Goal: Task Accomplishment & Management: Use online tool/utility

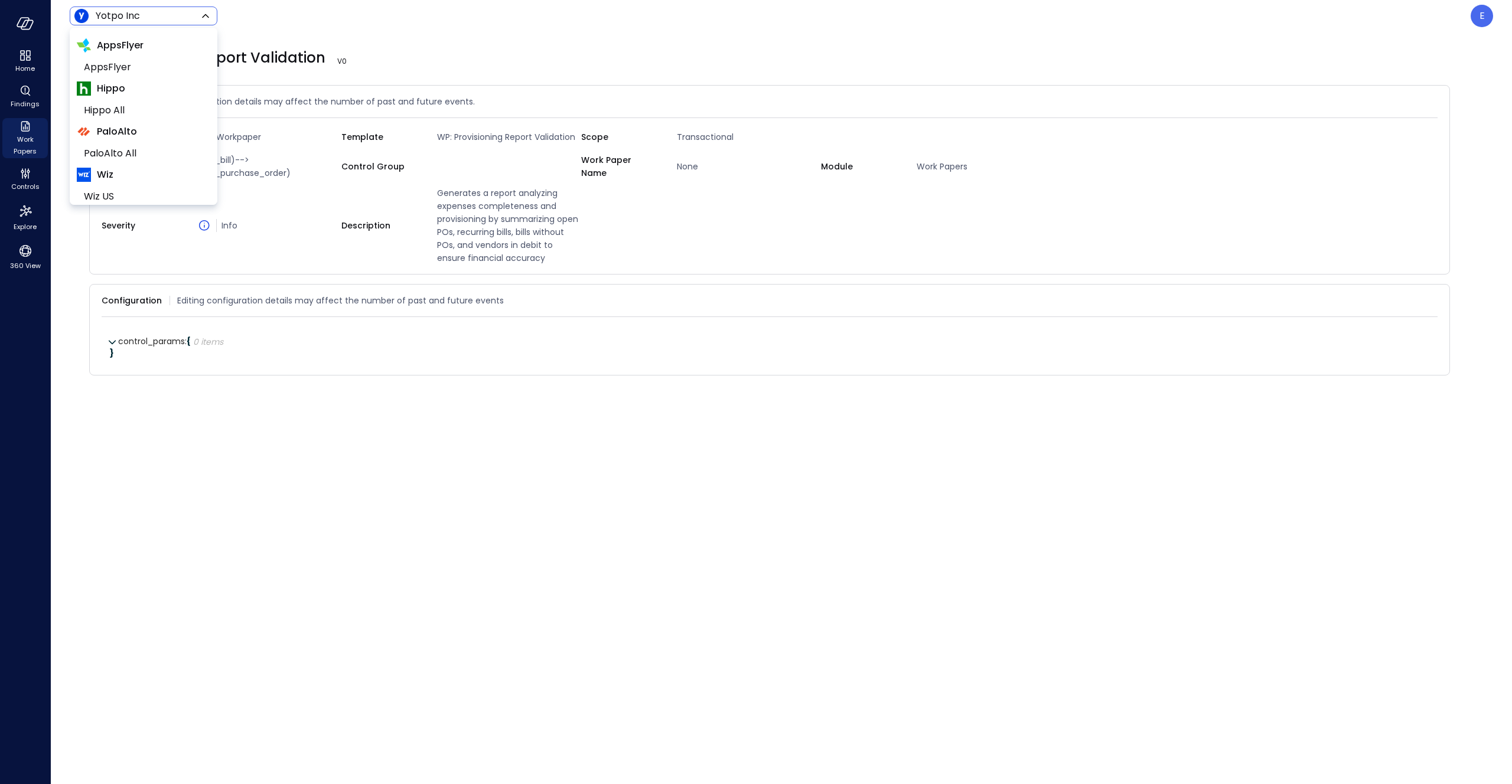
click at [170, 20] on body "Home Findings Work Papers Controls Explore 360 View Yotpo Inc ****** ​ E Provis…" at bounding box center [756, 392] width 1512 height 784
click at [125, 138] on span "Wiz All" at bounding box center [142, 136] width 117 height 14
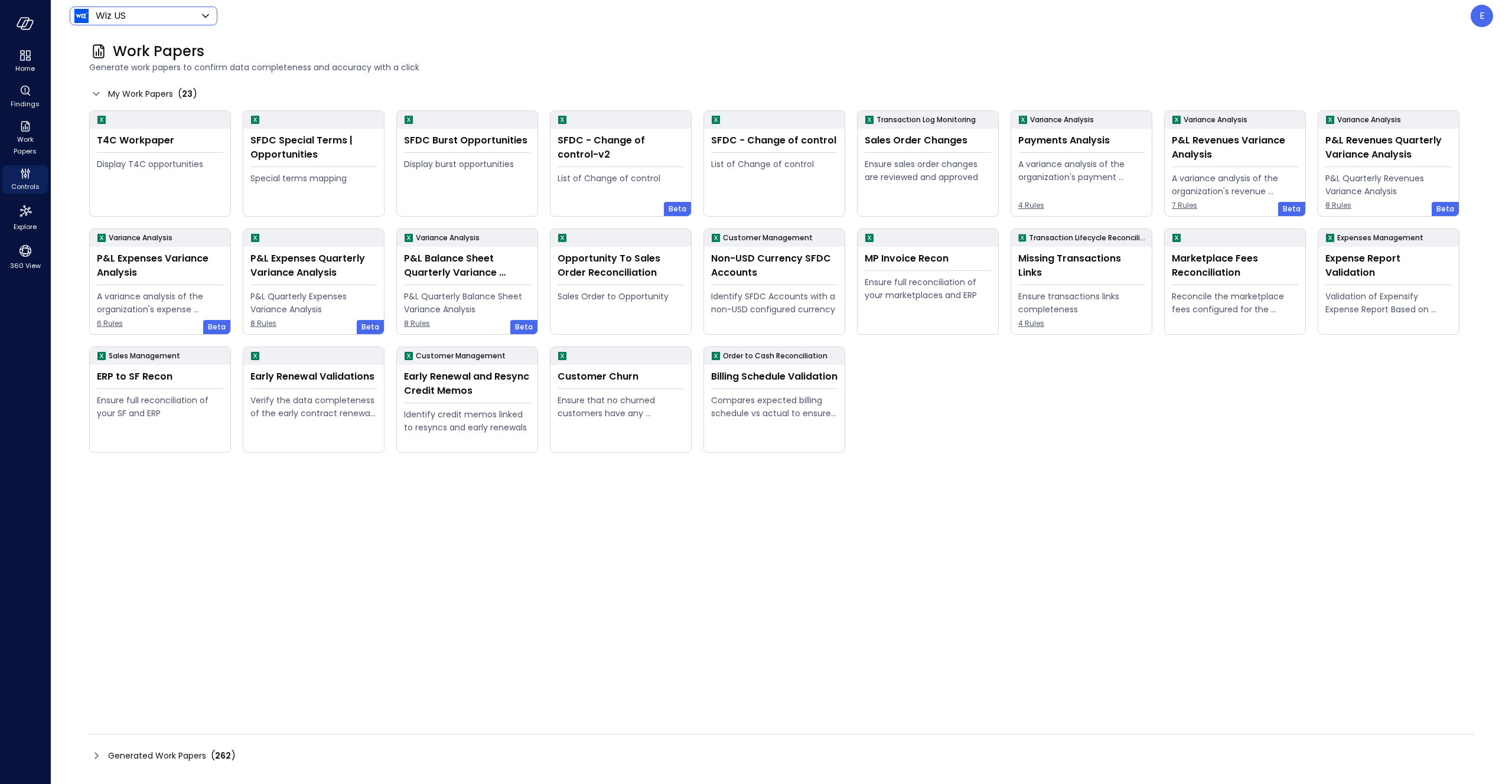
click at [176, 23] on div "Wiz US ****** ​" at bounding box center [143, 16] width 147 height 19
click at [176, 18] on body "Home Findings Work Papers Controls Explore 360 View Wiz US ****** ​ E Work Pape…" at bounding box center [756, 392] width 1512 height 784
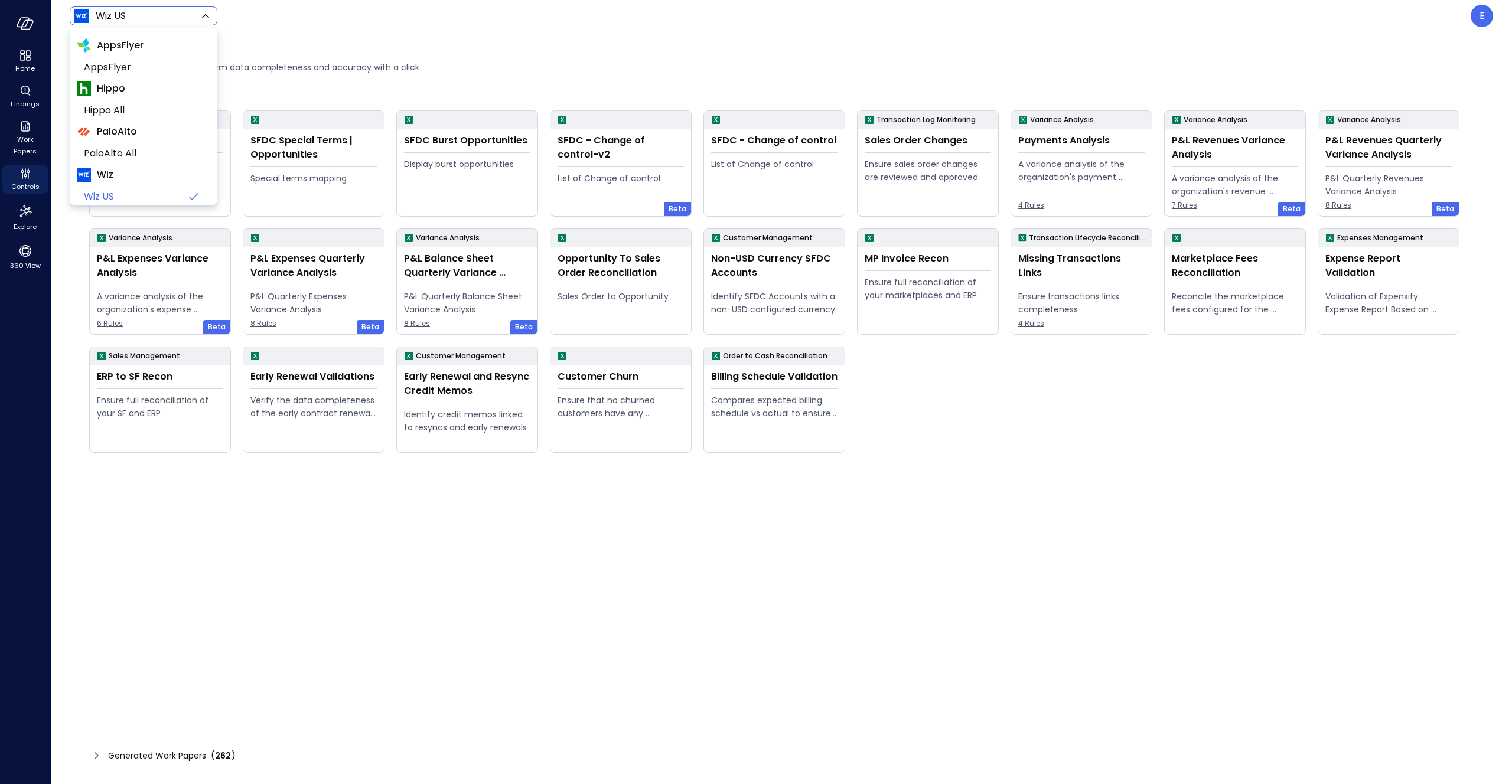
scroll to position [95, 0]
click at [145, 121] on span "Wiz All" at bounding box center [142, 123] width 117 height 14
type input "*******"
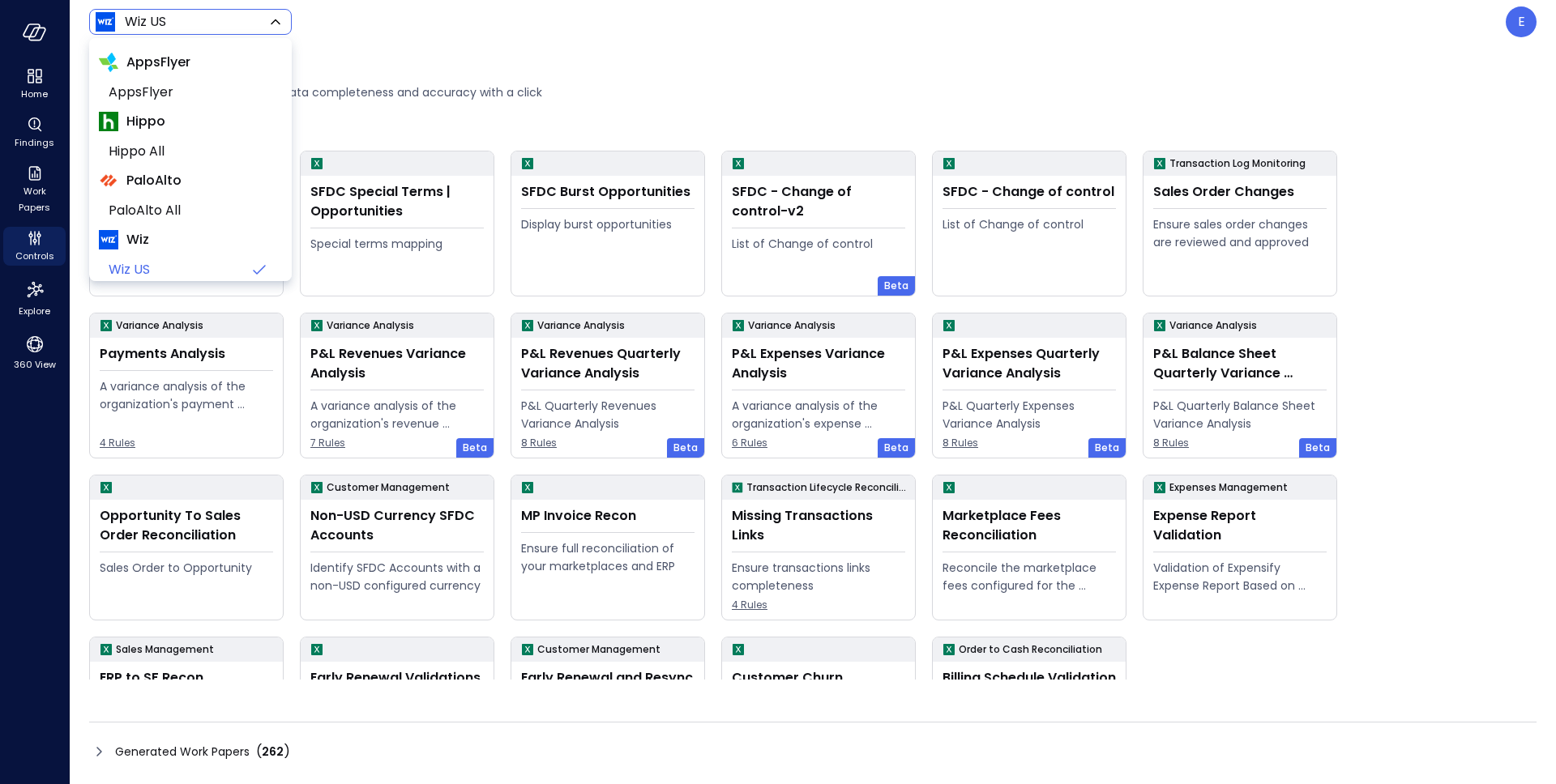
click at [202, 25] on body "Home Findings Work Papers Controls Explore 360 View Wiz US ****** ​ E Work Pape…" at bounding box center [778, 392] width 1556 height 784
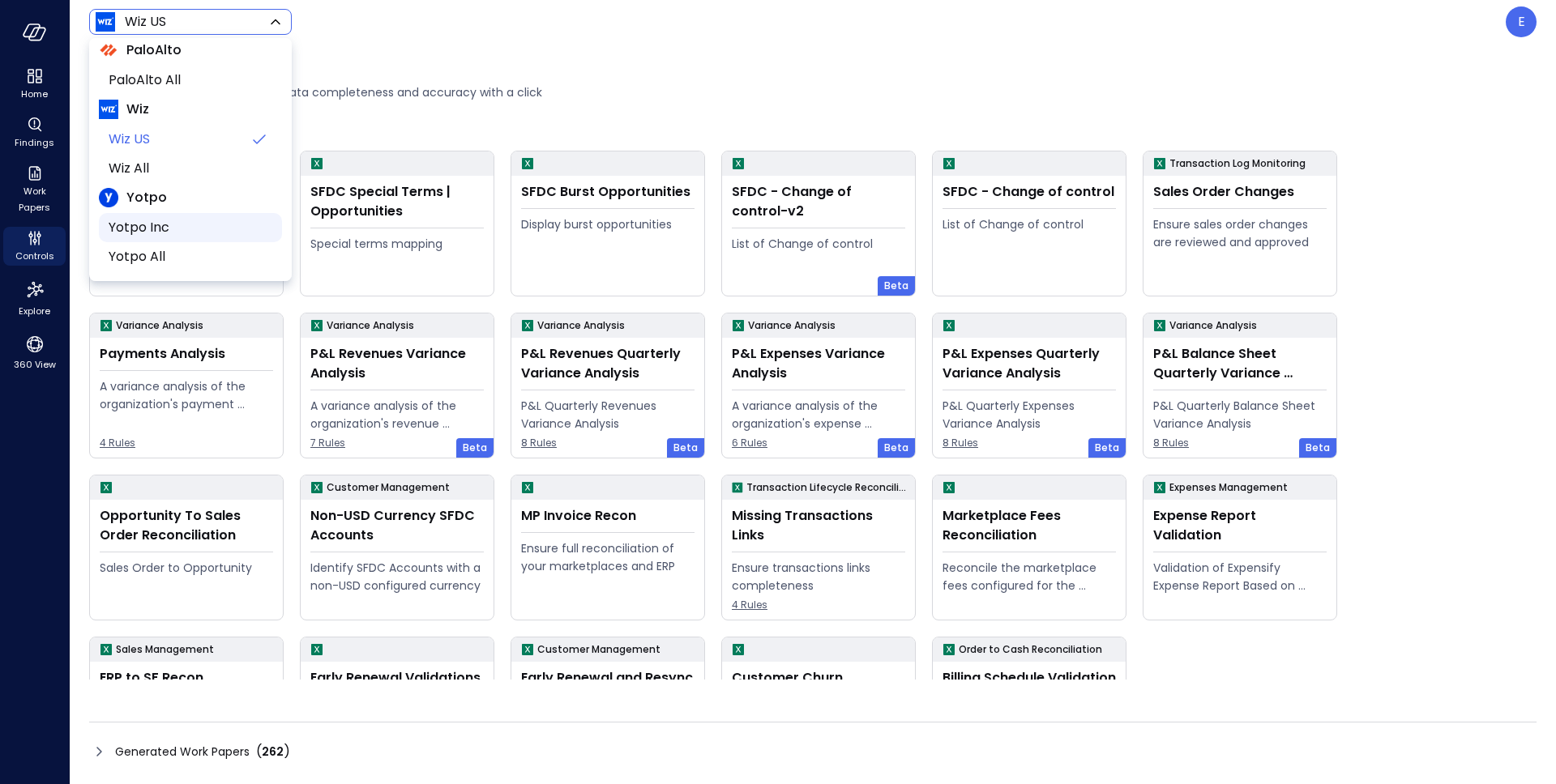
click at [192, 232] on span "Yotpo Inc" at bounding box center [189, 227] width 160 height 19
type input "******"
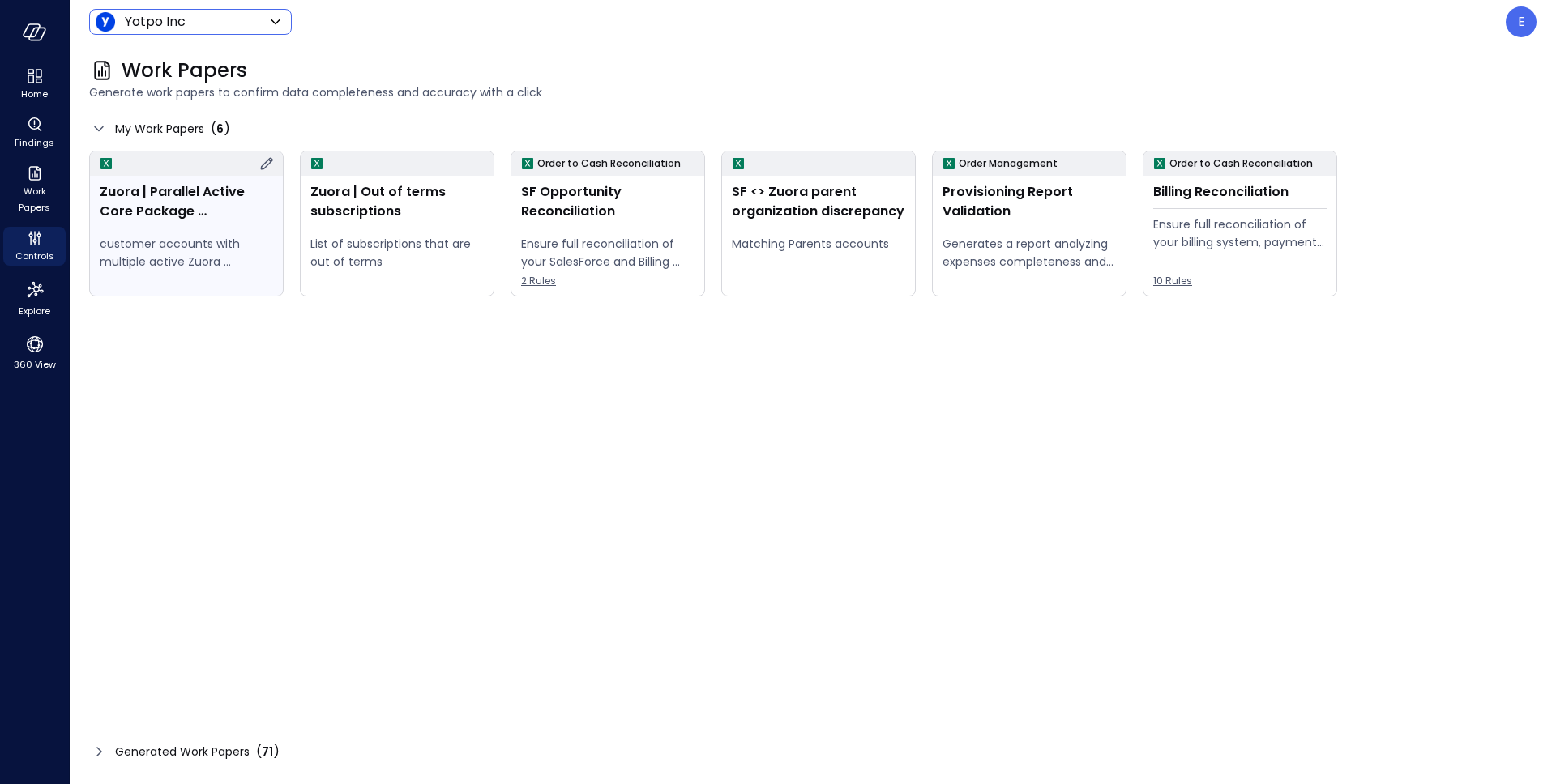
click at [265, 158] on icon at bounding box center [267, 163] width 20 height 19
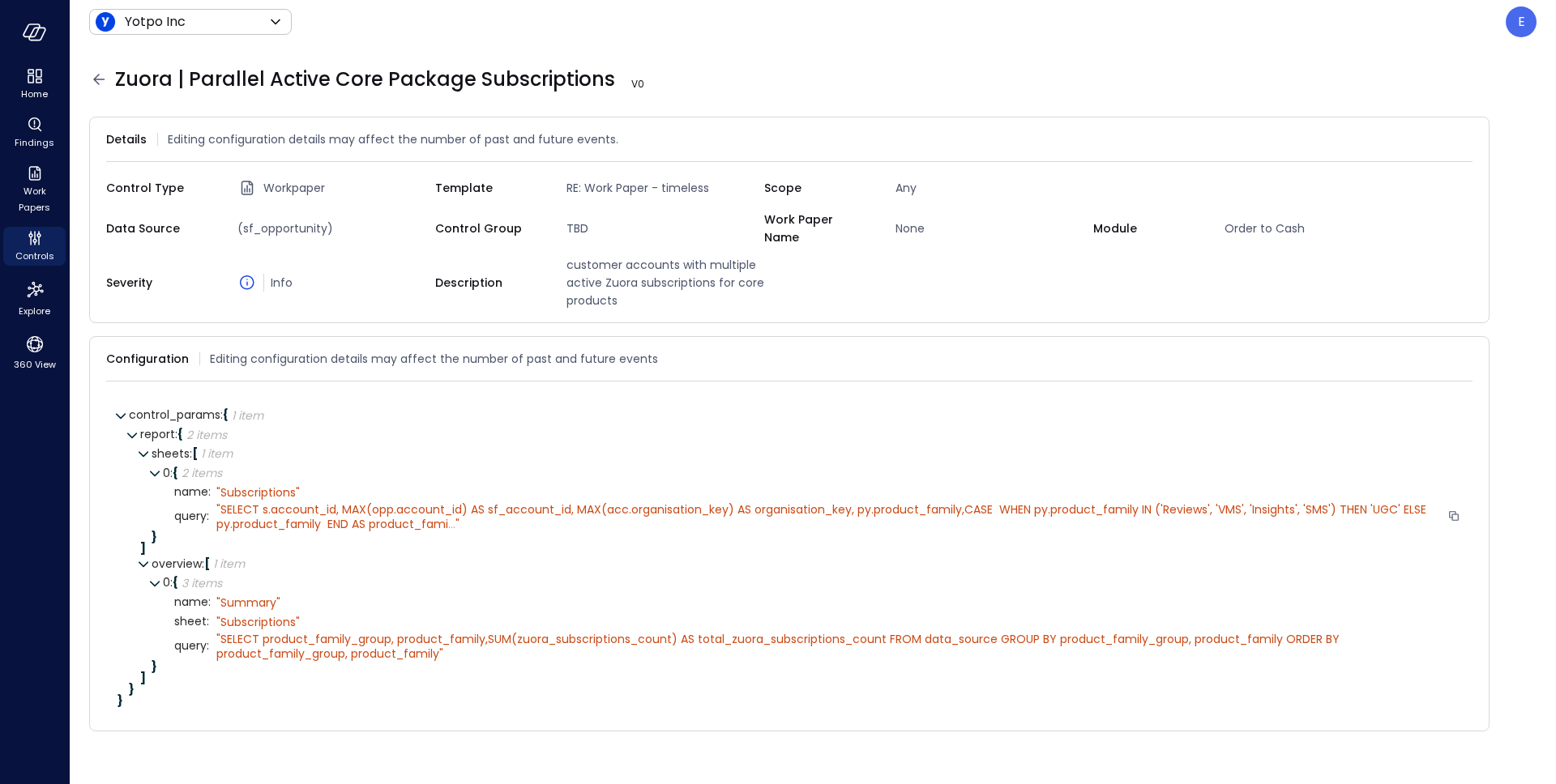
click at [314, 502] on span "SELECT s.account_id, MAX(opp.account_id) AS sf_account_id, MAX(acc.organisation…" at bounding box center [822, 517] width 1213 height 31
click at [451, 516] on span "..." at bounding box center [451, 524] width 7 height 16
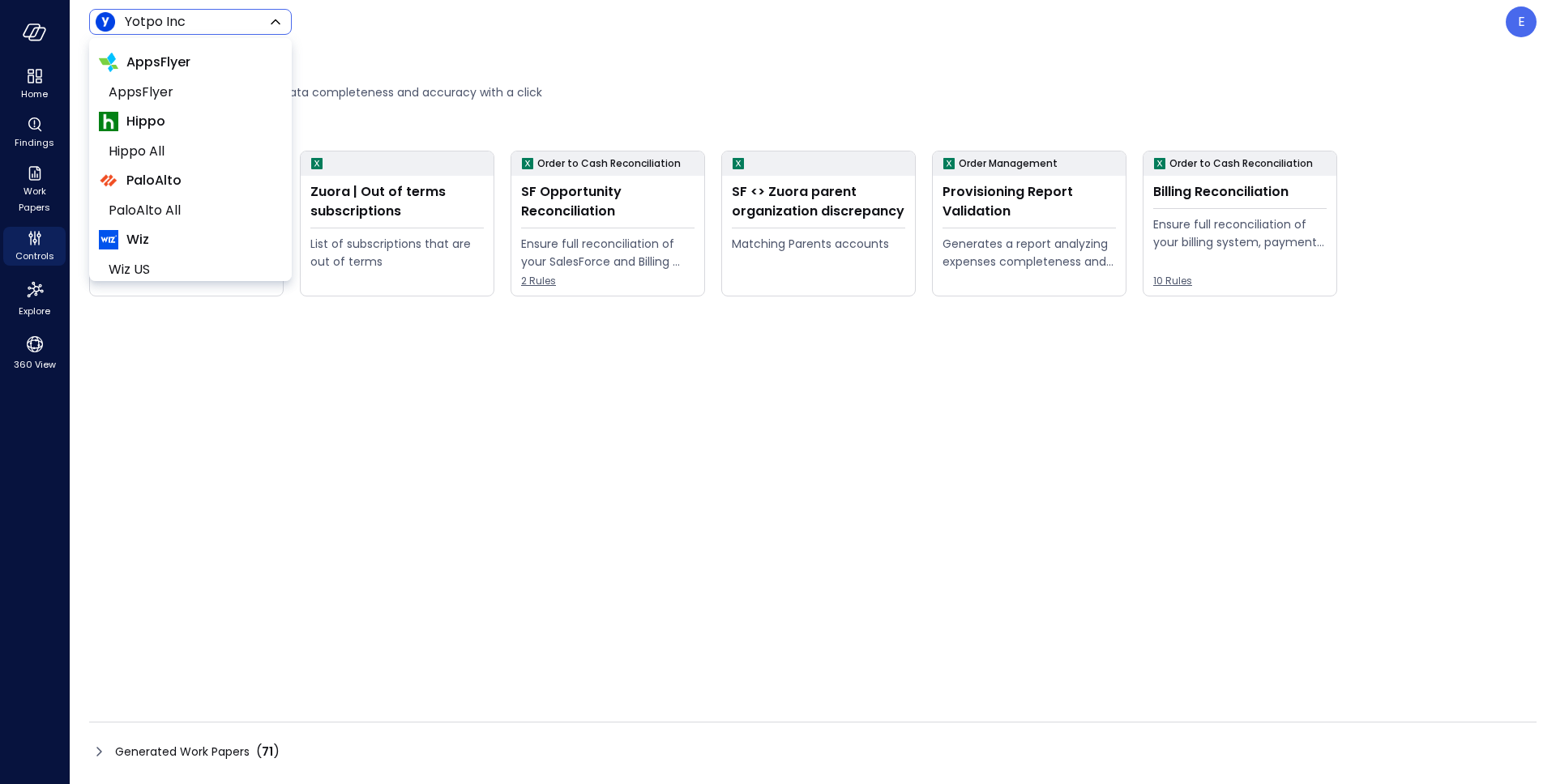
click at [253, 19] on body "Home Findings Work Papers Controls Explore 360 View Yotpo Inc ****** ​ E Work P…" at bounding box center [778, 392] width 1556 height 784
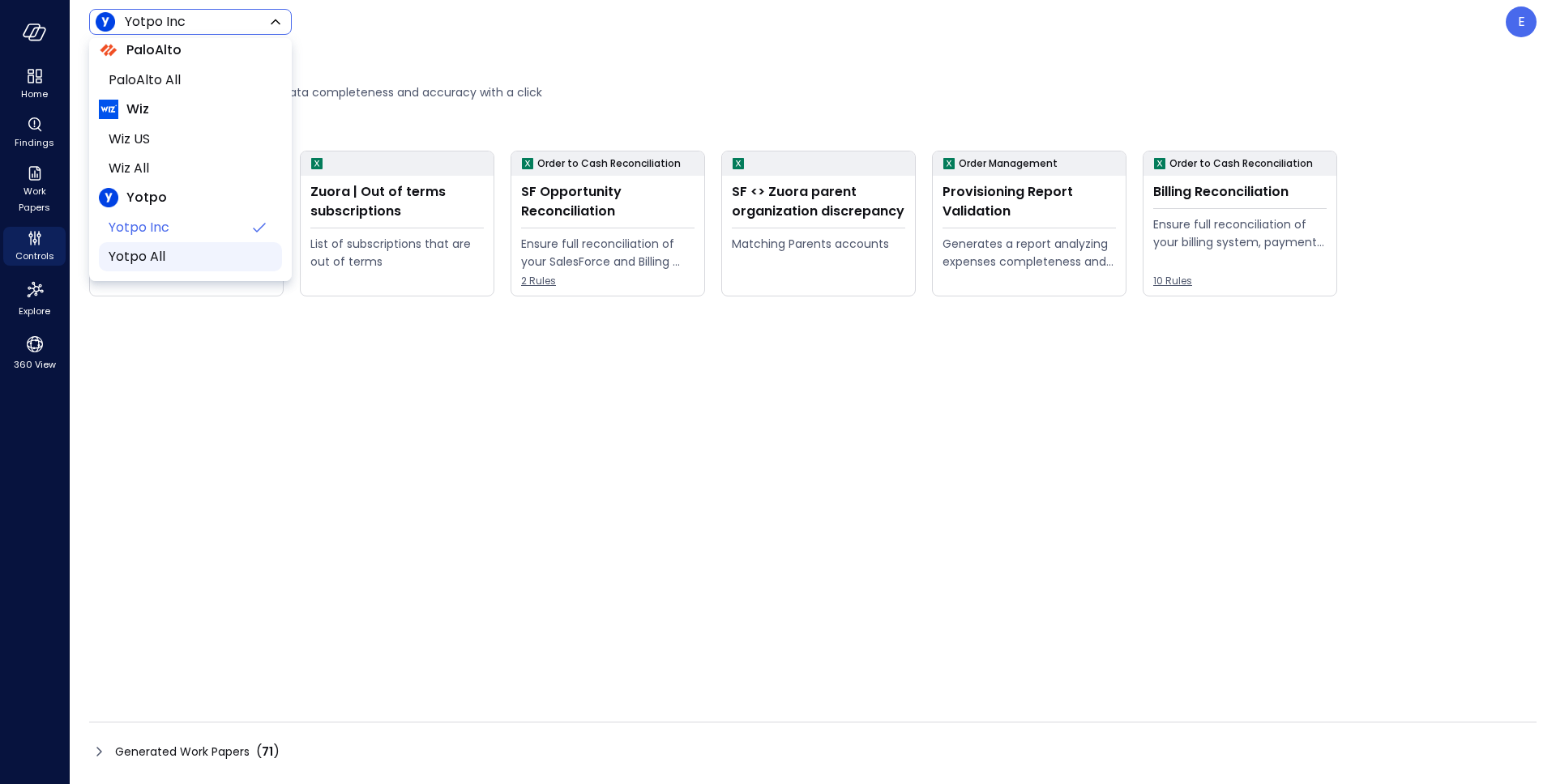
click at [197, 264] on span "Yotpo All" at bounding box center [189, 257] width 160 height 19
type input "******"
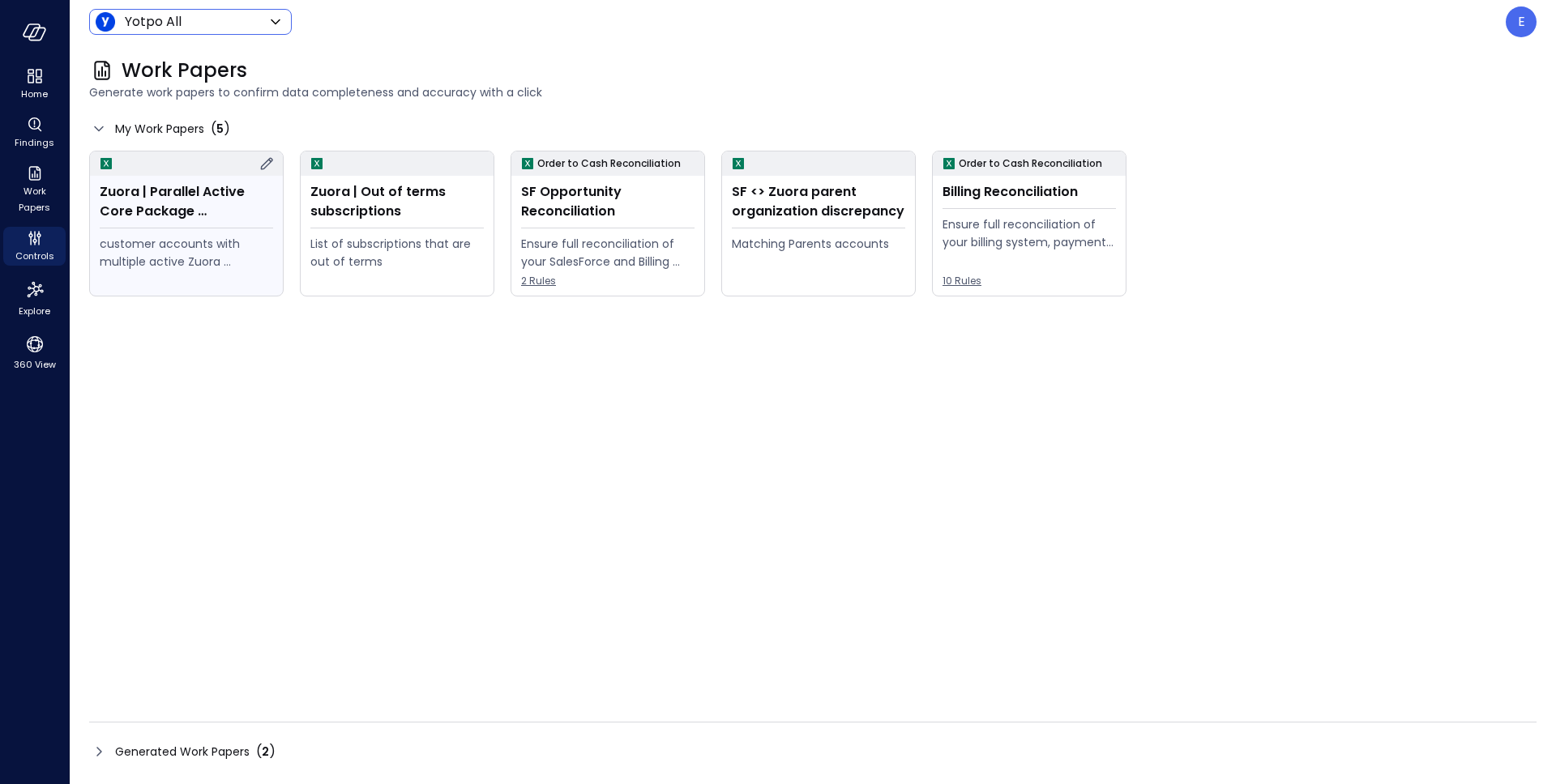
click at [265, 160] on icon at bounding box center [267, 163] width 20 height 19
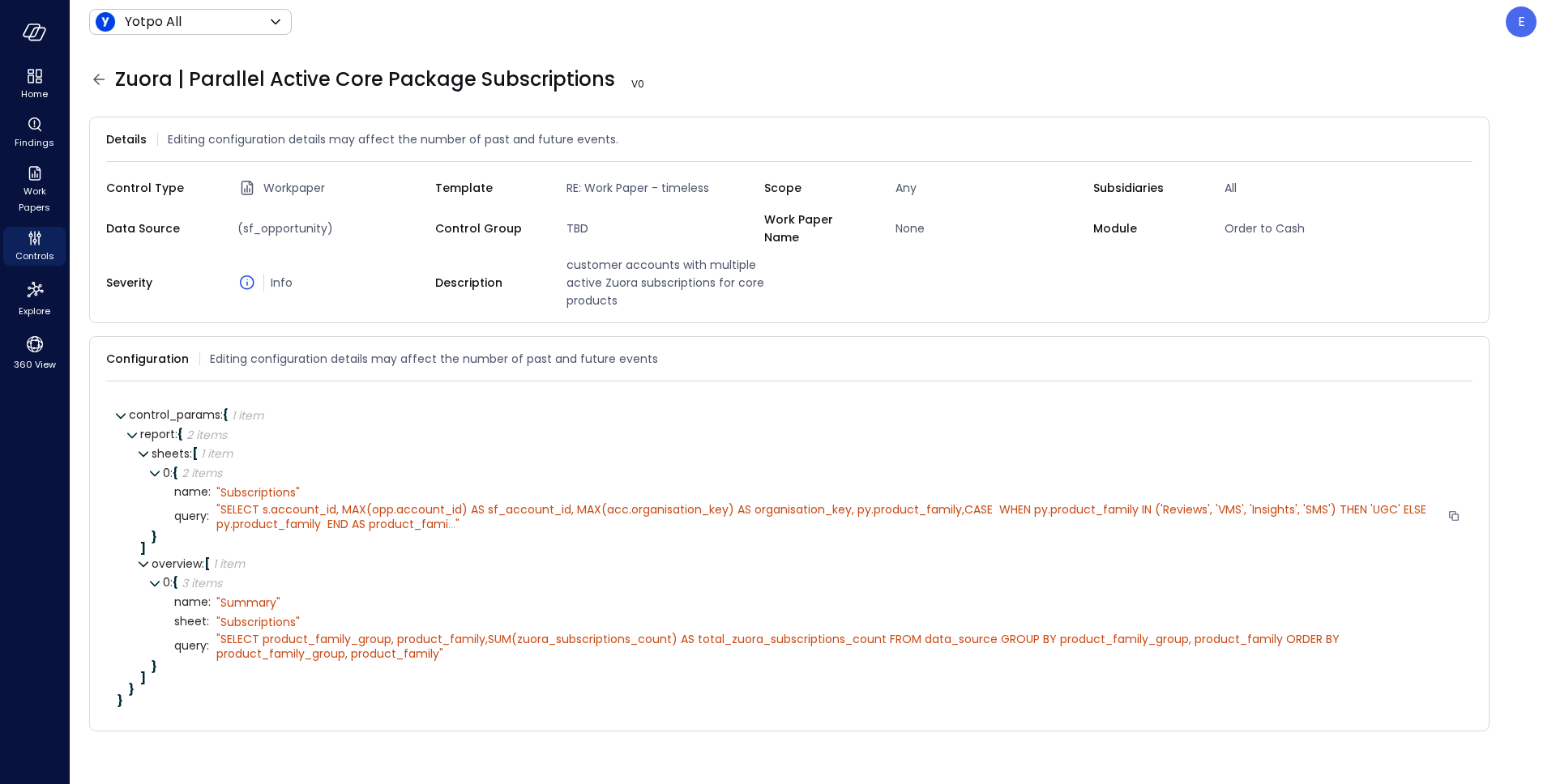
click at [453, 516] on span "..." at bounding box center [451, 524] width 7 height 16
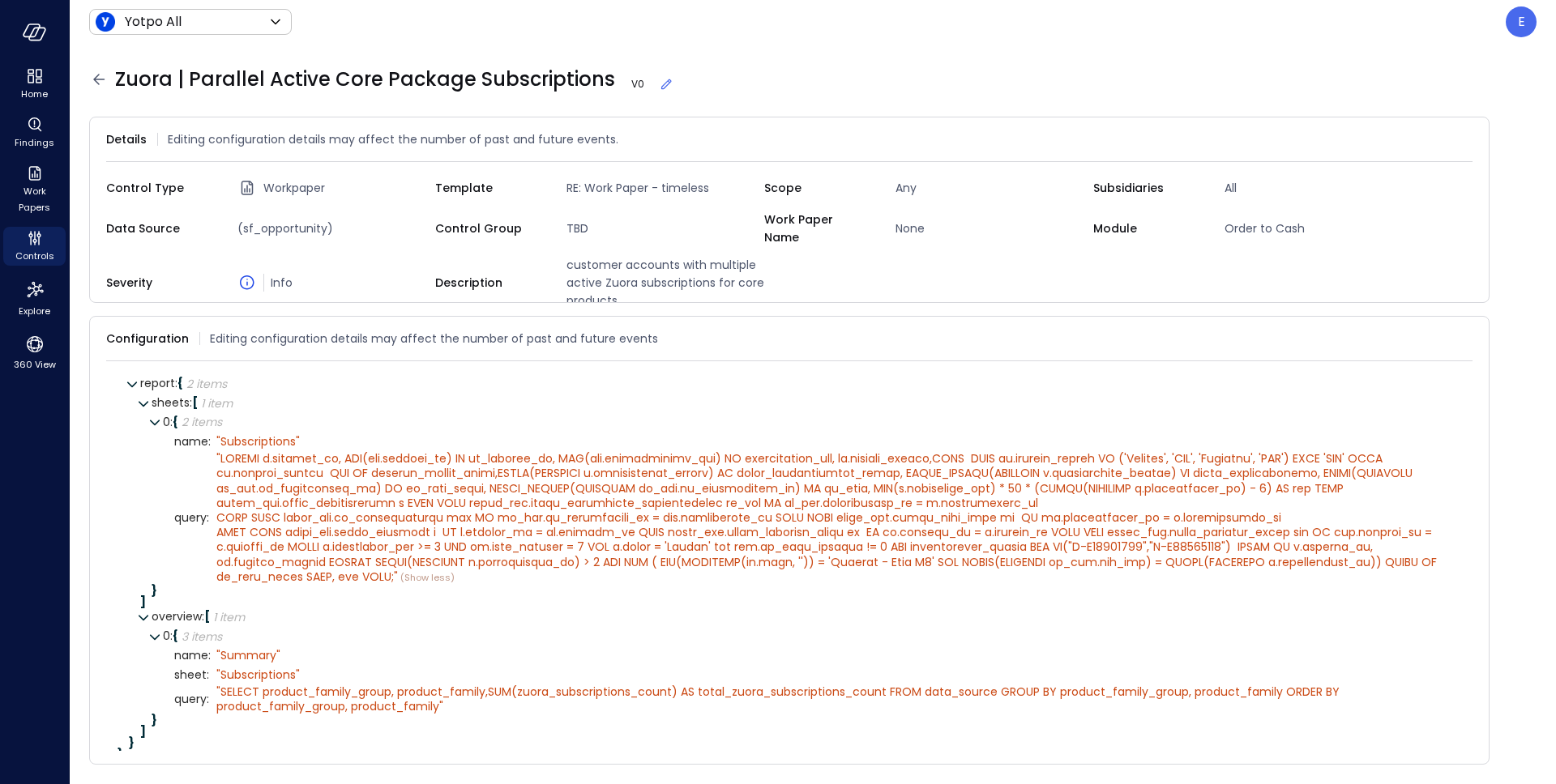
scroll to position [44, 0]
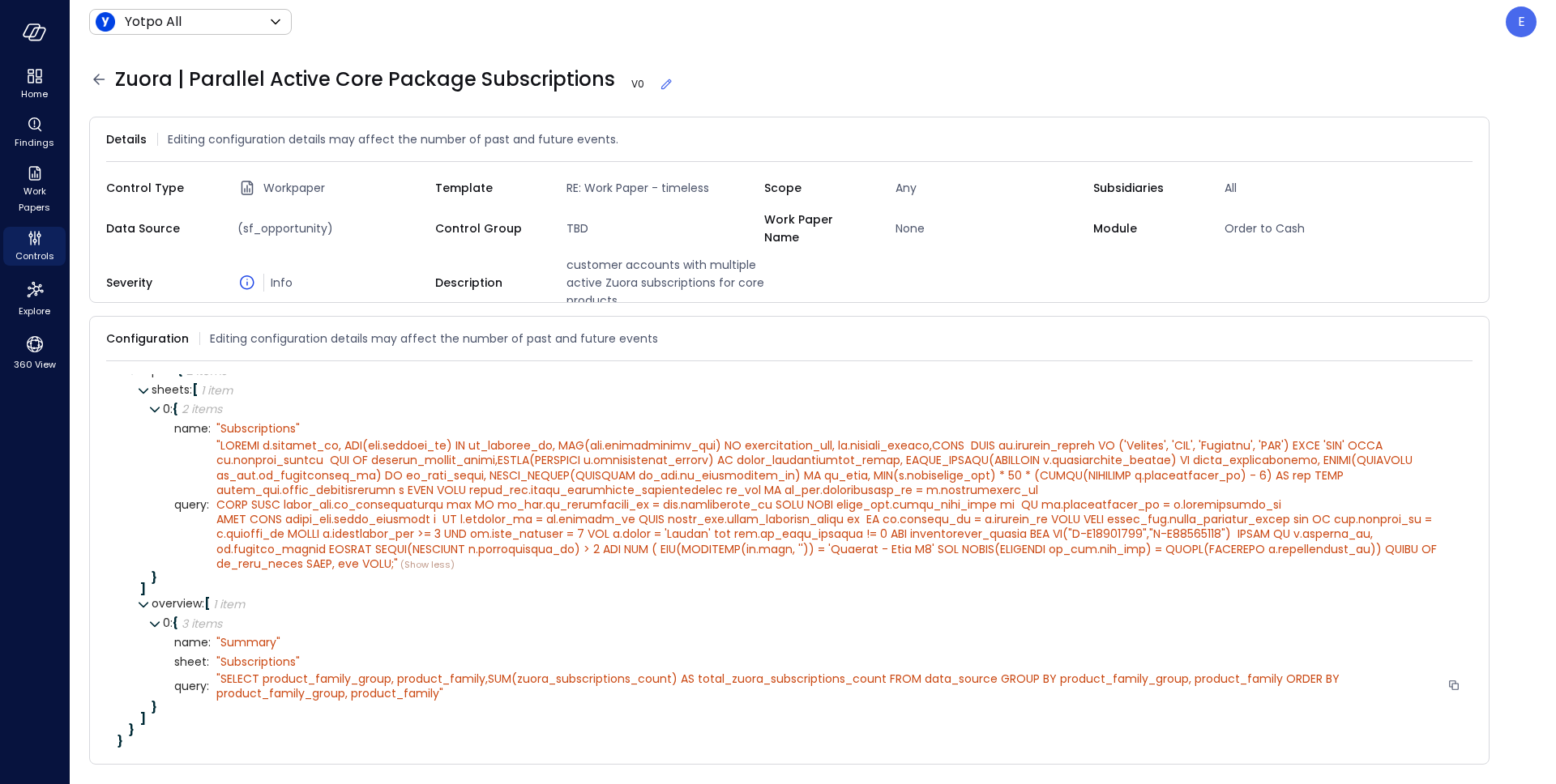
click at [425, 690] on div "" SELECT product_family_group, product_family,SUM(zuora_subscriptions_count) AS…" at bounding box center [828, 687] width 1224 height 29
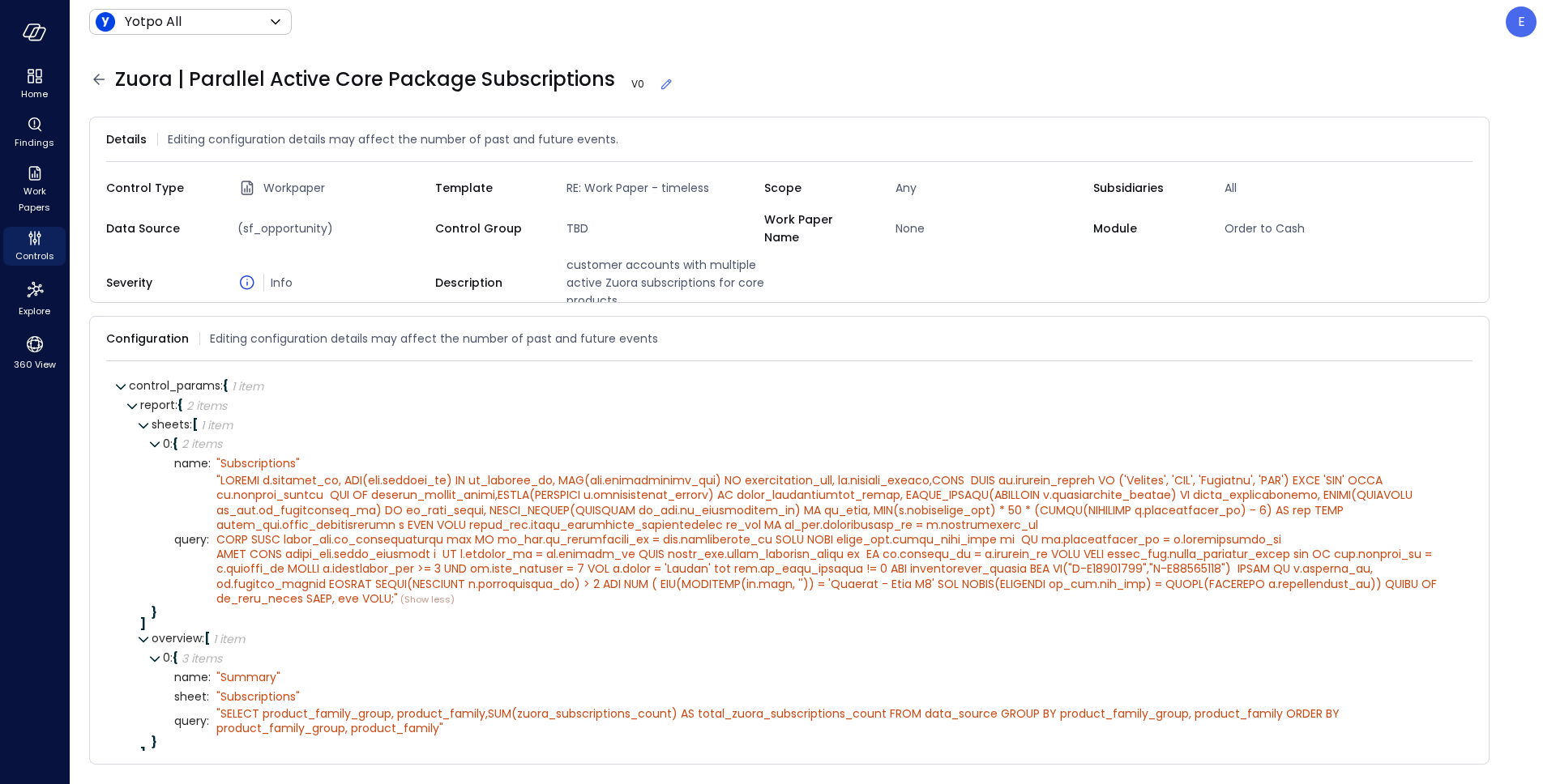
scroll to position [0, 0]
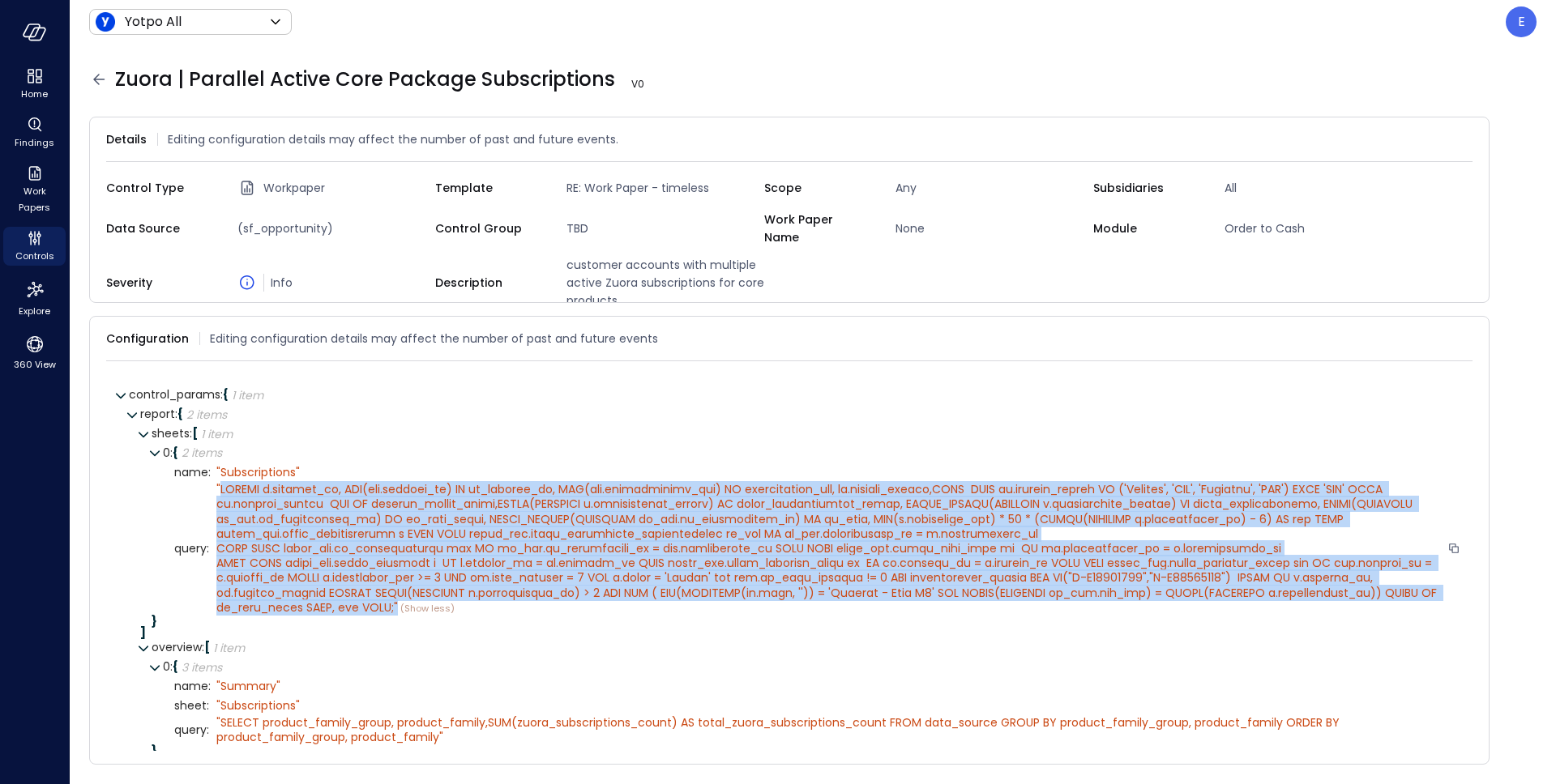
drag, startPoint x: 218, startPoint y: 479, endPoint x: 561, endPoint y: 604, distance: 365.1
click at [561, 604] on div "" " (Show less)" at bounding box center [828, 548] width 1224 height 134
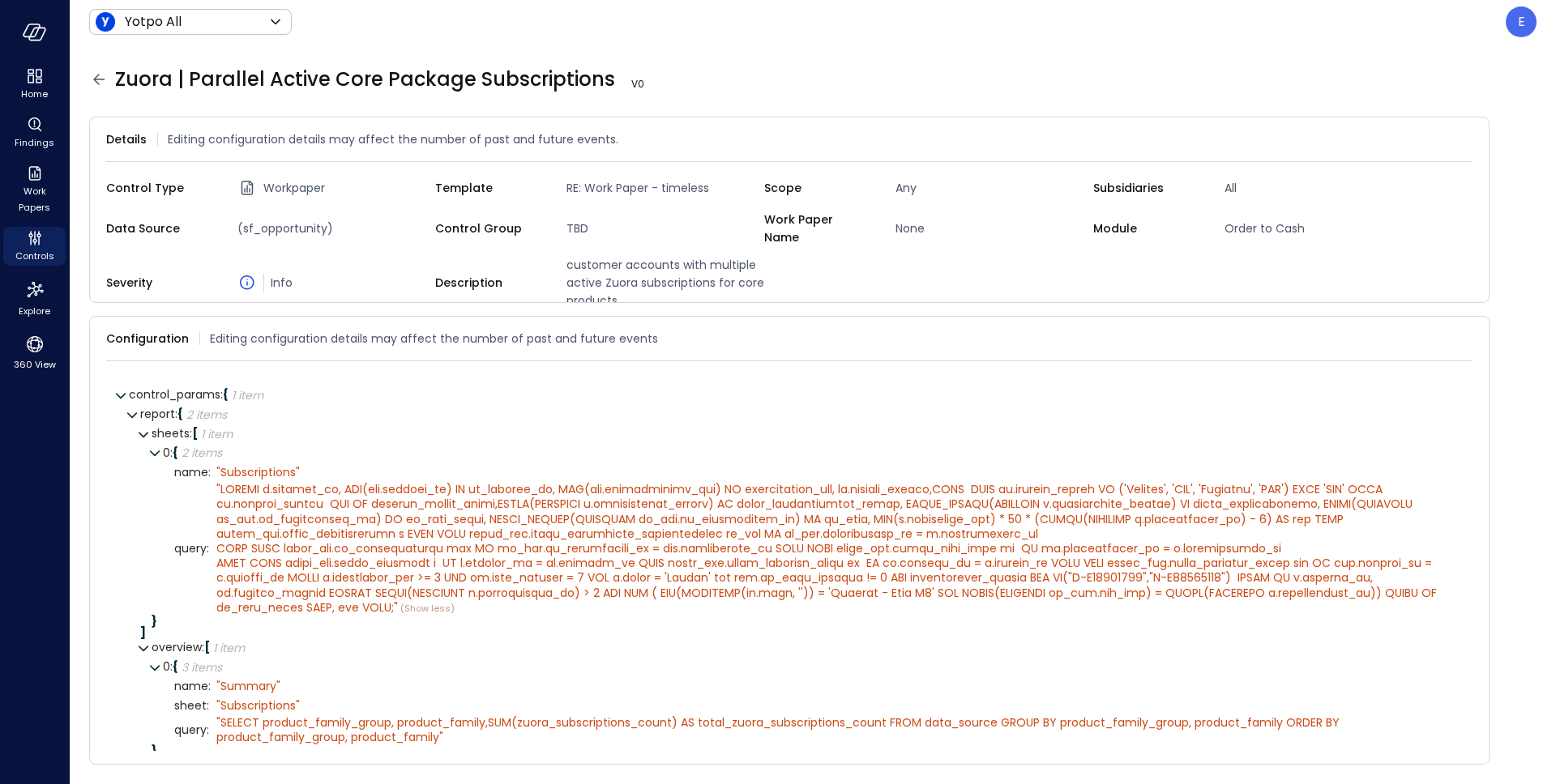
click at [194, 470] on span "name :" at bounding box center [192, 472] width 37 height 12
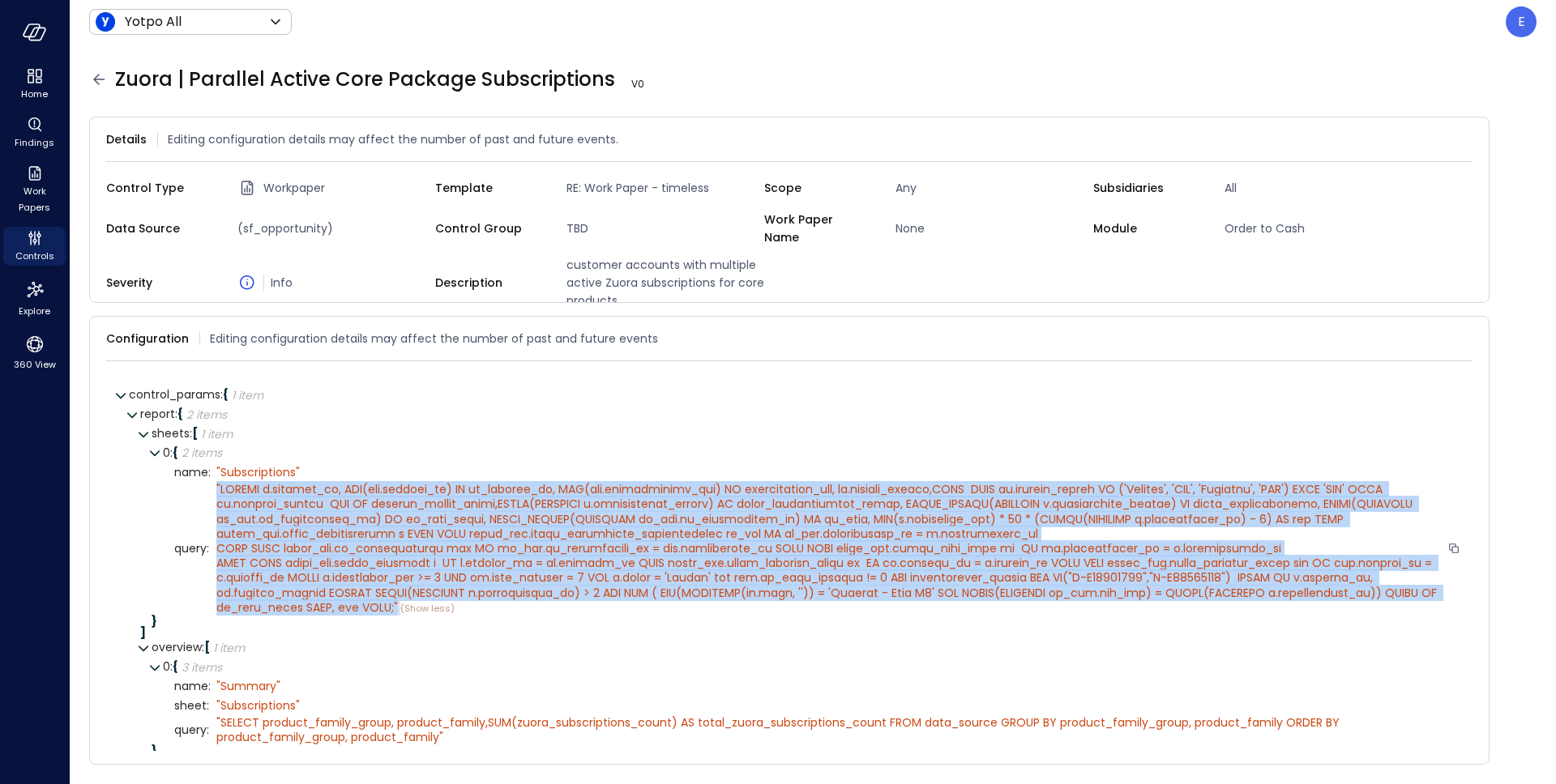
drag, startPoint x: 216, startPoint y: 481, endPoint x: 563, endPoint y: 604, distance: 368.2
click at [563, 604] on div "" " (Show less)" at bounding box center [828, 548] width 1224 height 134
copy div "" SELECT s.account_id, MAX(opp.account_id) AS sf_account_id, MAX(acc.organisati…"
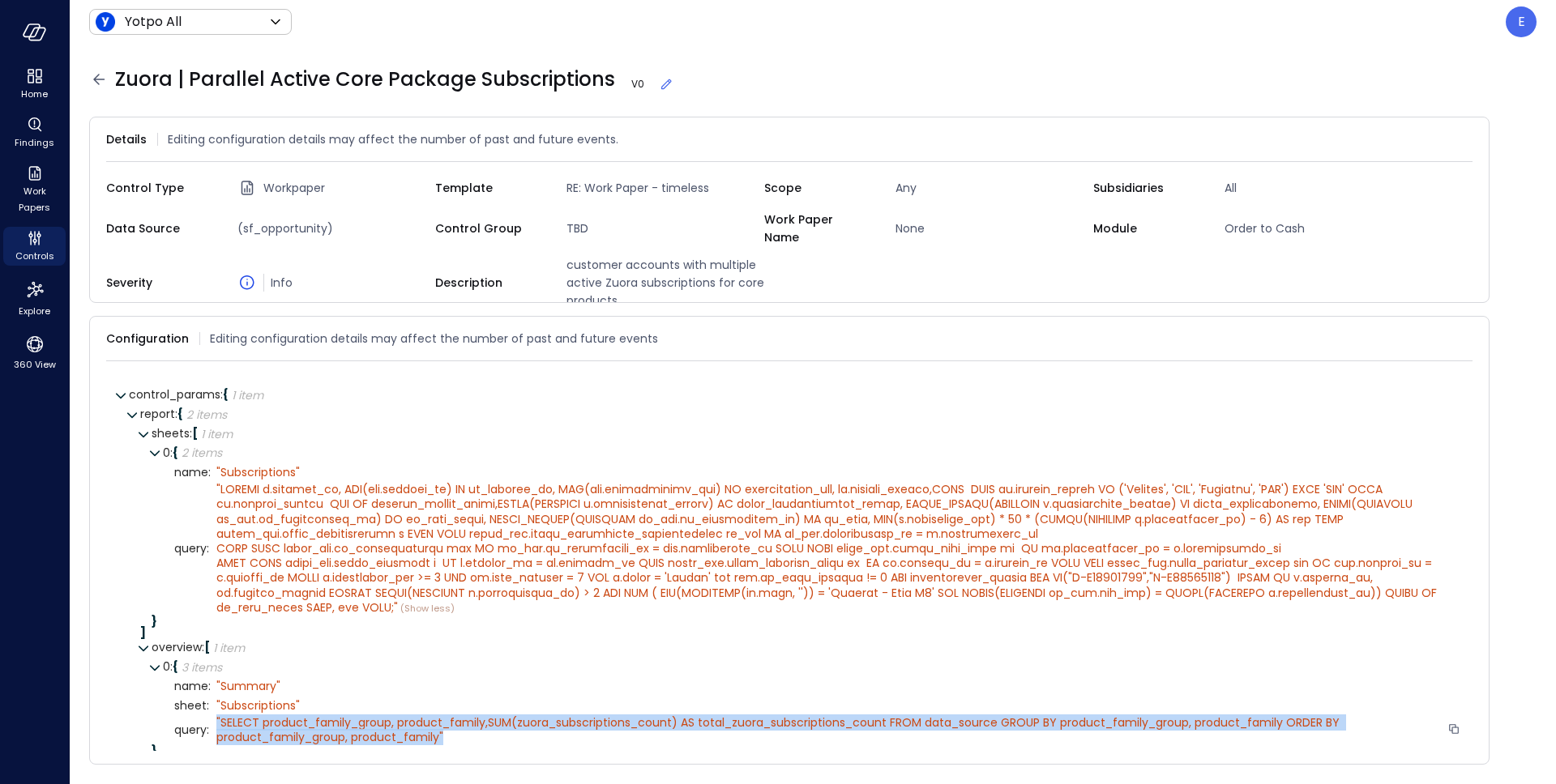
drag, startPoint x: 213, startPoint y: 715, endPoint x: 457, endPoint y: 733, distance: 244.7
click at [457, 733] on div "" SELECT product_family_group, product_family,SUM(zuora_subscriptions_count) AS…" at bounding box center [835, 730] width 1250 height 29
copy div "" SELECT product_family_group, product_family,SUM(zuora_subscriptions_count) AS…"
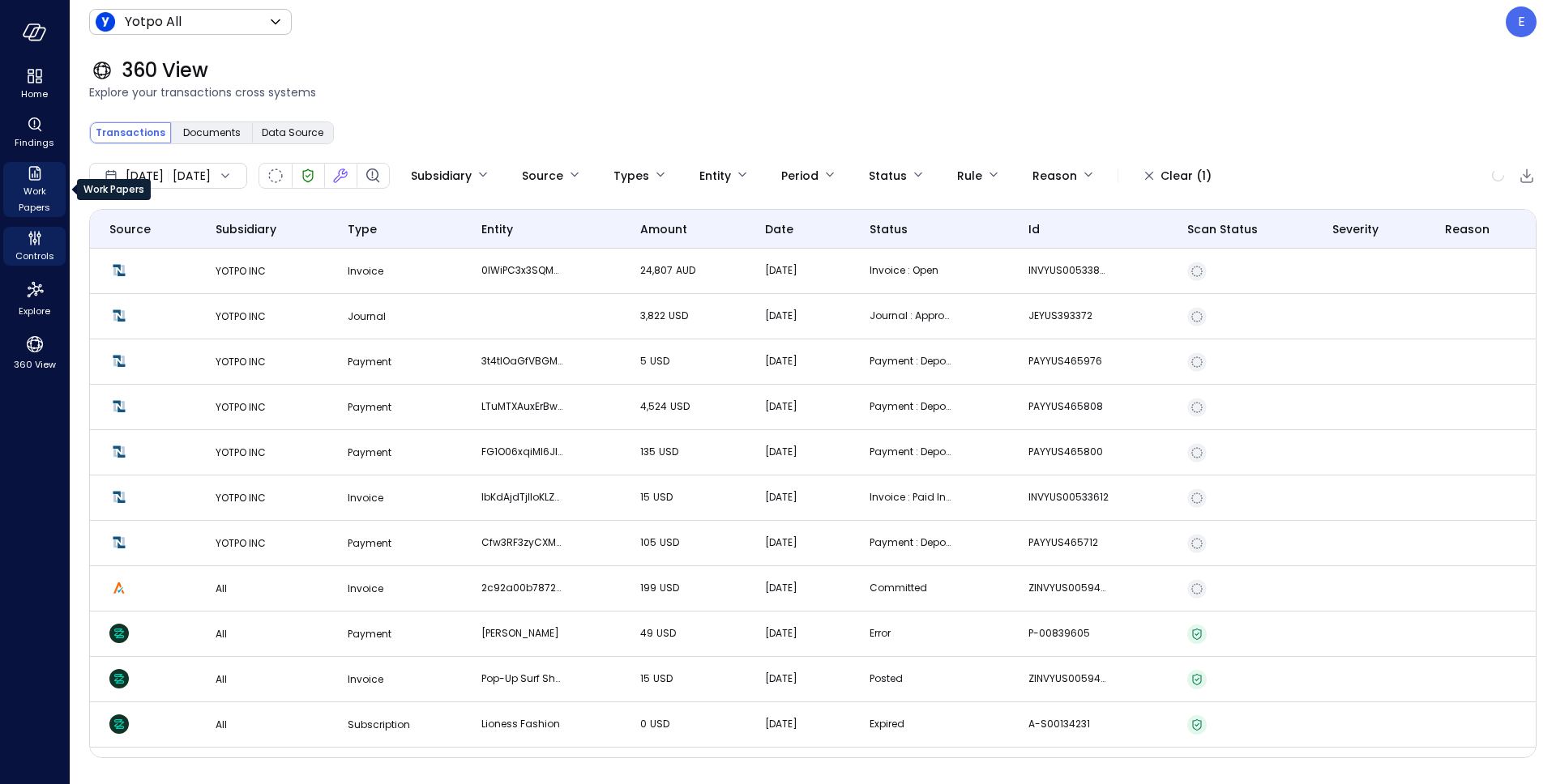
click at [39, 180] on icon "Work Papers" at bounding box center [35, 173] width 20 height 19
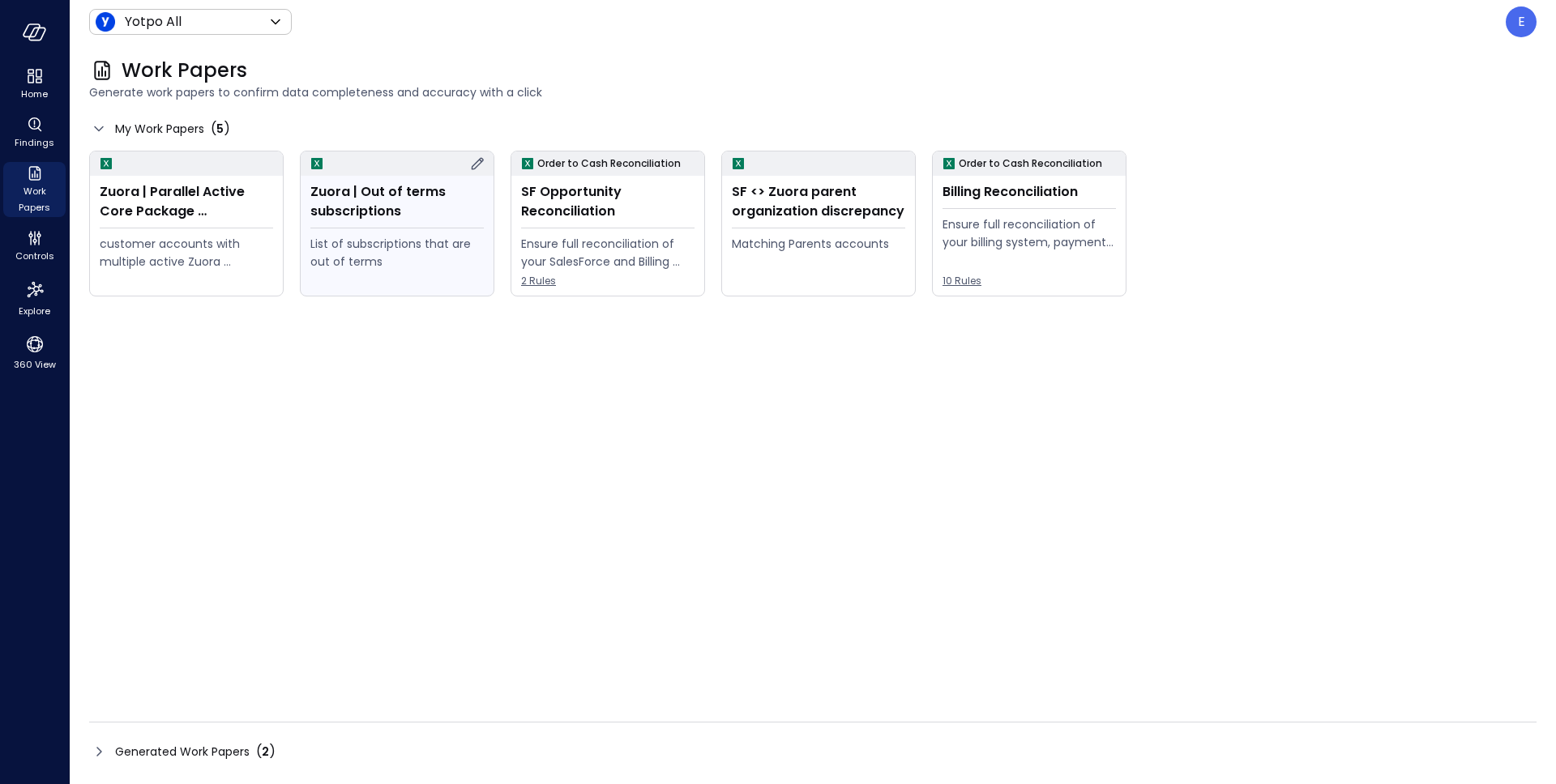
click at [479, 163] on icon at bounding box center [477, 163] width 20 height 19
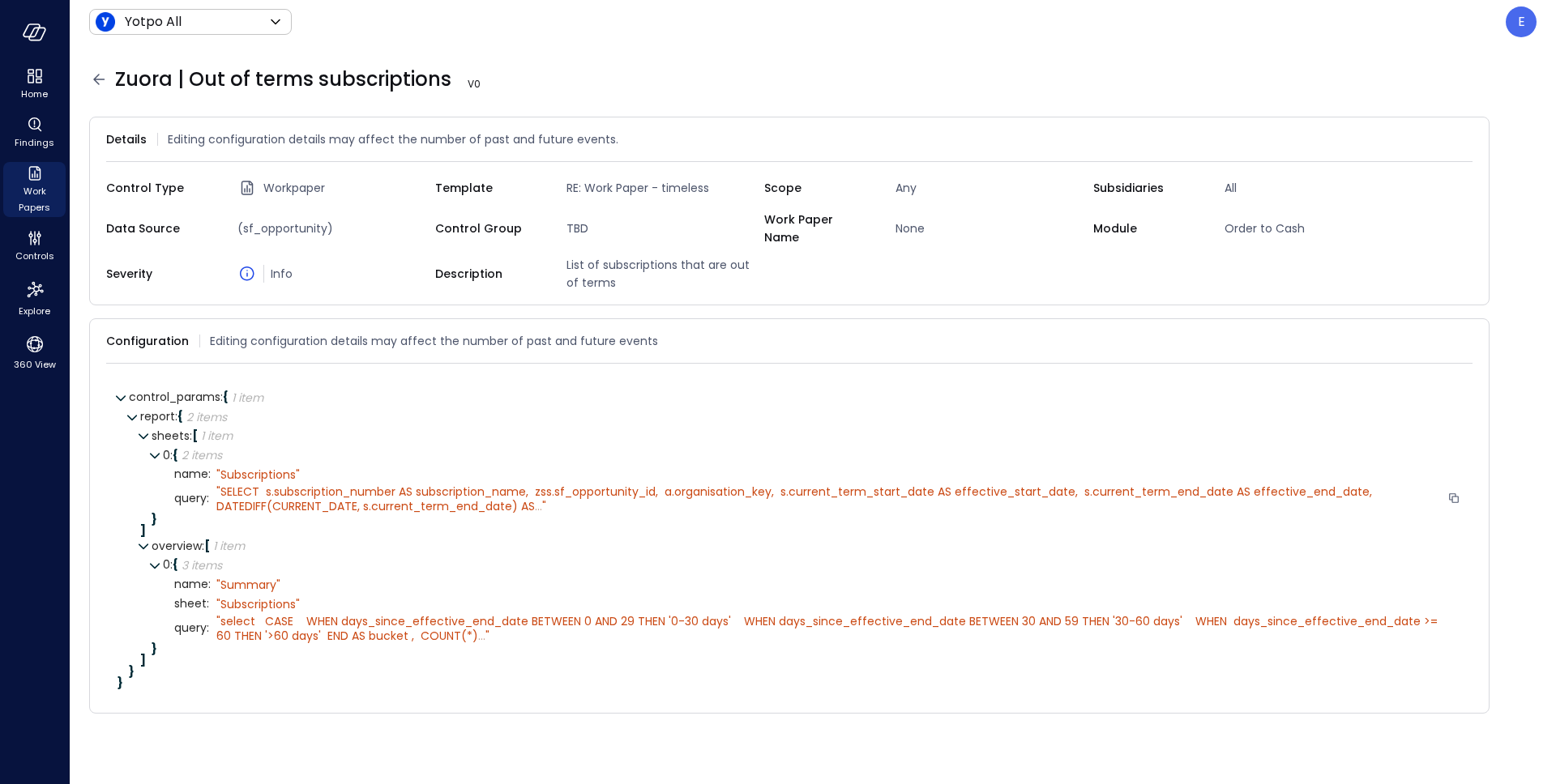
click at [538, 498] on span "..." at bounding box center [538, 506] width 7 height 16
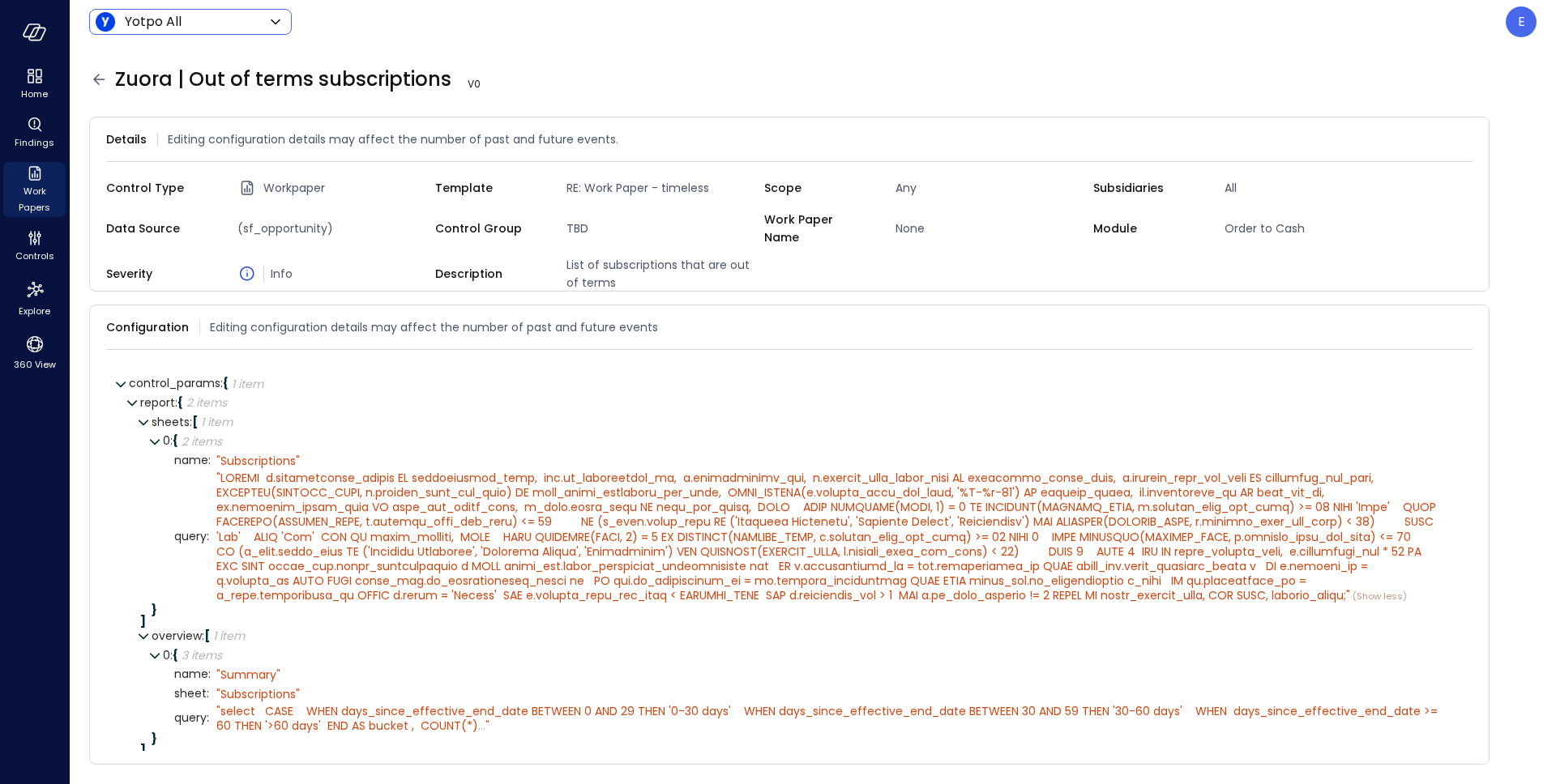
click at [236, 19] on body "Home Findings Work Papers Controls Explore 360 View Yotpo All ****** ​ E Zuora …" at bounding box center [778, 392] width 1556 height 784
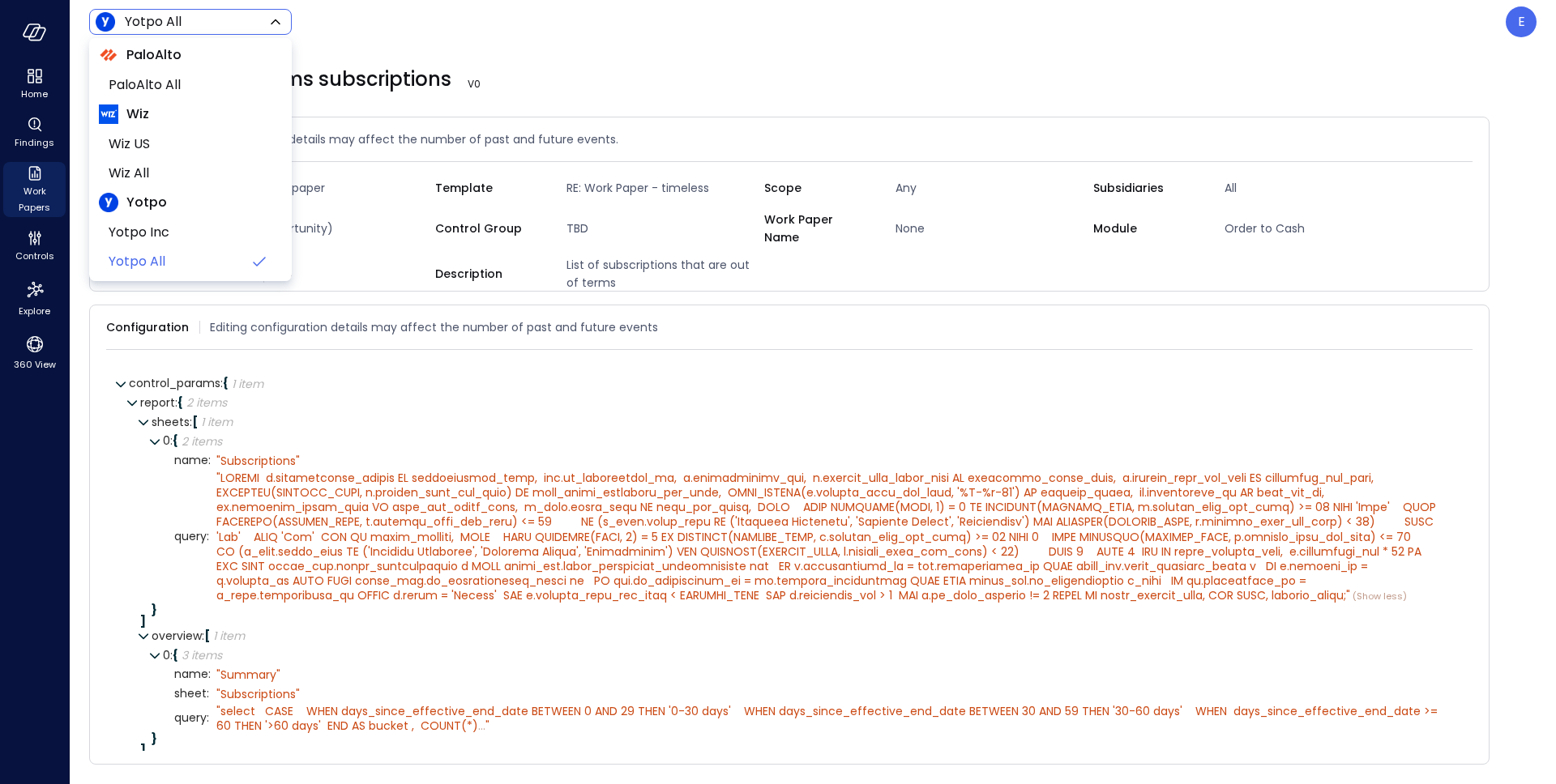
scroll to position [130, 0]
click at [193, 232] on span "Yotpo Inc" at bounding box center [189, 228] width 160 height 19
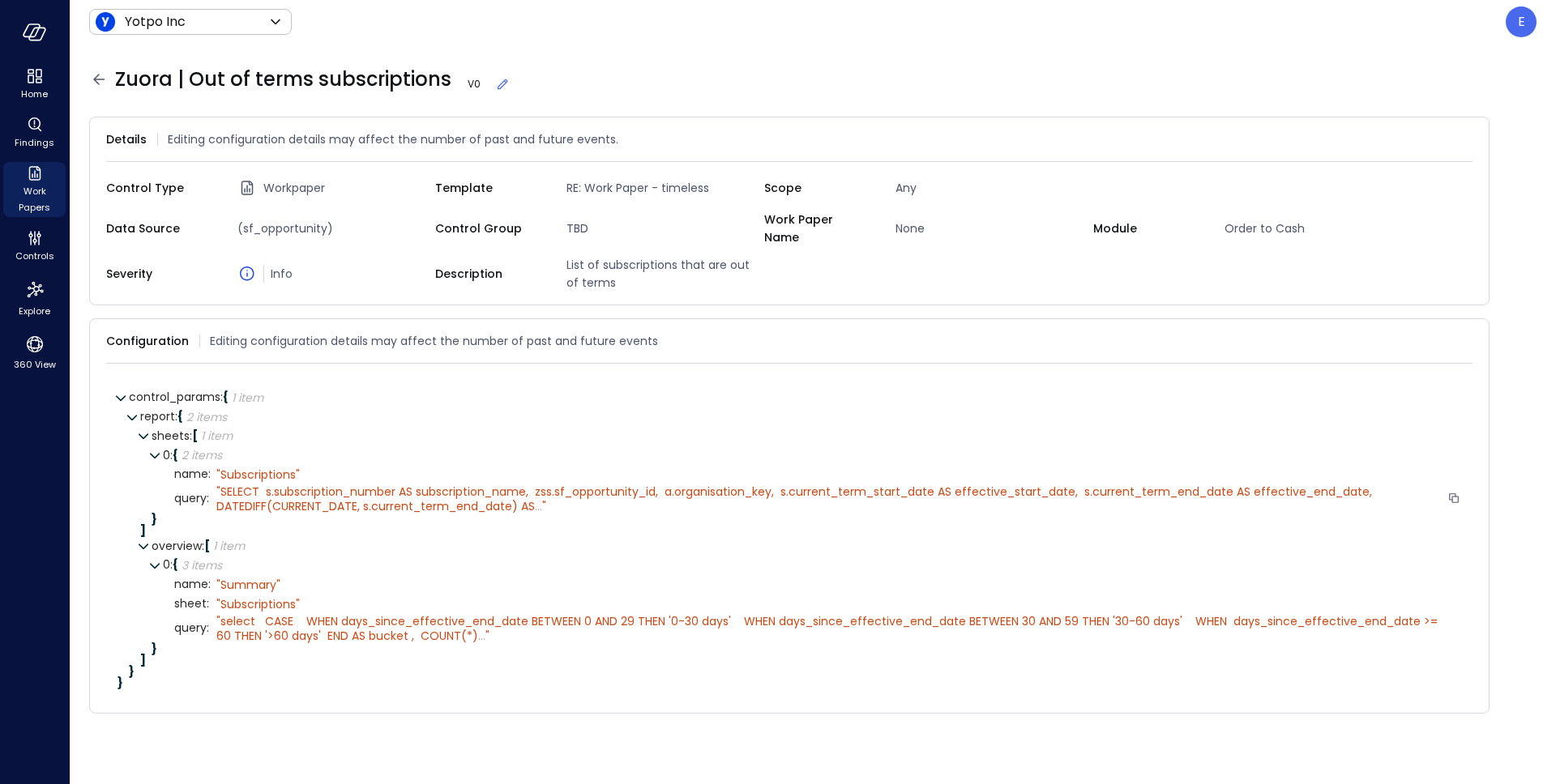
click at [544, 493] on div "" SELECT s.subscription_number AS subscription_name, zss.sf_opportunity_id, a.o…" at bounding box center [828, 499] width 1224 height 29
click at [542, 496] on div "" SELECT s.subscription_number AS subscription_name, zss.sf_opportunity_id, a.o…" at bounding box center [828, 499] width 1224 height 29
click at [541, 491] on div "" SELECT s.subscription_number AS subscription_name, zss.sf_opportunity_id, a.o…" at bounding box center [828, 499] width 1224 height 29
click at [537, 498] on span "..." at bounding box center [538, 506] width 7 height 16
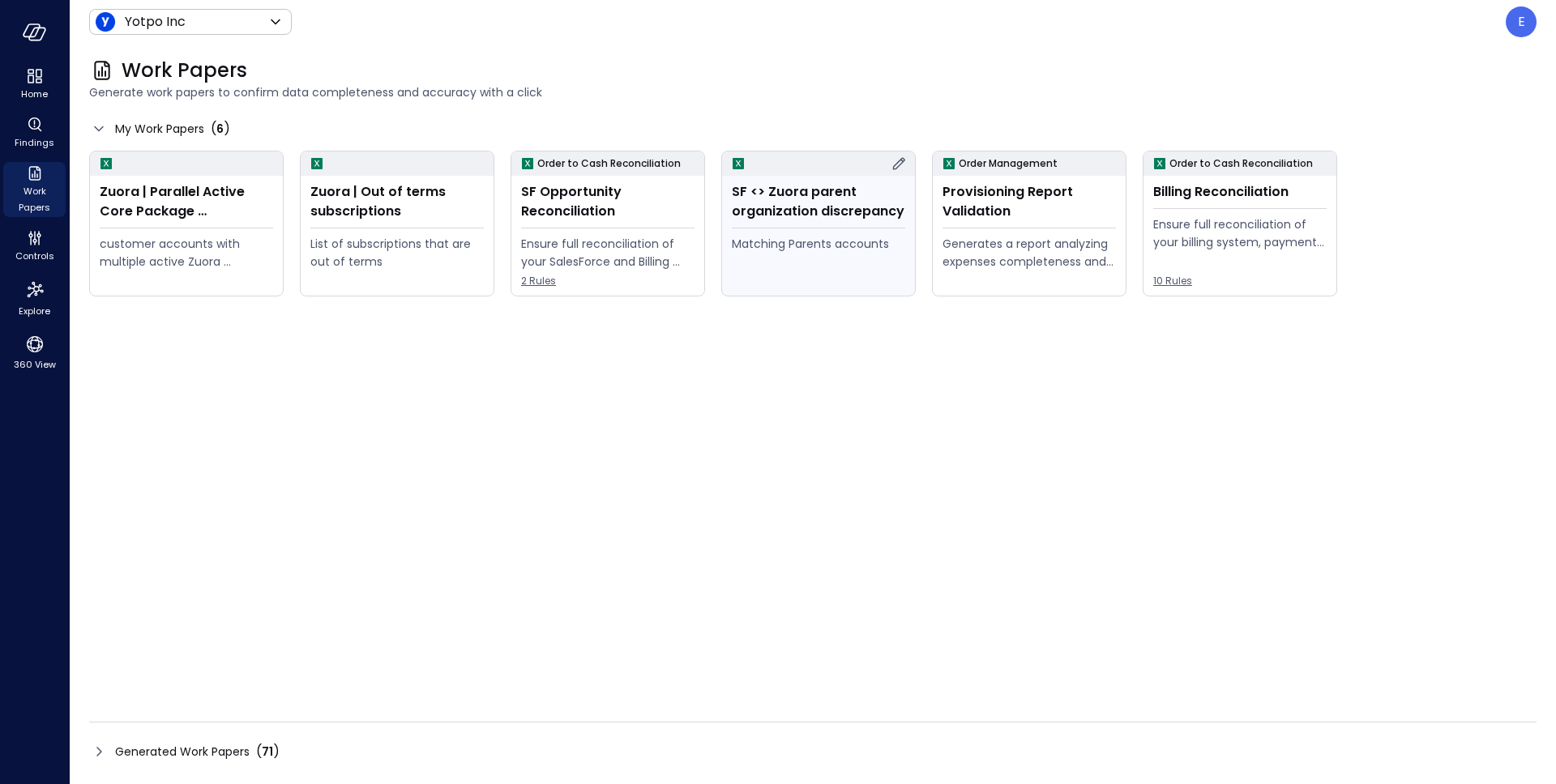
click at [899, 163] on icon at bounding box center [899, 162] width 12 height 12
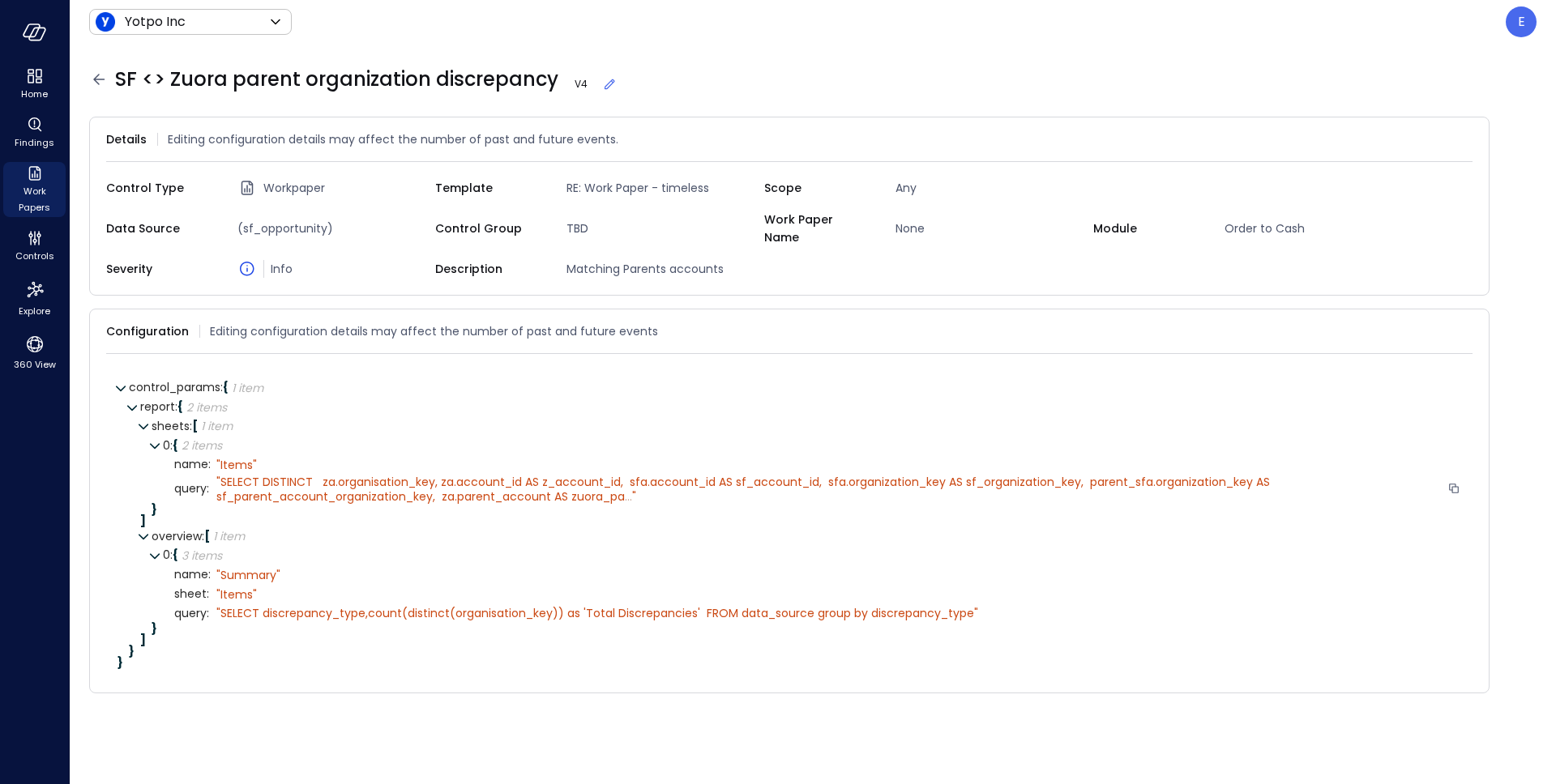
click at [615, 482] on span "SELECT DISTINCT za.organisation_key, za.account_id AS z_account_id, sfa.account…" at bounding box center [744, 489] width 1056 height 31
click at [631, 488] on span "..." at bounding box center [628, 496] width 7 height 16
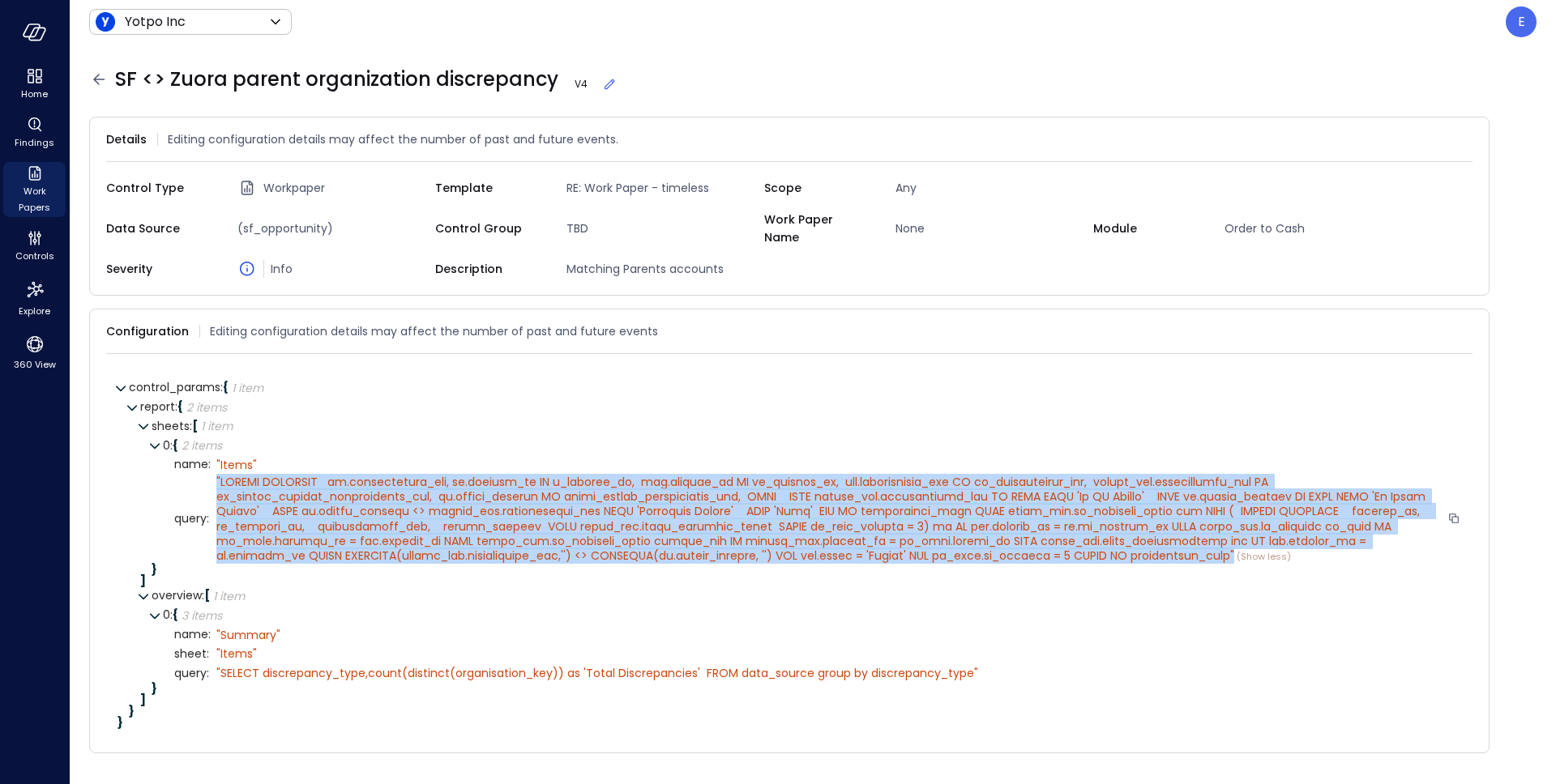
drag, startPoint x: 214, startPoint y: 470, endPoint x: 1155, endPoint y: 541, distance: 943.7
click at [1155, 541] on div "" " (Show less)" at bounding box center [828, 519] width 1224 height 89
copy div "" SELECT DISTINCT za.organisation_key, za.account_id AS z_account_id, sfa.accou…"
click at [25, 132] on icon "Findings" at bounding box center [35, 125] width 20 height 19
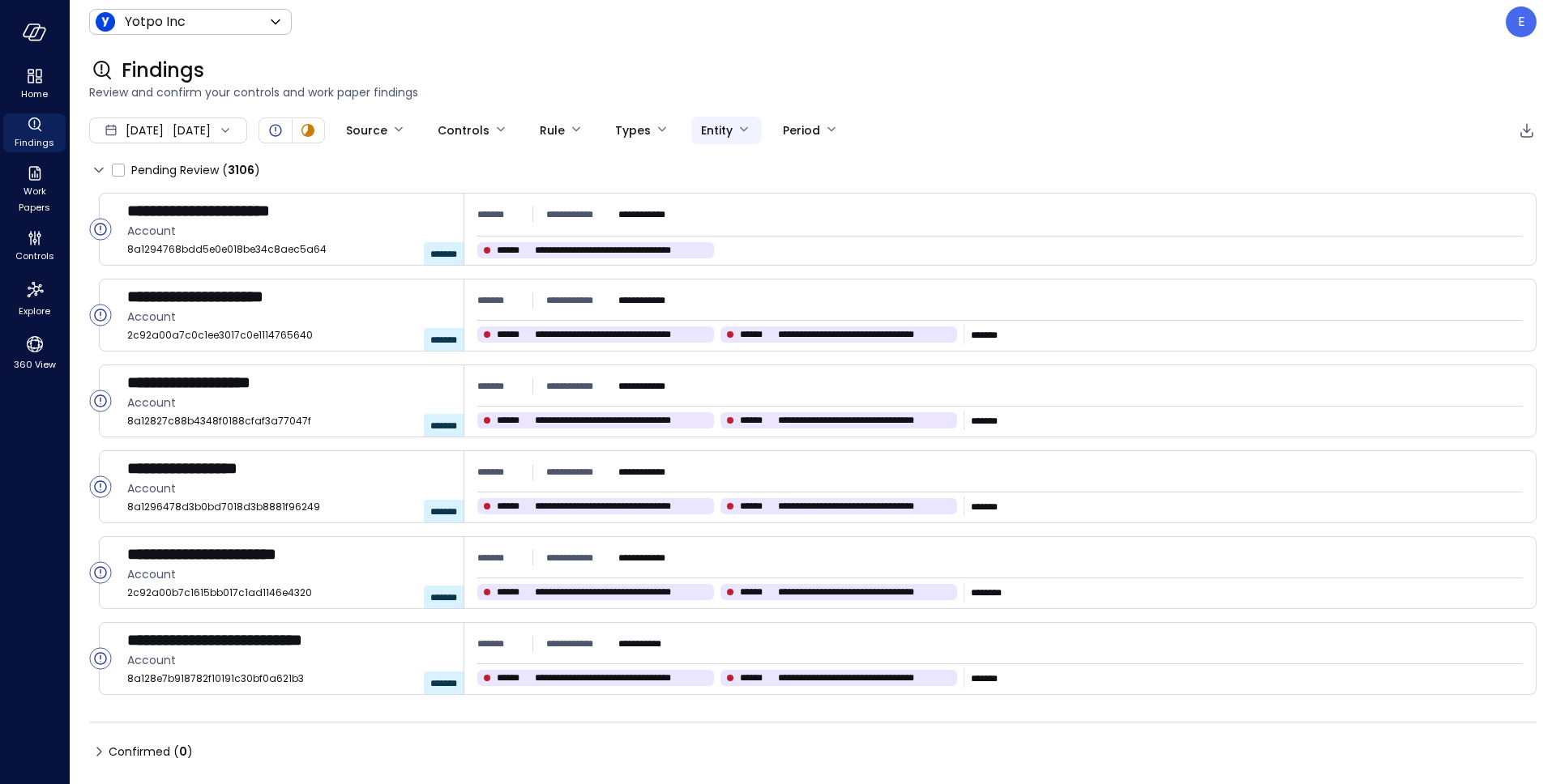
click at [774, 129] on body "**********" at bounding box center [778, 392] width 1556 height 784
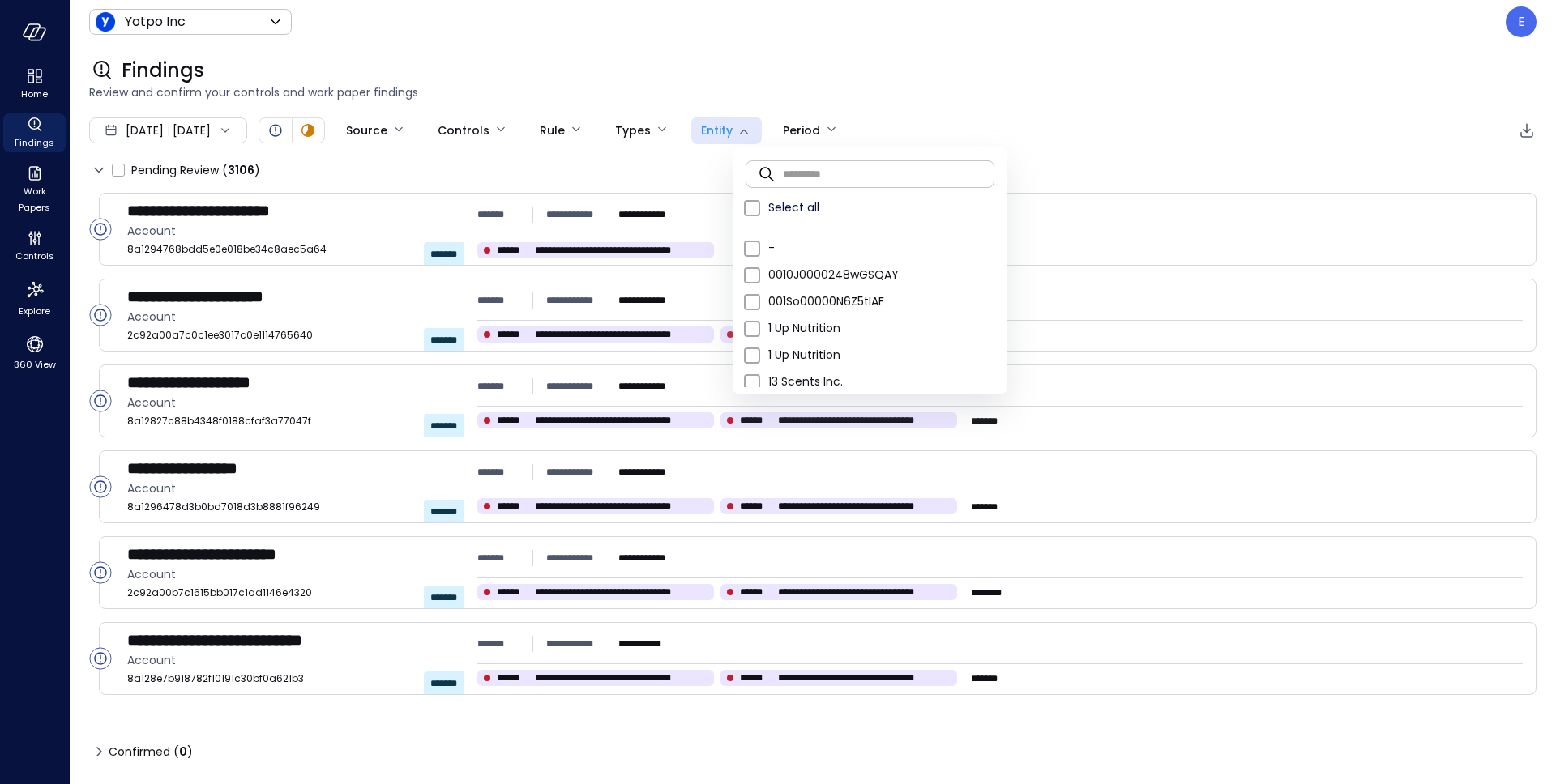
click at [824, 171] on input "text" at bounding box center [888, 173] width 211 height 43
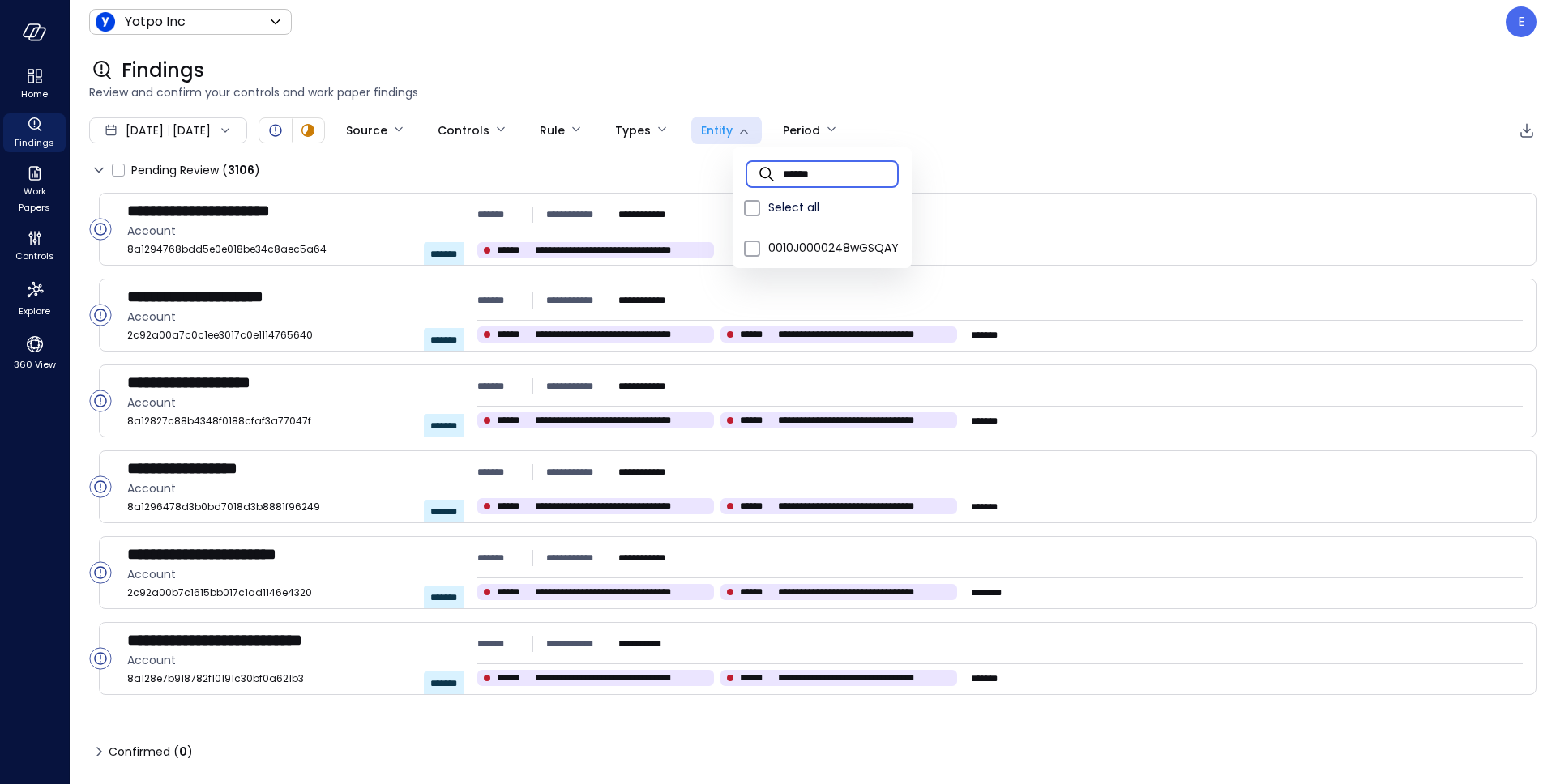
type input "*******"
click at [844, 171] on input "*******" at bounding box center [840, 173] width 116 height 43
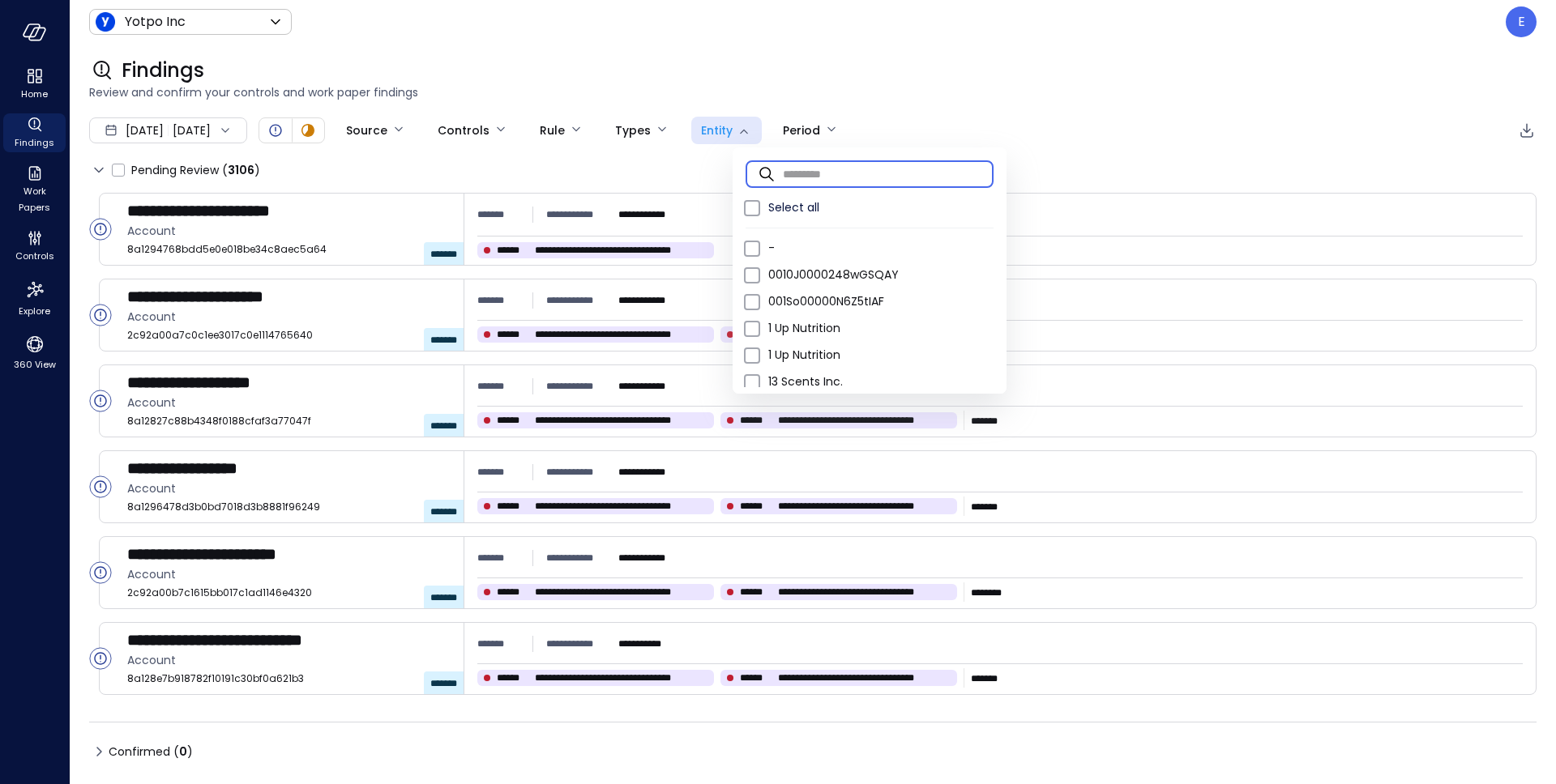
click at [850, 93] on div at bounding box center [778, 392] width 1556 height 784
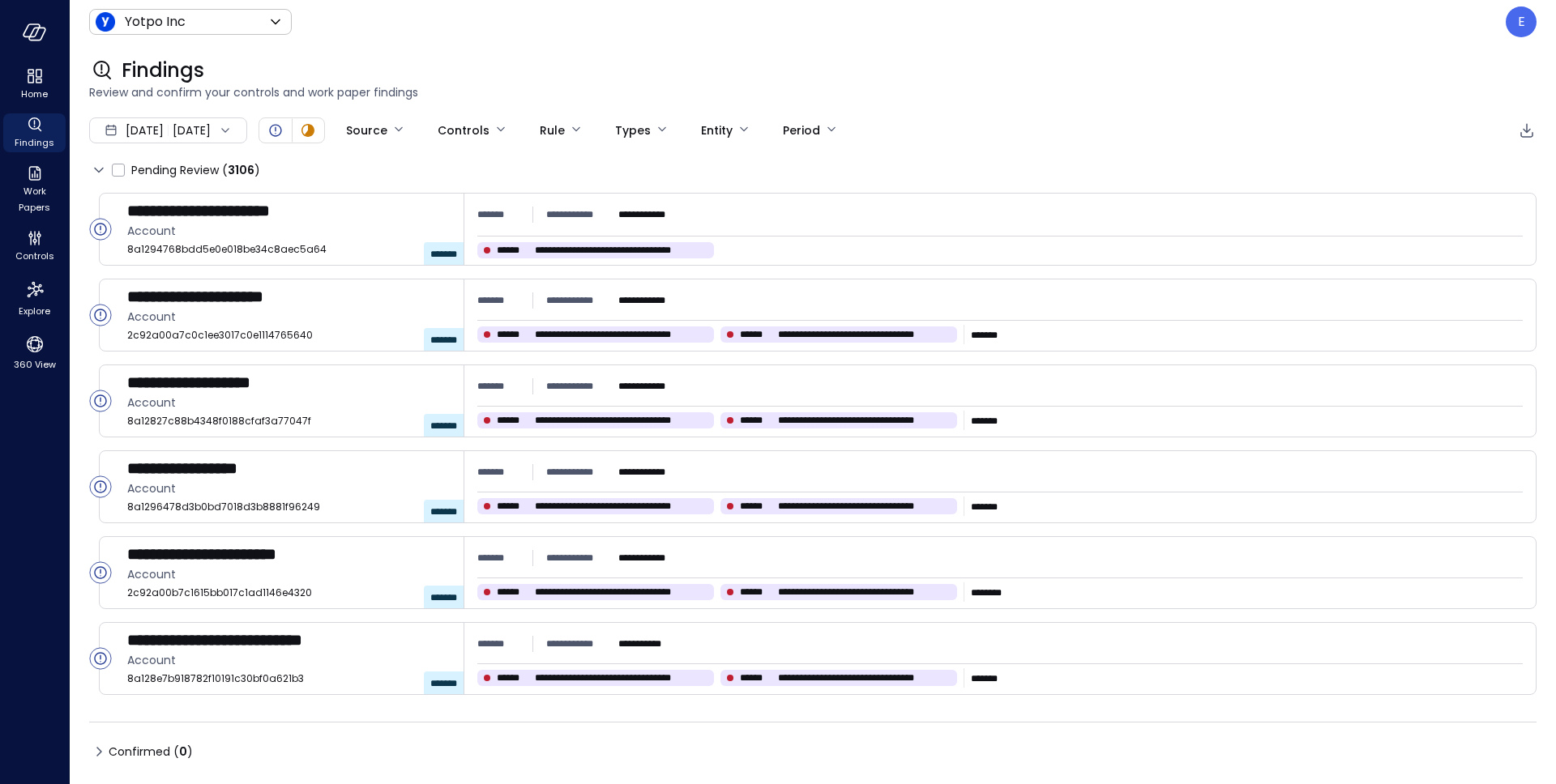
click at [247, 127] on div "Oct 1, 2025 Oct 15, 2025" at bounding box center [168, 131] width 158 height 26
click at [192, 231] on li "Current Year 2025" at bounding box center [177, 227] width 129 height 27
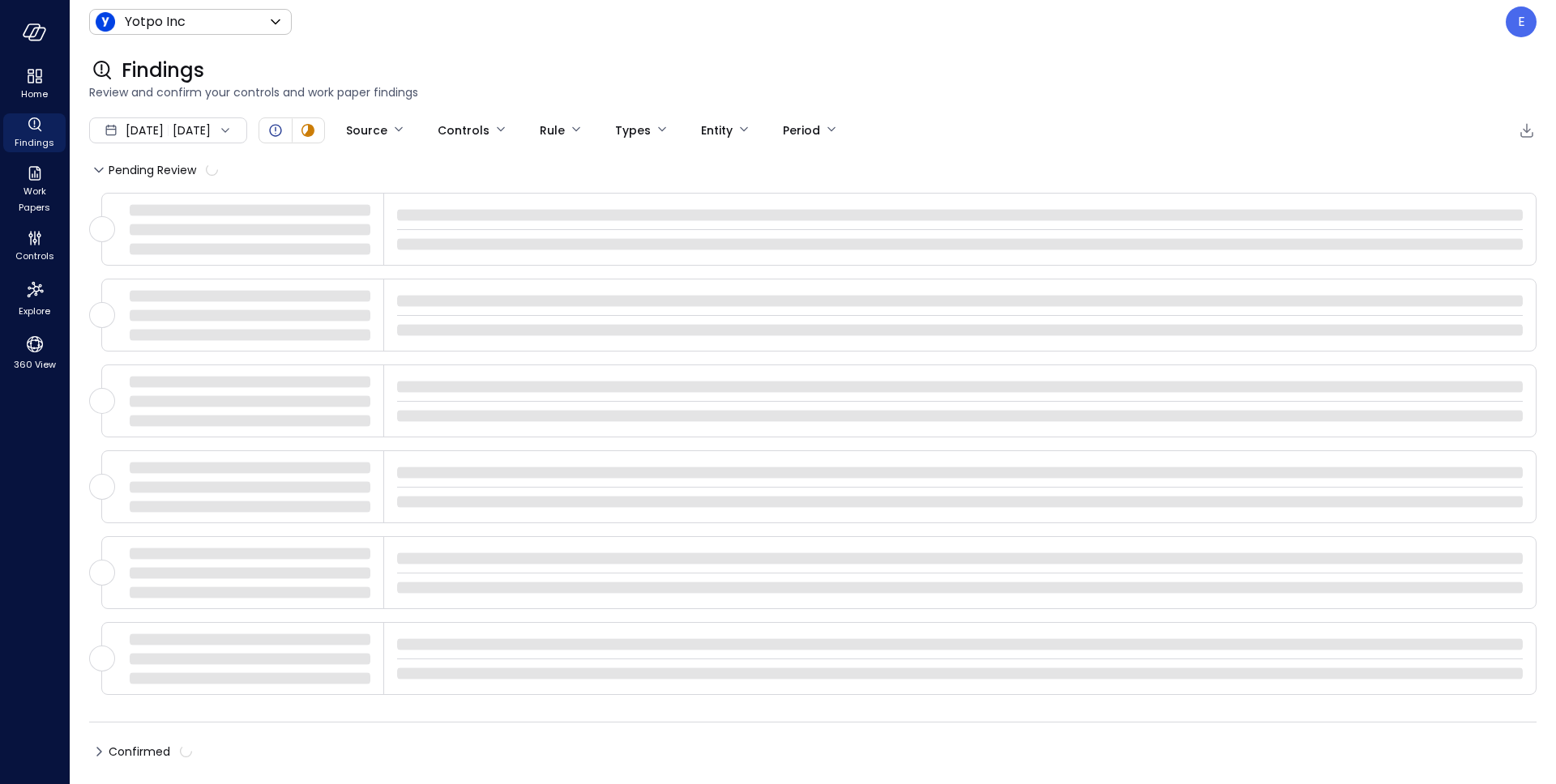
click at [720, 70] on div "Findings" at bounding box center [813, 71] width 1447 height 26
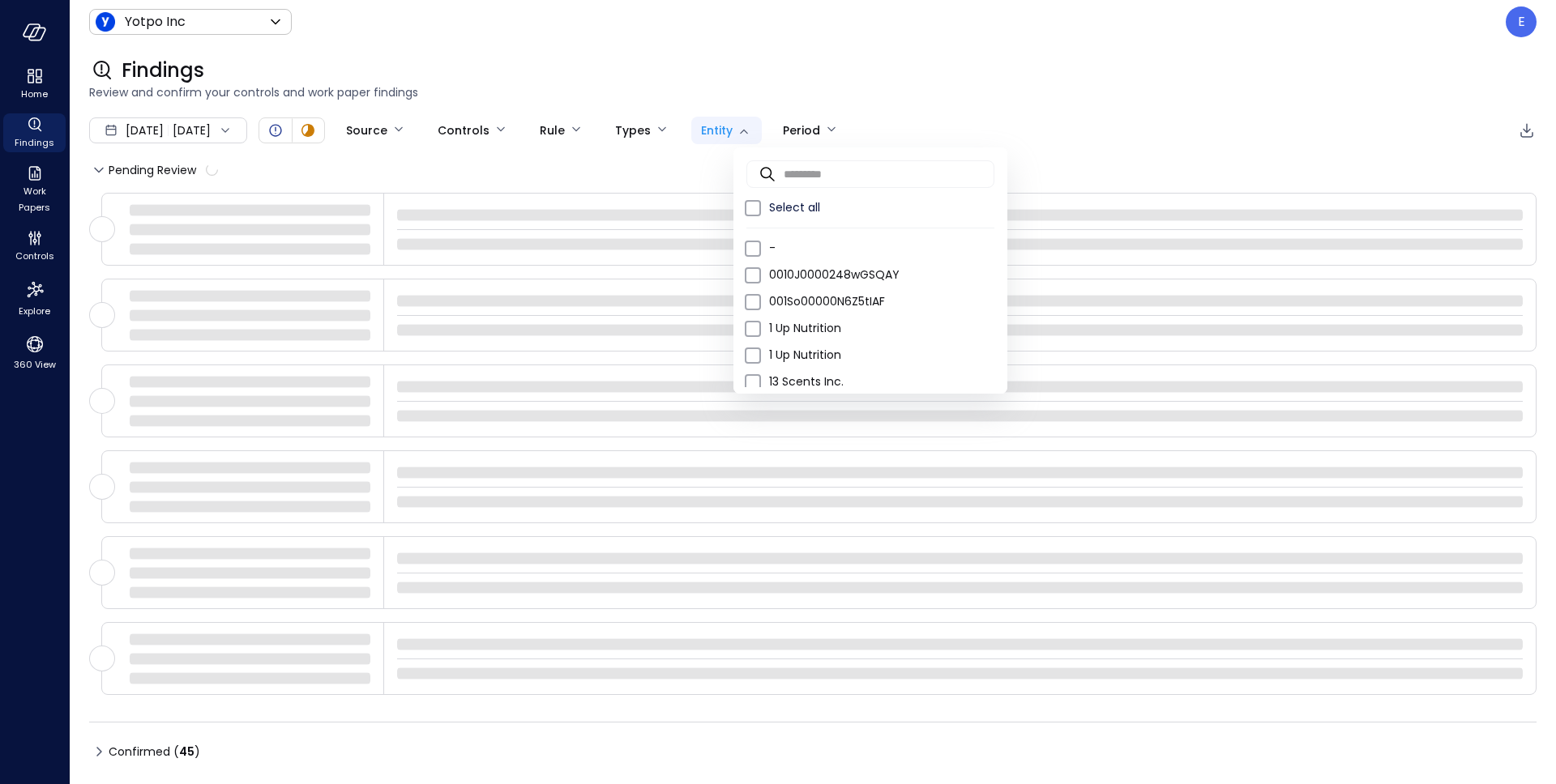
click at [777, 128] on body "Home Findings Work Papers Controls Explore 360 View Yotpo Inc ****** ​ E Findin…" at bounding box center [778, 392] width 1556 height 784
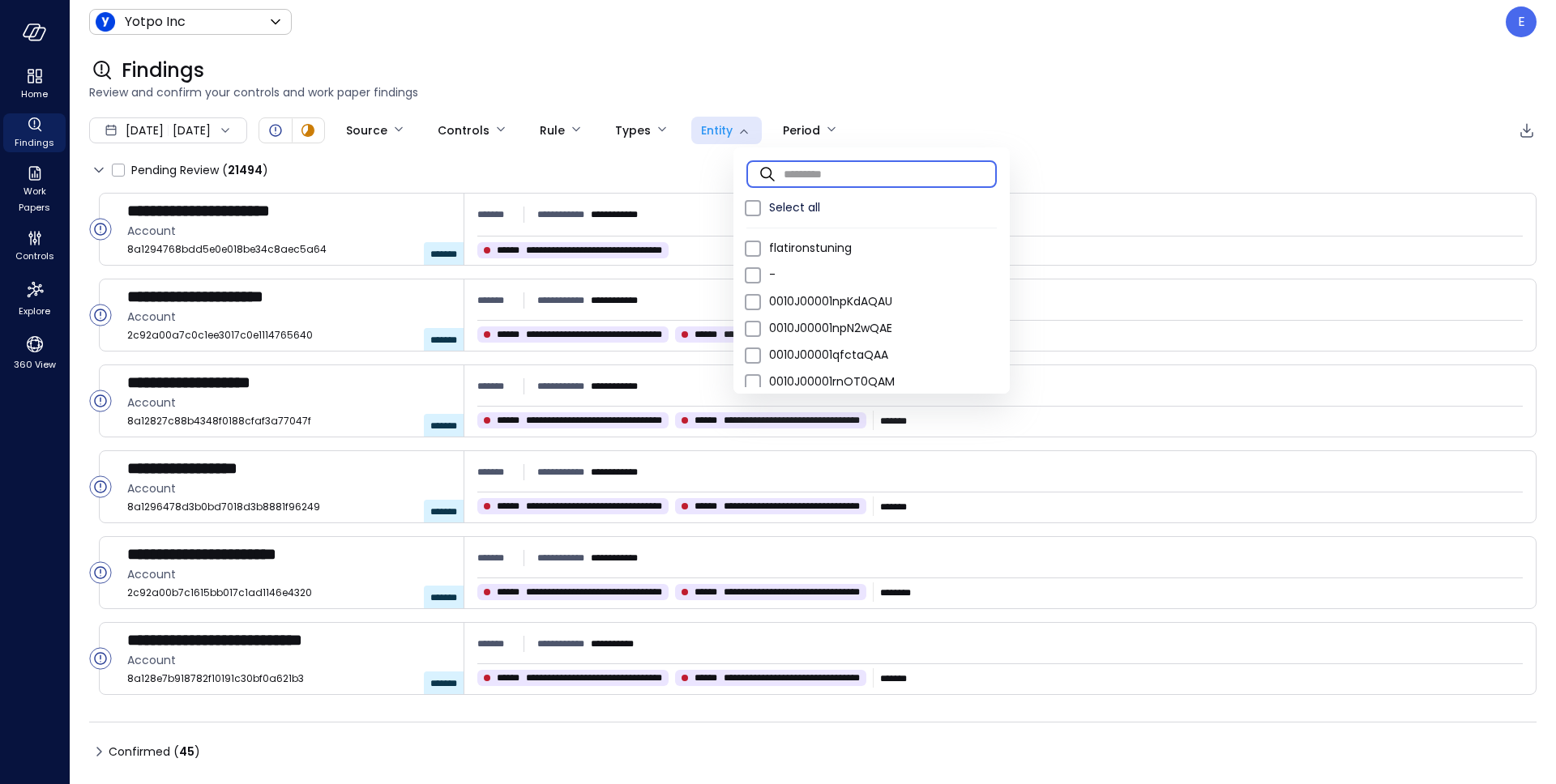
click at [794, 181] on input "text" at bounding box center [890, 173] width 213 height 43
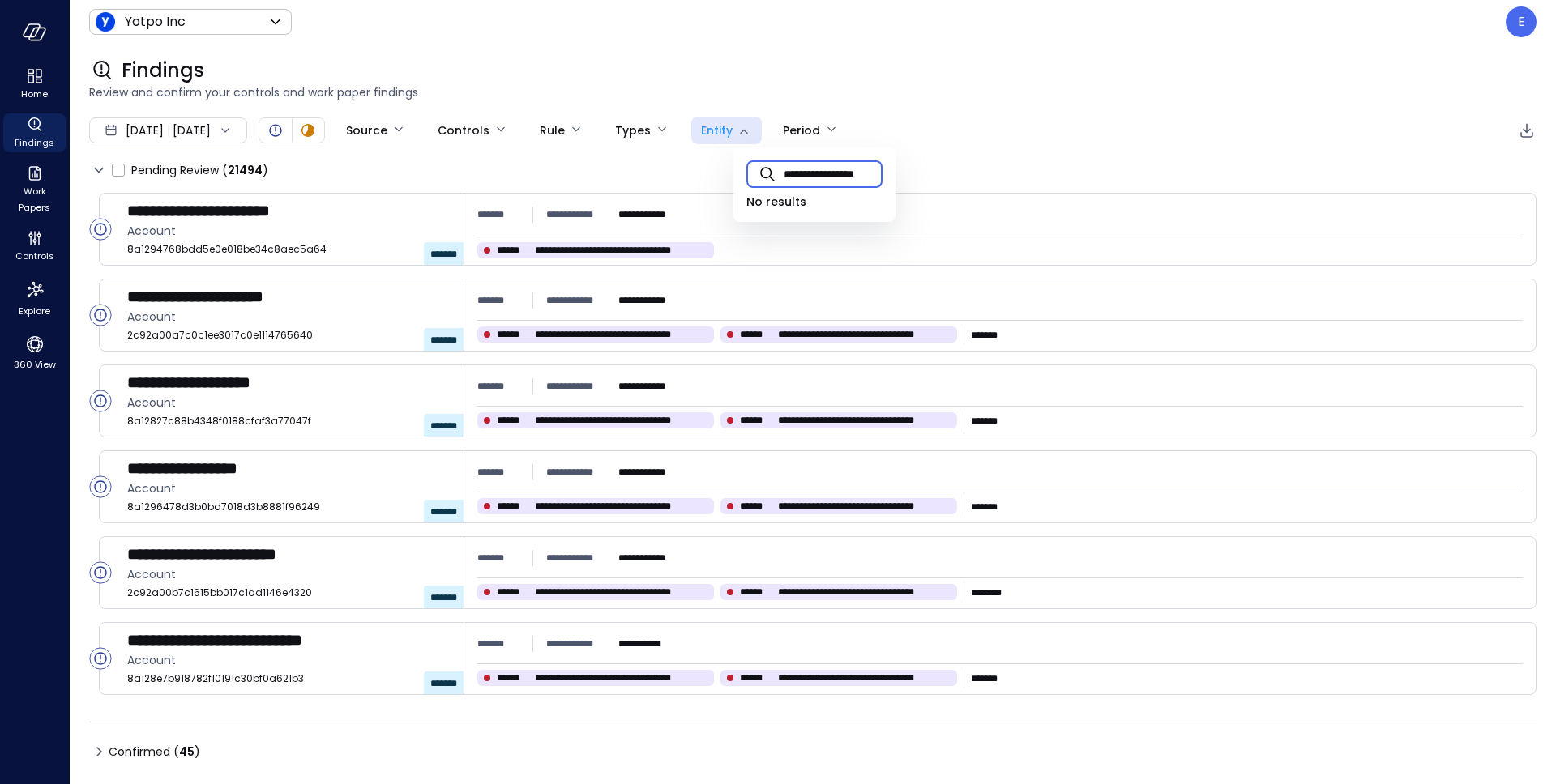
scroll to position [0, 25]
type input "**********"
click at [800, 170] on input "**********" at bounding box center [833, 173] width 99 height 43
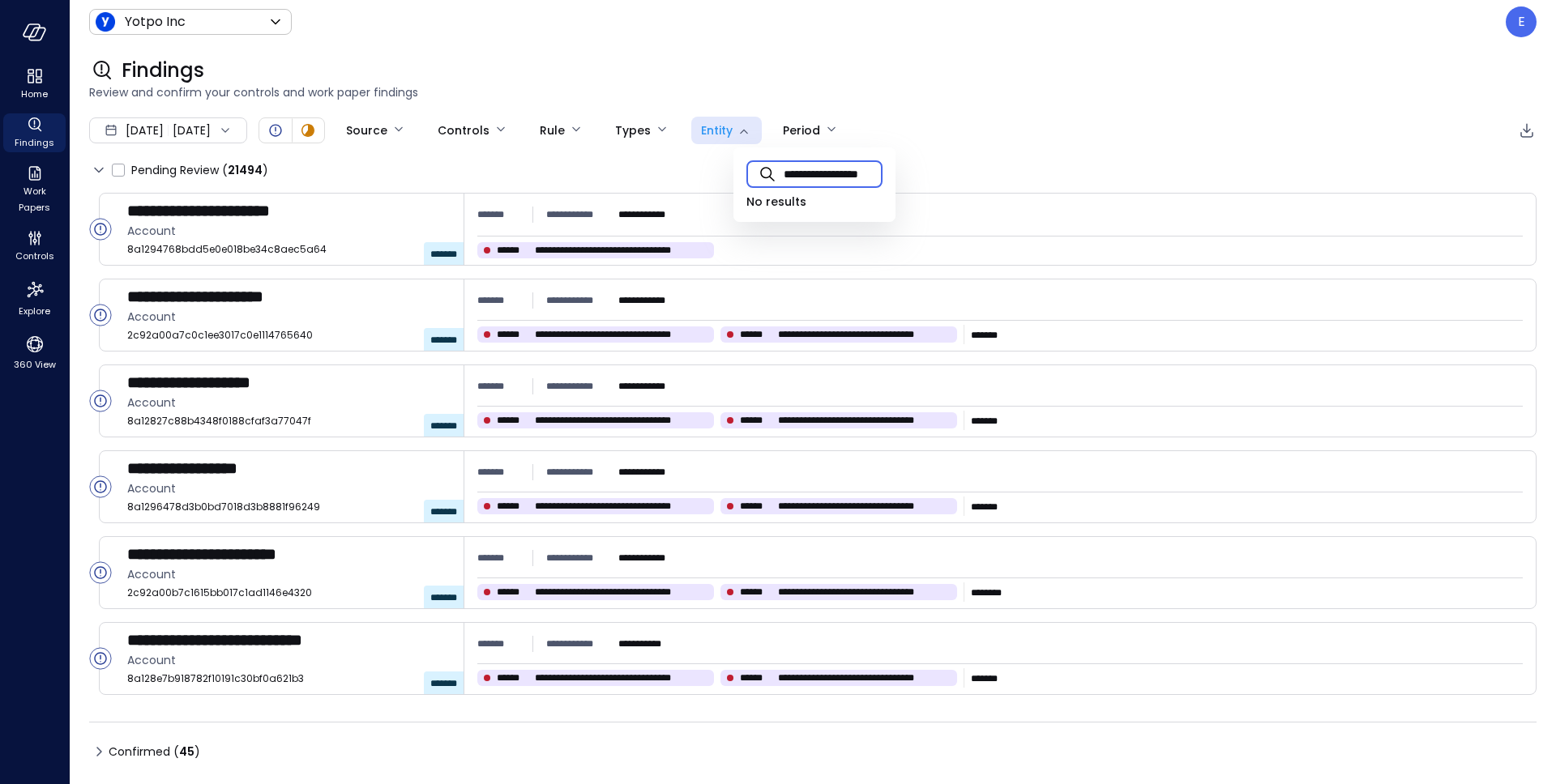
click at [800, 170] on input "**********" at bounding box center [833, 173] width 99 height 43
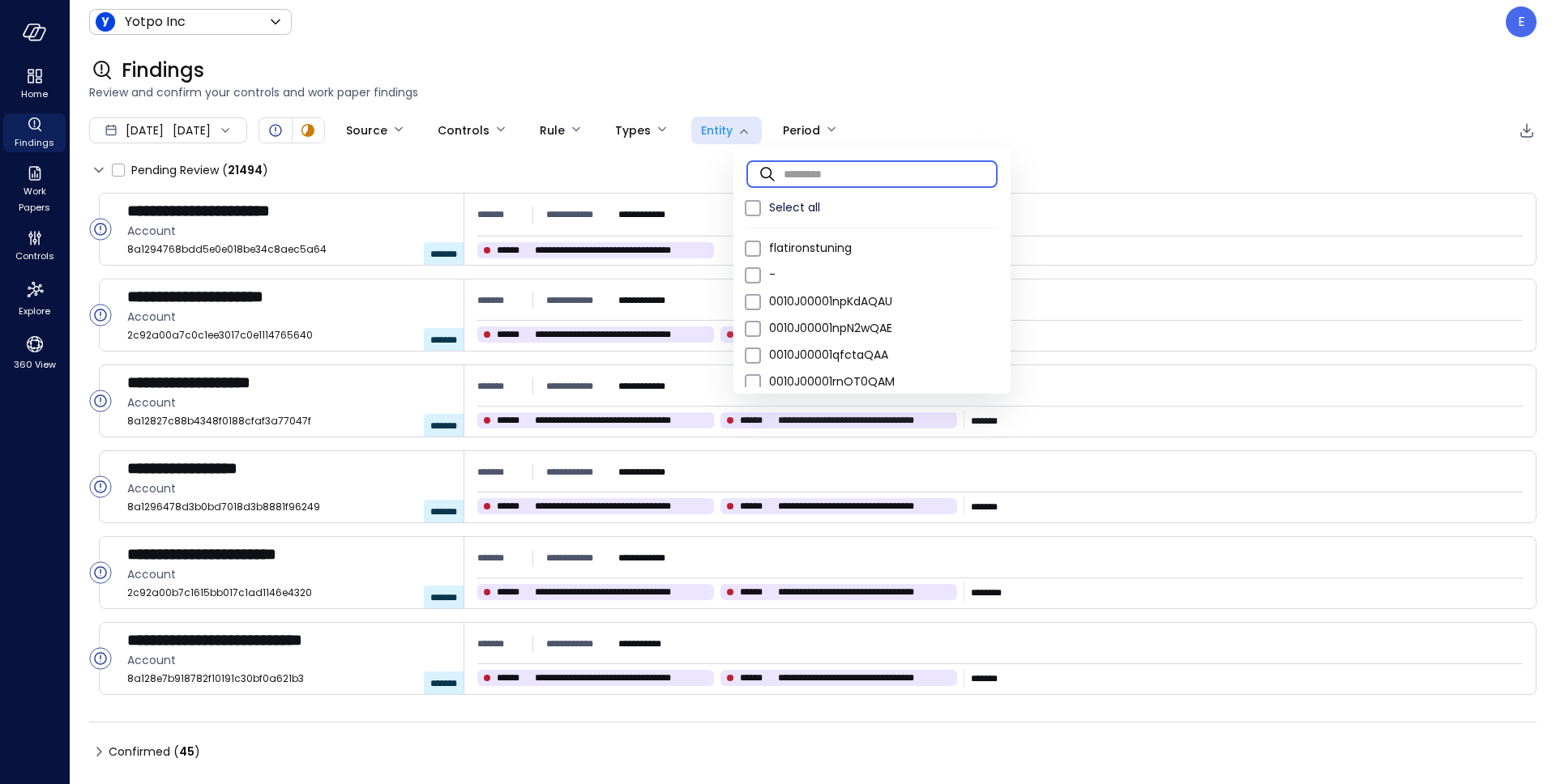
scroll to position [0, 0]
click at [859, 71] on div at bounding box center [778, 392] width 1556 height 784
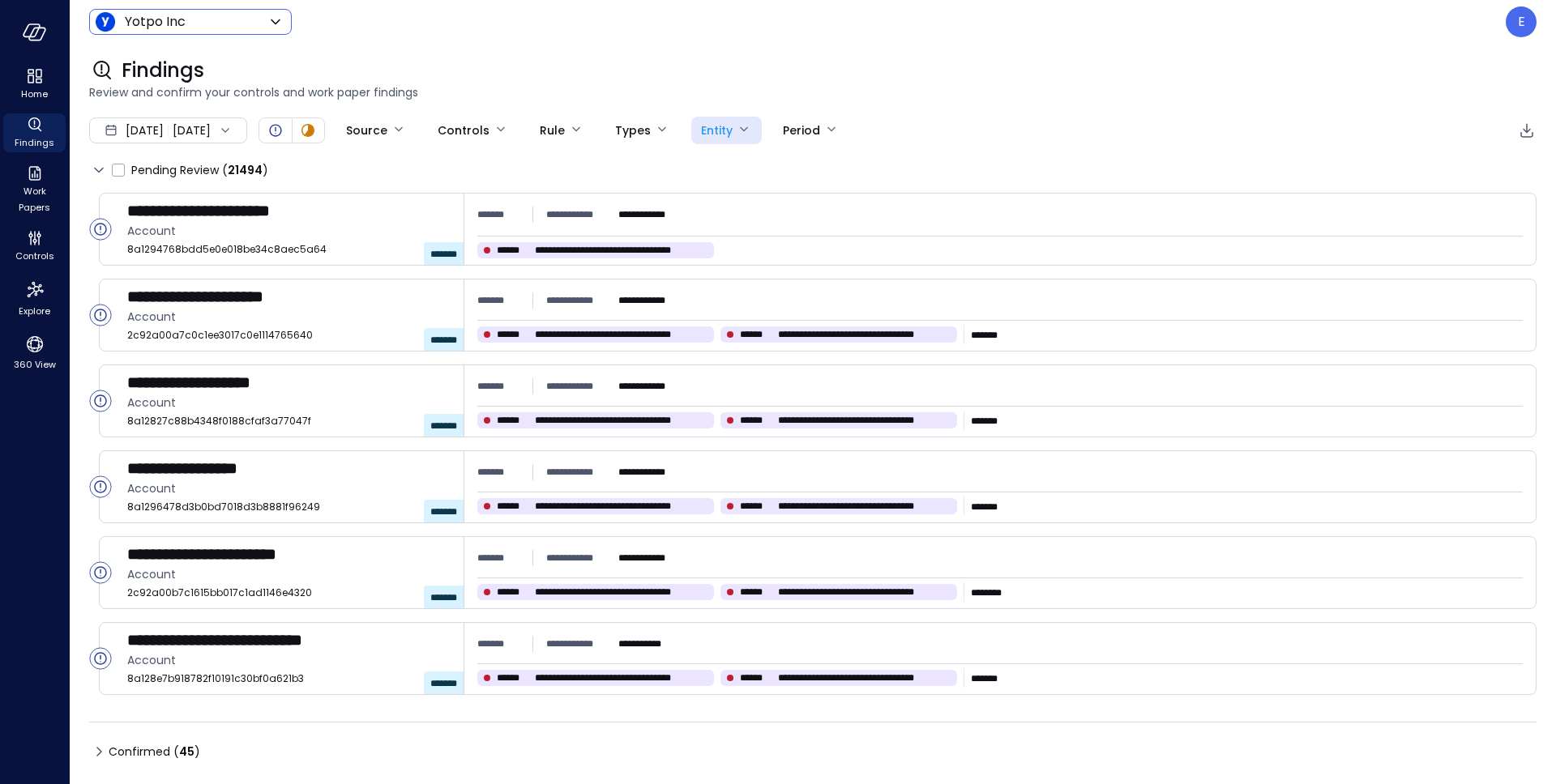
click at [233, 24] on body "**********" at bounding box center [778, 392] width 1556 height 784
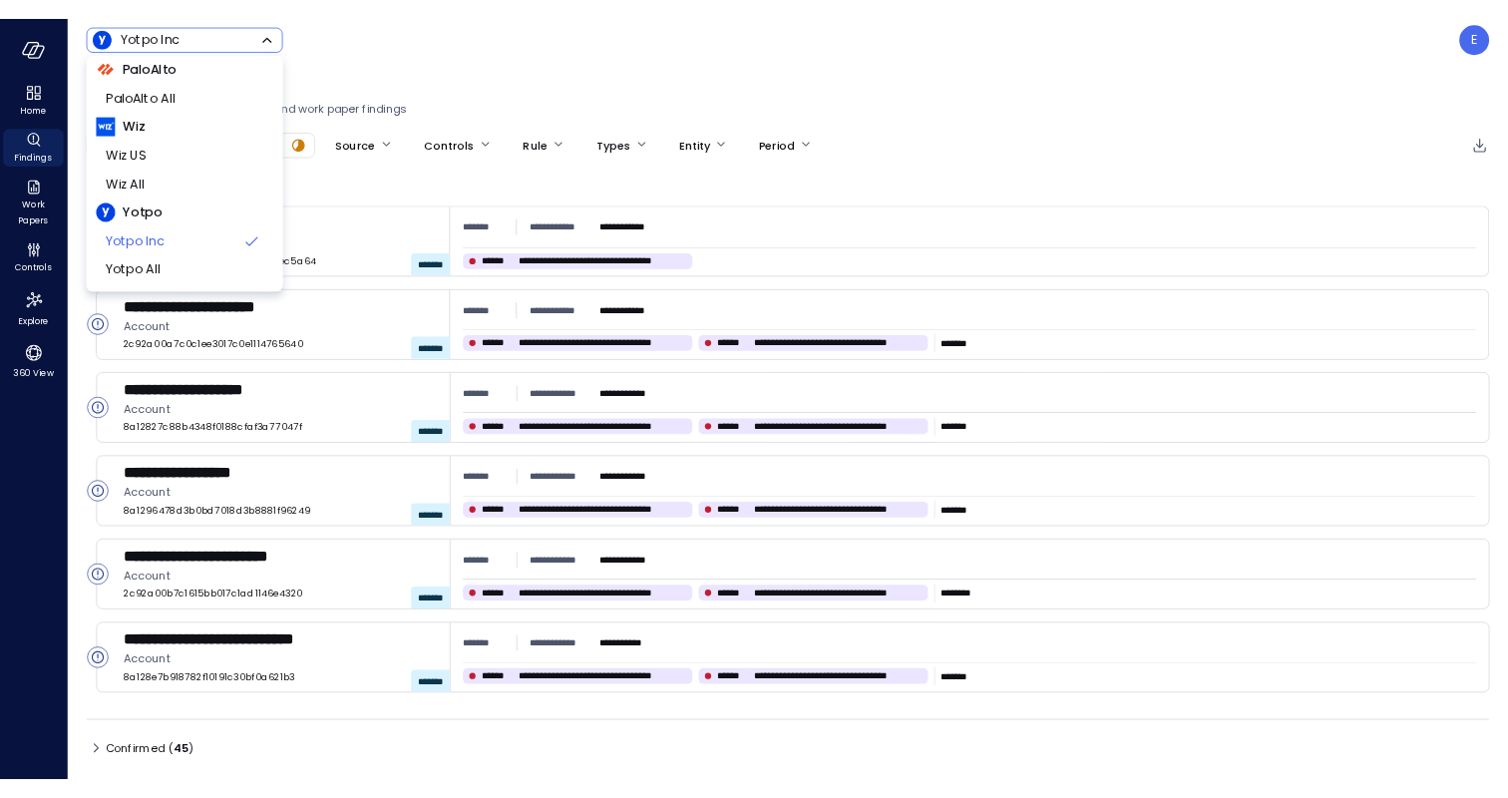
scroll to position [161, 0]
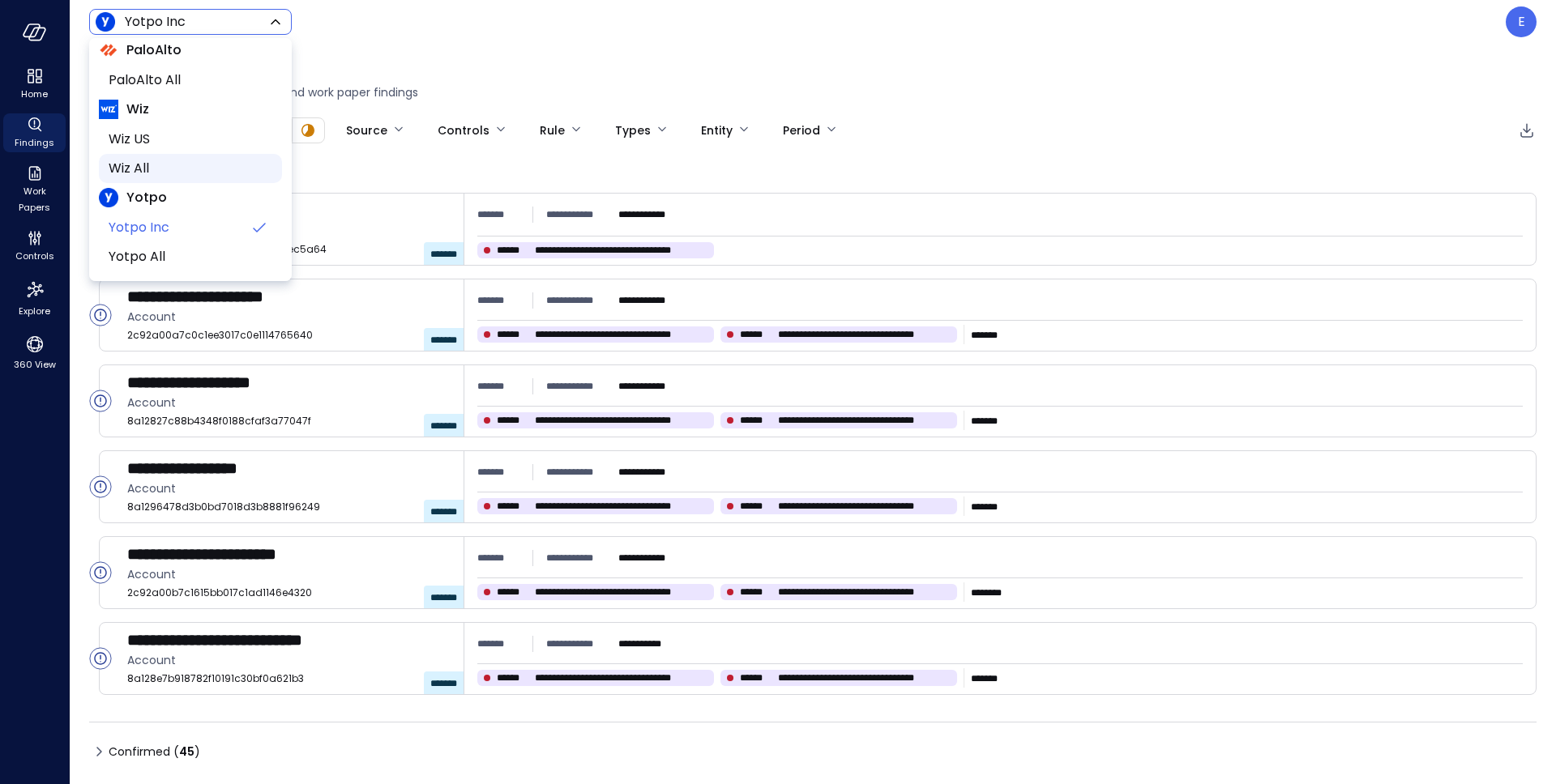
click at [145, 165] on span "Wiz All" at bounding box center [189, 168] width 160 height 19
type input "*******"
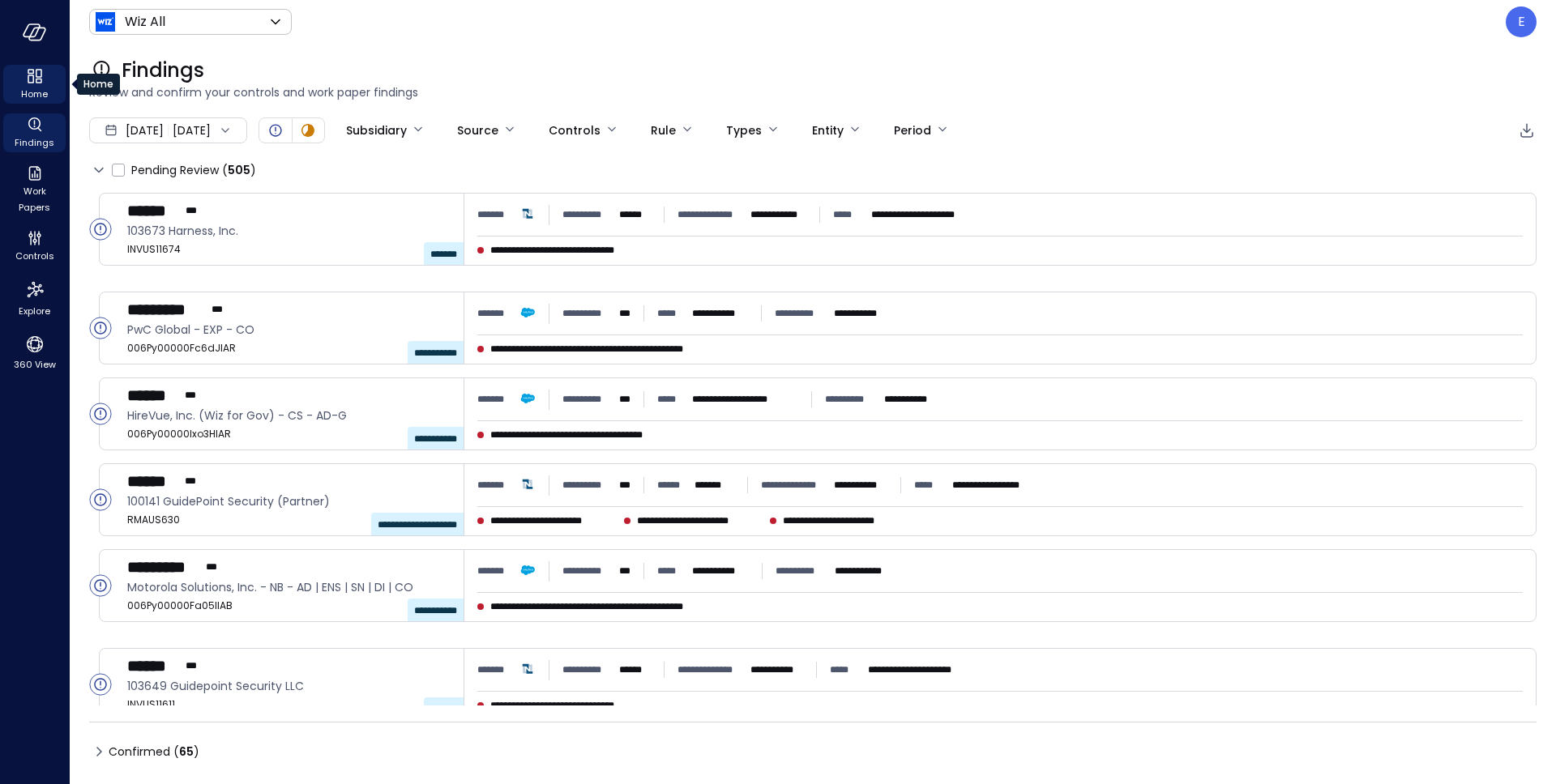
click at [25, 71] on icon "Home" at bounding box center [35, 76] width 20 height 19
click at [37, 78] on icon "Home" at bounding box center [35, 76] width 20 height 19
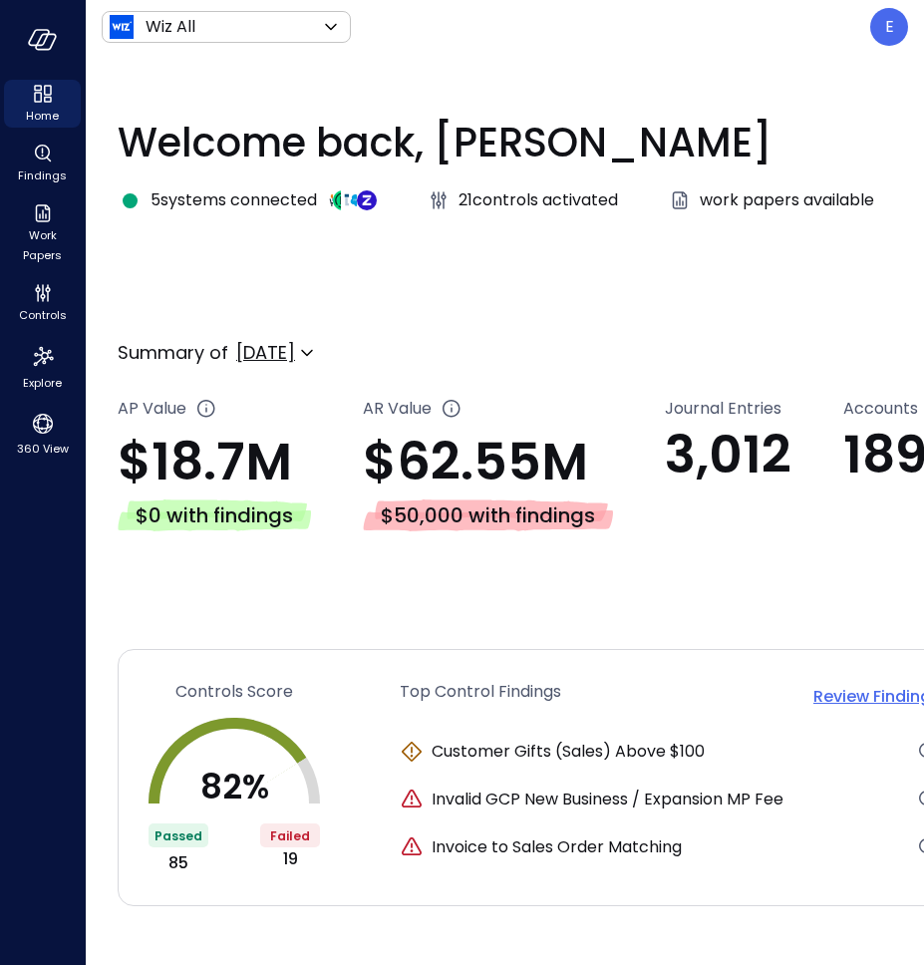
click at [376, 195] on img at bounding box center [367, 200] width 20 height 20
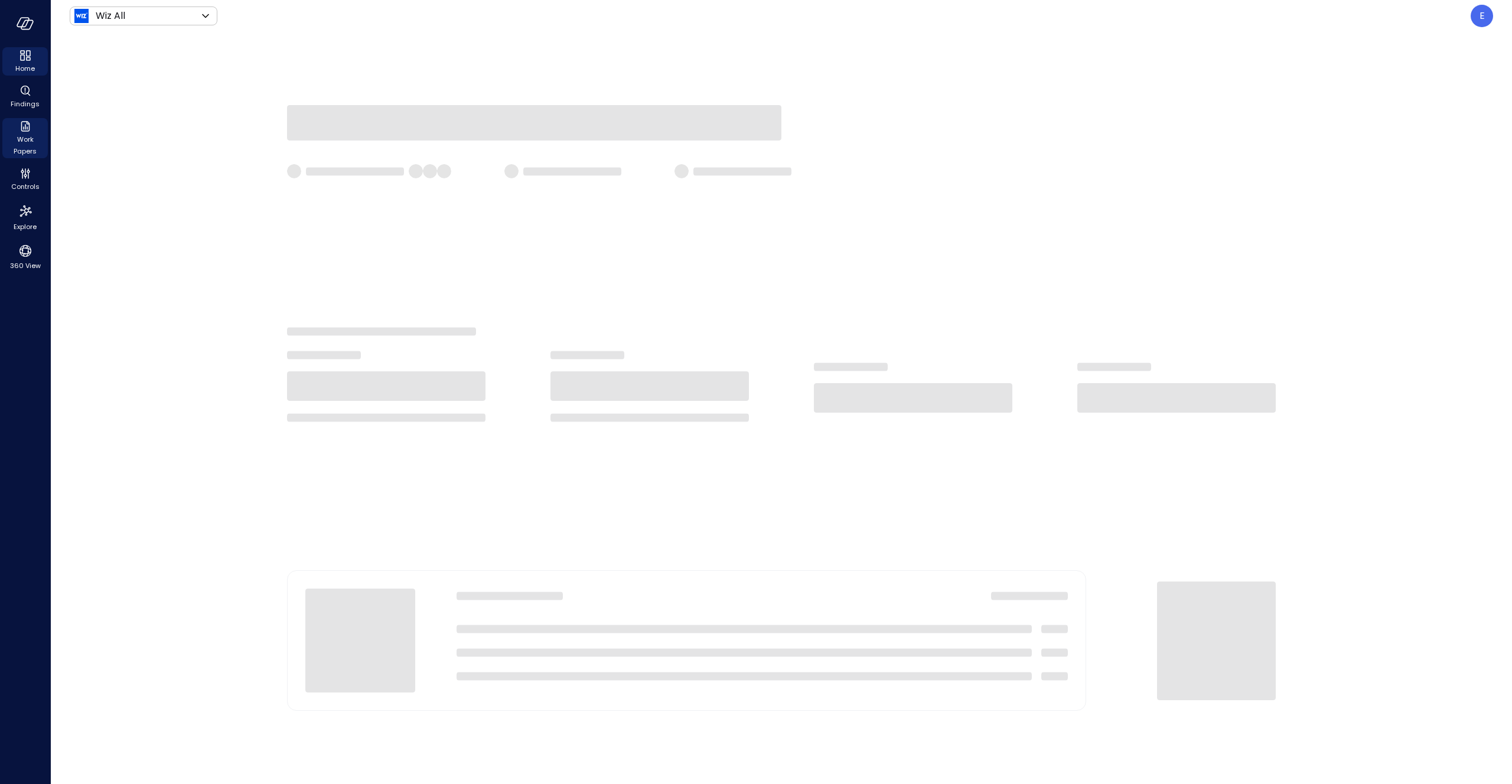
click at [26, 147] on span "Work Papers" at bounding box center [25, 145] width 36 height 24
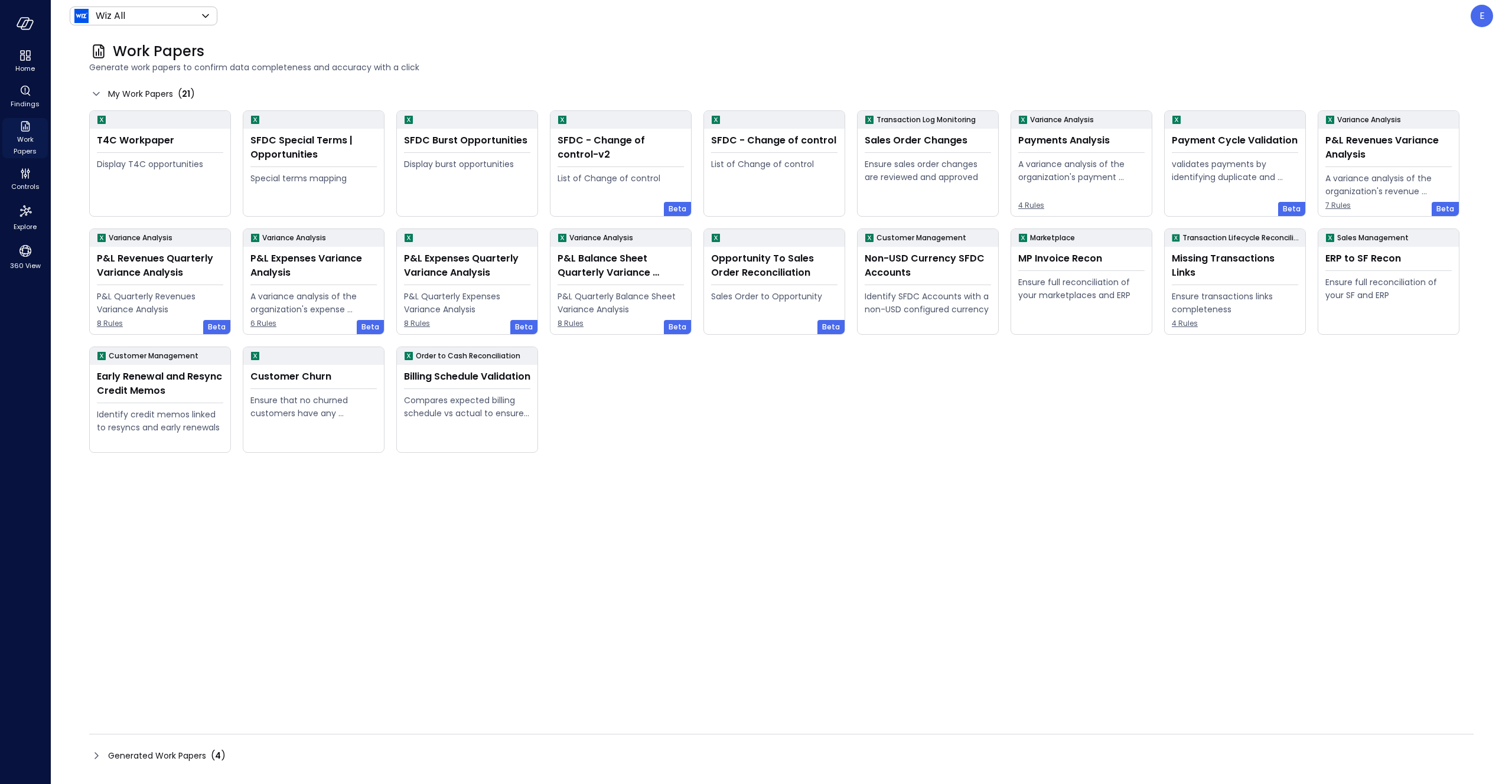
click at [23, 137] on span "Work Papers" at bounding box center [25, 145] width 36 height 24
click at [23, 135] on span "Work Papers" at bounding box center [25, 145] width 36 height 24
click at [160, 139] on div "T4C Workpaper" at bounding box center [160, 140] width 126 height 14
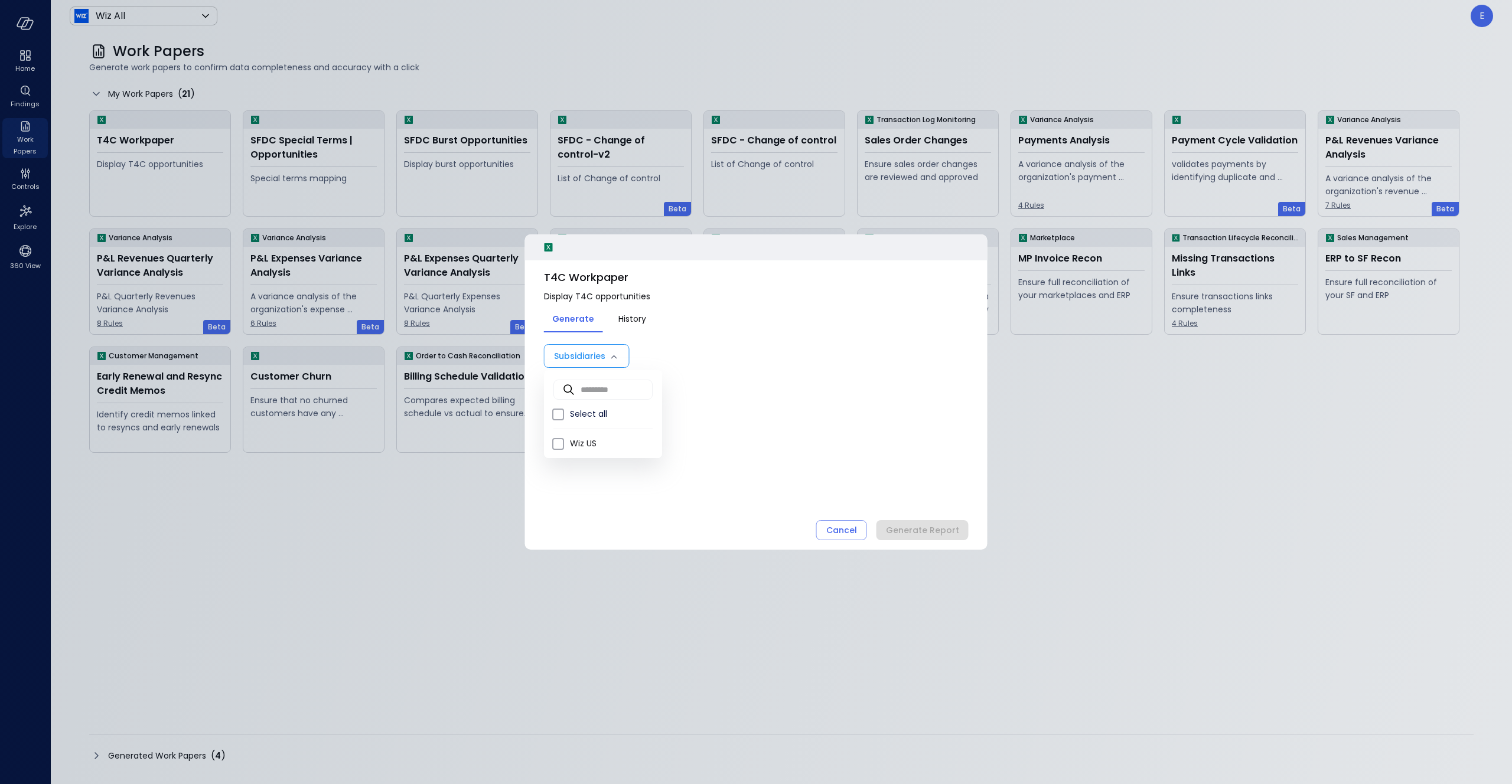
click at [614, 354] on body "Home Findings Work Papers Controls Explore 360 View Wiz All ******* ​ E Work Pa…" at bounding box center [756, 392] width 1512 height 784
click at [630, 317] on div at bounding box center [756, 392] width 1512 height 784
click at [834, 526] on div "Cancel" at bounding box center [842, 531] width 31 height 15
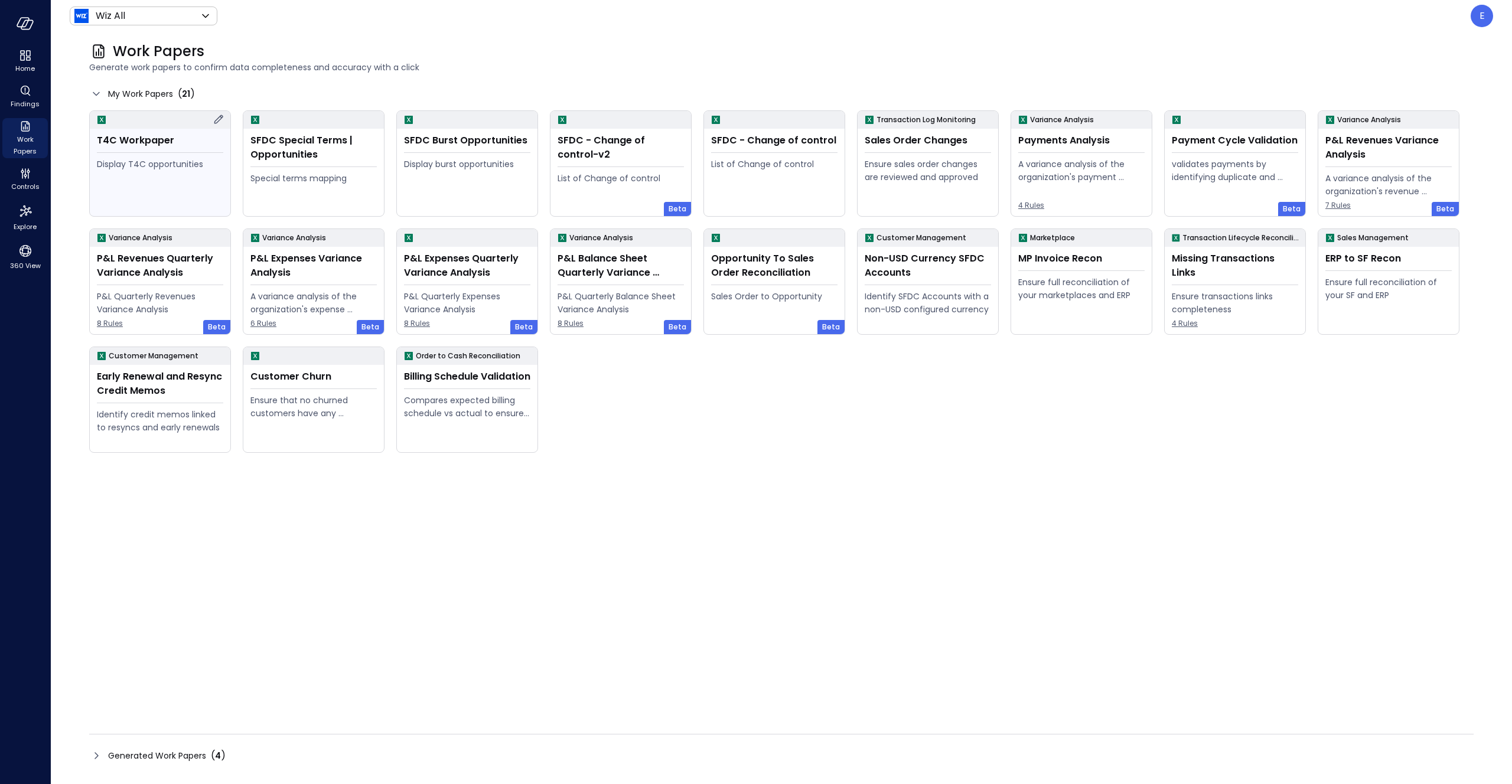
click at [221, 120] on icon at bounding box center [219, 119] width 14 height 14
click at [524, 119] on icon at bounding box center [526, 119] width 9 height 9
click at [1134, 257] on div "Missing Transactions Links" at bounding box center [1235, 266] width 126 height 28
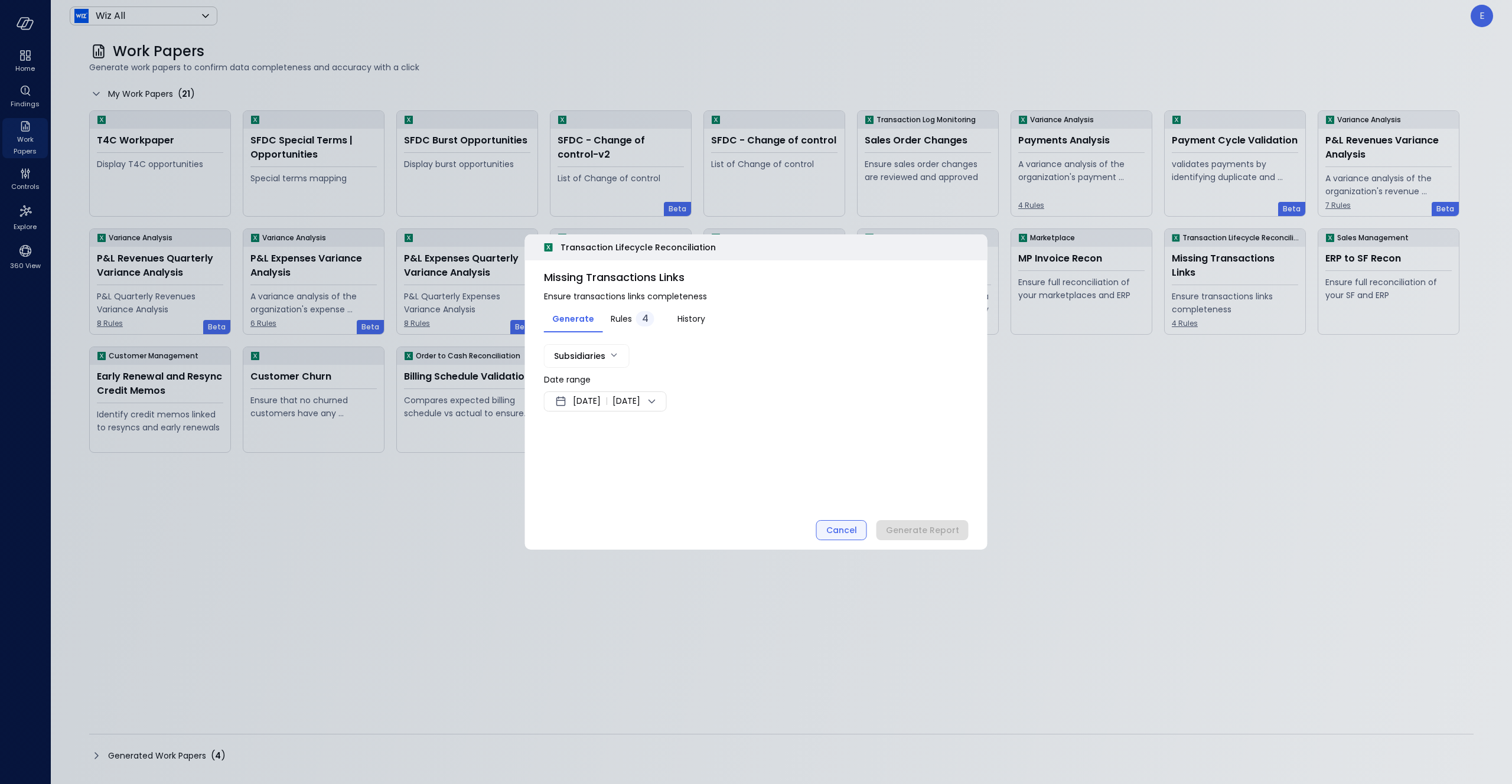
click at [838, 526] on div "Cancel" at bounding box center [842, 531] width 31 height 15
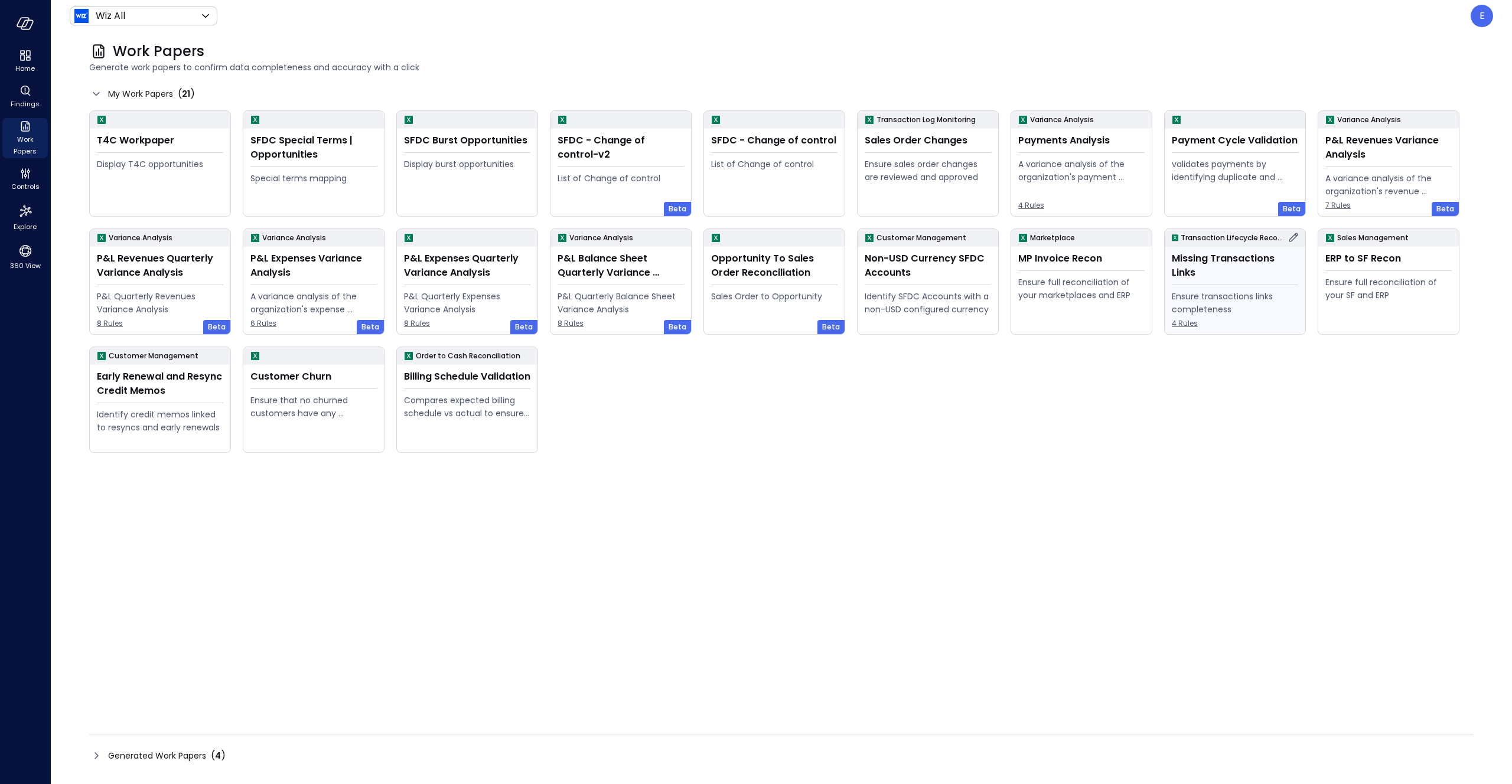
click at [1134, 234] on icon at bounding box center [1293, 237] width 14 height 14
click at [178, 354] on p "Customer Management" at bounding box center [153, 356] width 90 height 12
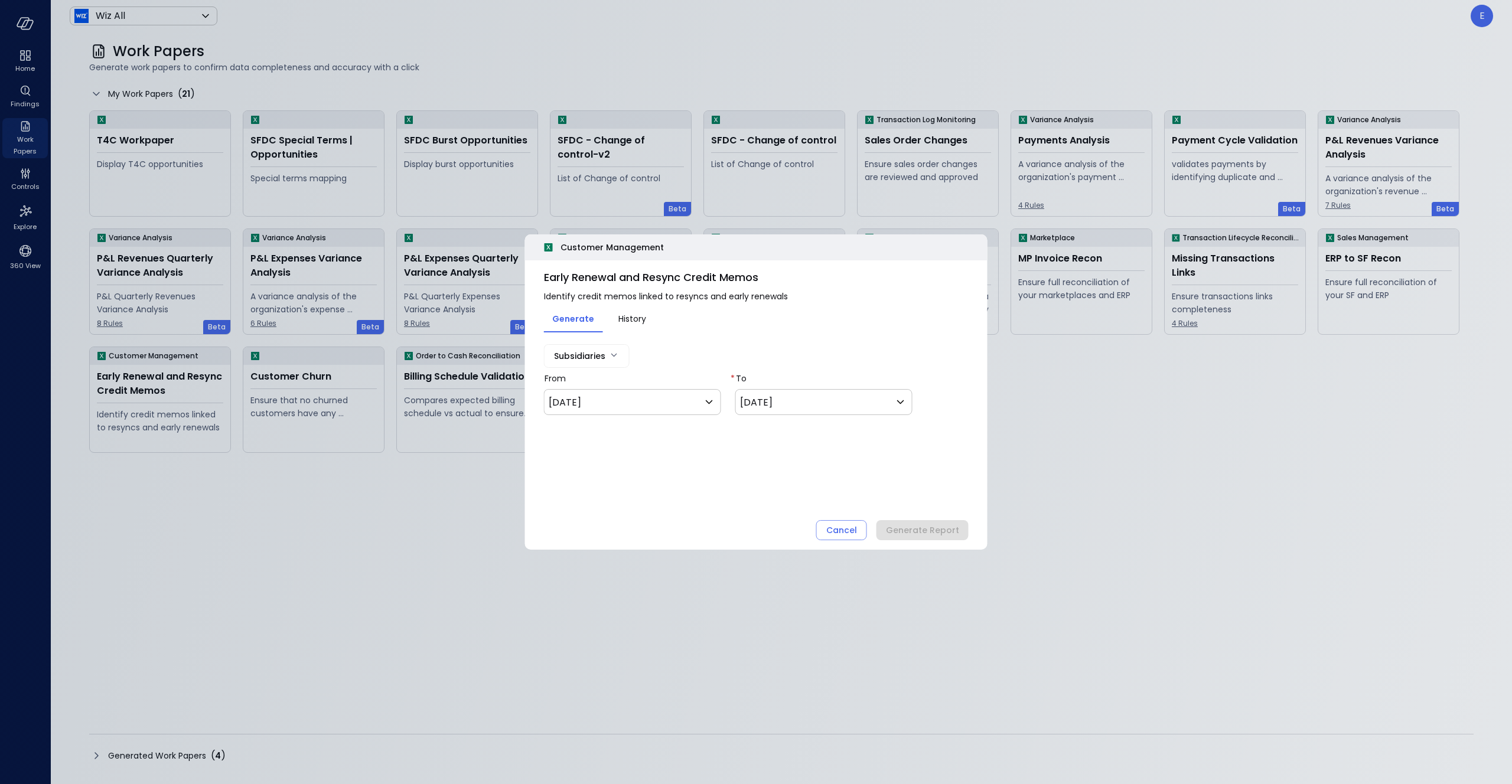
click at [679, 278] on span "Early Renewal and Resync Credit Memos" at bounding box center [756, 278] width 425 height 15
copy span "Early Renewal and Resync Credit Memos"
click at [830, 526] on button "Cancel" at bounding box center [842, 531] width 51 height 20
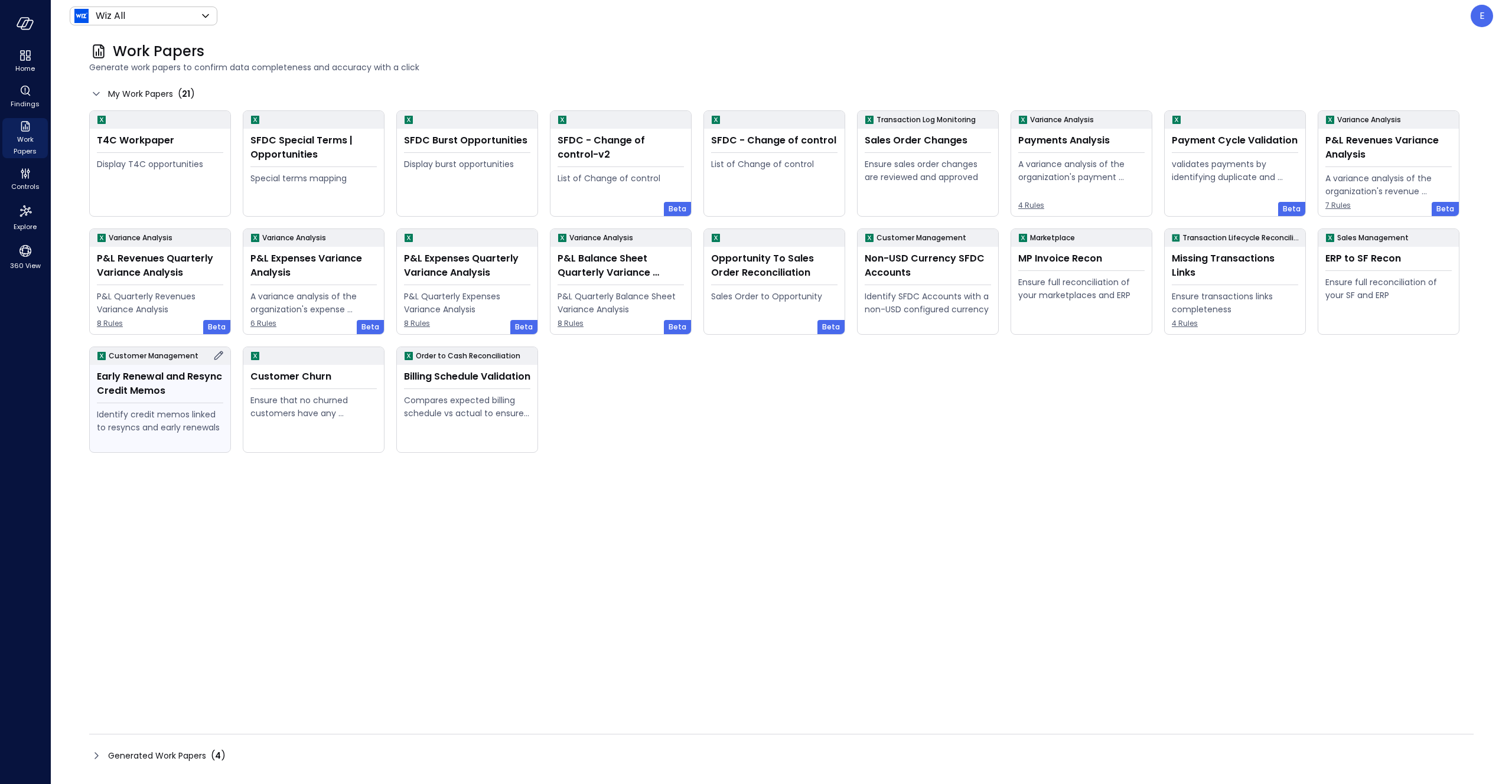
click at [221, 356] on icon at bounding box center [219, 355] width 14 height 14
click at [1011, 434] on div "T4C Workpaper Display T4C opportunities SFDC Special Terms | Opportunities Spec…" at bounding box center [775, 276] width 1396 height 354
click at [1134, 261] on div "Missing Transactions Links" at bounding box center [1235, 266] width 126 height 28
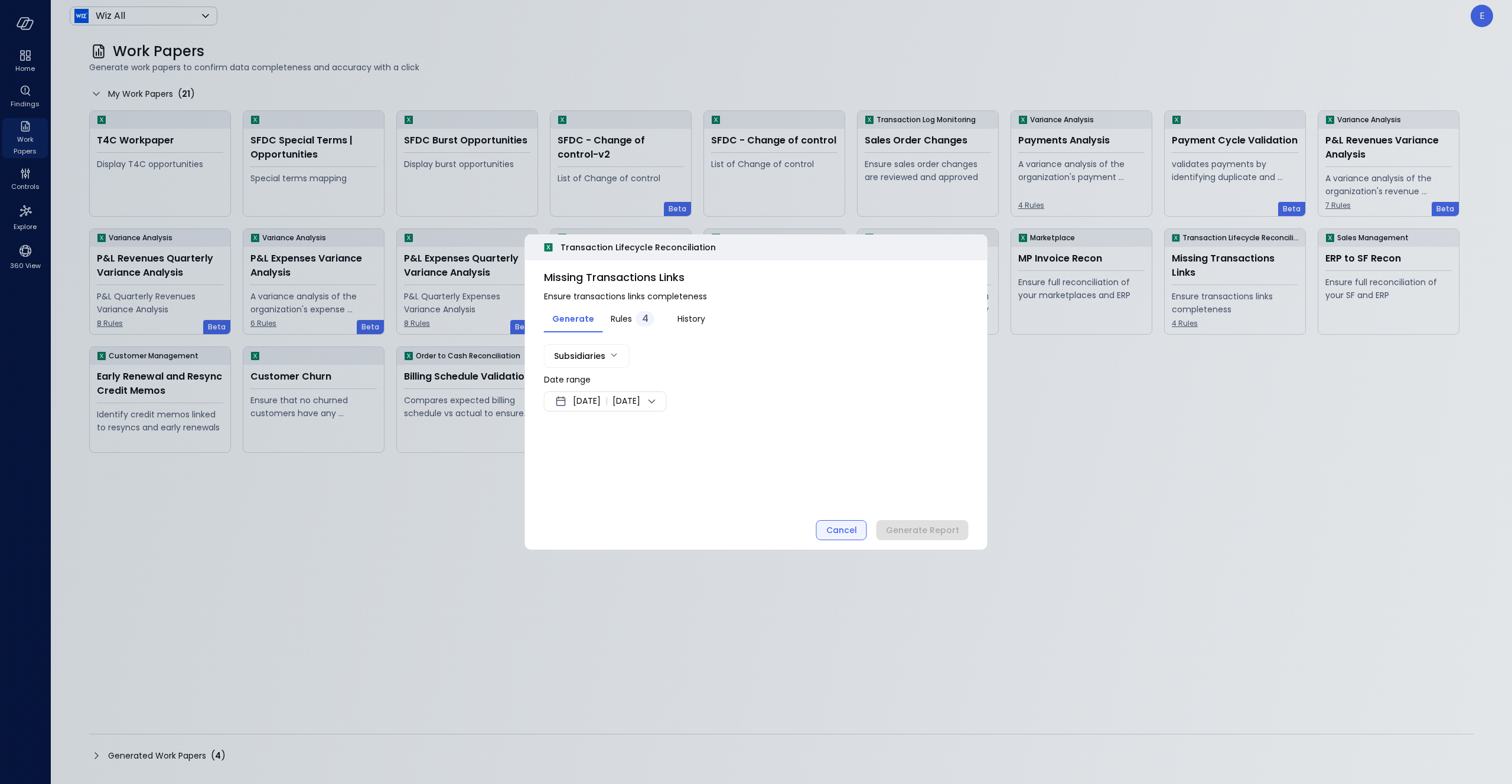
click at [841, 531] on div "Cancel" at bounding box center [842, 531] width 31 height 15
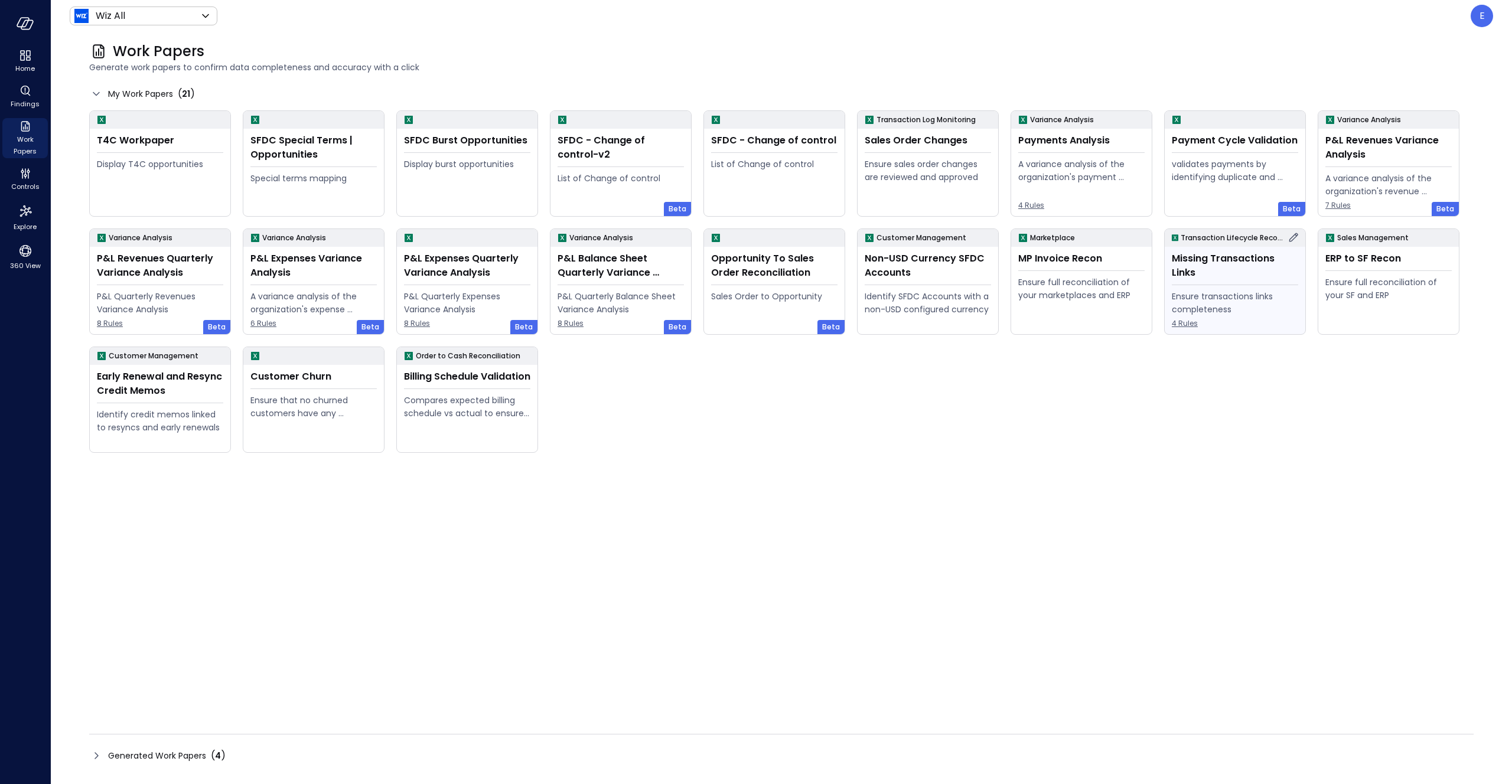
click at [1134, 234] on icon at bounding box center [1293, 237] width 14 height 14
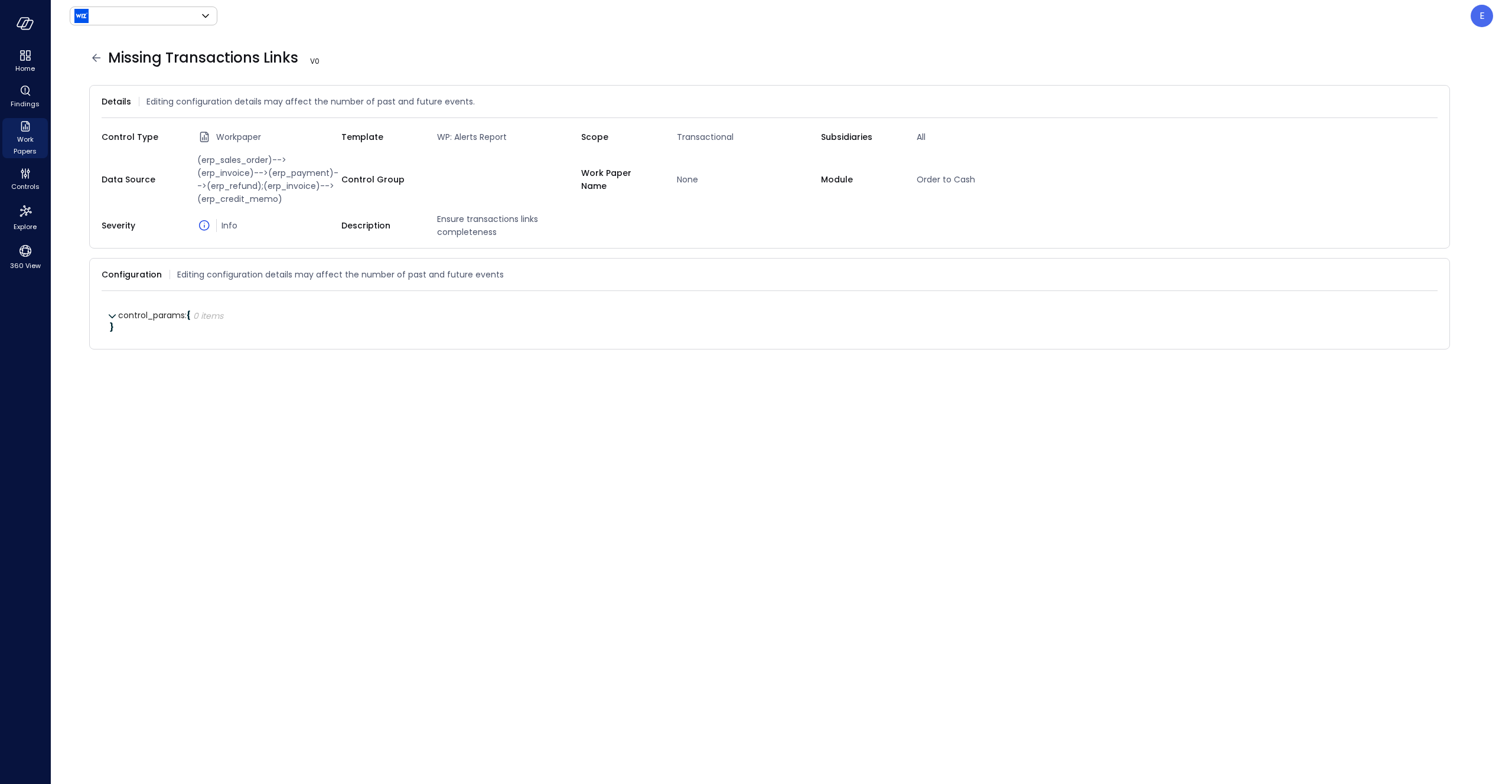
type input "*******"
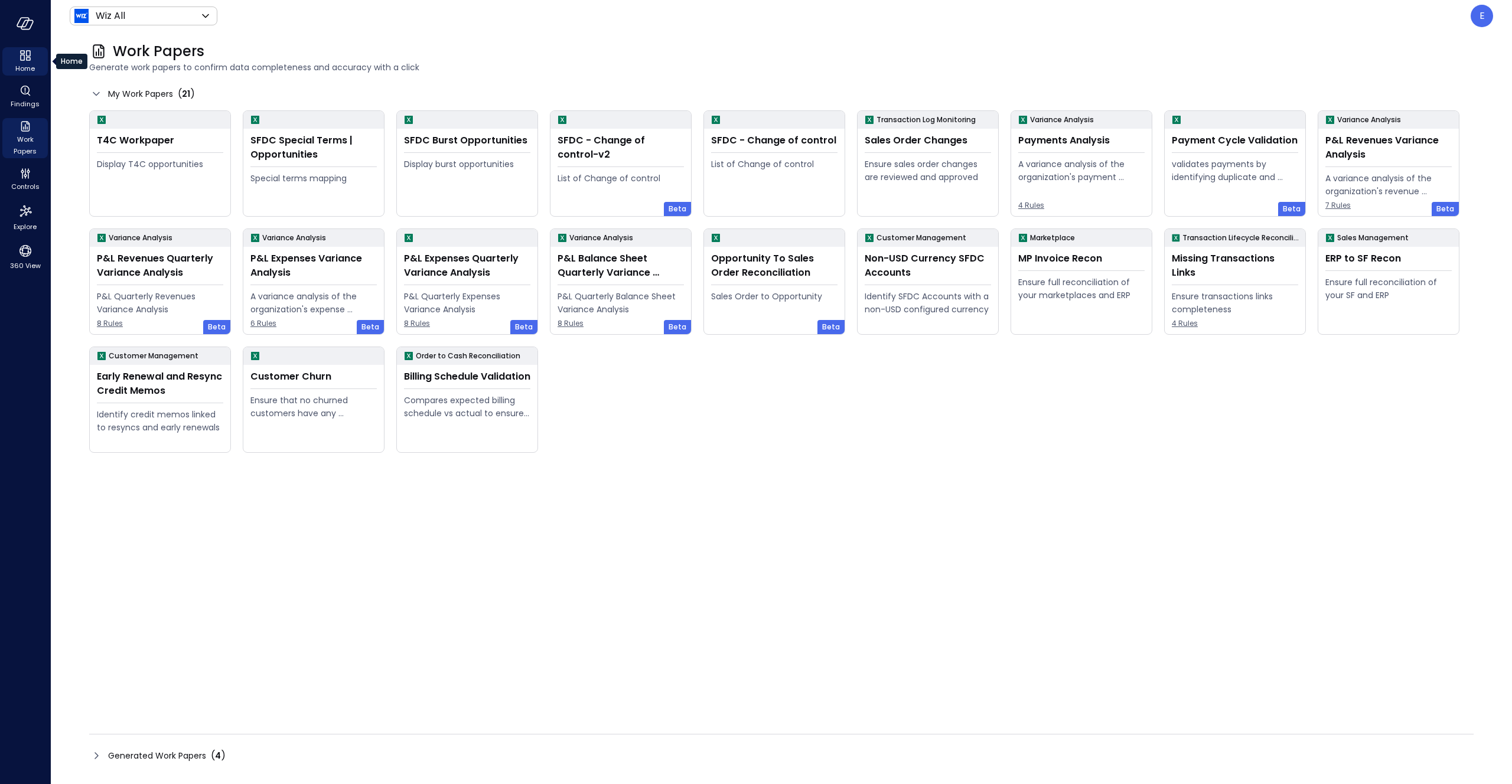
click at [21, 60] on icon "Home" at bounding box center [23, 57] width 5 height 6
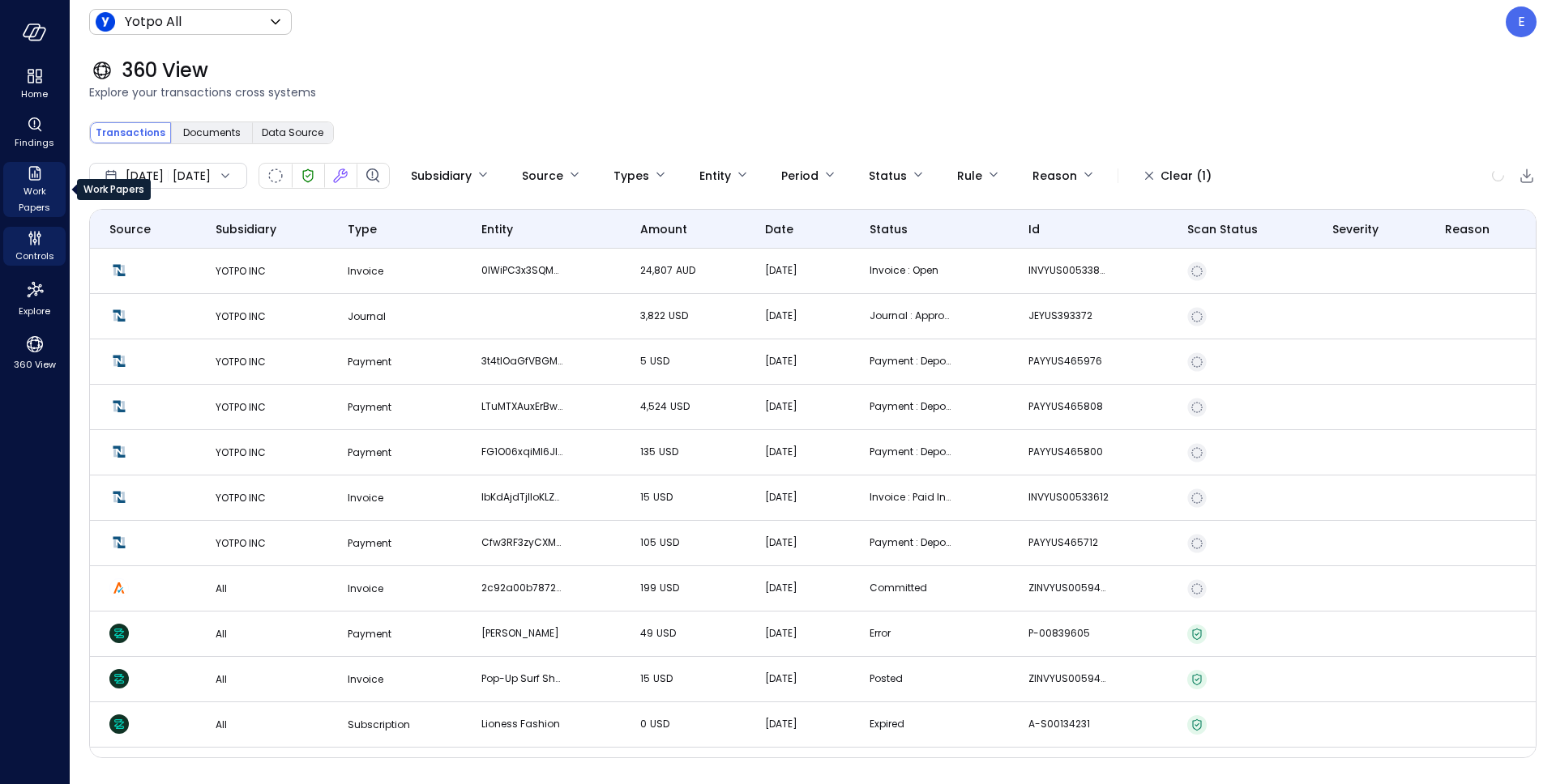
click at [29, 196] on span "Work Papers" at bounding box center [34, 199] width 50 height 32
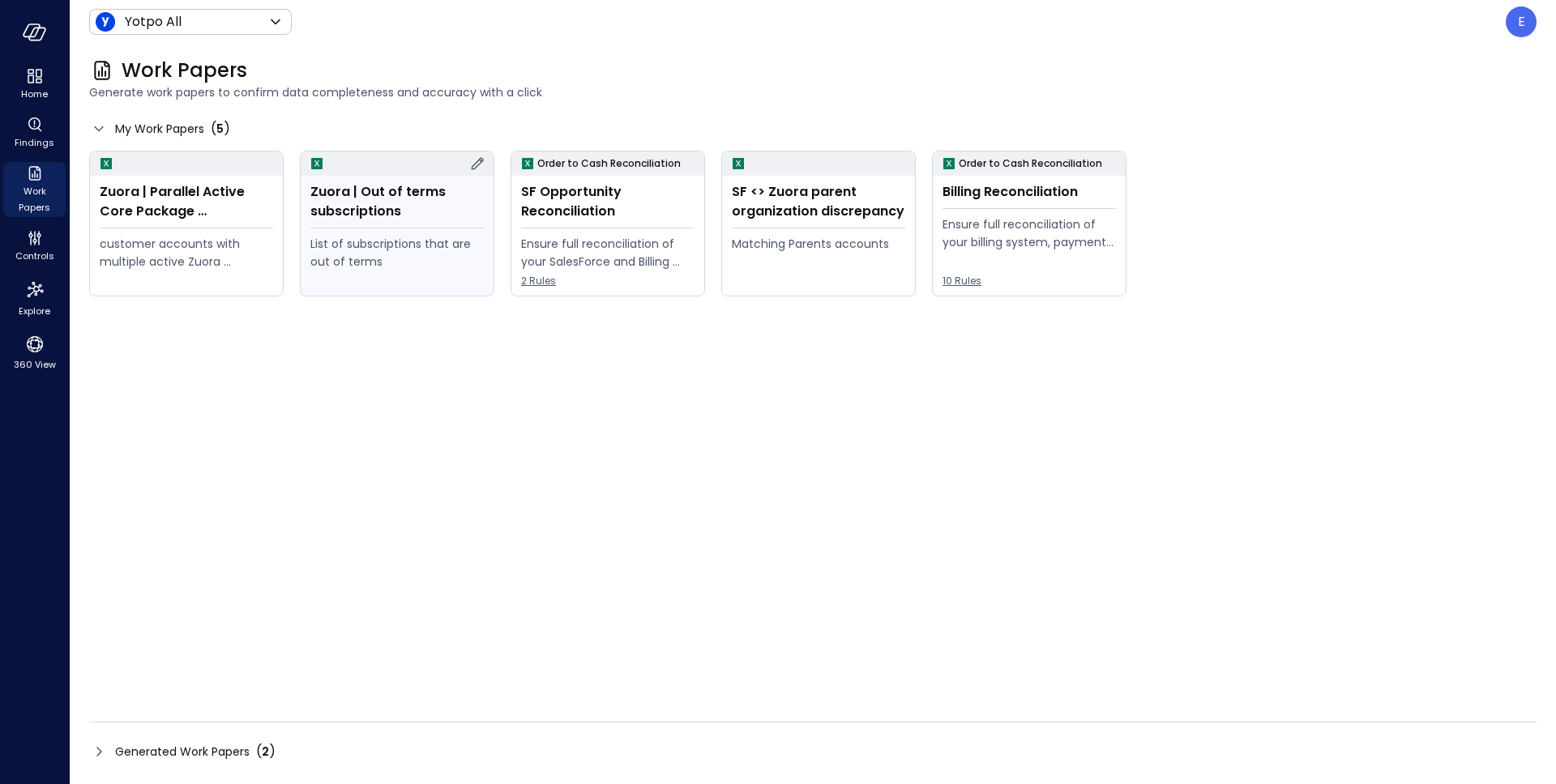
click at [379, 180] on div "Zuora | Out of terms subscriptions List of subscriptions that are out of terms" at bounding box center [397, 236] width 193 height 120
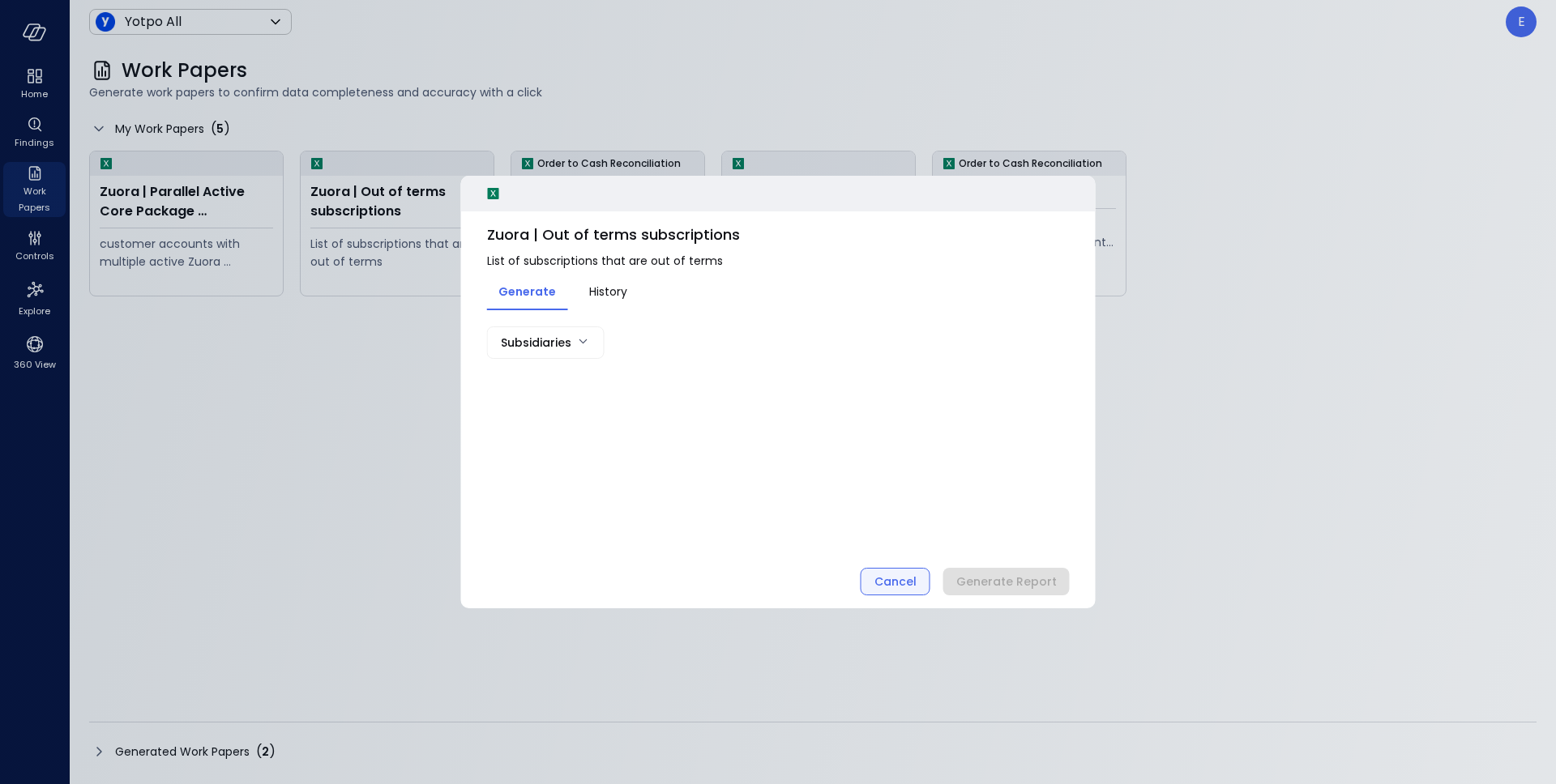
click at [917, 573] on div "Cancel" at bounding box center [895, 582] width 42 height 20
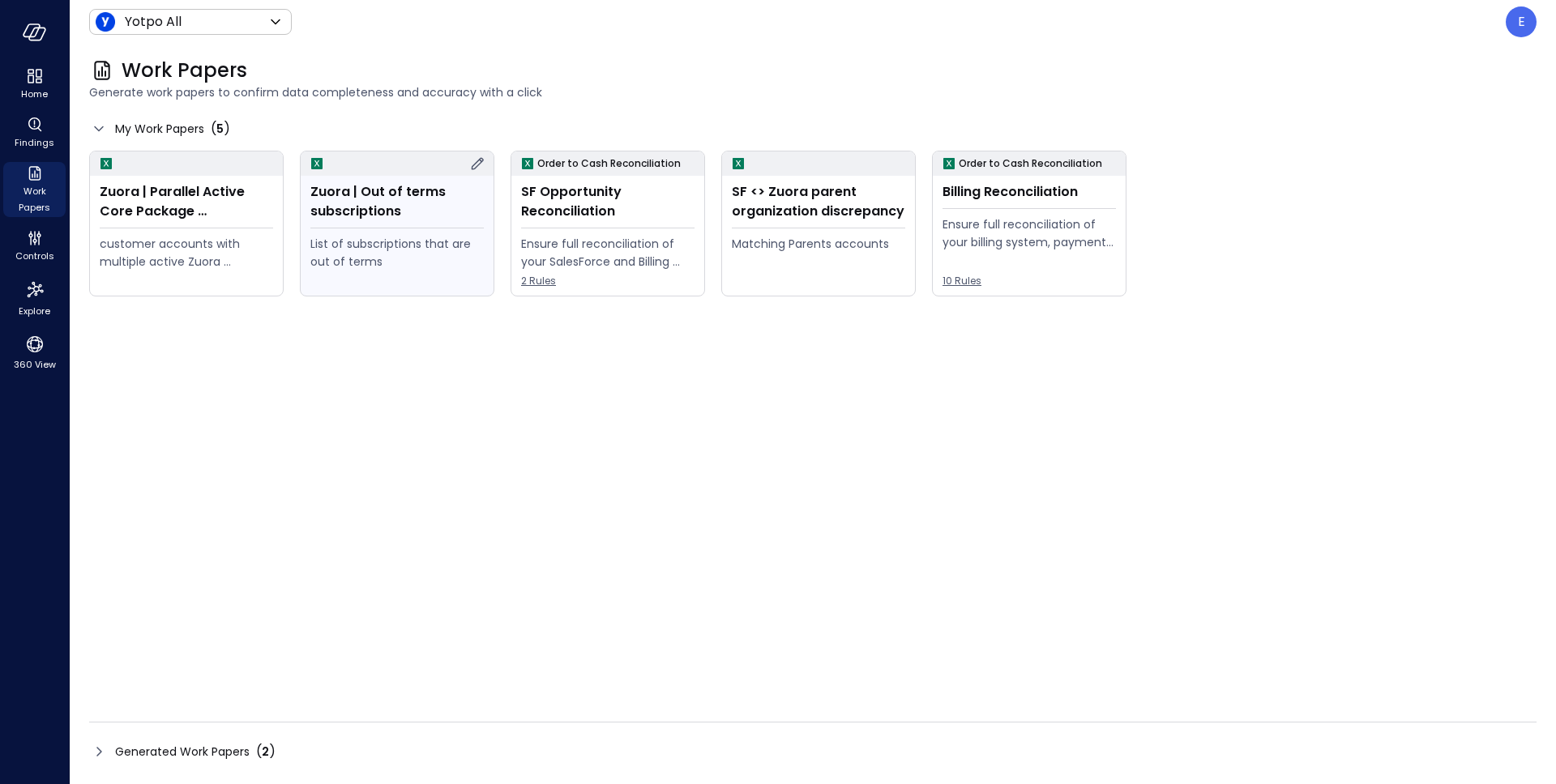
click at [479, 162] on icon at bounding box center [477, 163] width 20 height 19
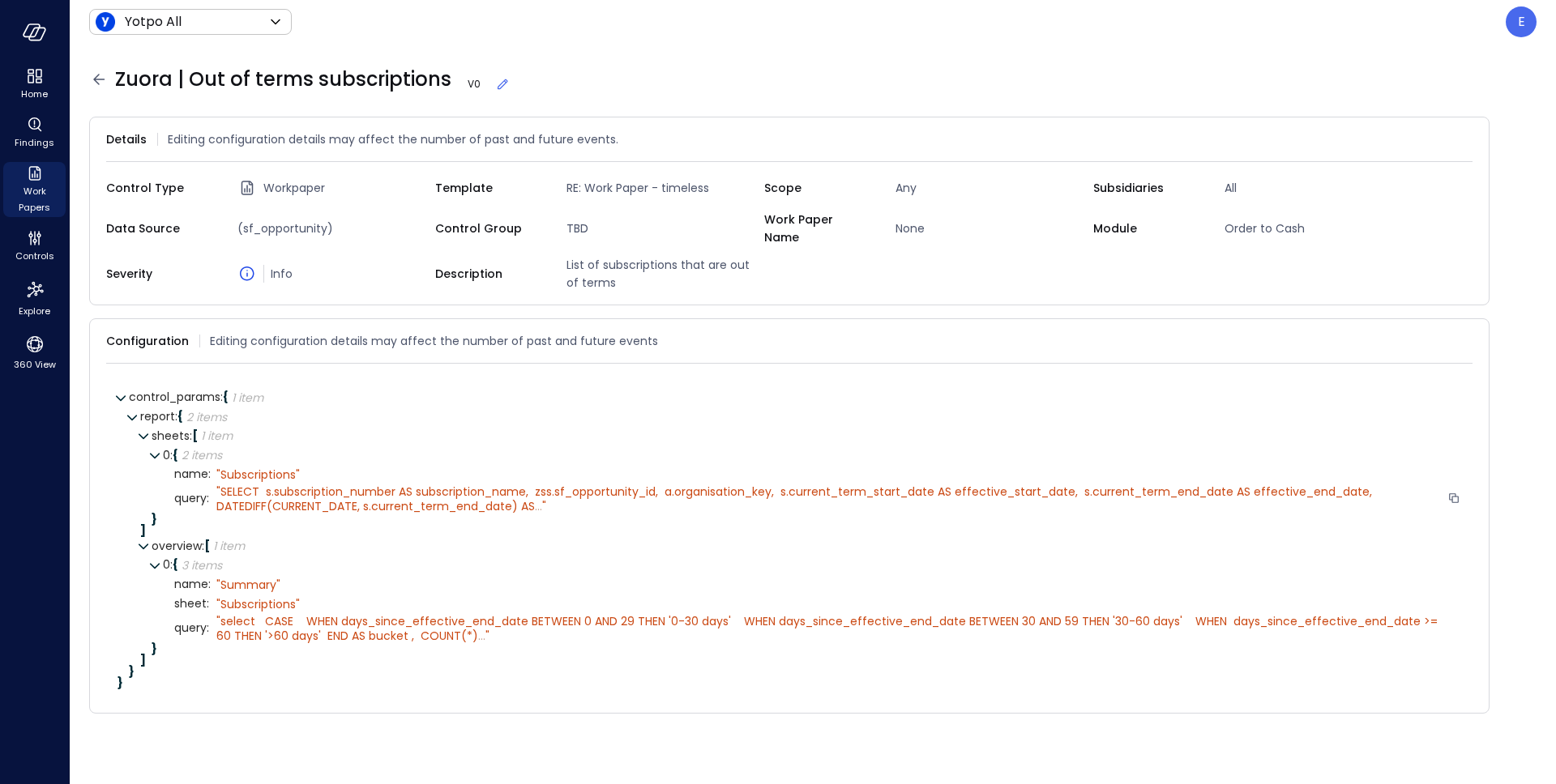
click at [484, 487] on span "SELECT s.subscription_number AS subscription_name, zss.sf_opportunity_id, a.org…" at bounding box center [797, 499] width 1162 height 31
click at [549, 493] on div "" SELECT s.subscription_number AS subscription_name, zss.sf_opportunity_id, a.o…" at bounding box center [828, 499] width 1224 height 29
click at [538, 498] on span "..." at bounding box center [538, 506] width 7 height 16
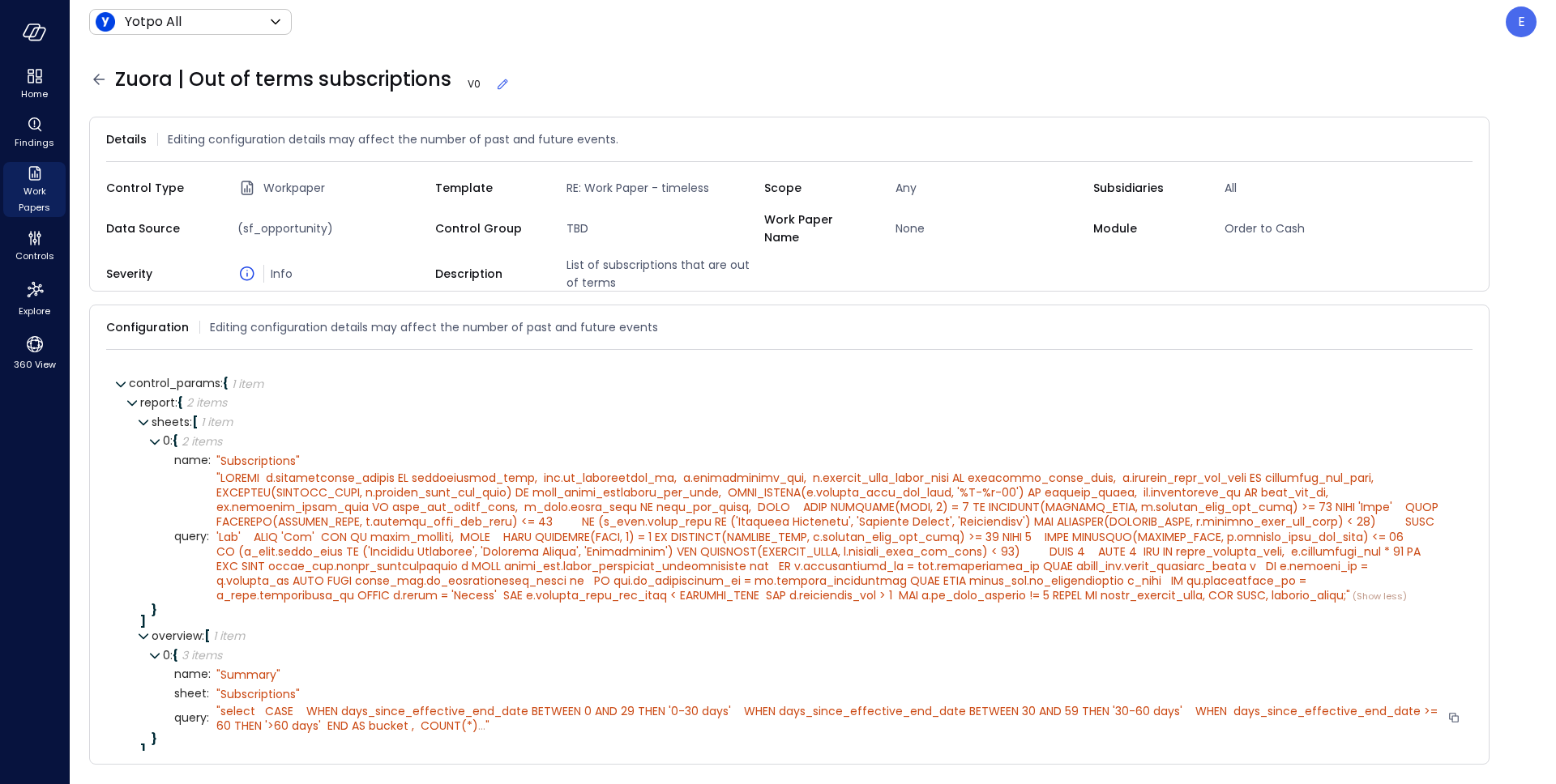
click at [485, 730] on span "..." at bounding box center [481, 726] width 7 height 16
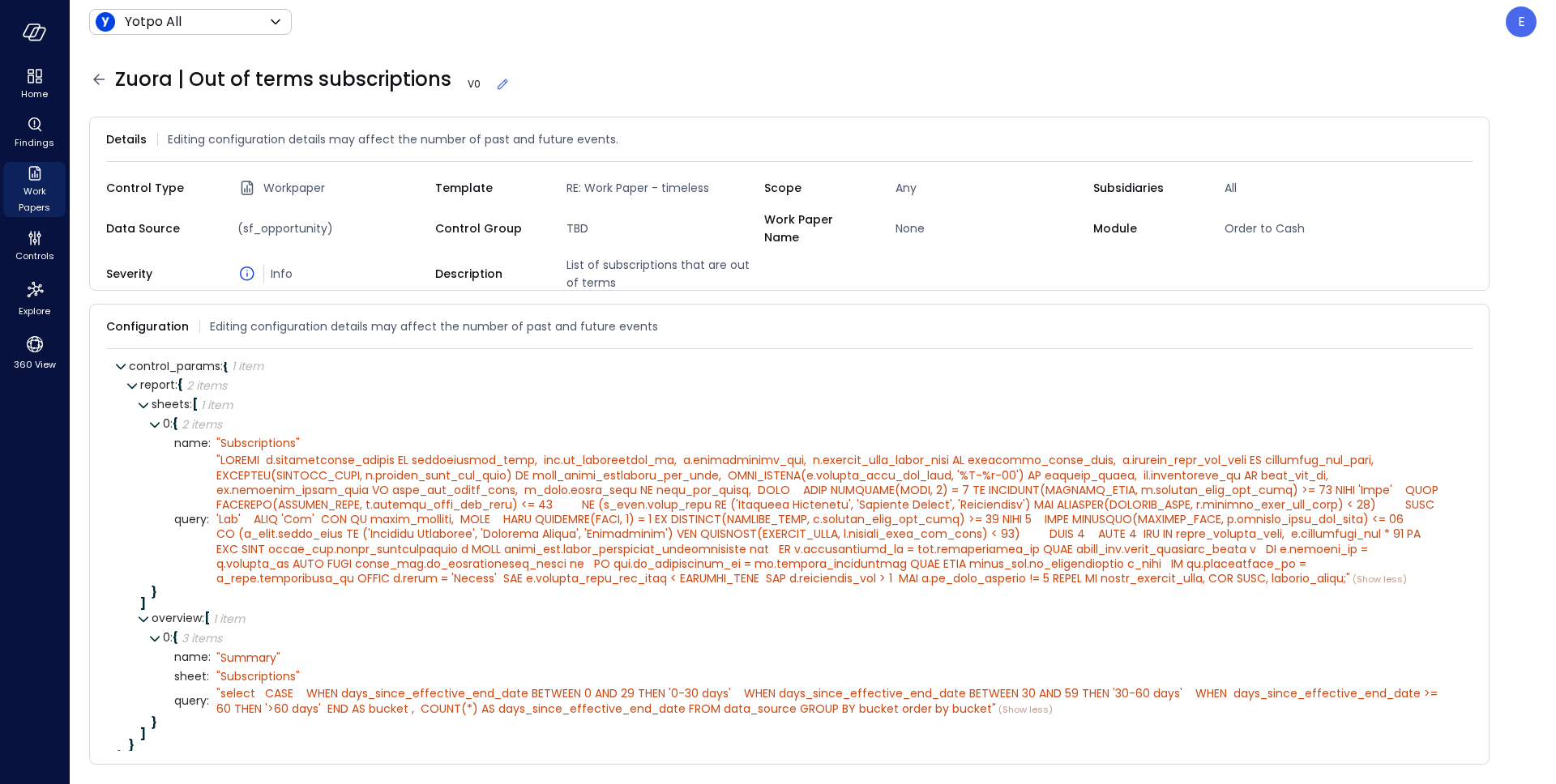
scroll to position [11, 0]
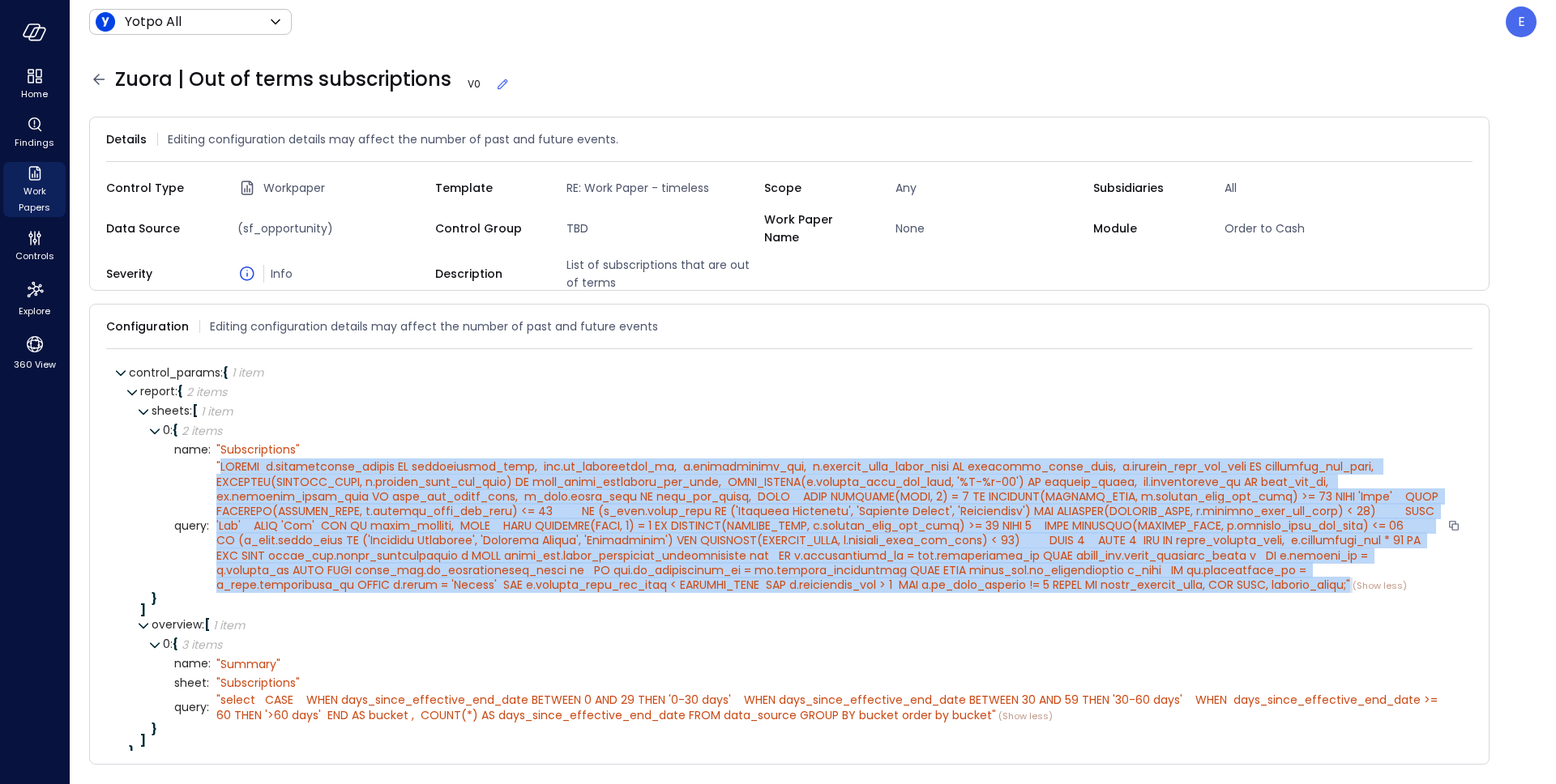
drag, startPoint x: 219, startPoint y: 459, endPoint x: 1427, endPoint y: 573, distance: 1213.4
click at [1427, 573] on div "" " (Show less)" at bounding box center [828, 526] width 1224 height 134
copy div "SELECT s.subscription_number AS subscription_name, zss.sf_opportunity_id, a.org…"
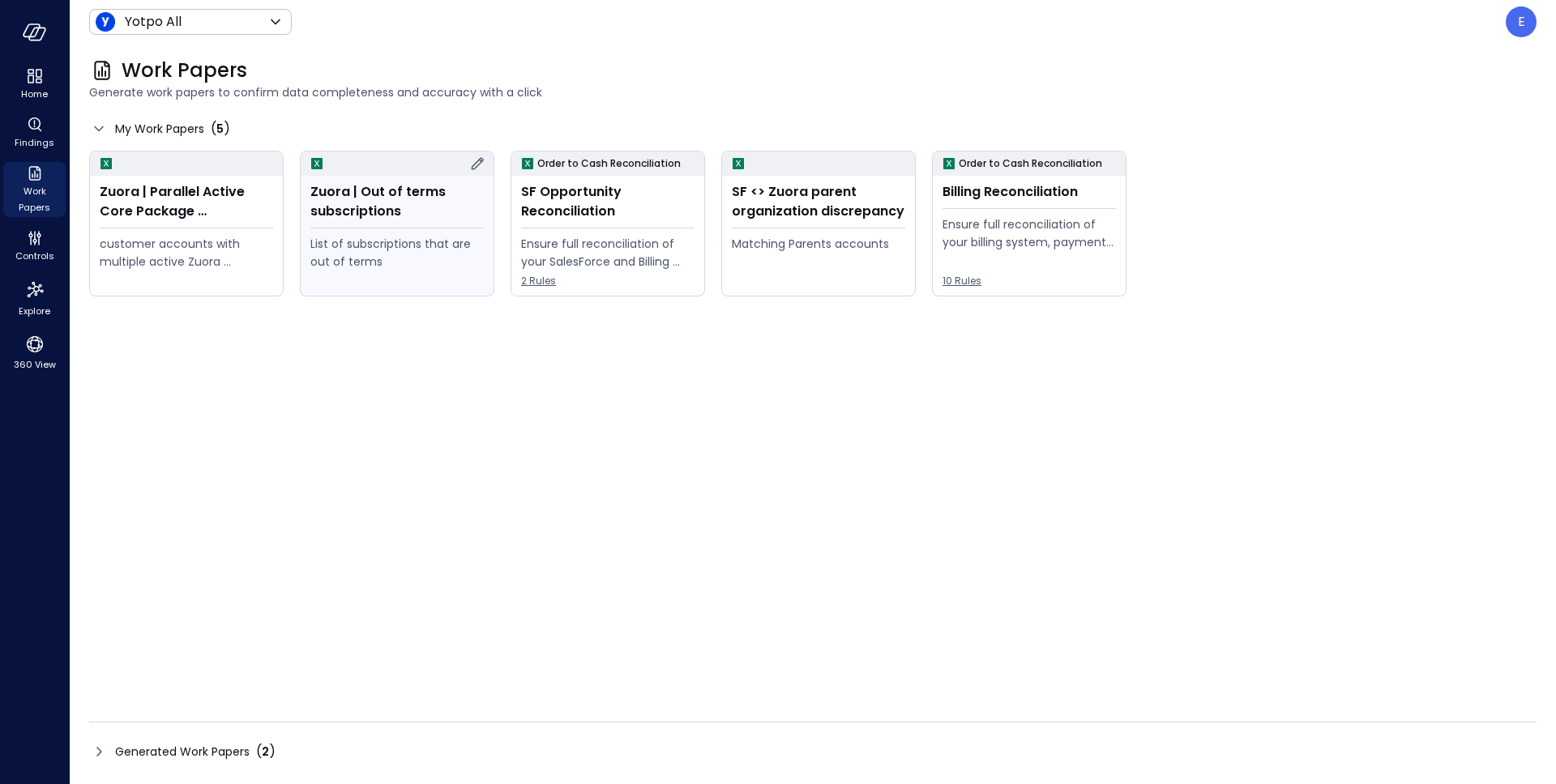
click at [473, 162] on icon at bounding box center [477, 163] width 20 height 19
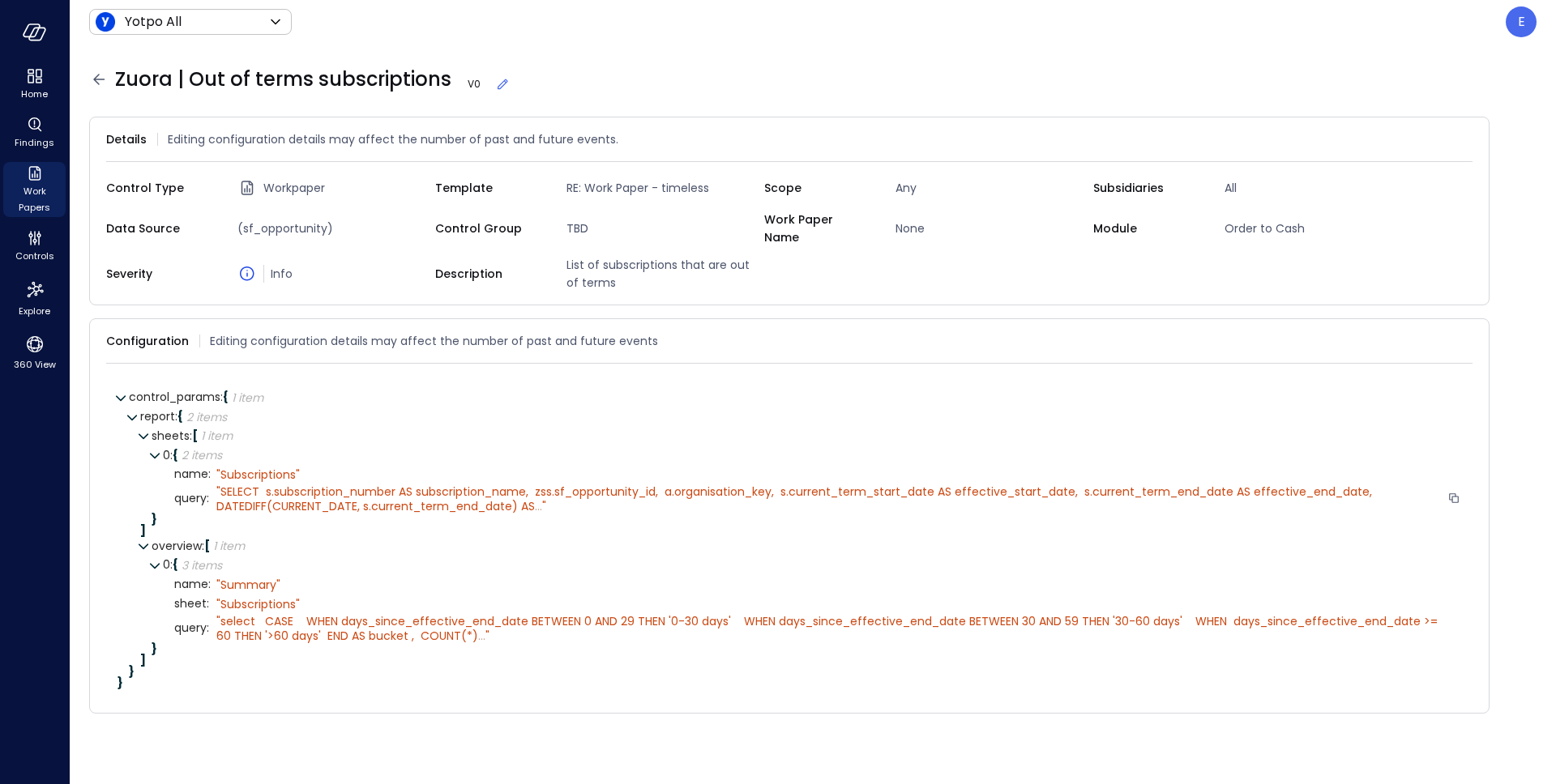
click at [539, 498] on span "..." at bounding box center [538, 506] width 7 height 16
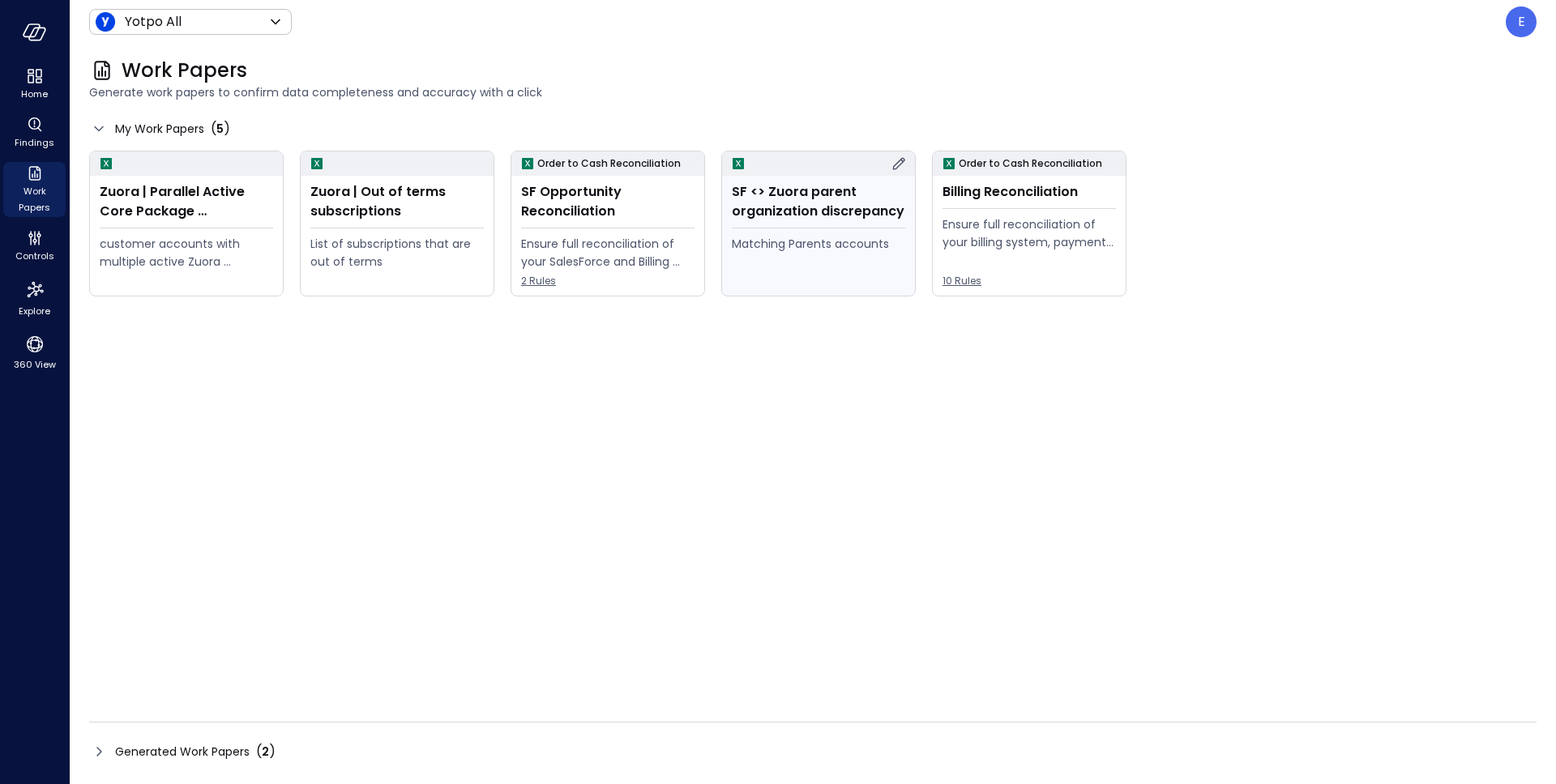
click at [904, 163] on icon at bounding box center [899, 163] width 20 height 19
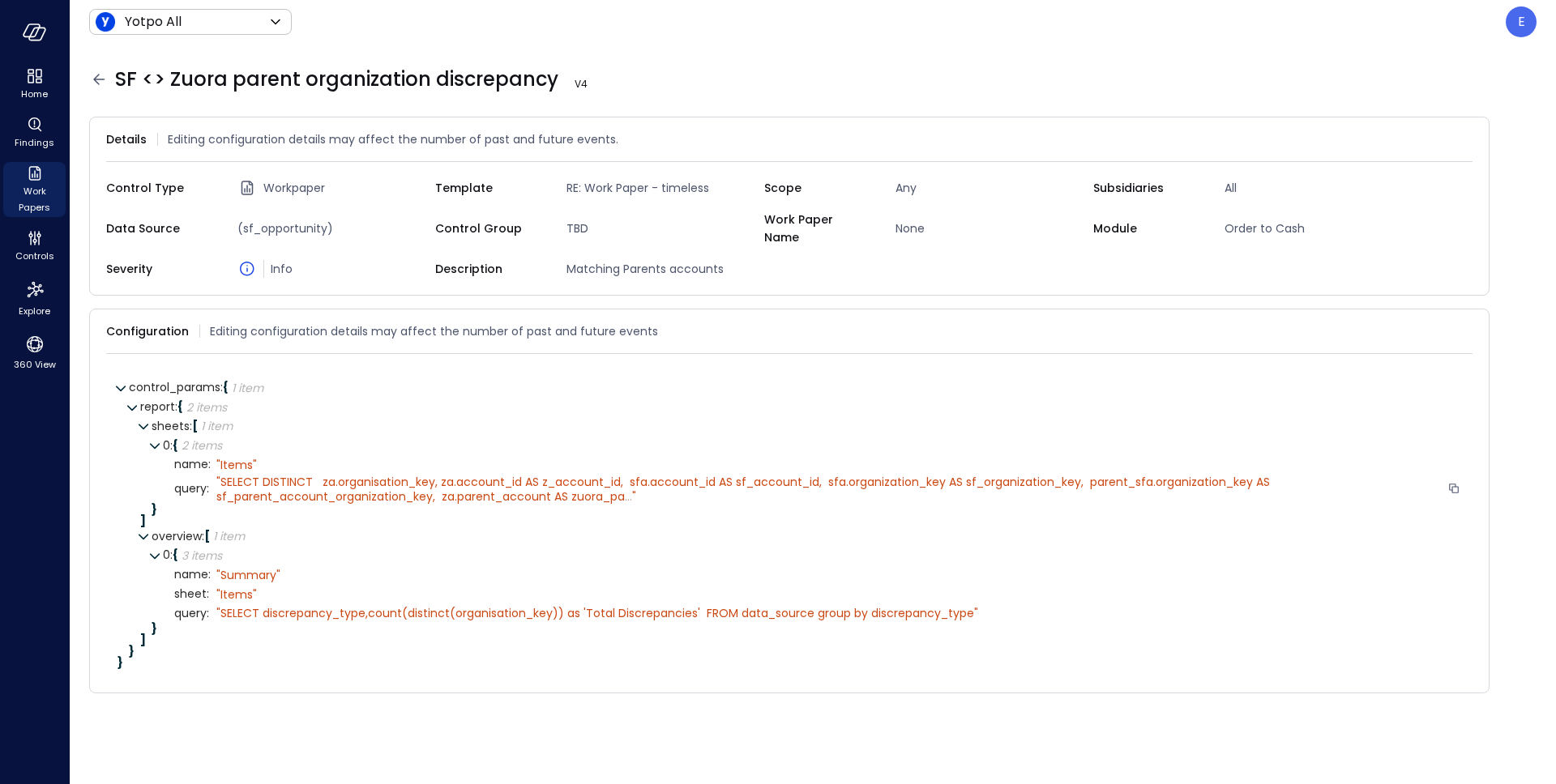
click at [629, 488] on span "..." at bounding box center [628, 496] width 7 height 16
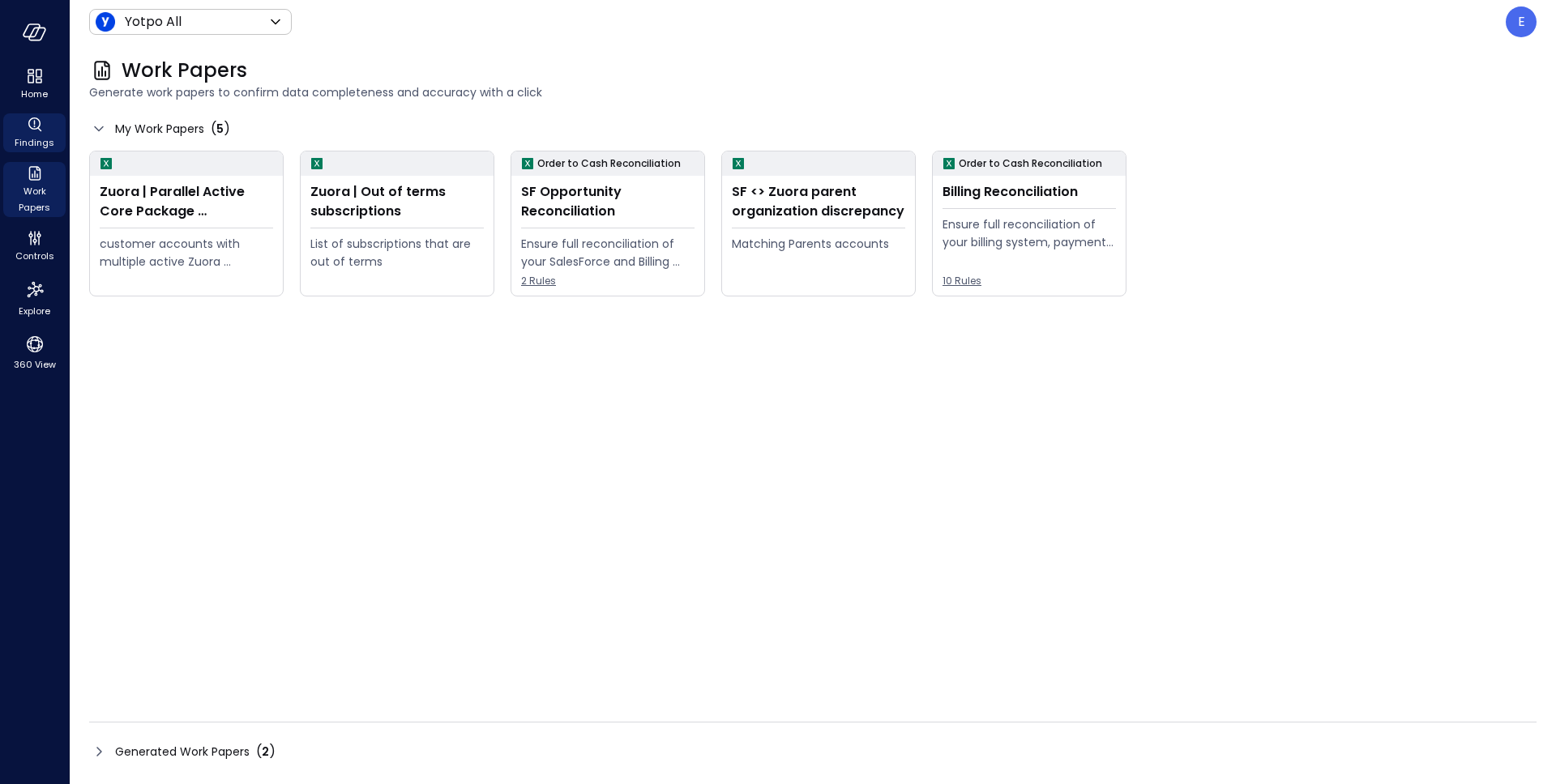
click at [38, 124] on icon "Findings" at bounding box center [35, 125] width 20 height 19
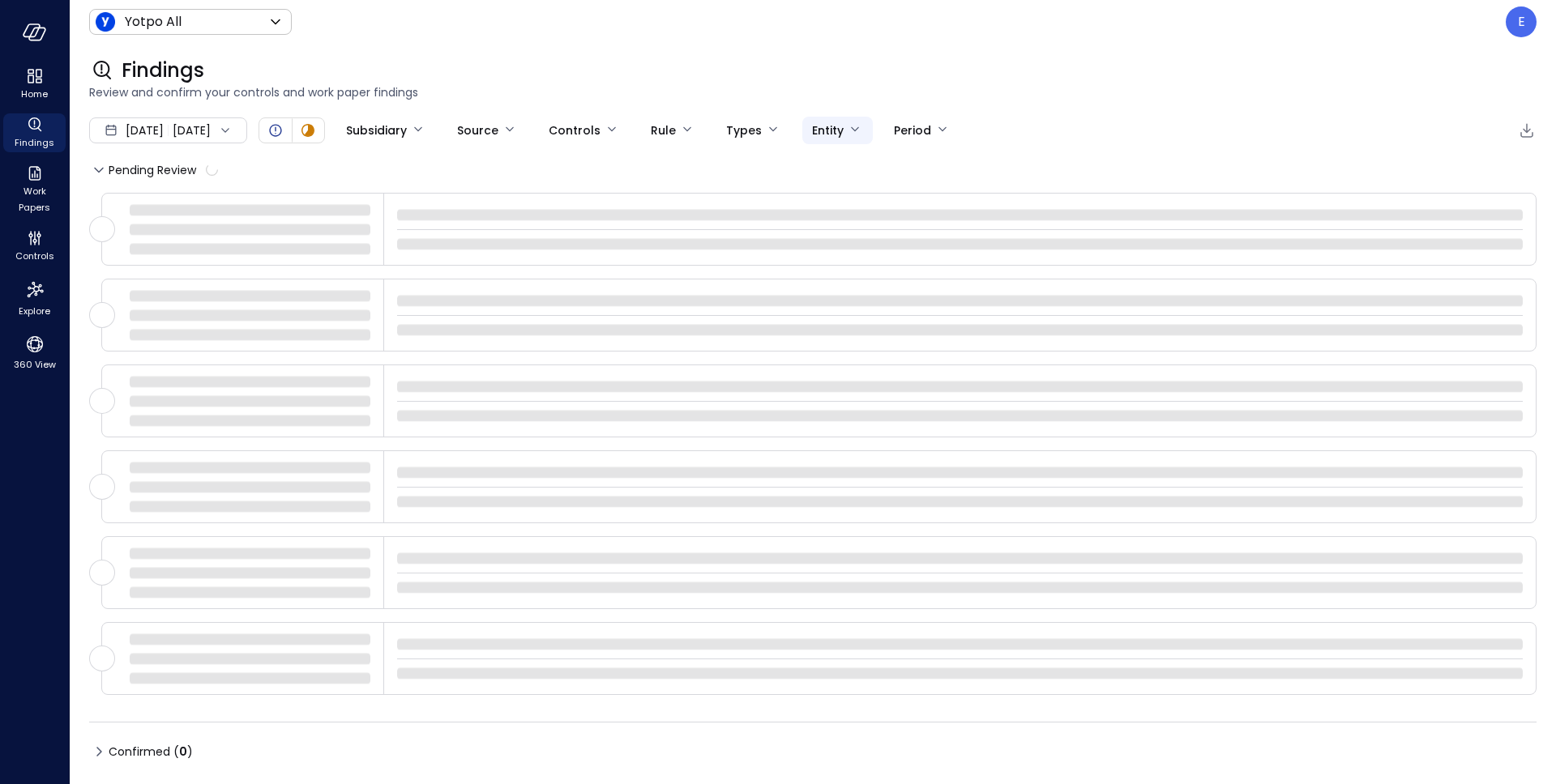
click at [881, 138] on body "Home Findings Work Papers Controls Explore 360 View Yotpo All ****** ​ E Findin…" at bounding box center [778, 392] width 1556 height 784
click at [901, 171] on input "text" at bounding box center [943, 173] width 99 height 43
paste input "**********"
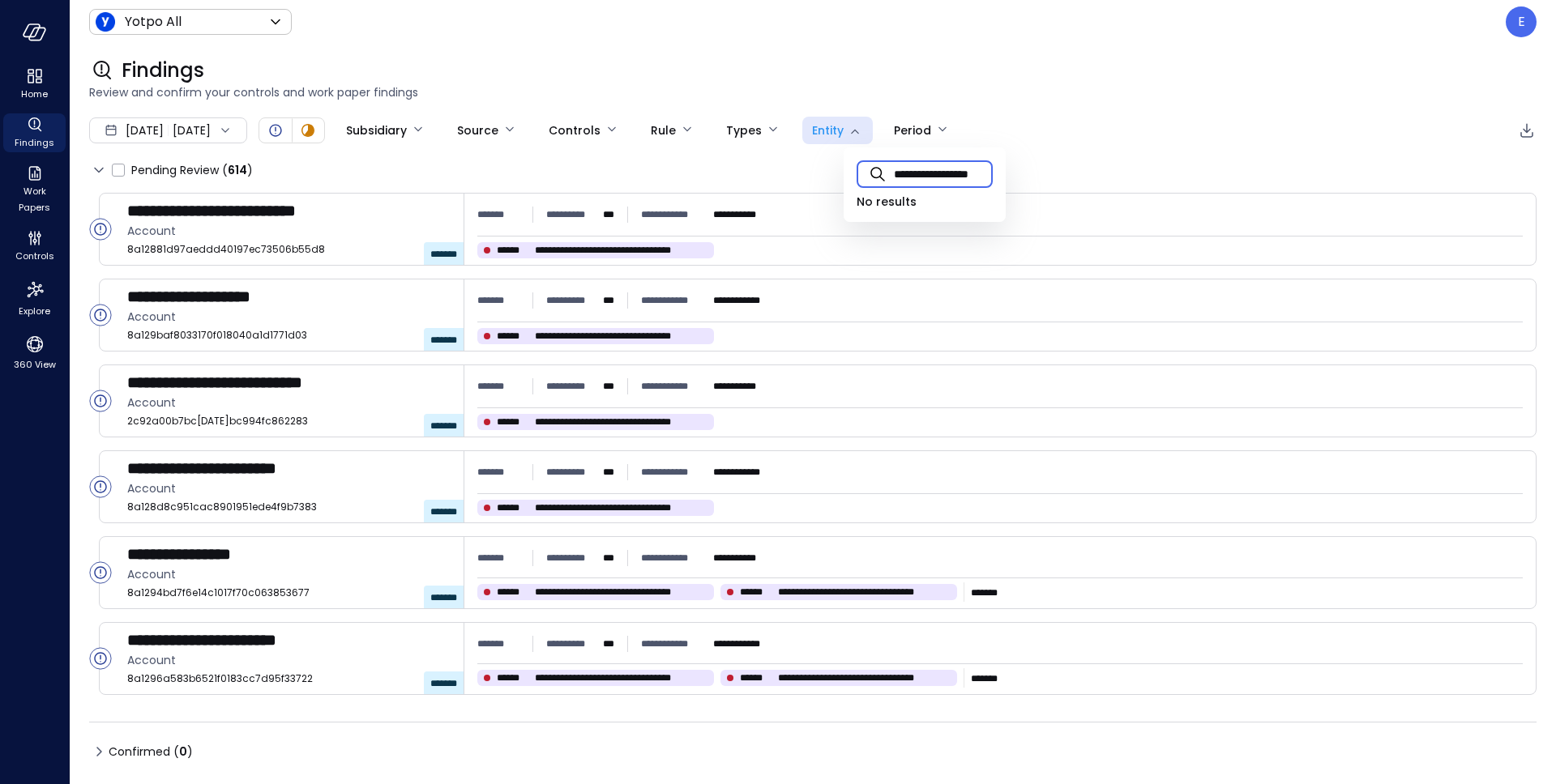
drag, startPoint x: 986, startPoint y: 173, endPoint x: 953, endPoint y: 174, distance: 33.0
click at [953, 174] on input "**********" at bounding box center [943, 173] width 99 height 43
type input "*"
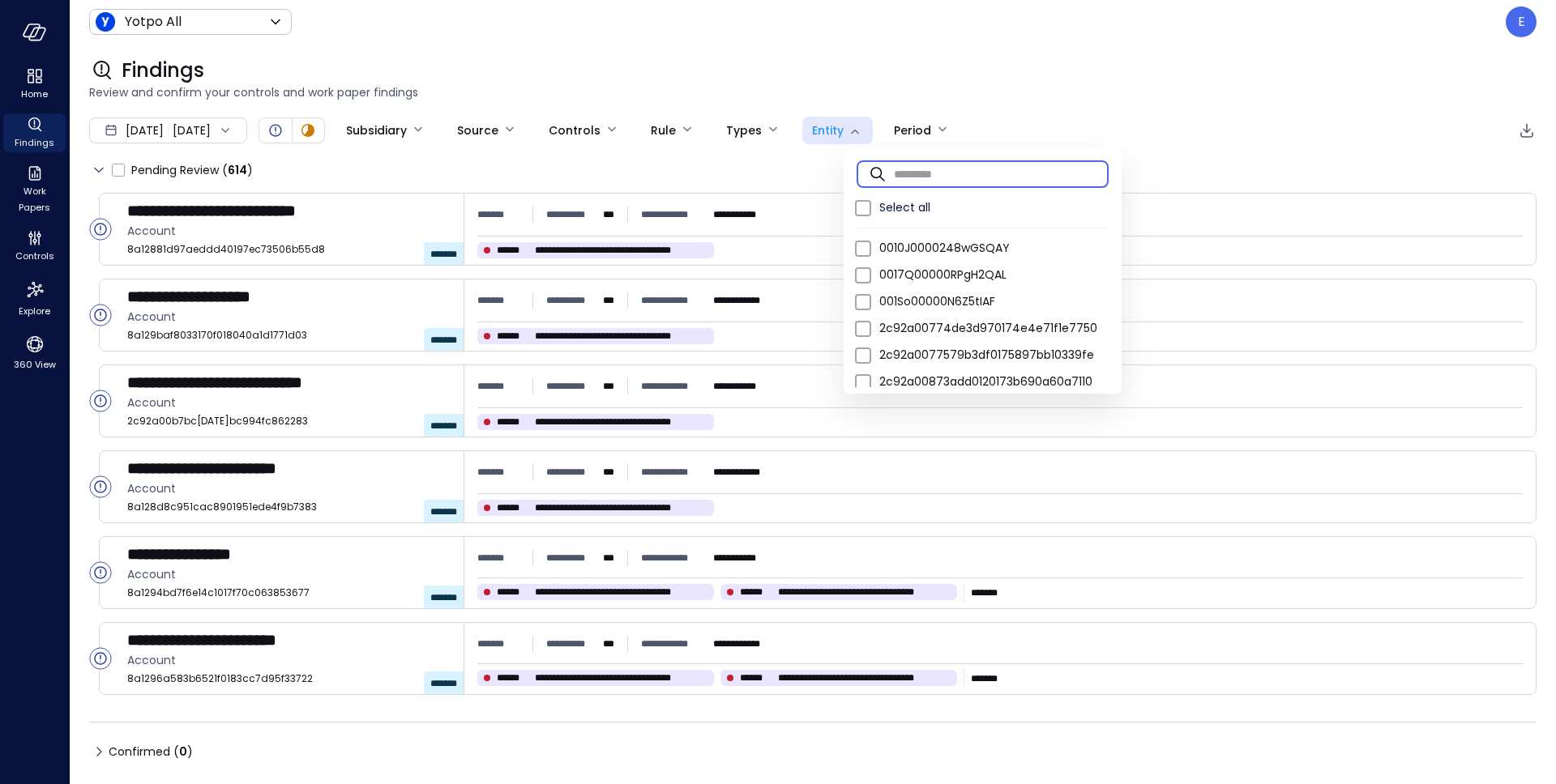
paste input "**********"
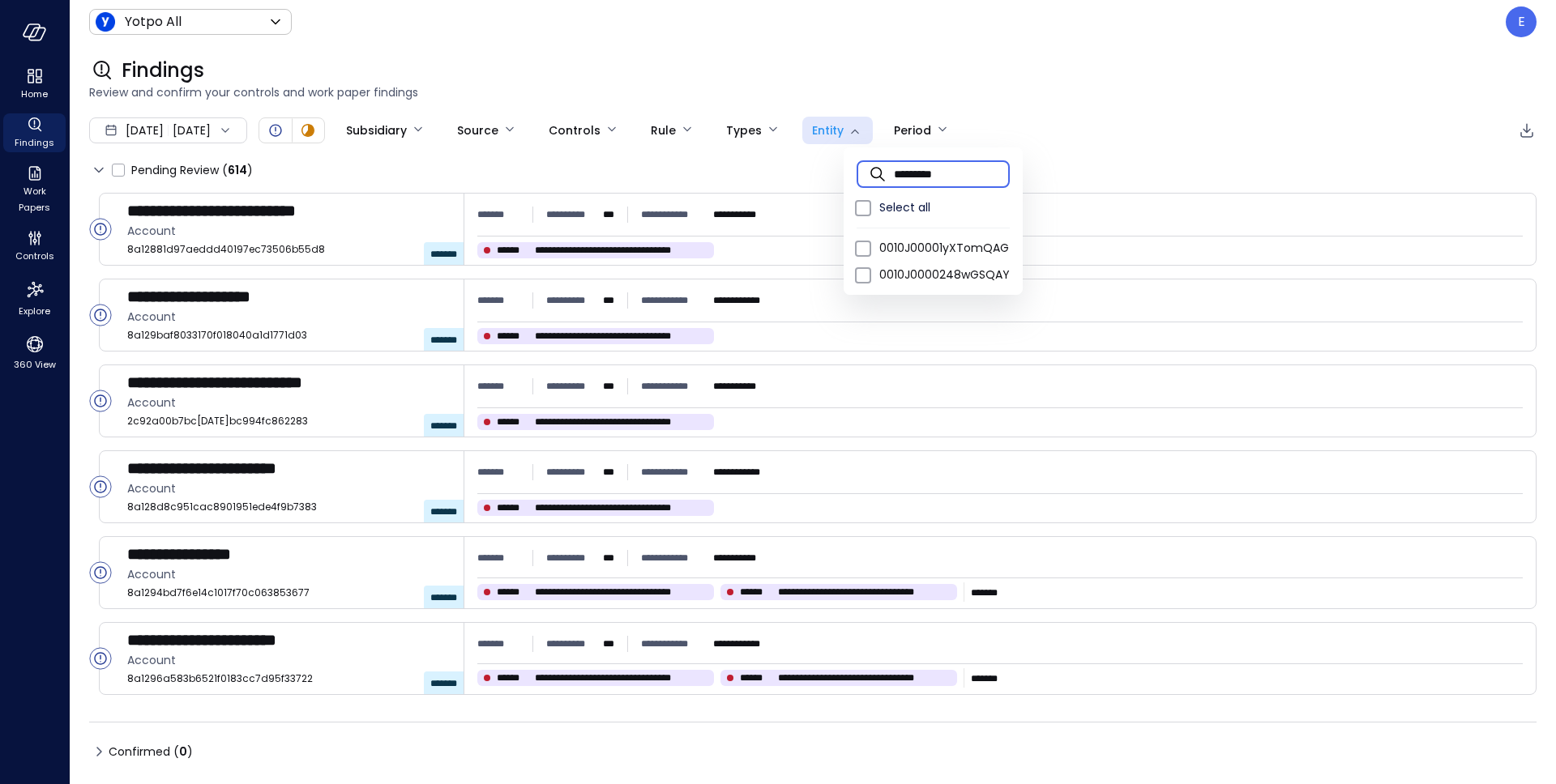
type input "*********"
click at [1081, 118] on div at bounding box center [778, 392] width 1556 height 784
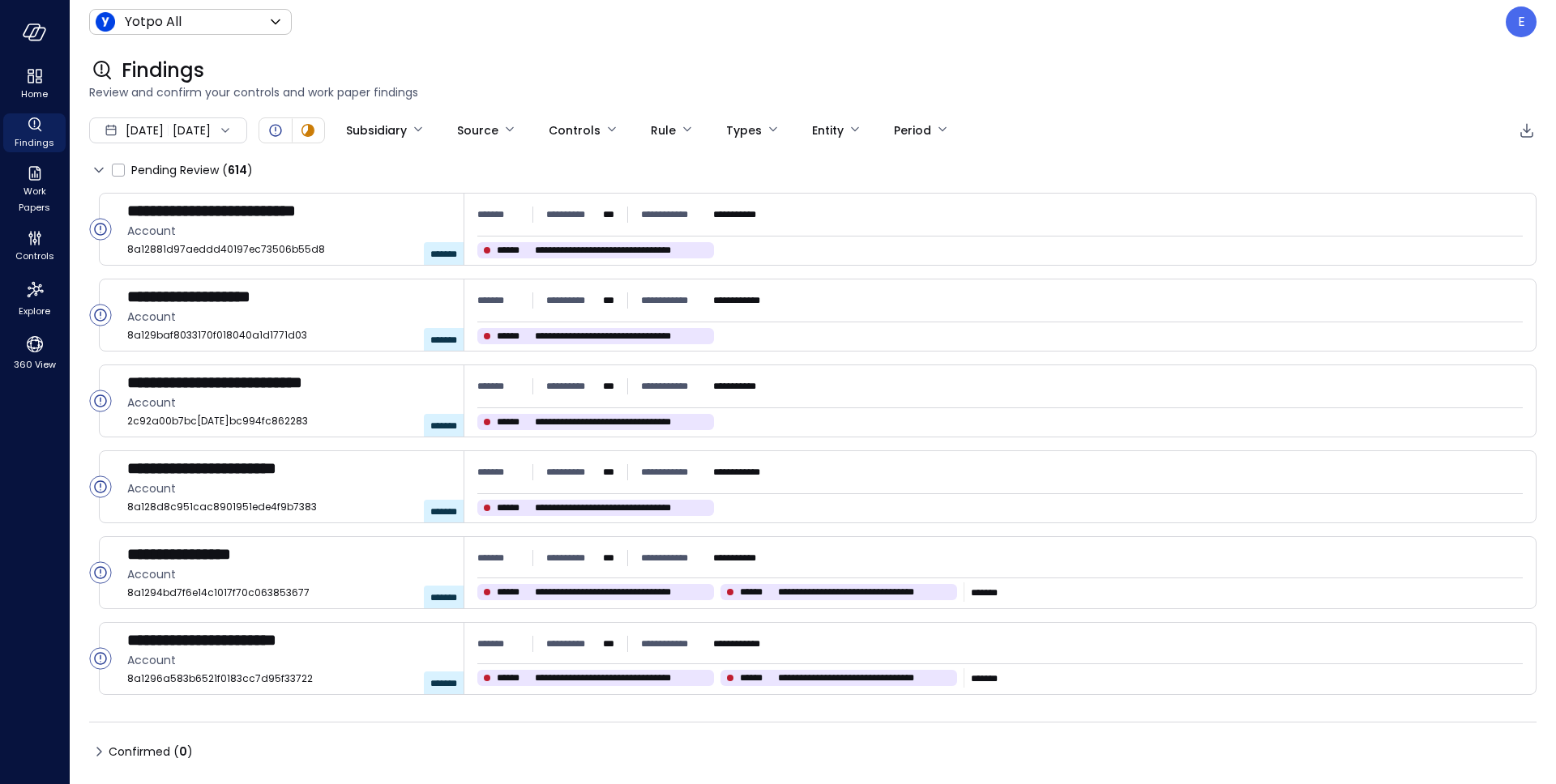
click at [233, 137] on div at bounding box center [222, 131] width 23 height 16
click at [190, 231] on li "Current Year 2025" at bounding box center [177, 227] width 129 height 27
click at [285, 131] on icon "Open" at bounding box center [275, 131] width 20 height 19
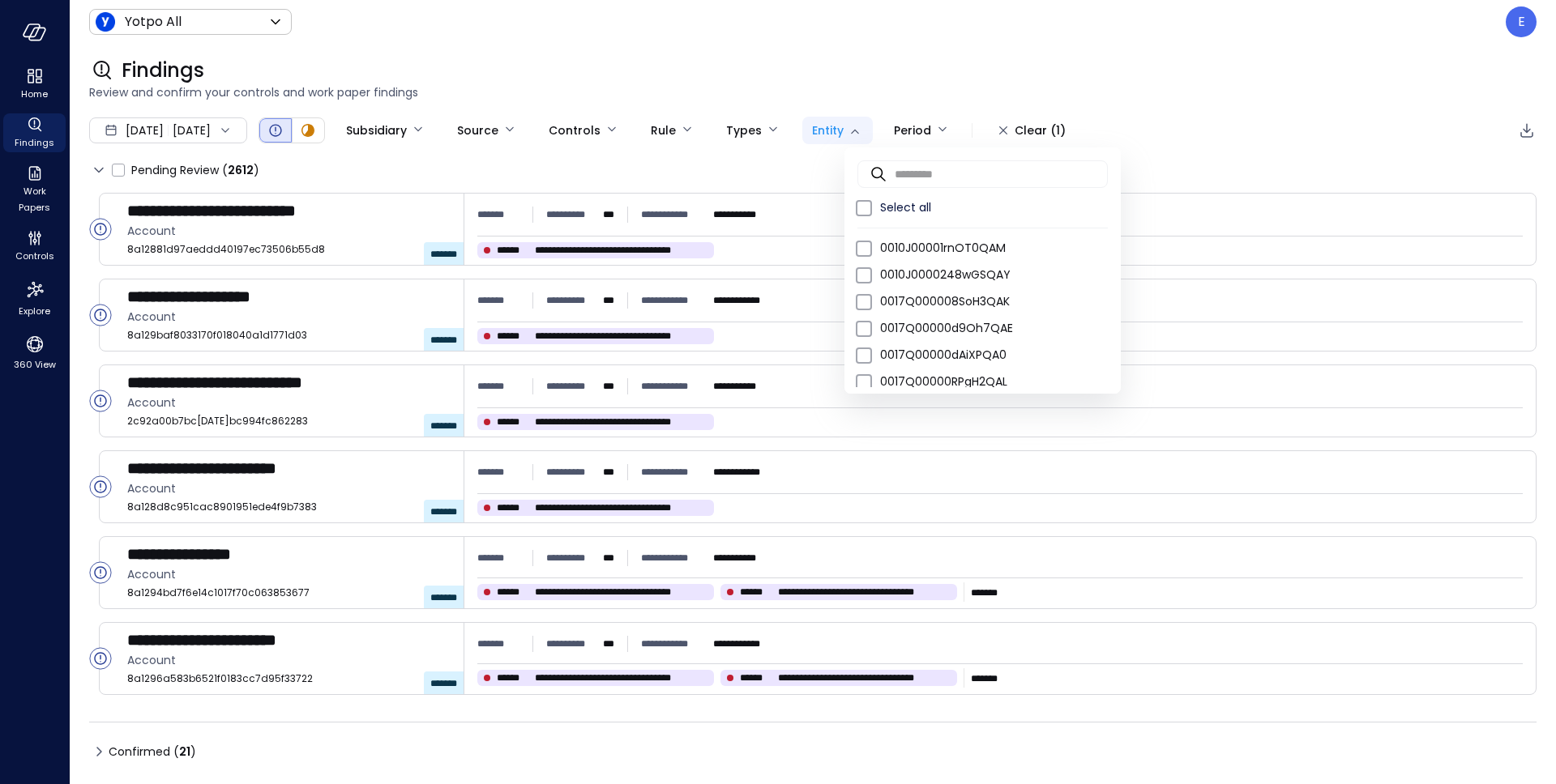
click at [870, 132] on body "**********" at bounding box center [778, 392] width 1556 height 784
click at [882, 108] on div at bounding box center [778, 392] width 1556 height 784
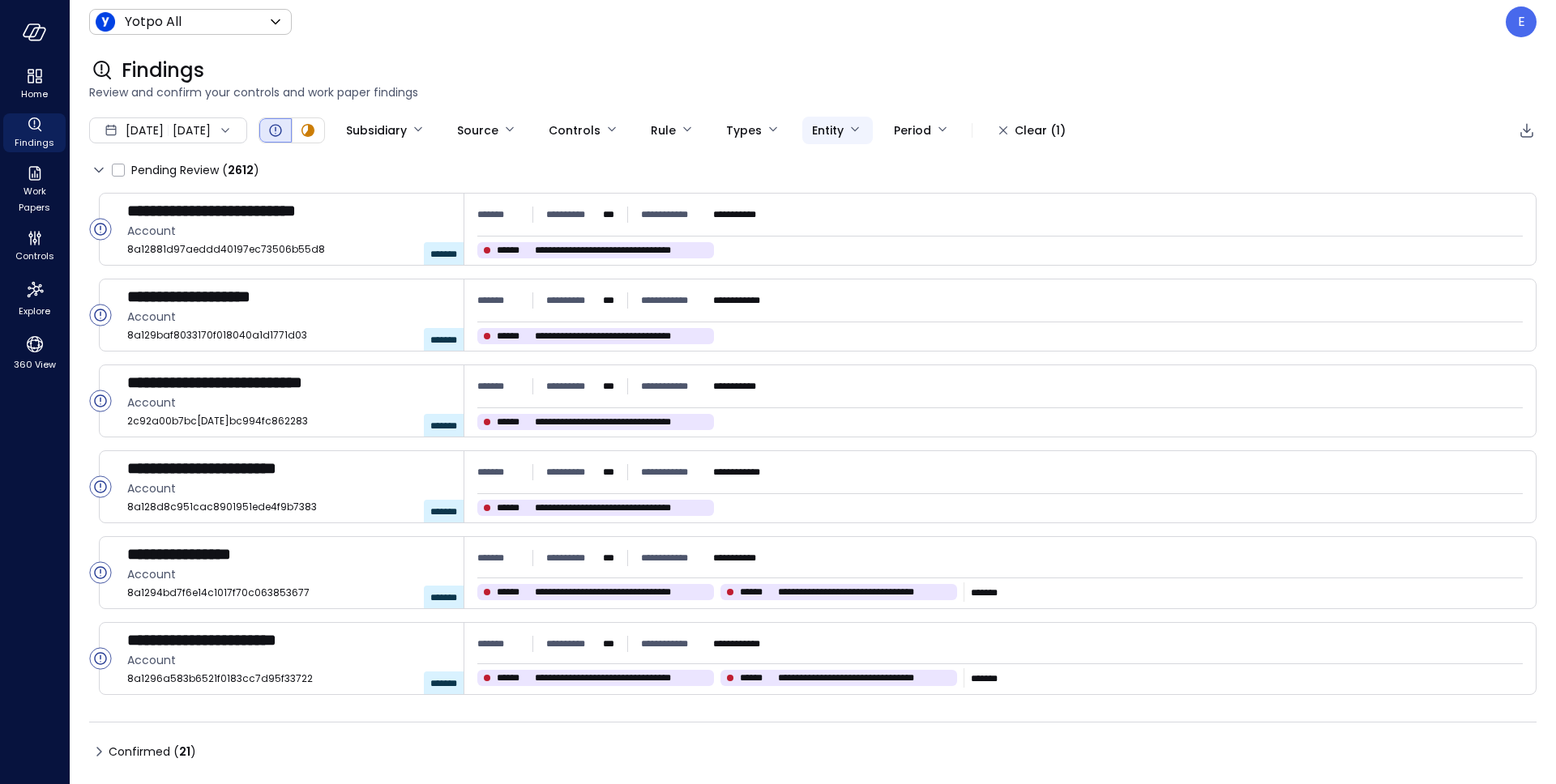
click at [874, 128] on body "**********" at bounding box center [778, 392] width 1556 height 784
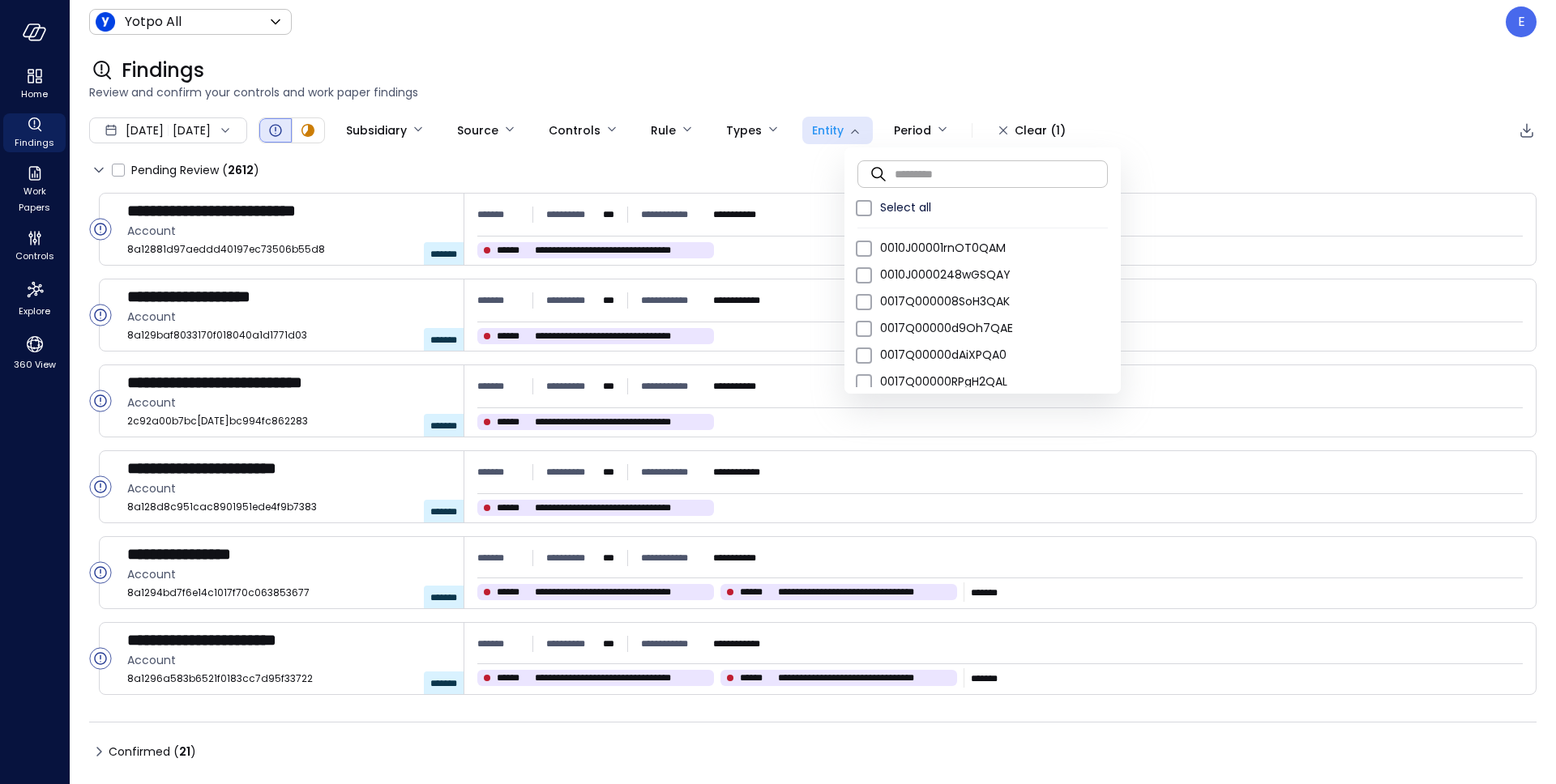
click at [915, 180] on input "text" at bounding box center [1001, 173] width 213 height 43
paste input "**********"
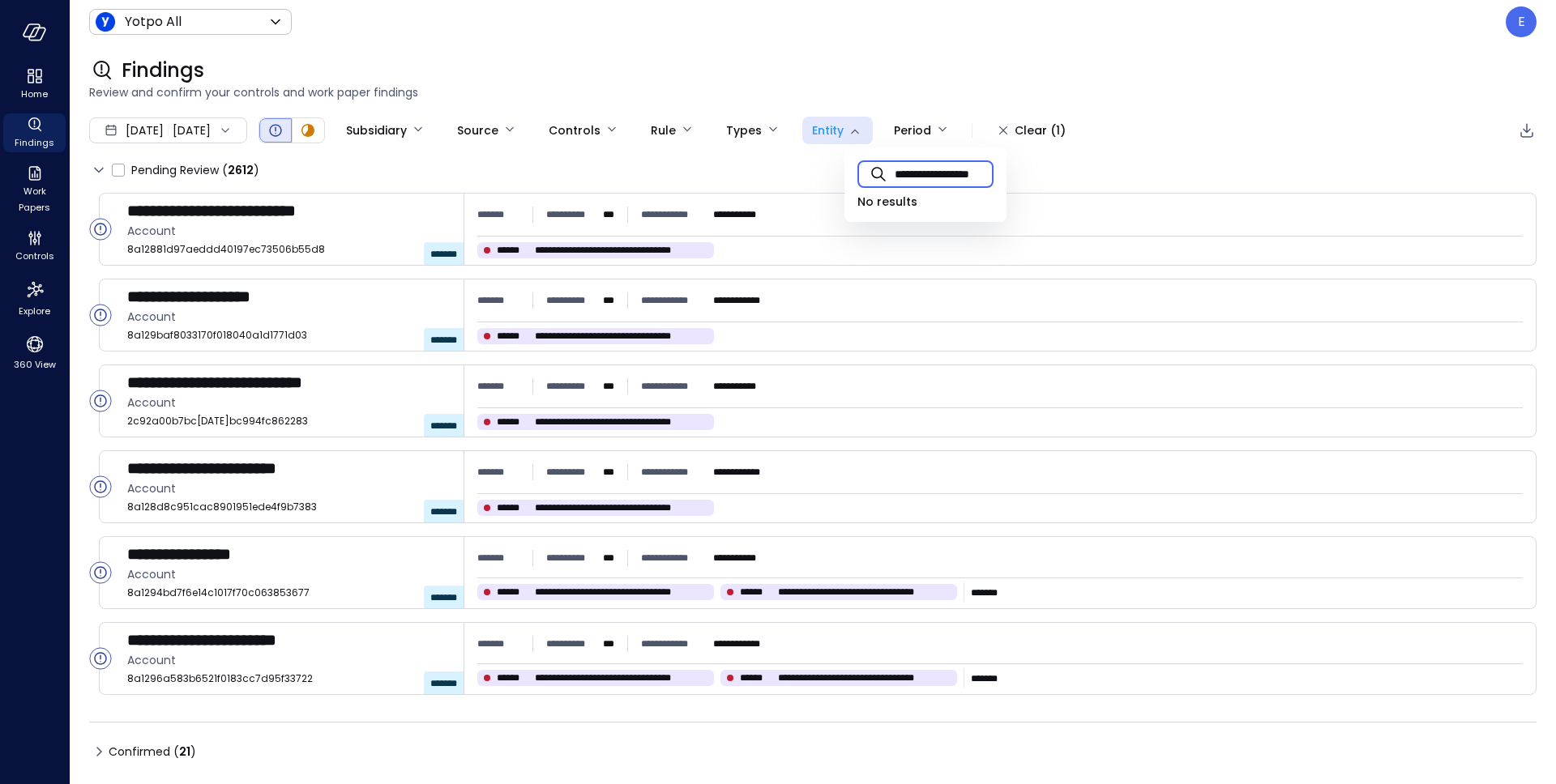
scroll to position [0, 32]
type input "**********"
click at [542, 97] on div at bounding box center [778, 392] width 1556 height 784
click at [285, 136] on icon "Open" at bounding box center [275, 131] width 20 height 19
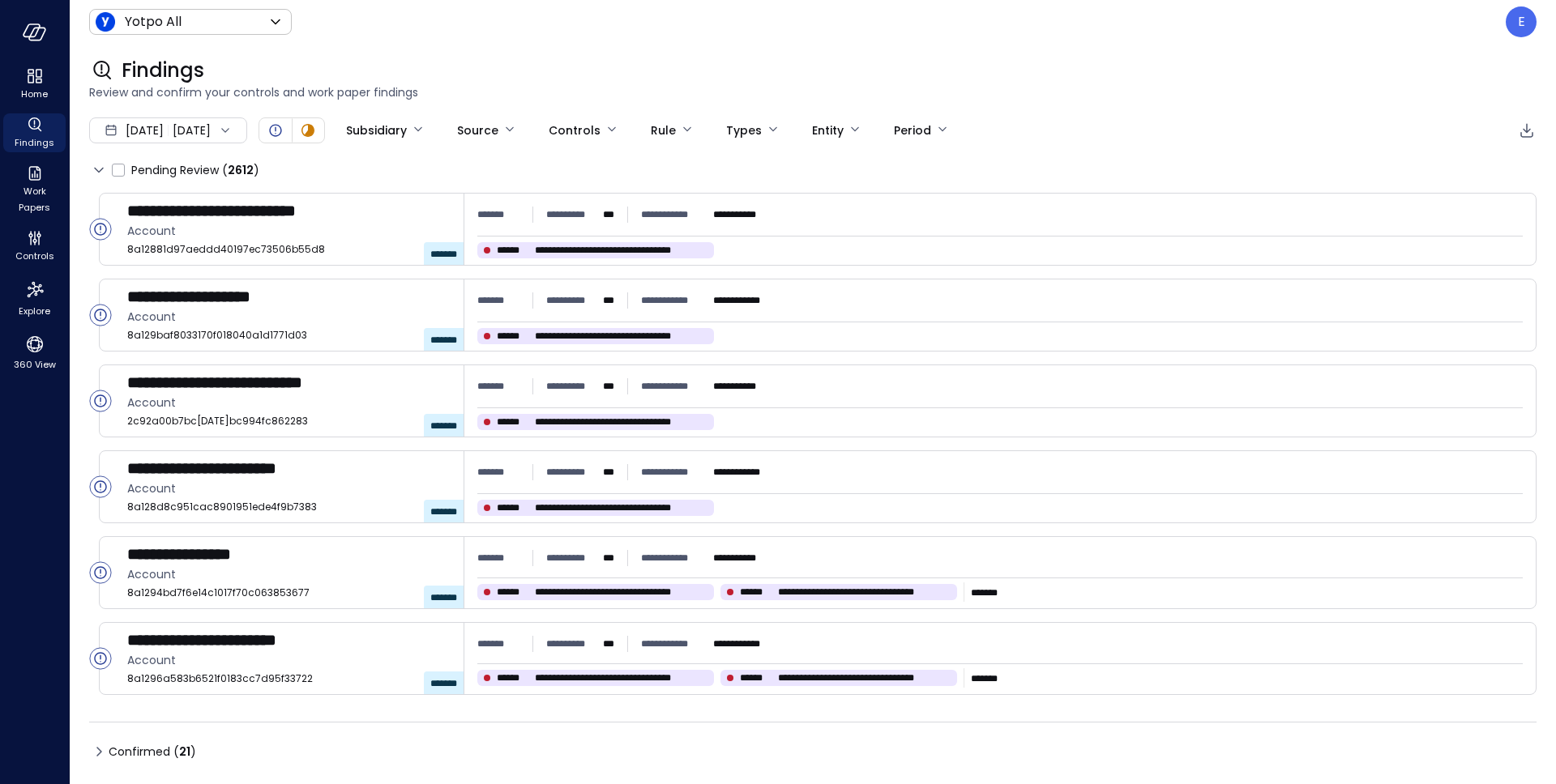
click at [714, 93] on span "Review and confirm your controls and work paper findings" at bounding box center [813, 93] width 1447 height 18
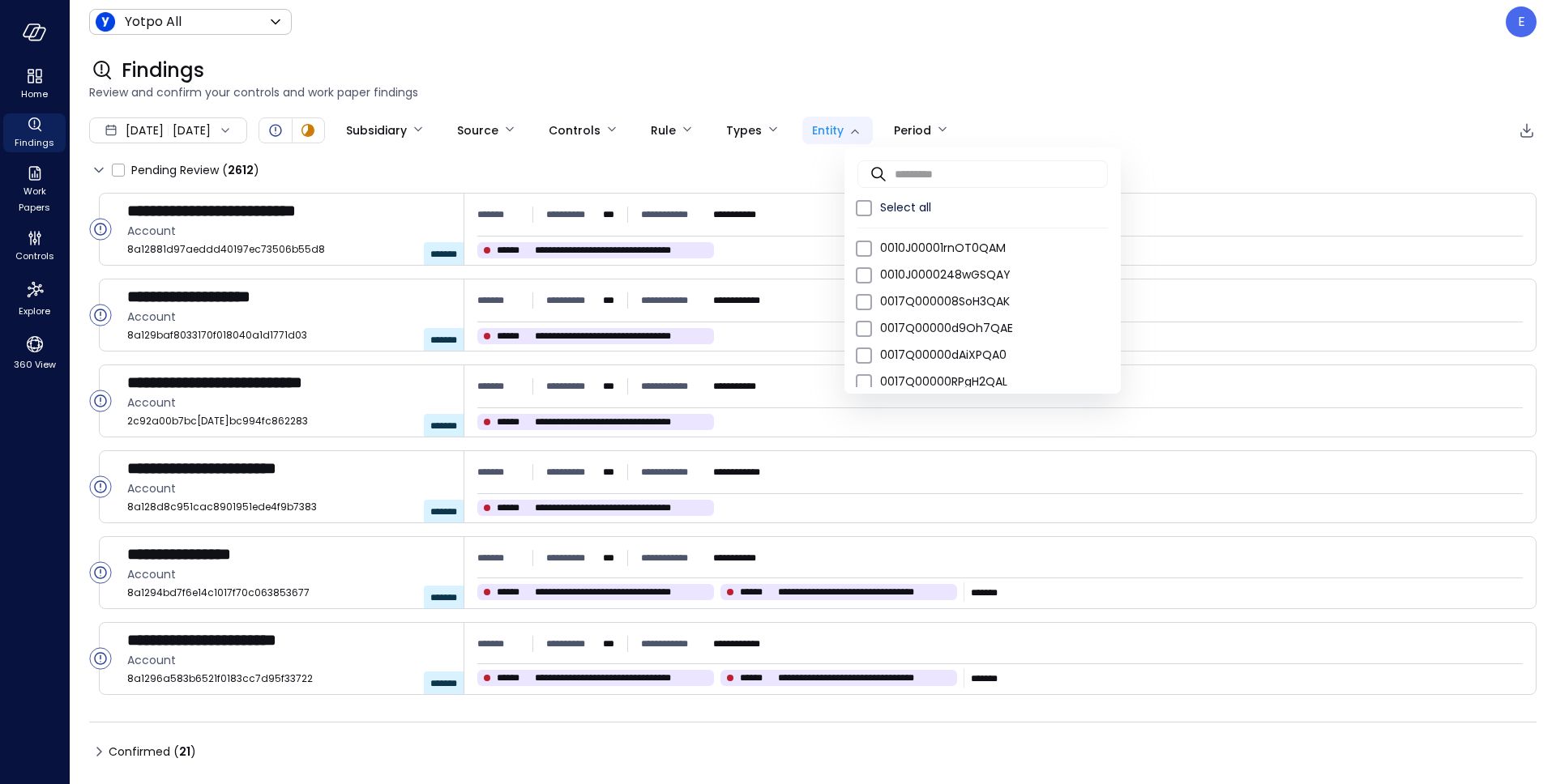
click at [880, 132] on body "**********" at bounding box center [778, 392] width 1556 height 784
click at [904, 173] on input "text" at bounding box center [1001, 173] width 213 height 43
paste input "**********"
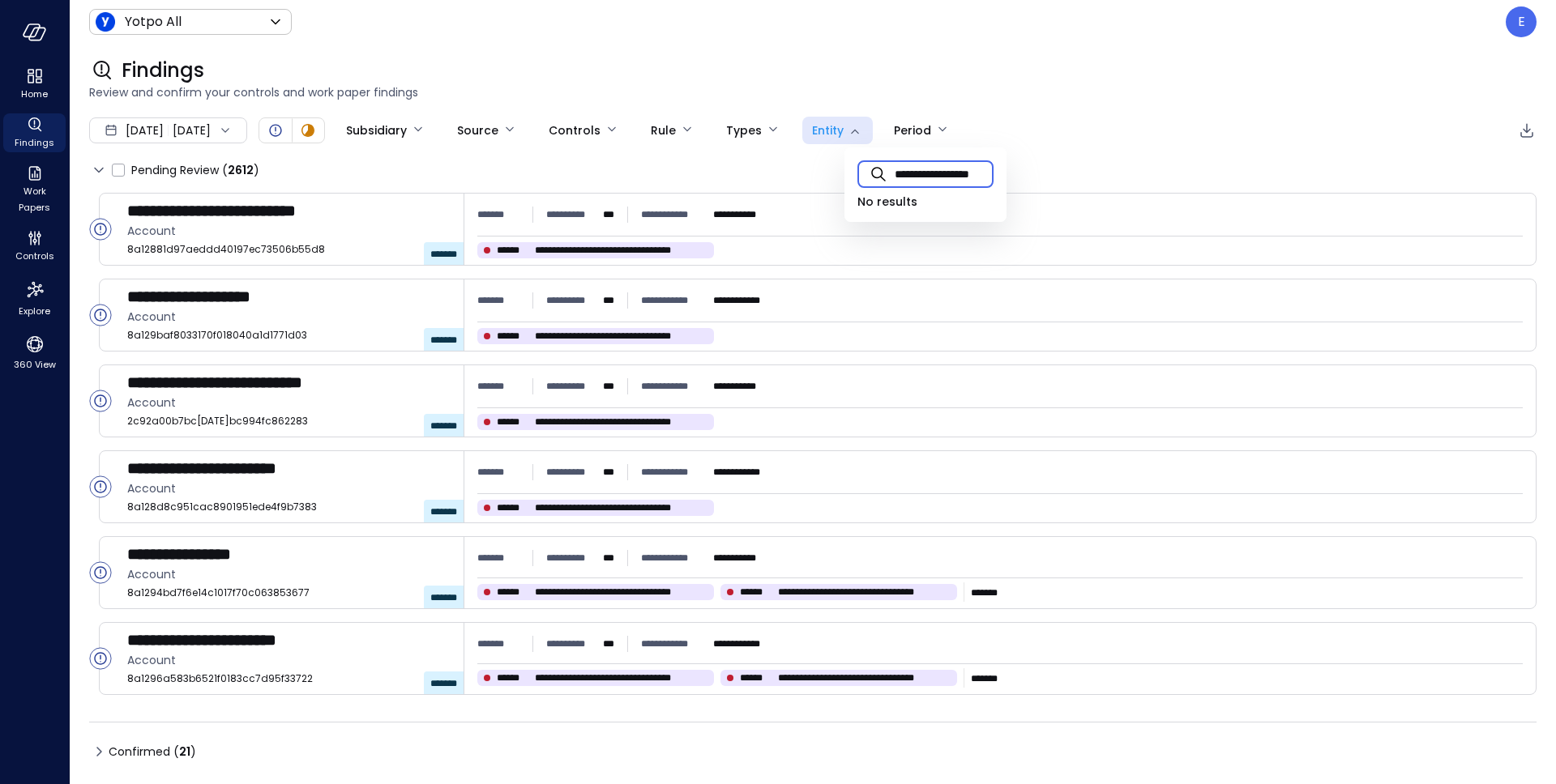
scroll to position [0, 32]
type input "**********"
click at [862, 86] on div at bounding box center [778, 392] width 1556 height 784
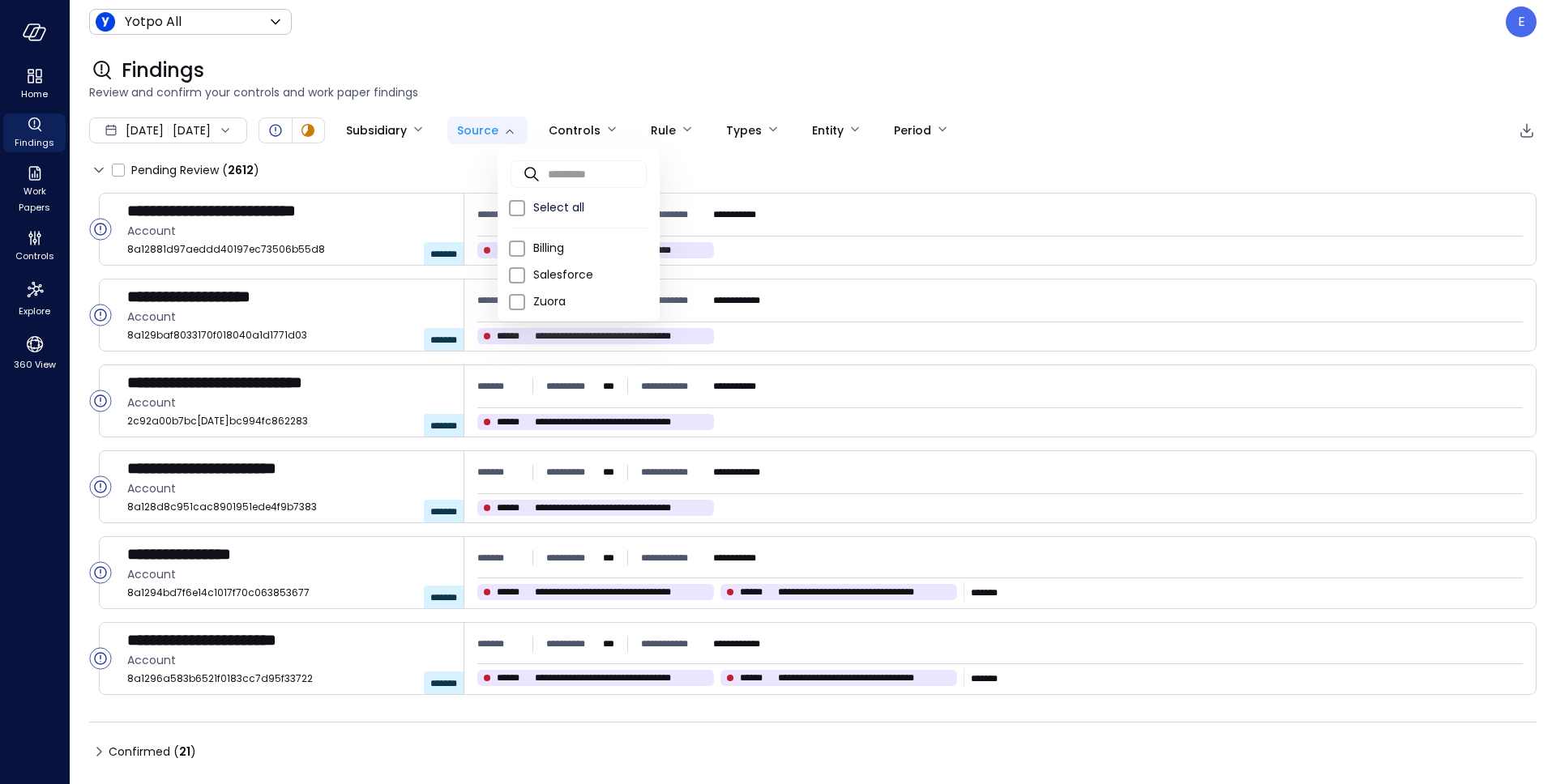
click at [539, 134] on body "**********" at bounding box center [778, 392] width 1556 height 784
click at [579, 86] on div at bounding box center [778, 392] width 1556 height 784
click at [631, 120] on body "**********" at bounding box center [778, 392] width 1556 height 784
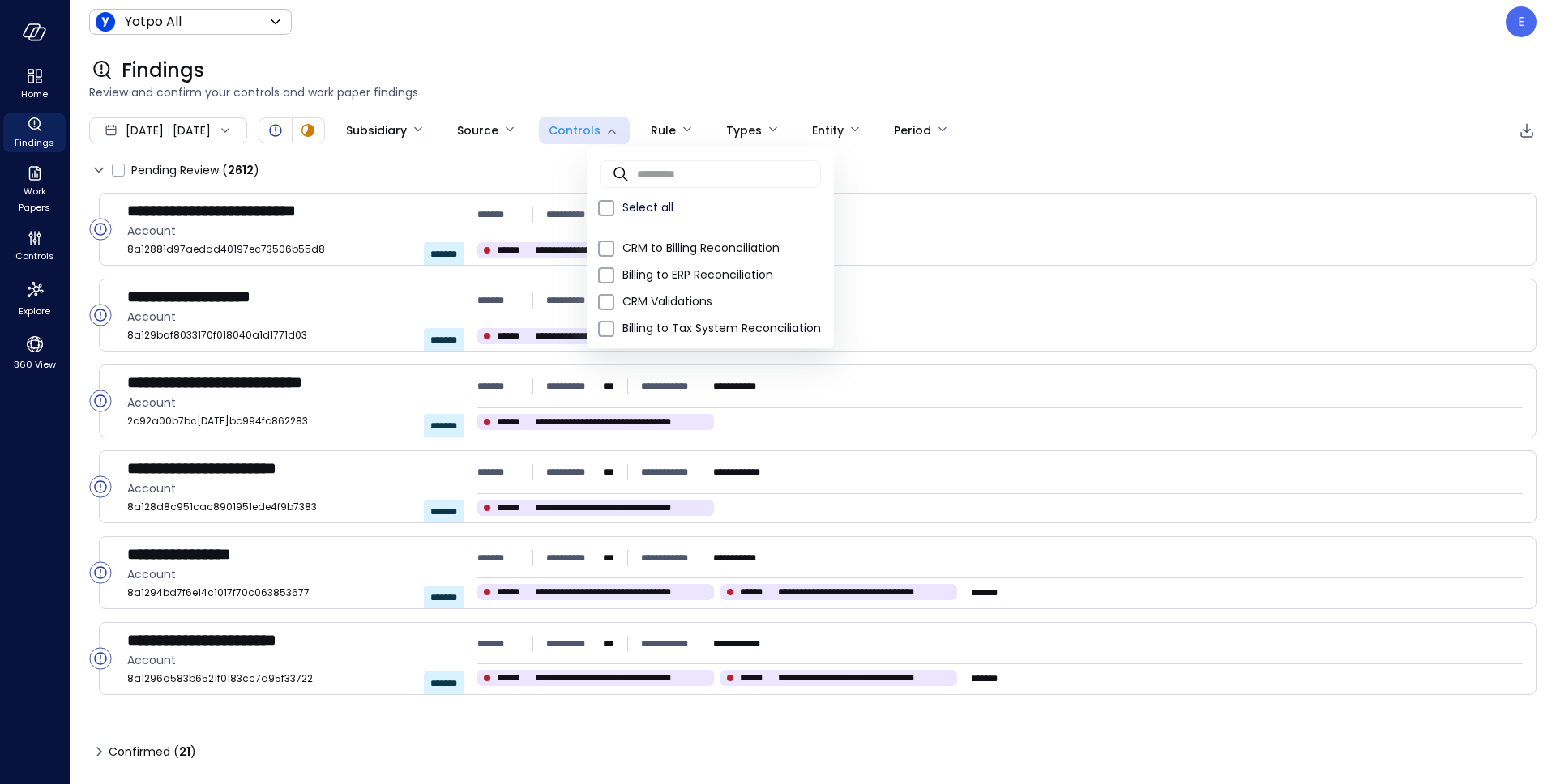
click at [671, 75] on div at bounding box center [778, 392] width 1556 height 784
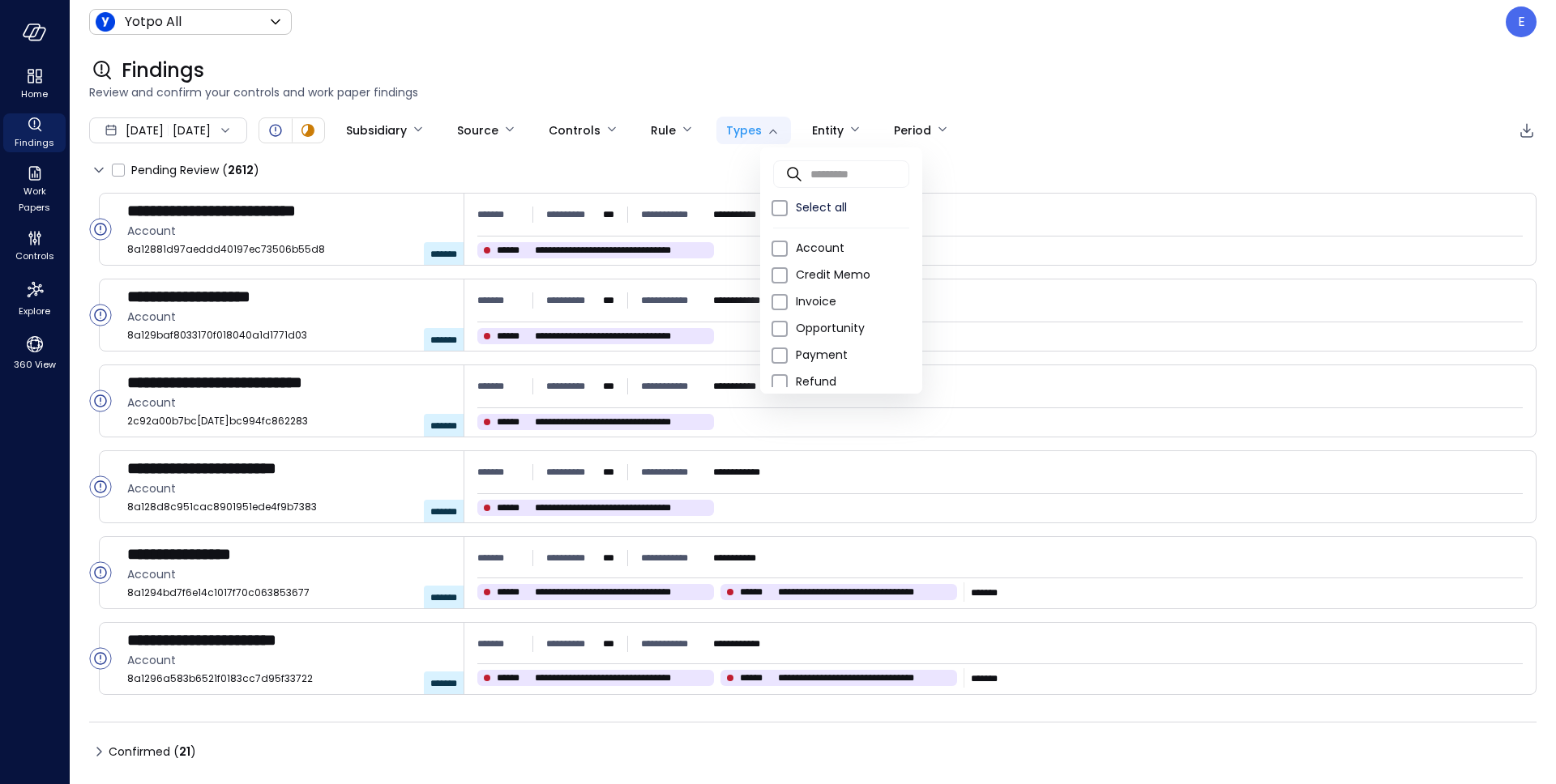
click at [787, 128] on body "**********" at bounding box center [778, 392] width 1556 height 784
click at [821, 245] on span "Account" at bounding box center [852, 248] width 114 height 17
type input "***"
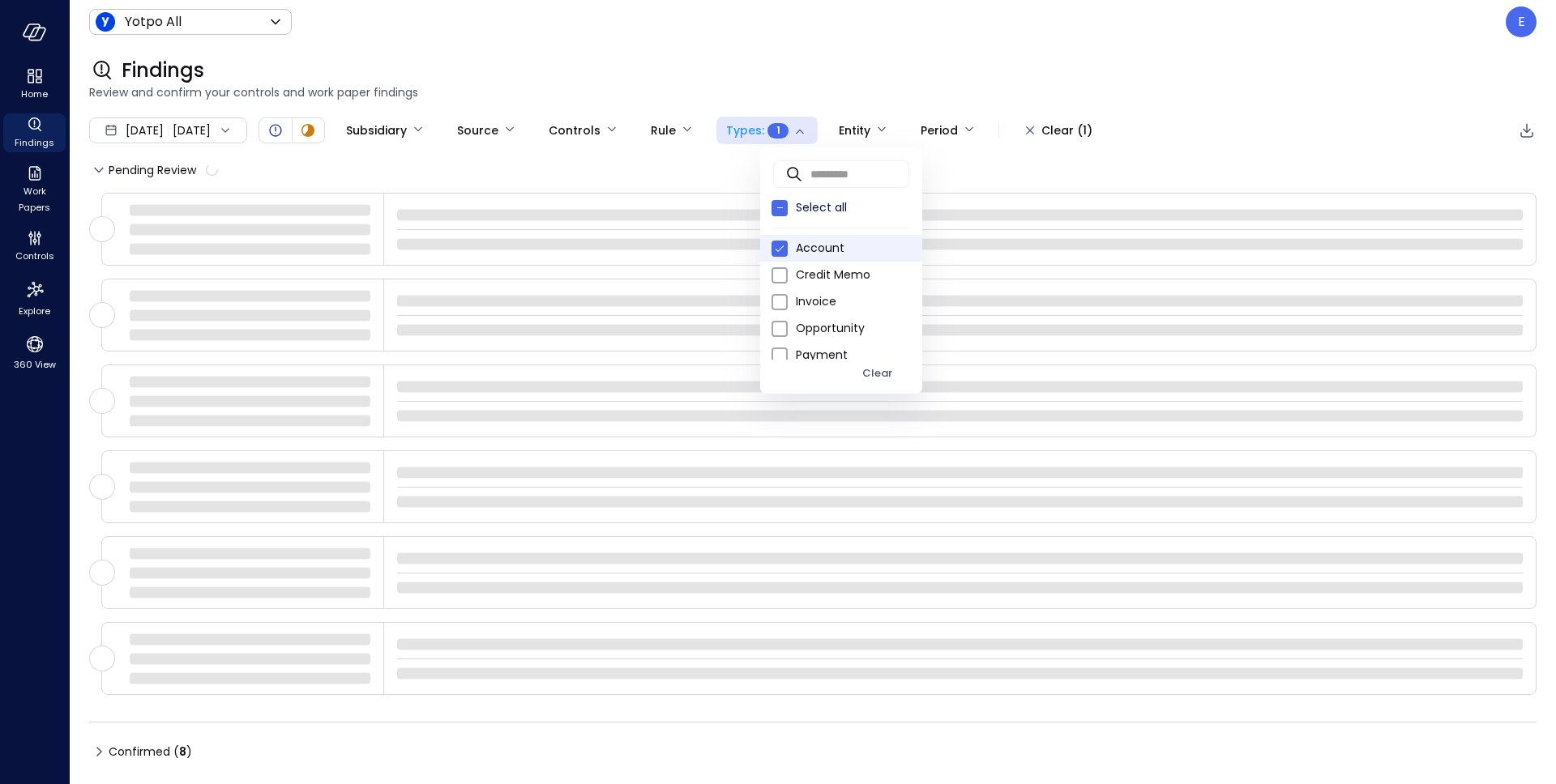
click at [828, 84] on div at bounding box center [778, 392] width 1556 height 784
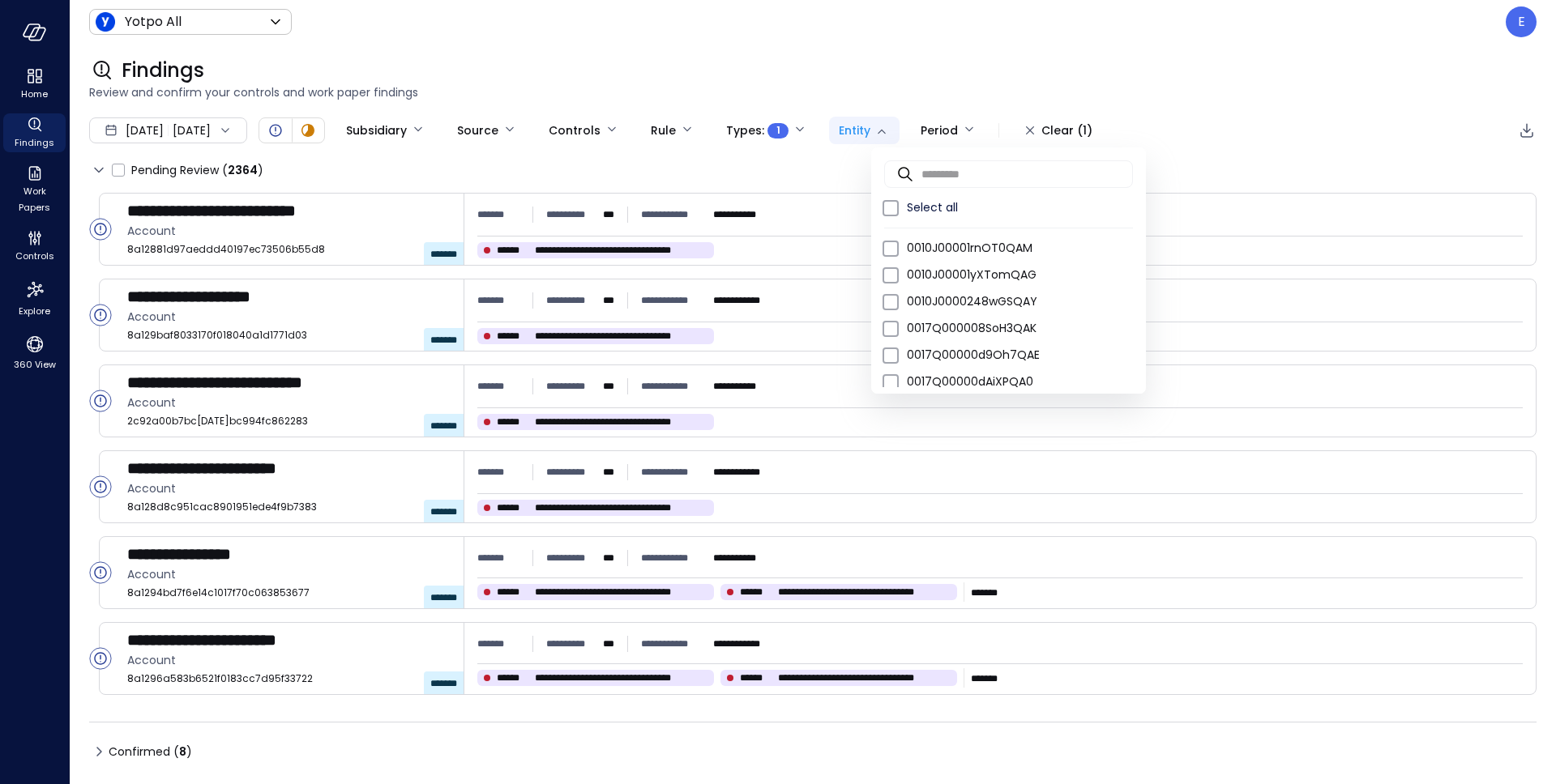
click at [927, 132] on body "**********" at bounding box center [778, 392] width 1556 height 784
click at [947, 174] on input "text" at bounding box center [1027, 173] width 211 height 43
paste input "**********"
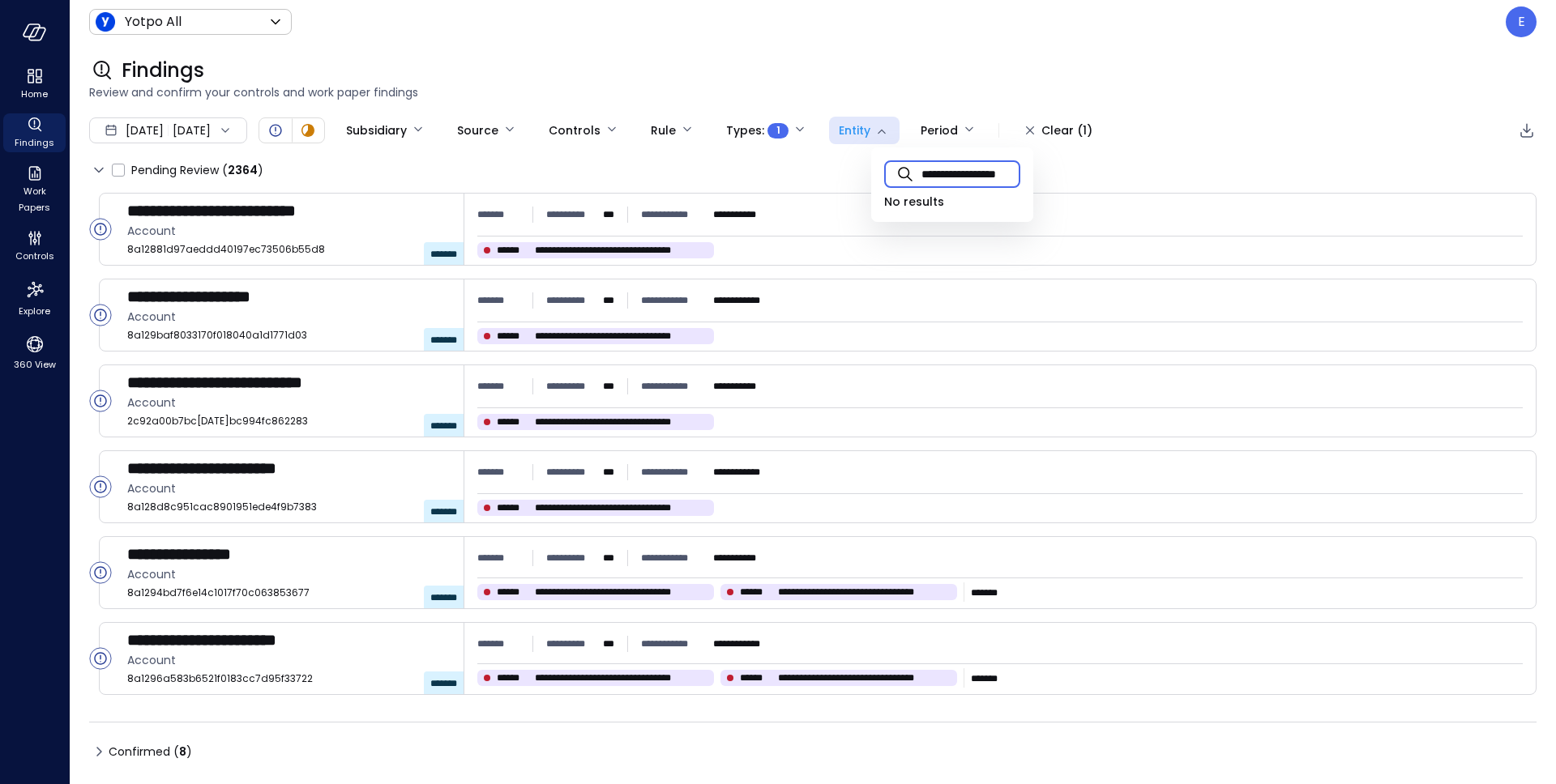
scroll to position [0, 32]
click at [944, 175] on input "**********" at bounding box center [971, 173] width 99 height 43
drag, startPoint x: 1013, startPoint y: 175, endPoint x: 970, endPoint y: 173, distance: 43.0
click at [970, 173] on input "**********" at bounding box center [971, 173] width 99 height 43
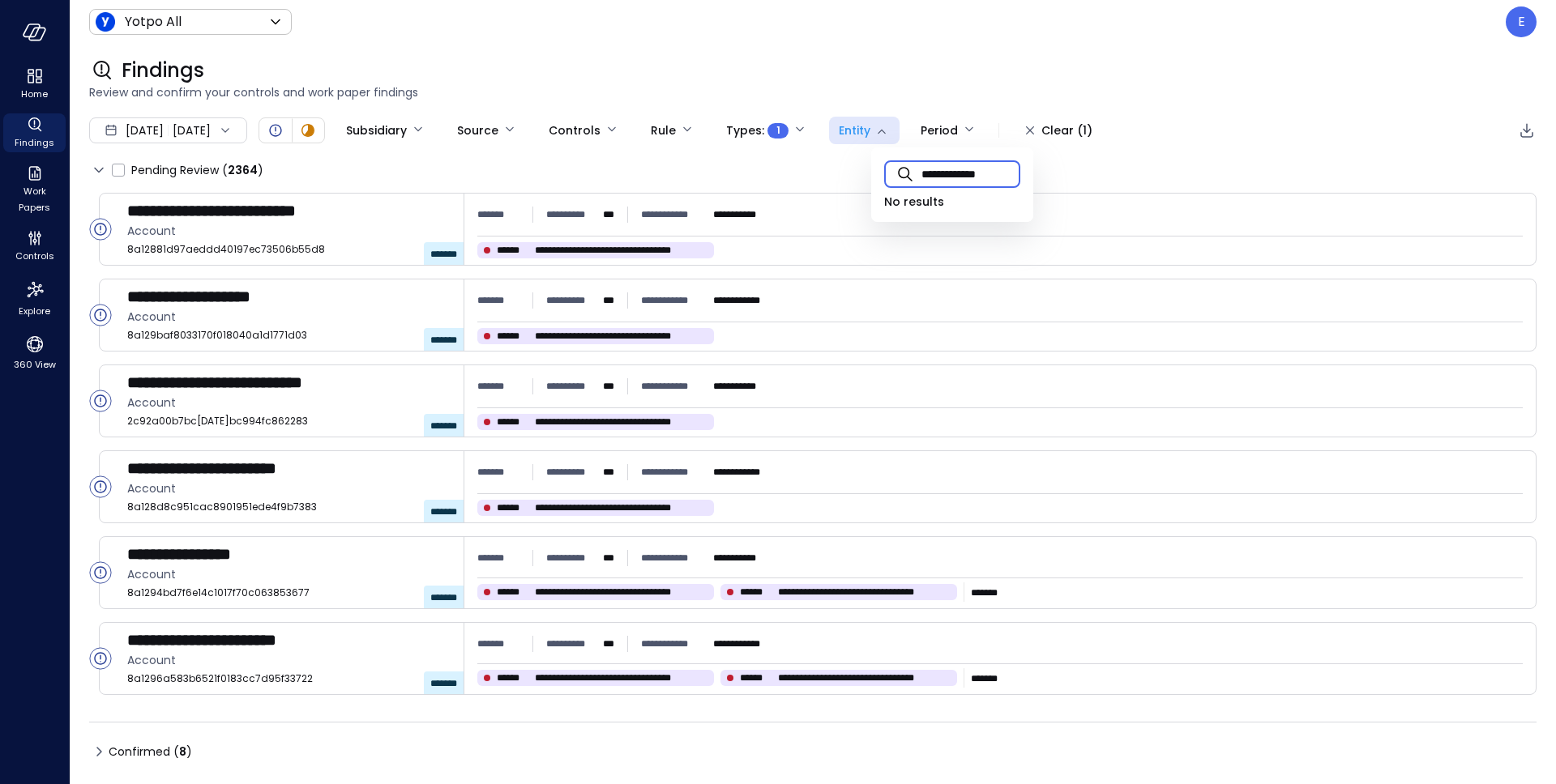
scroll to position [0, 0]
type input "*"
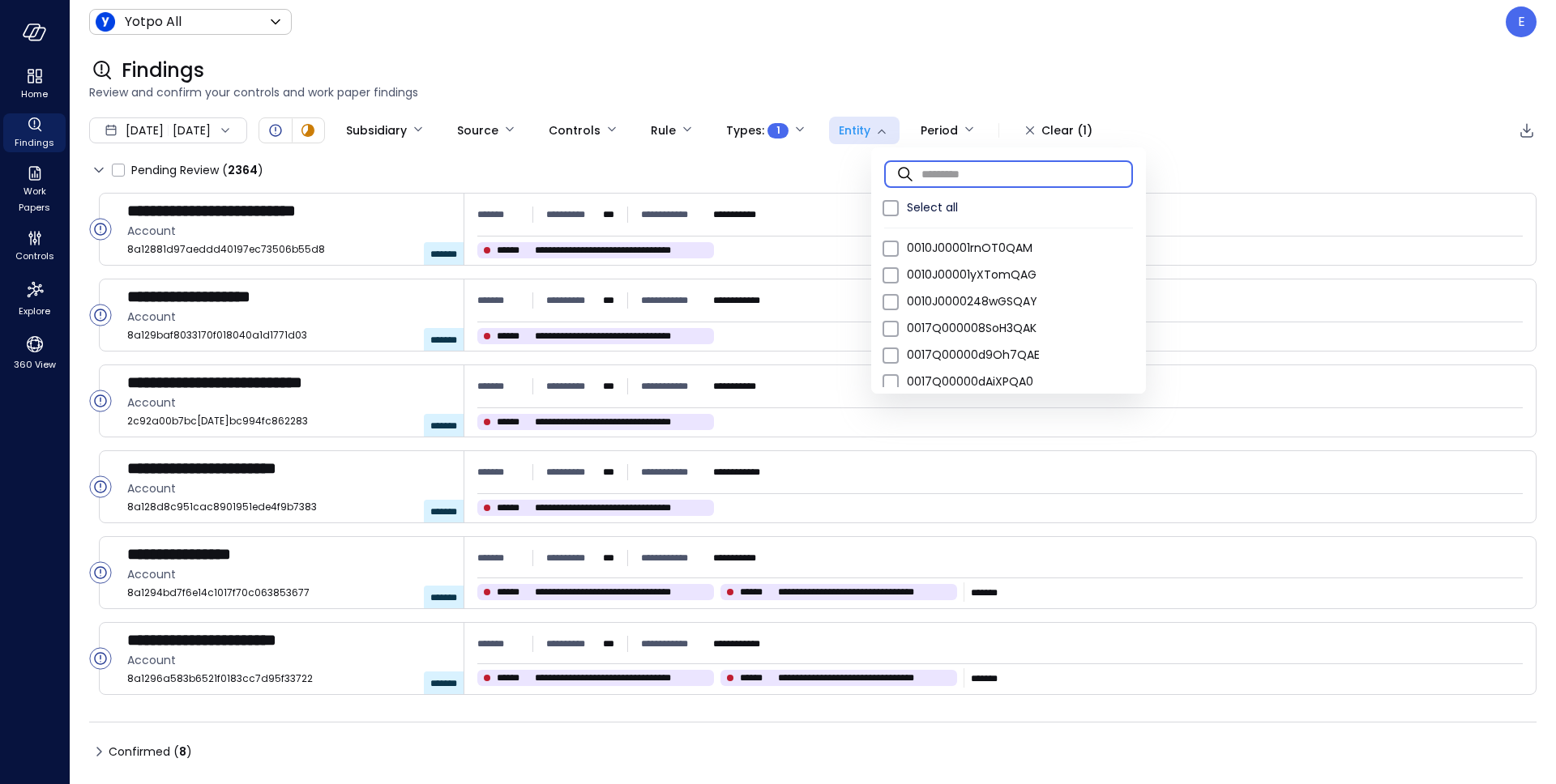
click at [1245, 138] on div at bounding box center [778, 392] width 1556 height 784
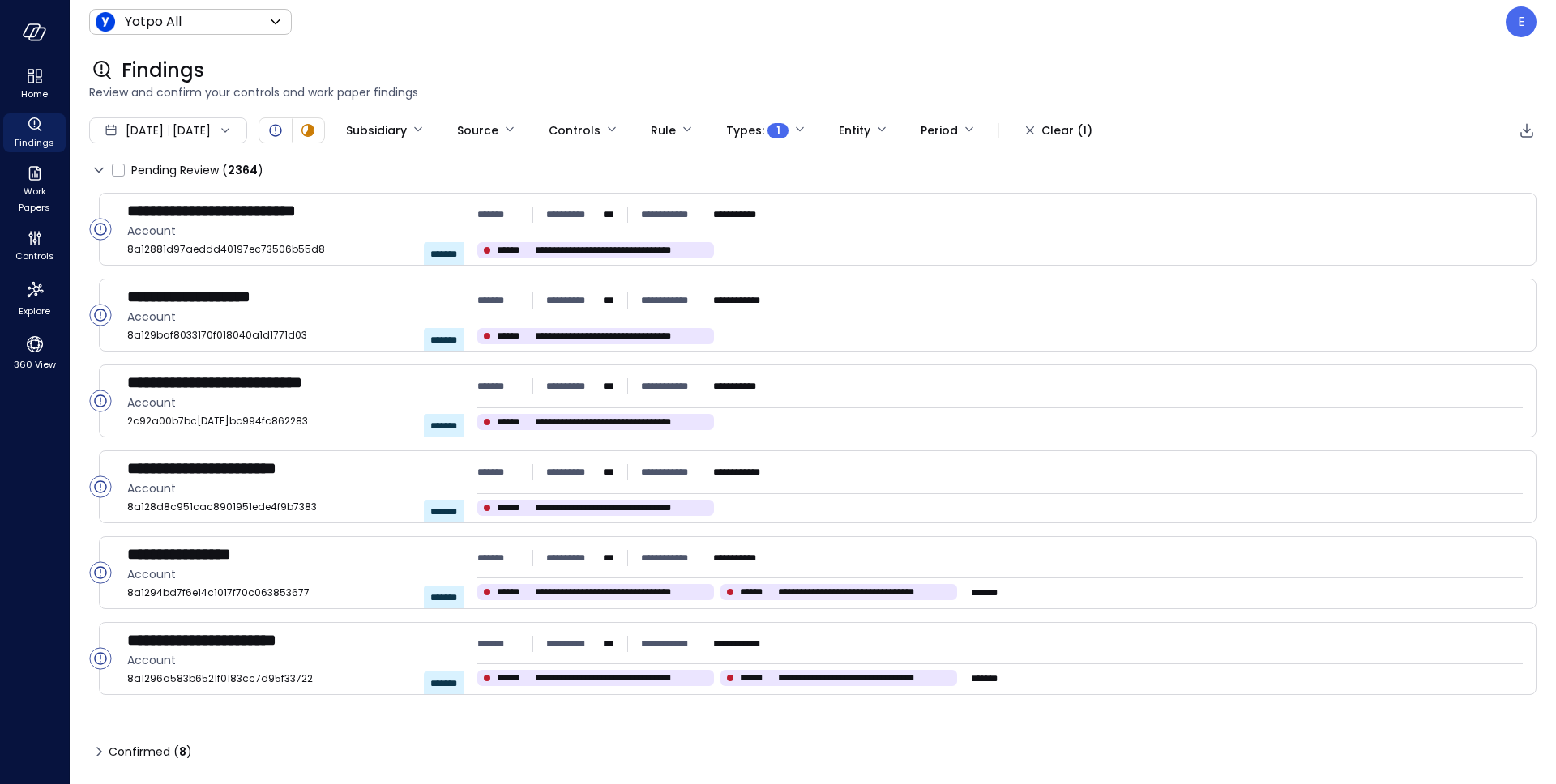
click at [101, 747] on icon at bounding box center [99, 752] width 20 height 19
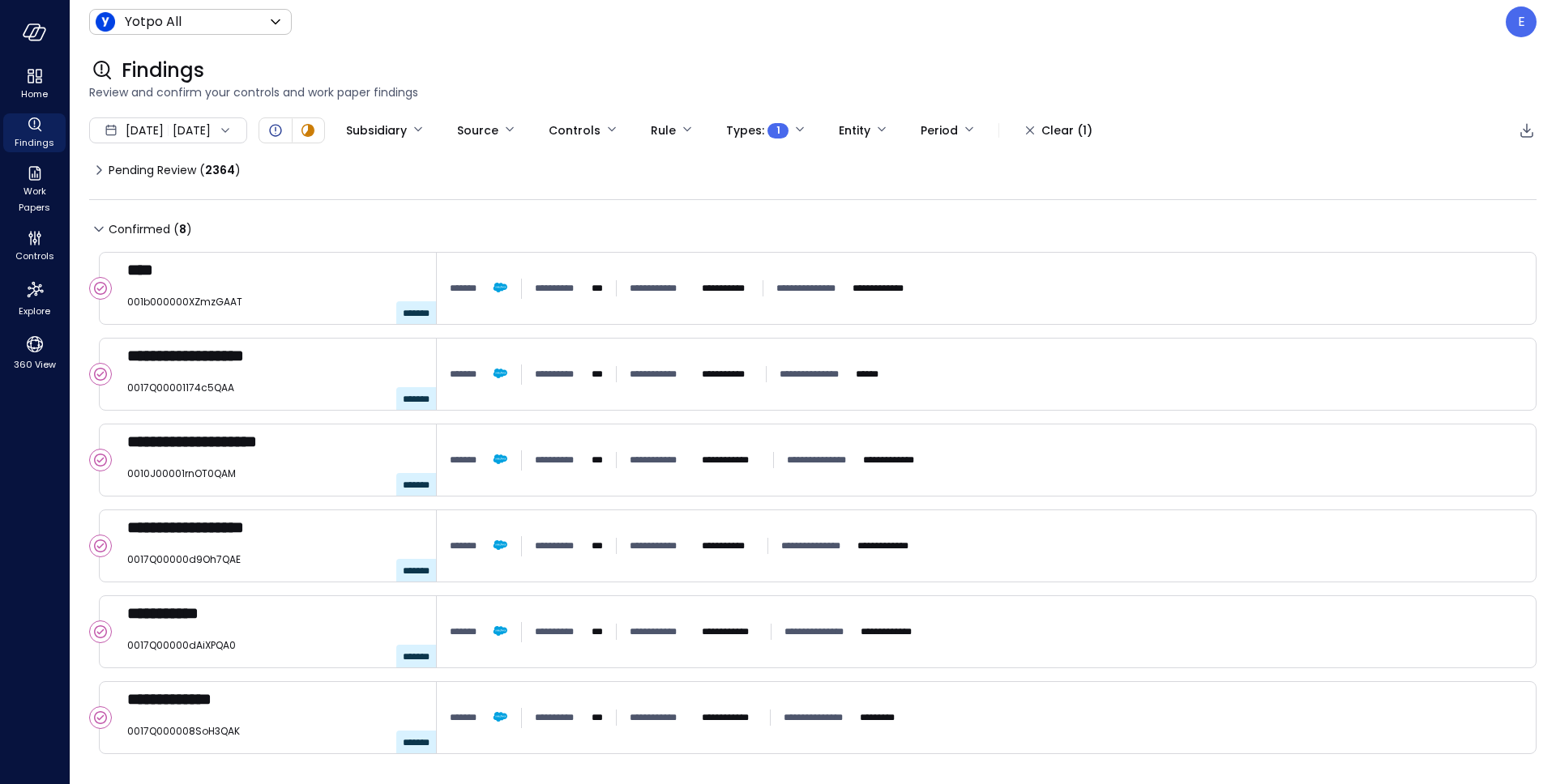
click at [101, 173] on icon at bounding box center [99, 170] width 20 height 19
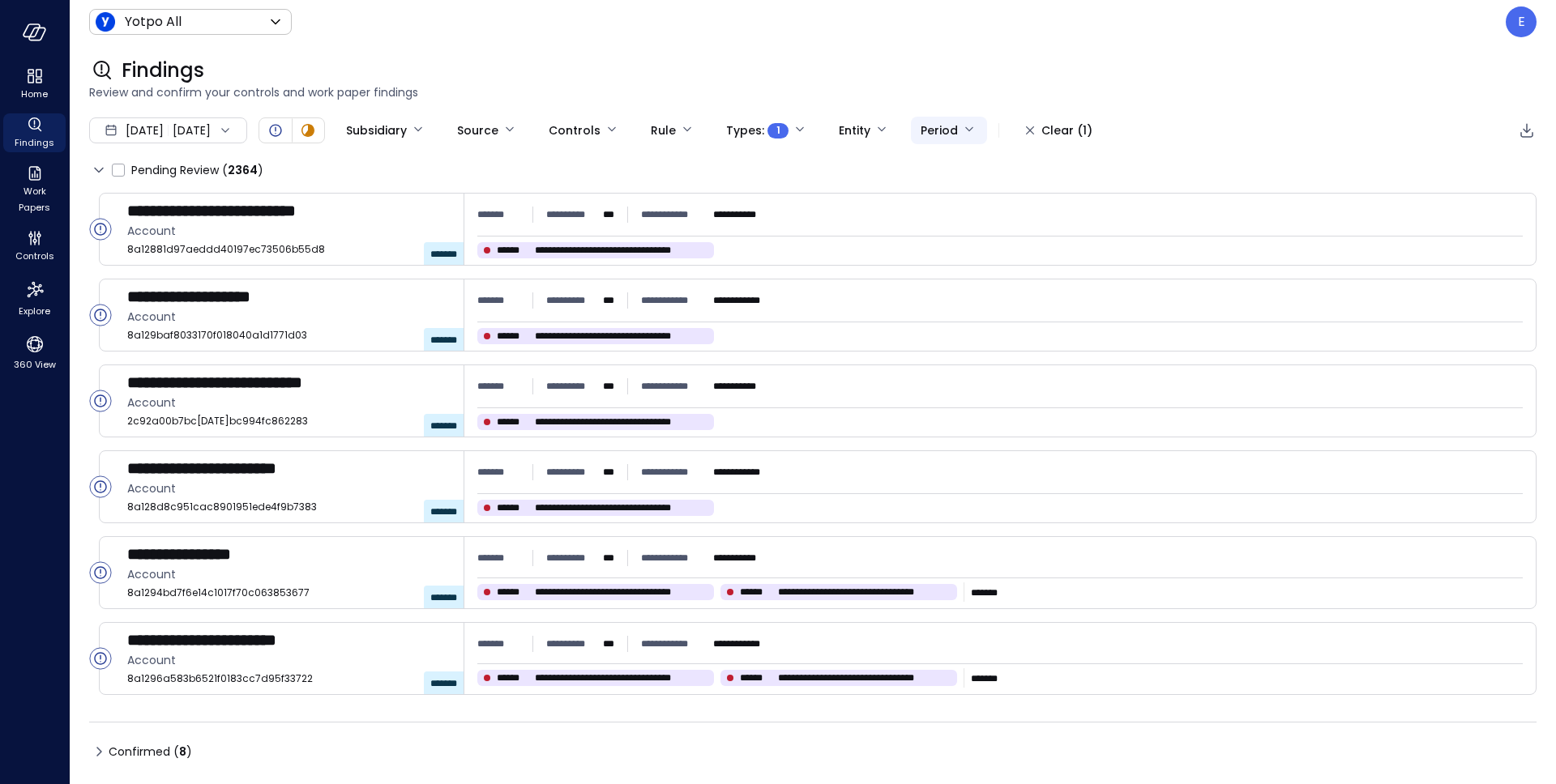
click at [986, 126] on body "**********" at bounding box center [778, 392] width 1556 height 784
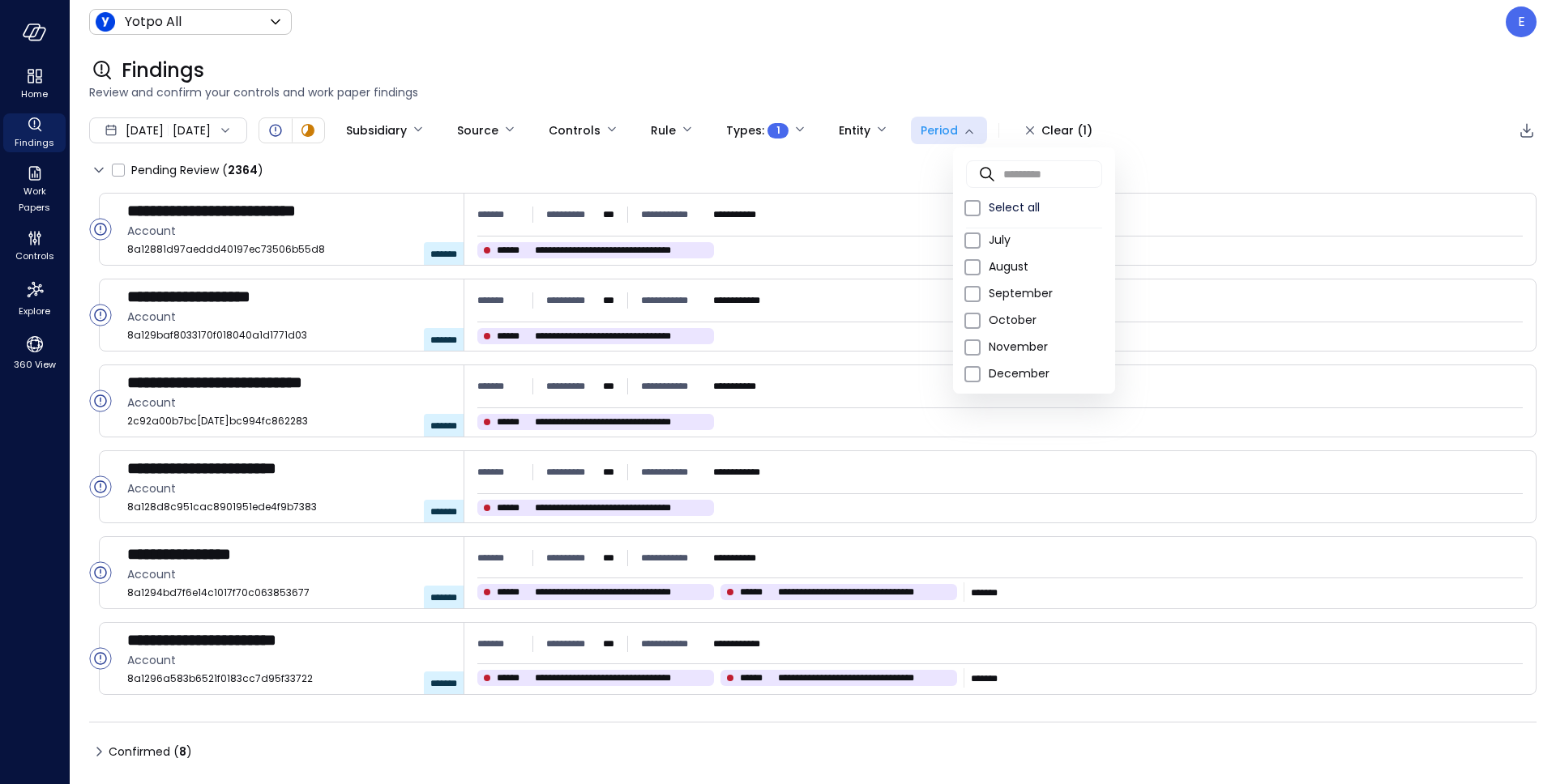
click at [839, 79] on div at bounding box center [778, 392] width 1556 height 784
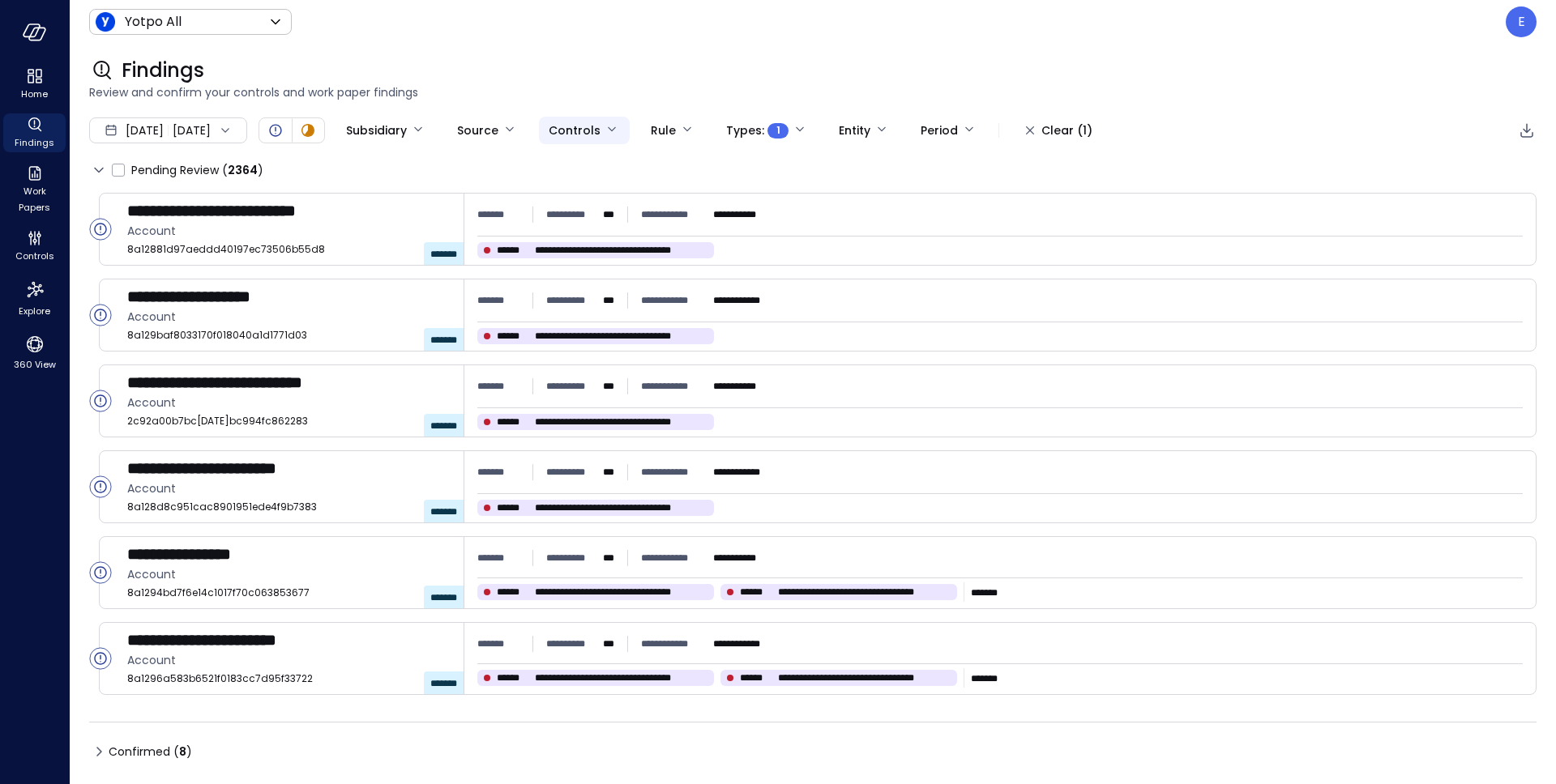
click at [609, 131] on body "**********" at bounding box center [778, 392] width 1556 height 784
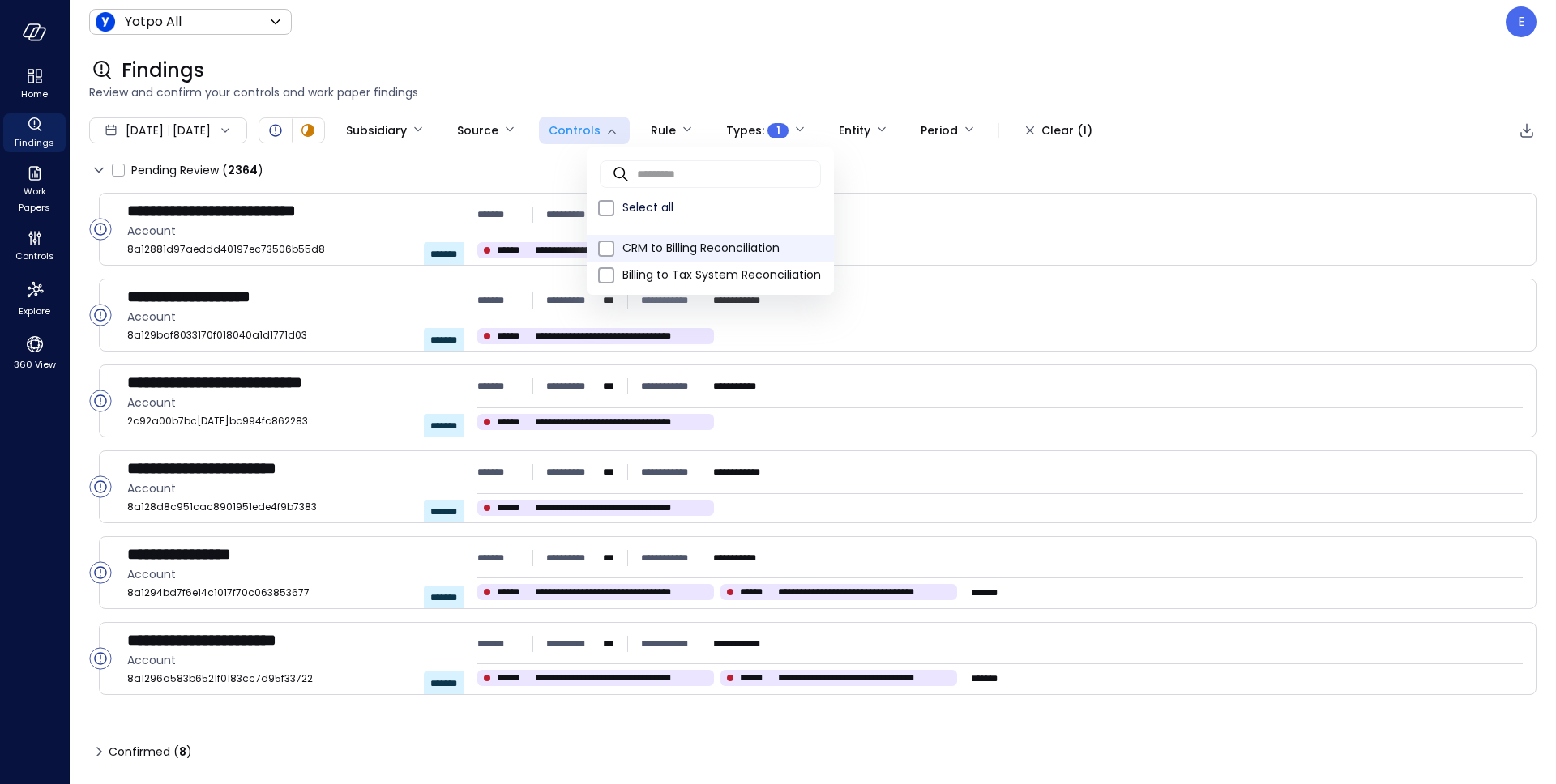
click at [631, 247] on span "CRM to Billing Reconciliation" at bounding box center [722, 248] width 198 height 17
type input "**"
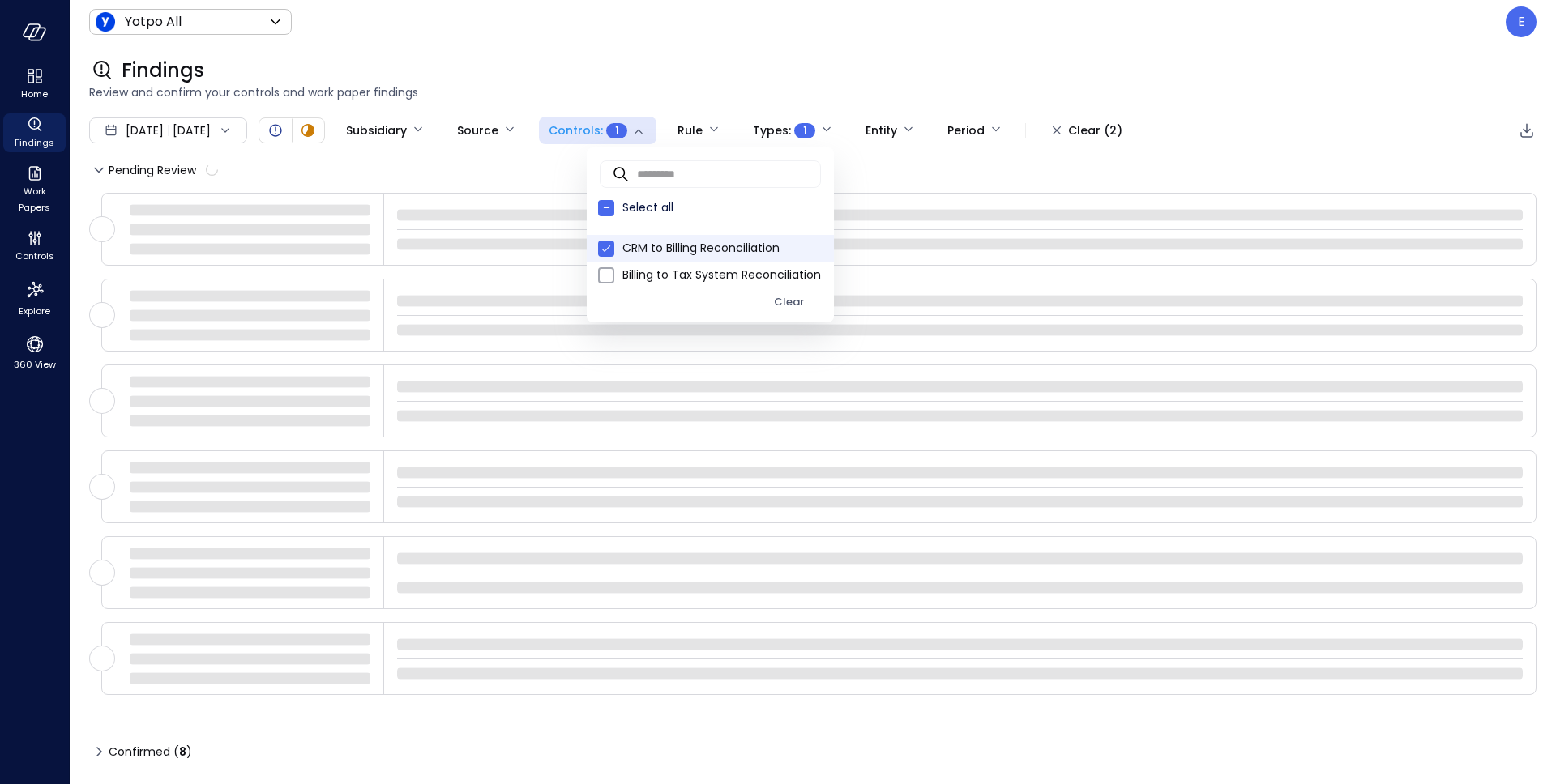
click at [617, 90] on div at bounding box center [778, 392] width 1556 height 784
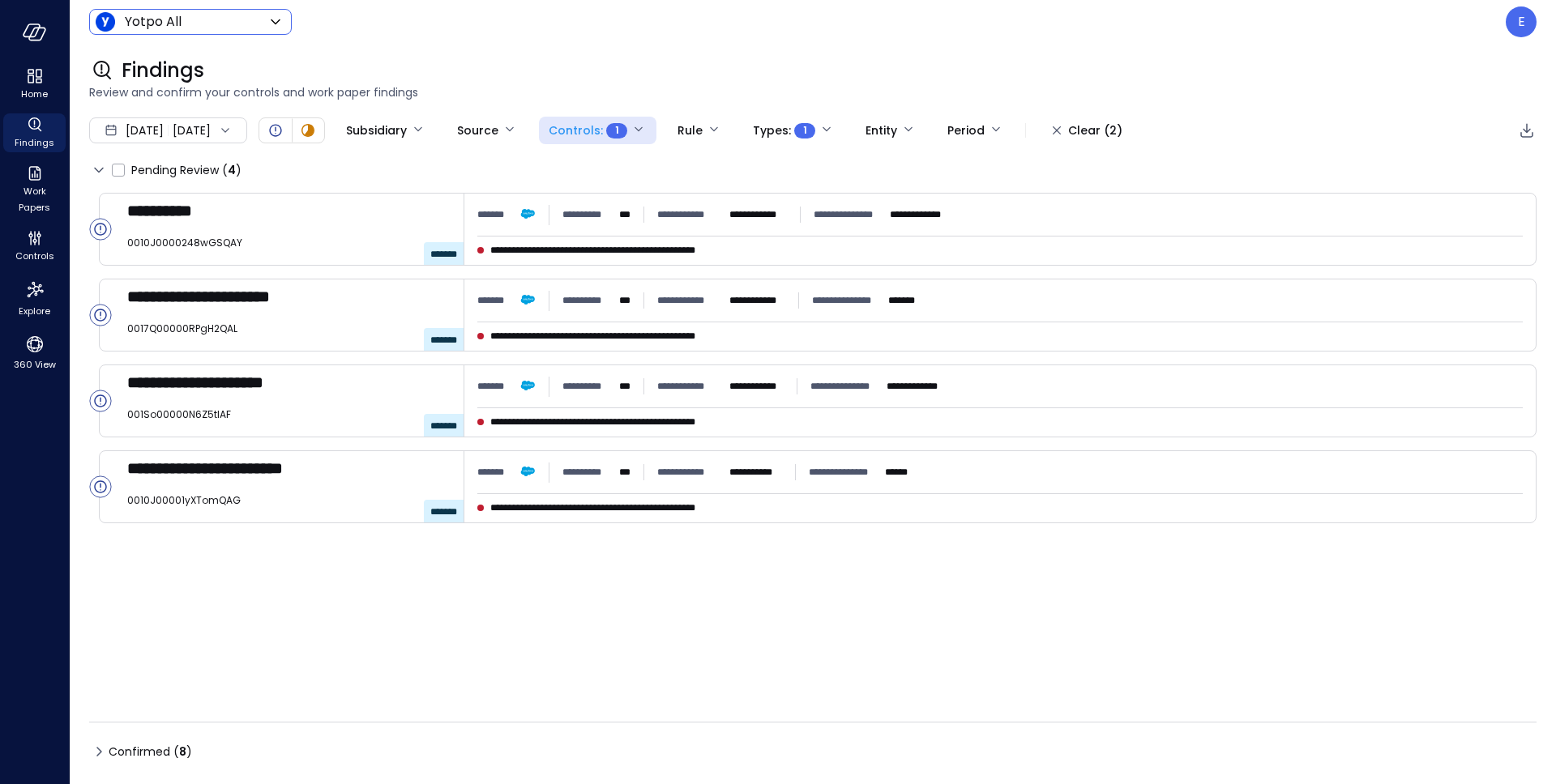
click at [173, 25] on body "**********" at bounding box center [778, 392] width 1556 height 784
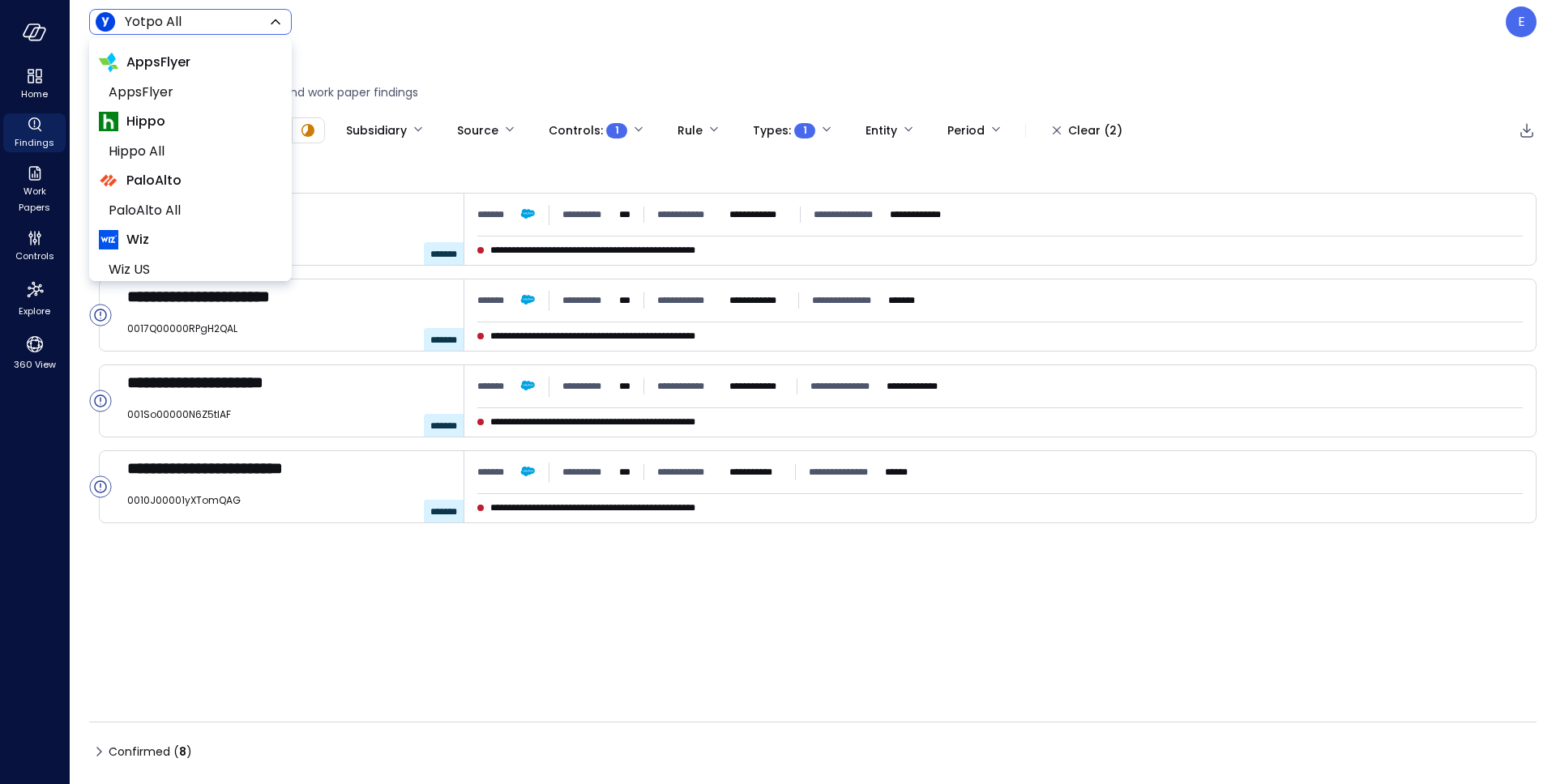
scroll to position [131, 0]
click at [176, 147] on span "Wiz US" at bounding box center [189, 140] width 160 height 19
type input "******"
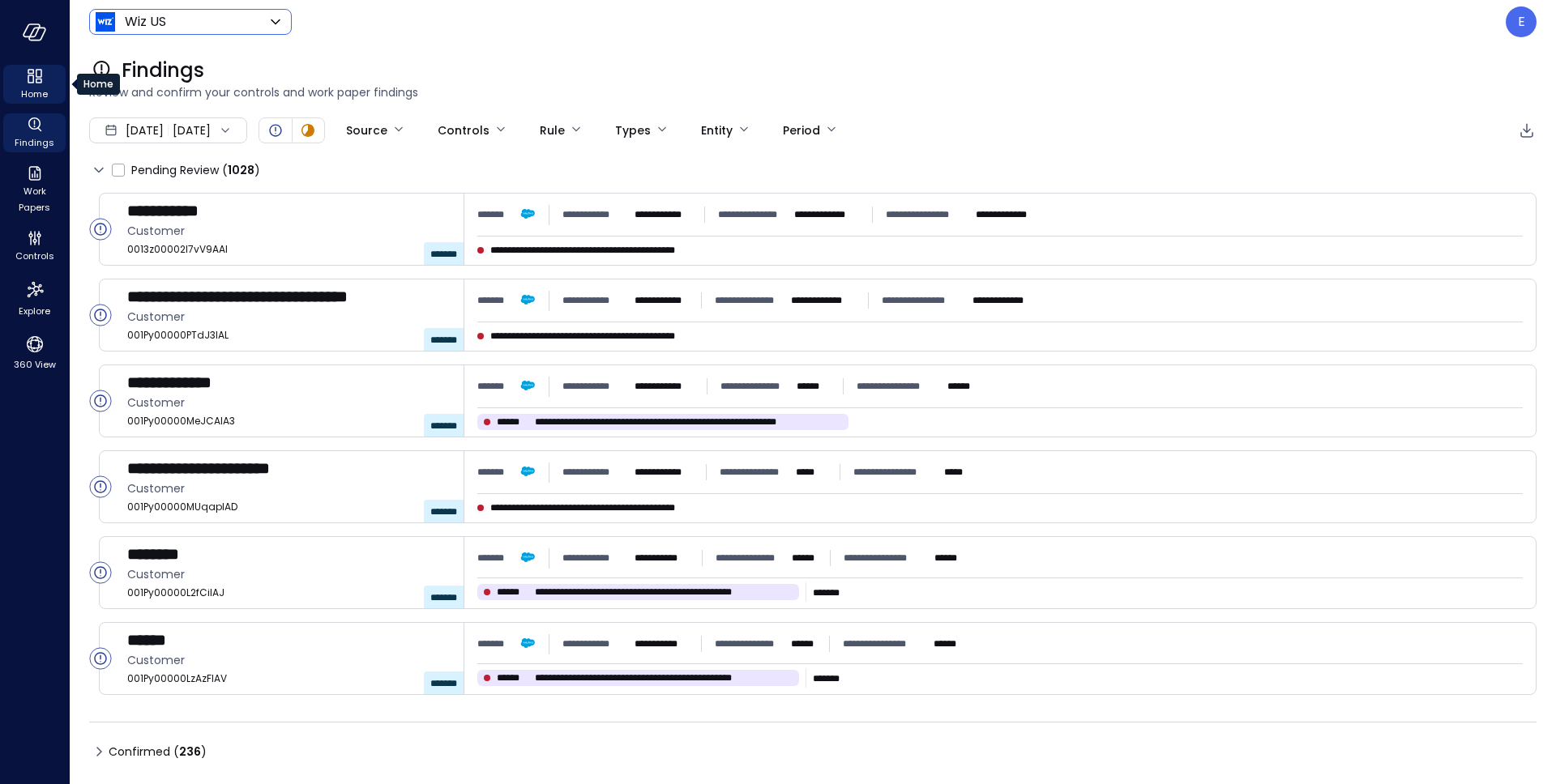
click at [40, 76] on icon "Home" at bounding box center [39, 73] width 7 height 8
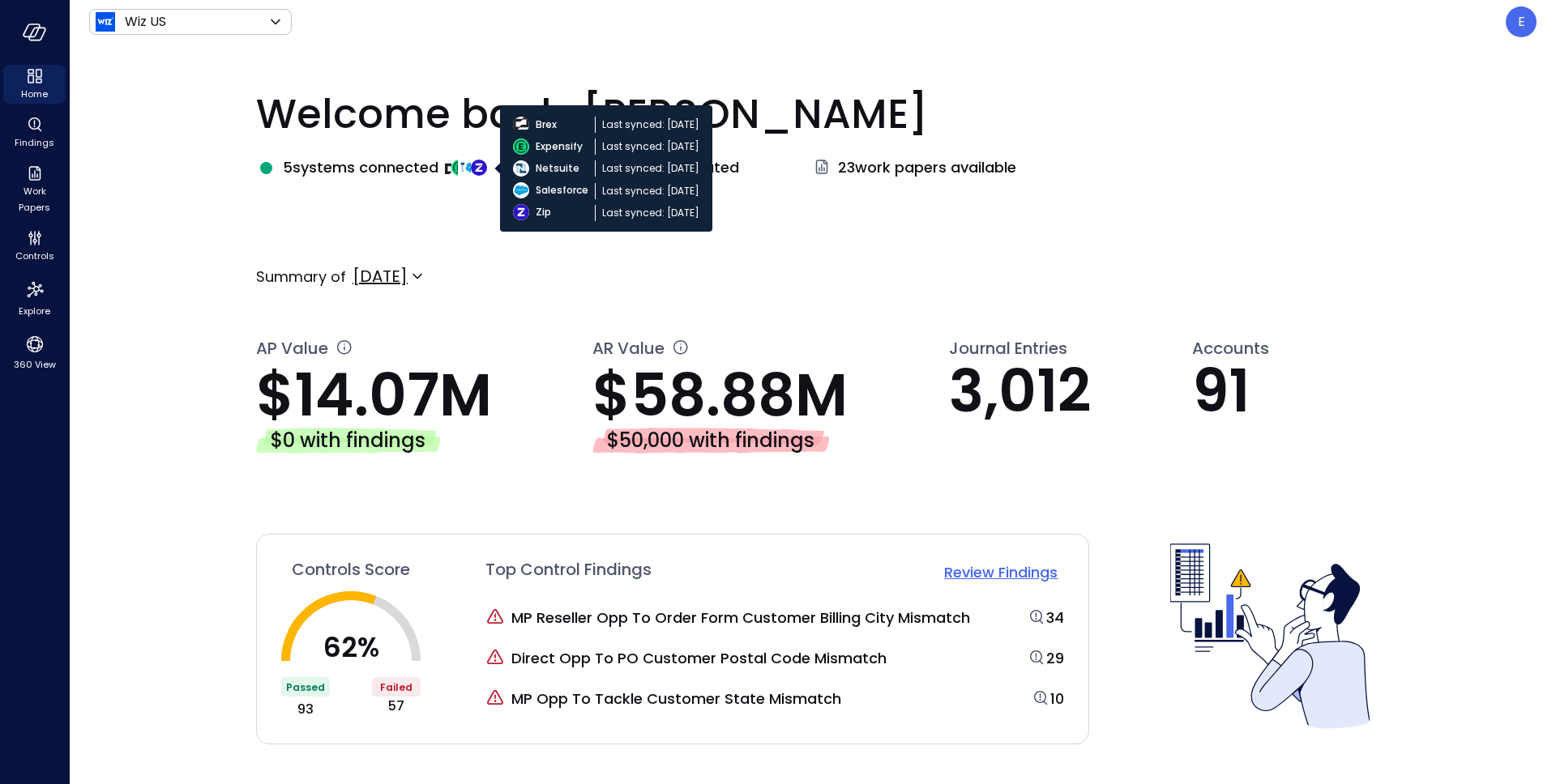
click at [474, 168] on img at bounding box center [479, 167] width 16 height 16
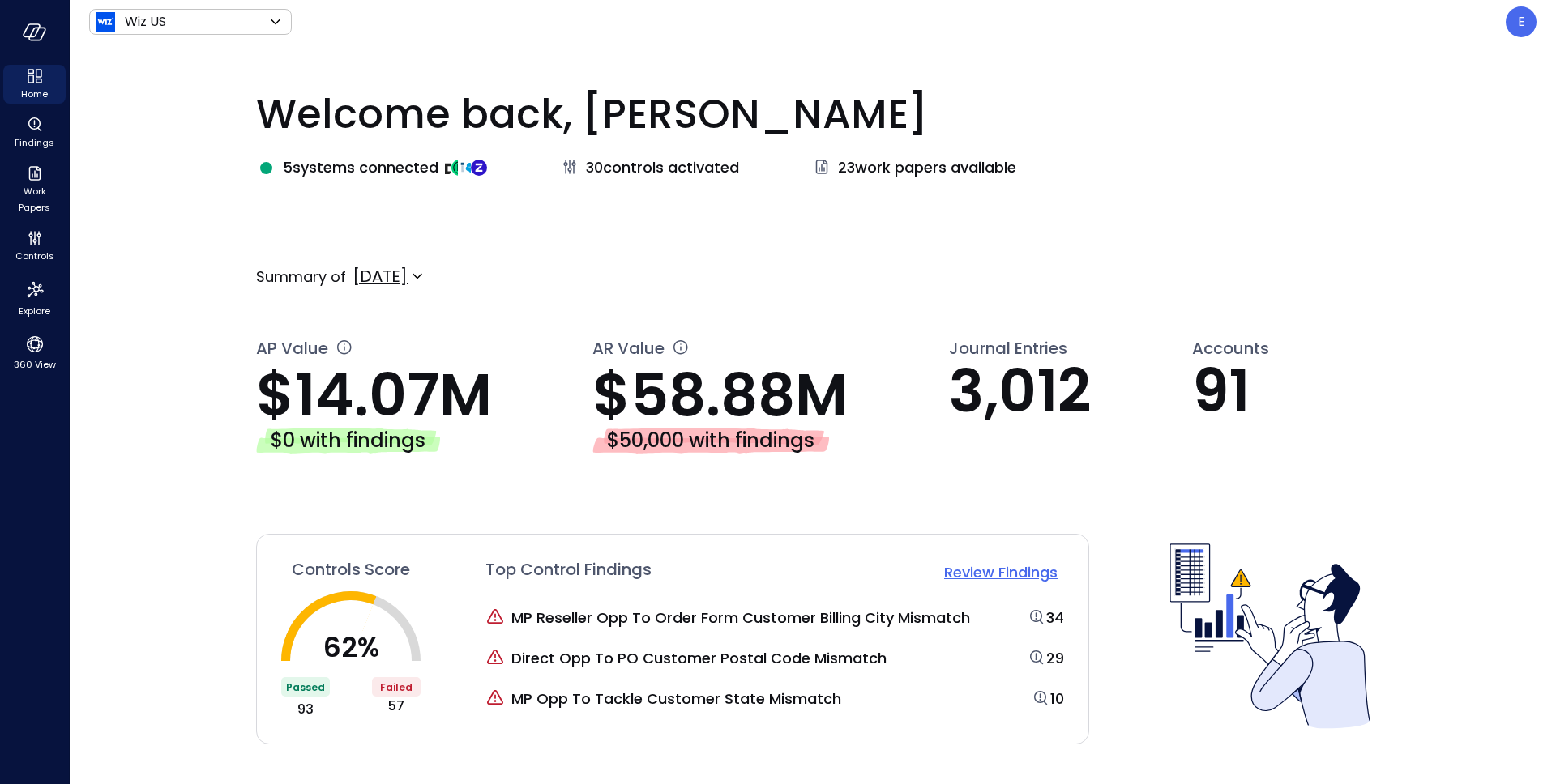
click at [482, 168] on img at bounding box center [479, 167] width 16 height 16
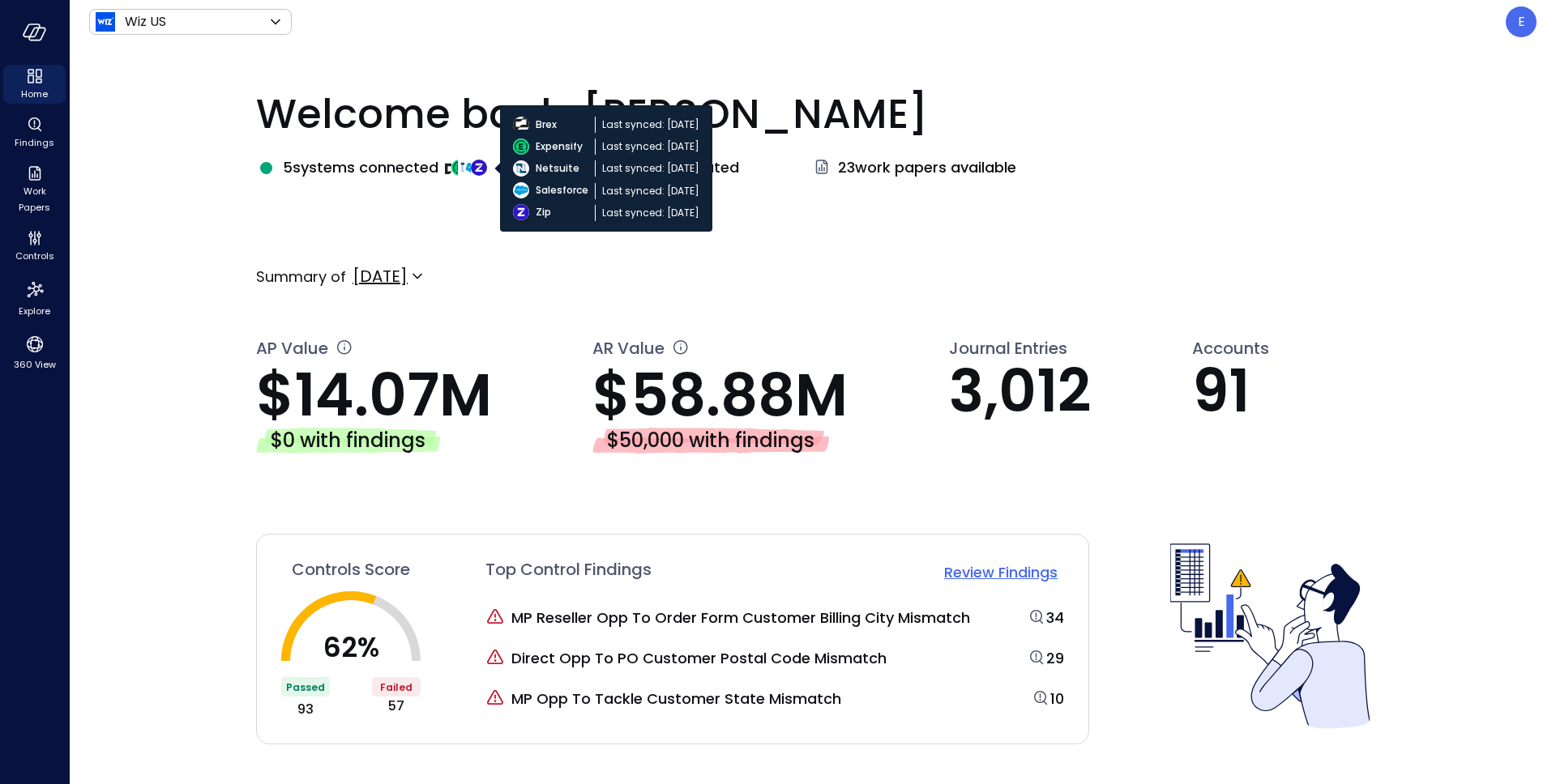
click at [482, 168] on img at bounding box center [479, 167] width 16 height 16
click at [477, 170] on img at bounding box center [479, 167] width 16 height 16
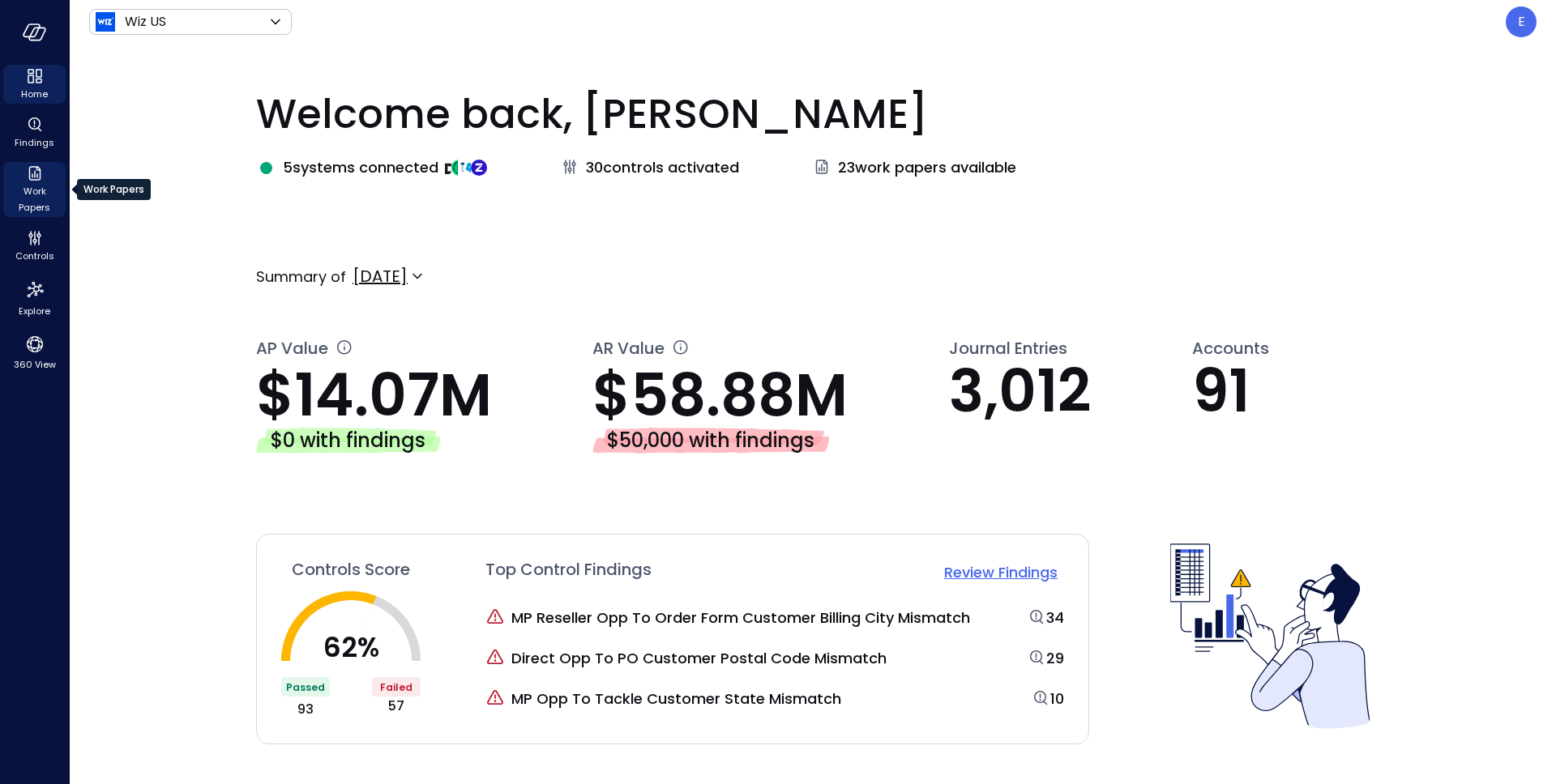
click at [33, 192] on span "Work Papers" at bounding box center [34, 199] width 50 height 32
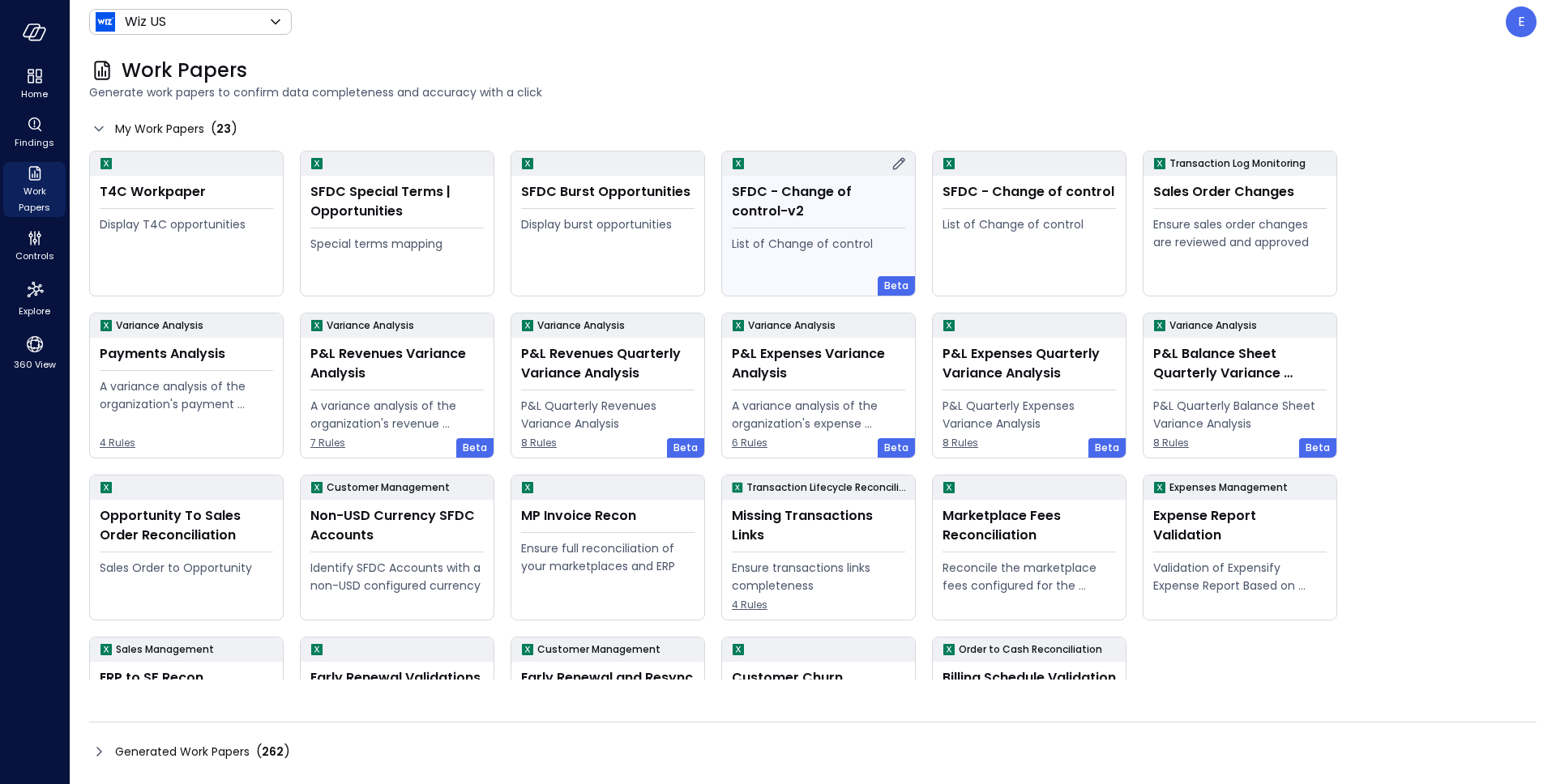
click at [902, 163] on icon at bounding box center [899, 163] width 20 height 19
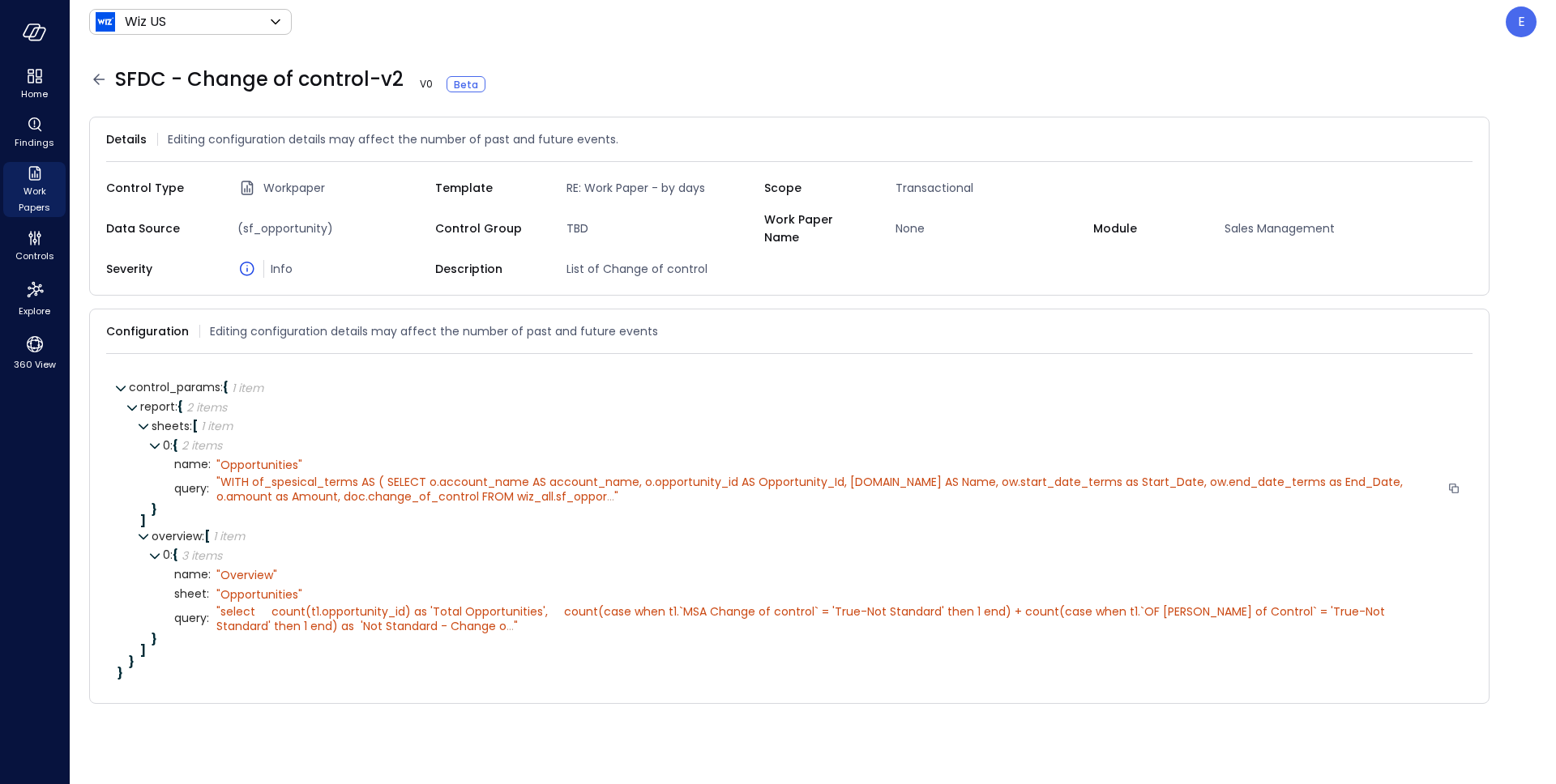
click at [525, 484] on span "WITH of_spesical_terms AS ( SELECT o.account_name AS account_name, o.opportunit…" at bounding box center [811, 489] width 1190 height 31
click at [526, 489] on span "WITH of_spesical_terms AS ( SELECT o.account_name AS account_name, o.opportunit…" at bounding box center [811, 489] width 1190 height 31
click at [540, 487] on div "" WITH of_spesical_terms AS ( SELECT o.account_name AS account_name, o.opportun…" at bounding box center [828, 489] width 1224 height 29
click at [505, 487] on span "WITH of_spesical_terms AS ( SELECT o.account_name AS account_name, o.opportunit…" at bounding box center [811, 489] width 1190 height 31
click at [499, 474] on span "WITH of_spesical_terms AS ( SELECT o.account_name AS account_name, o.opportunit…" at bounding box center [811, 489] width 1190 height 31
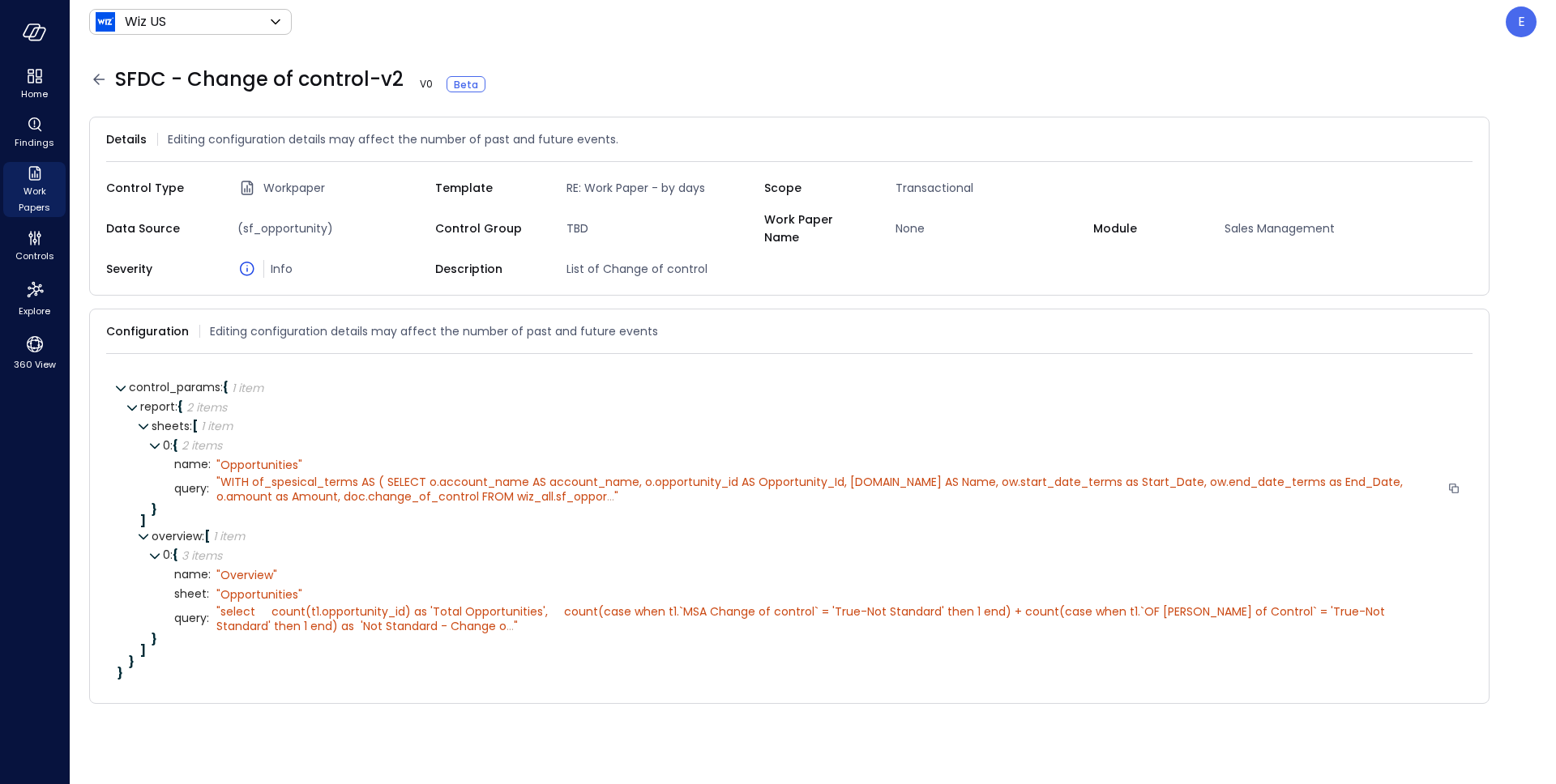
click at [607, 489] on span "..." at bounding box center [610, 496] width 7 height 16
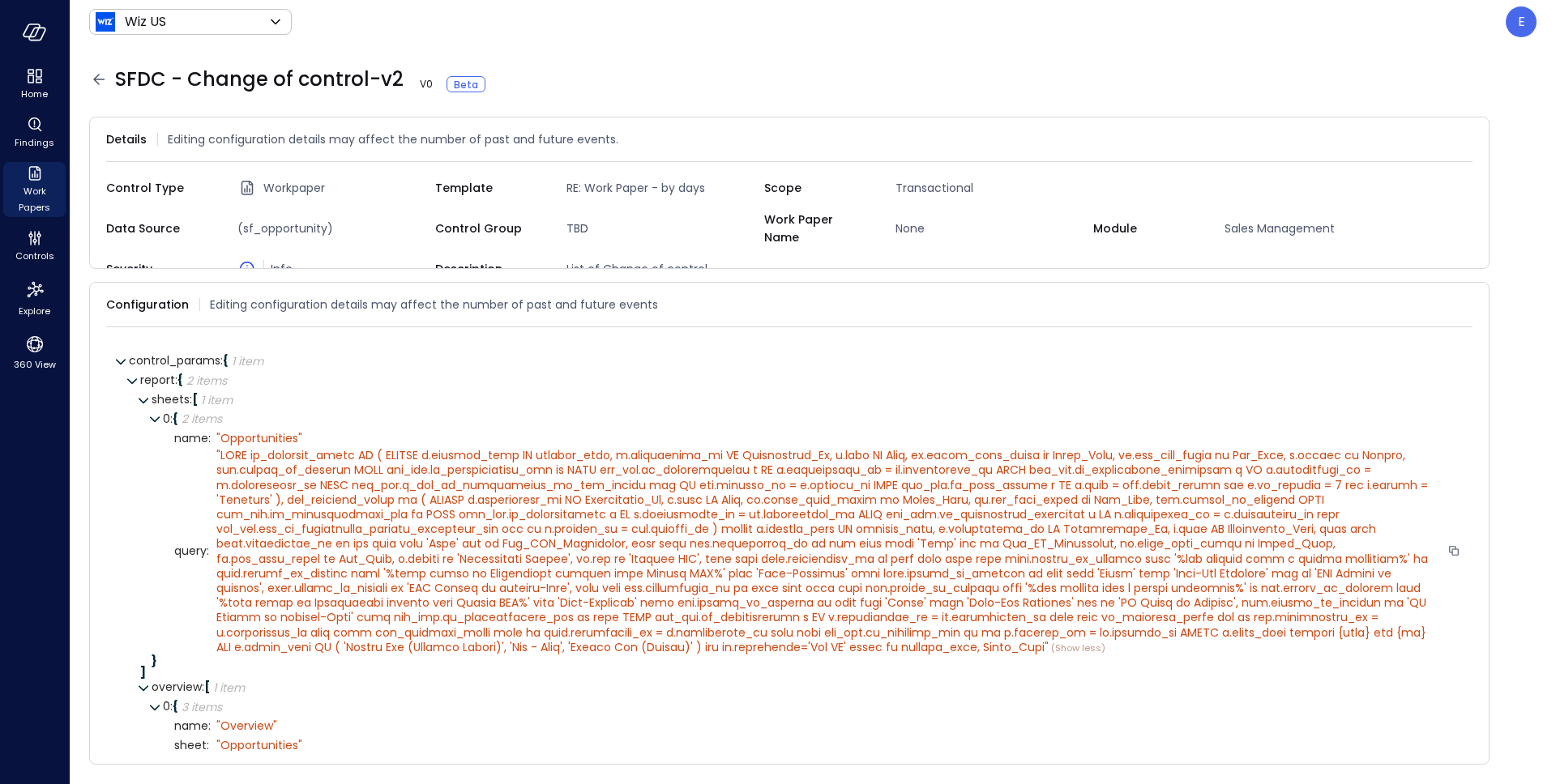
click at [864, 507] on span """ at bounding box center [823, 551] width 1215 height 208
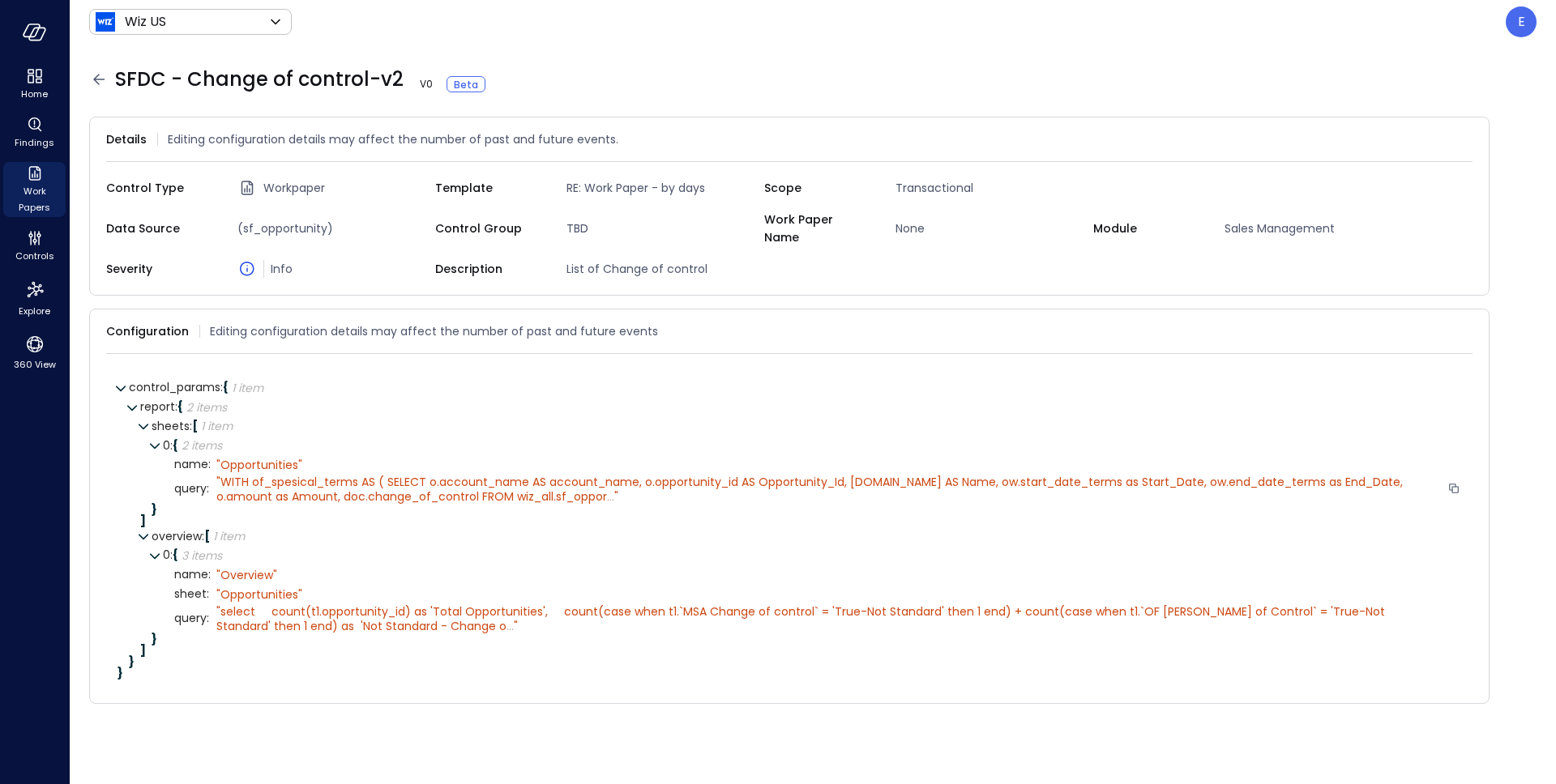
click at [607, 488] on span "..." at bounding box center [610, 496] width 7 height 16
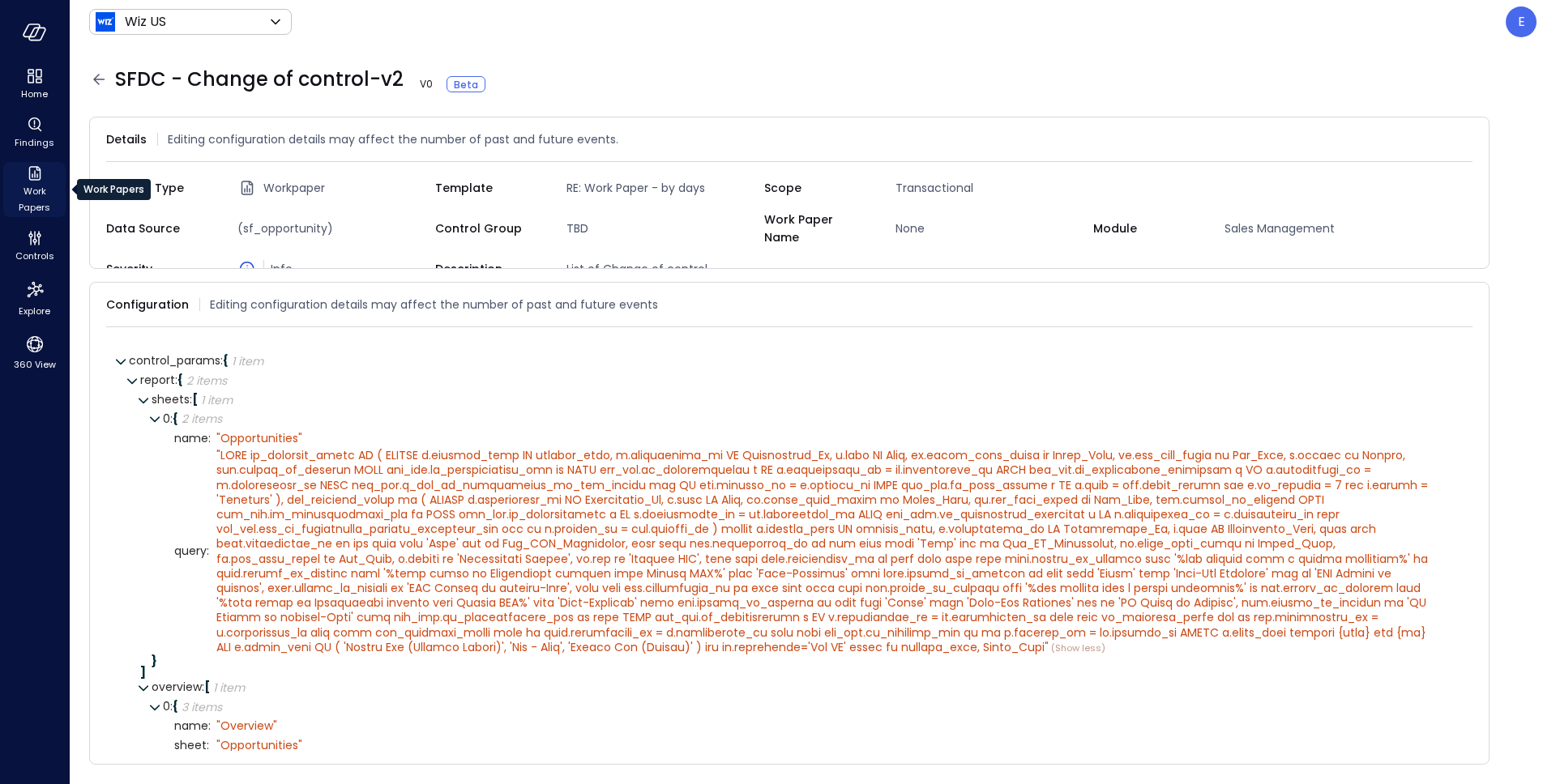
click at [28, 193] on span "Work Papers" at bounding box center [34, 199] width 50 height 32
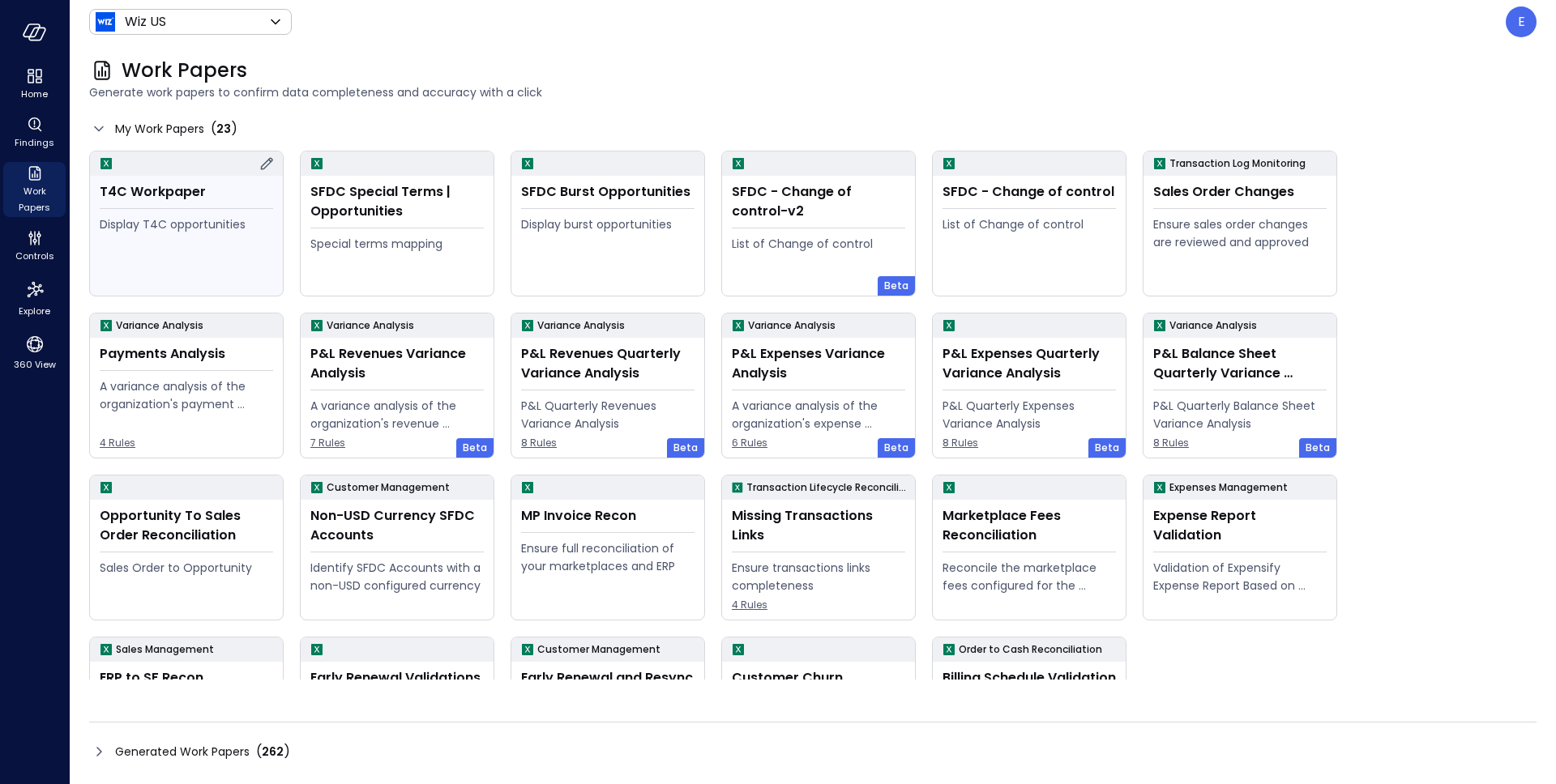
click at [178, 190] on div "T4C Workpaper" at bounding box center [186, 192] width 173 height 19
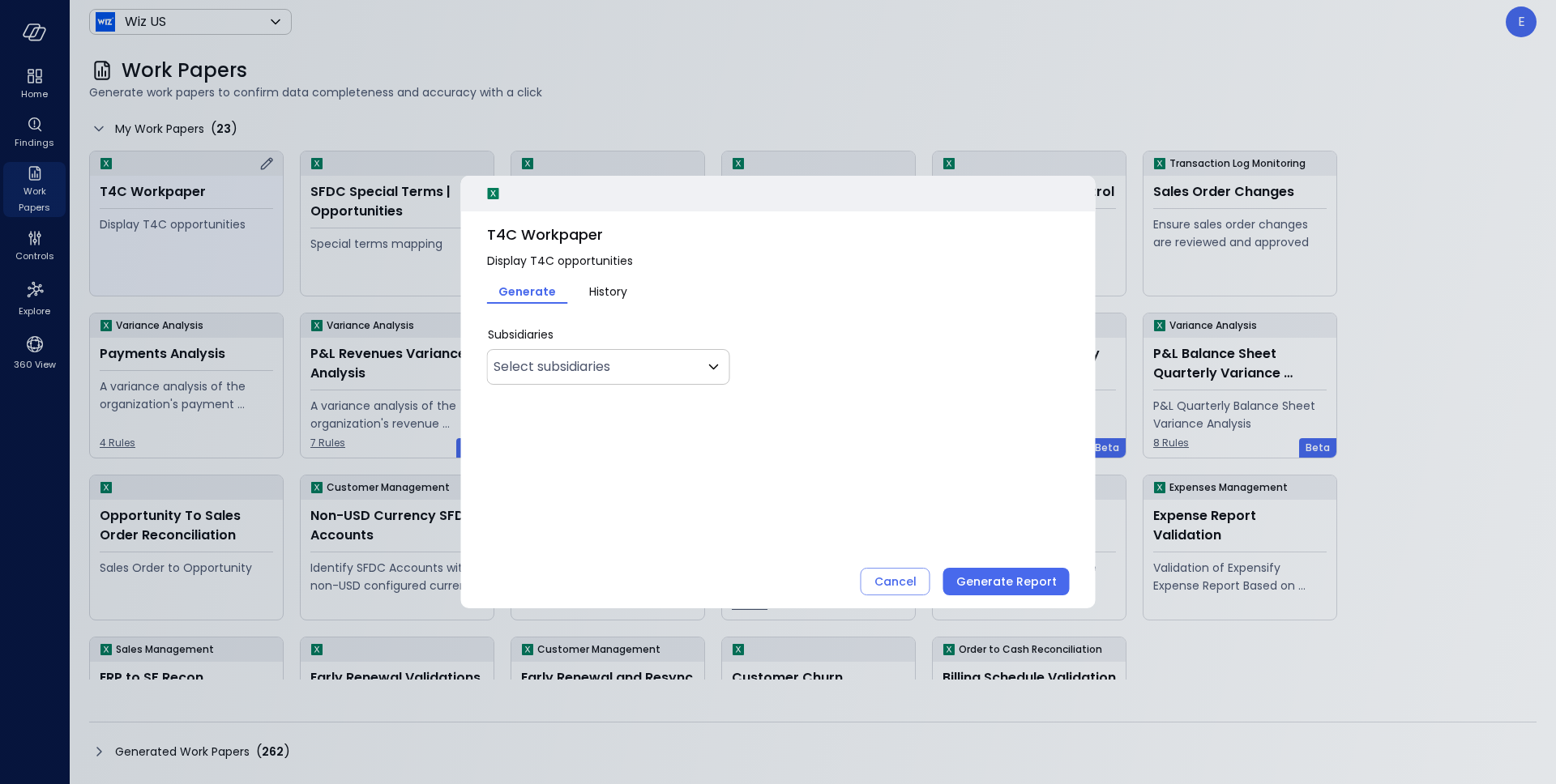
type input "**"
click at [543, 240] on span "T4C Workpaper" at bounding box center [778, 235] width 583 height 21
copy span "T4C Workpaper"
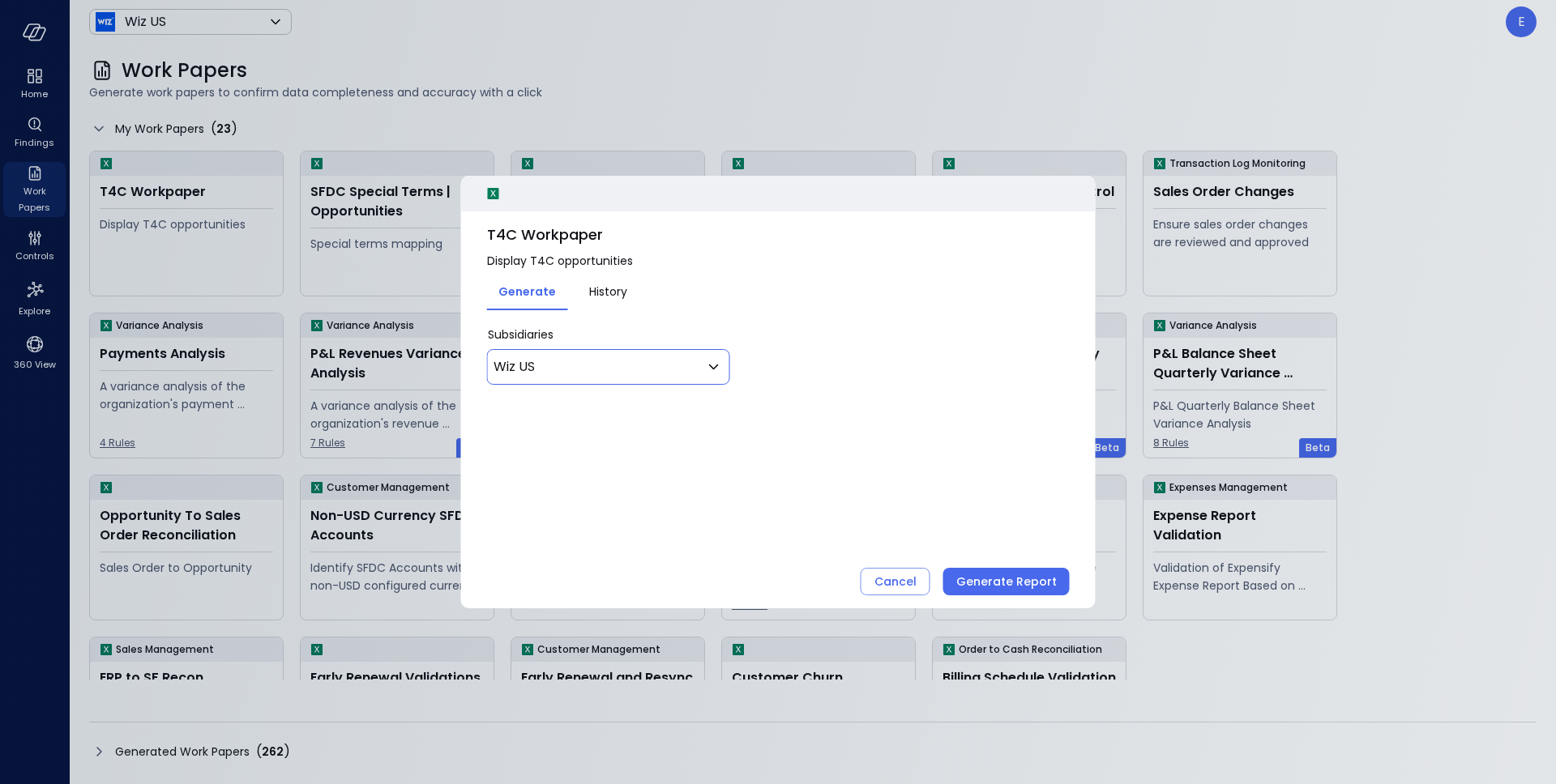
click at [717, 363] on icon at bounding box center [714, 367] width 20 height 19
click at [825, 349] on div at bounding box center [778, 392] width 1556 height 784
click at [911, 587] on div "Cancel" at bounding box center [895, 582] width 42 height 20
click at [911, 587] on div "Missing Transactions Links Ensure transactions links completeness 4 Rules" at bounding box center [818, 560] width 193 height 120
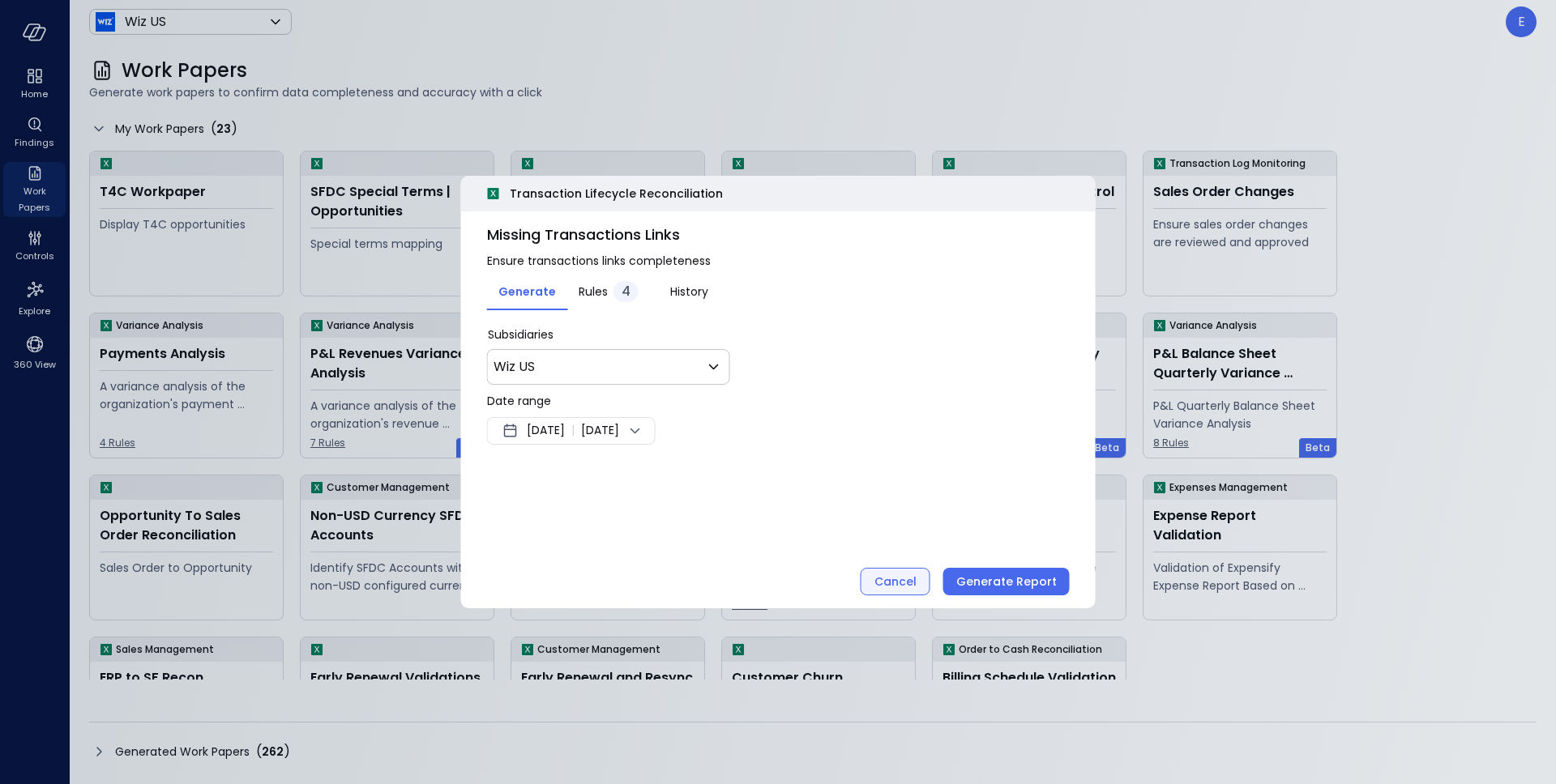
click at [899, 583] on div "Cancel" at bounding box center [895, 582] width 42 height 20
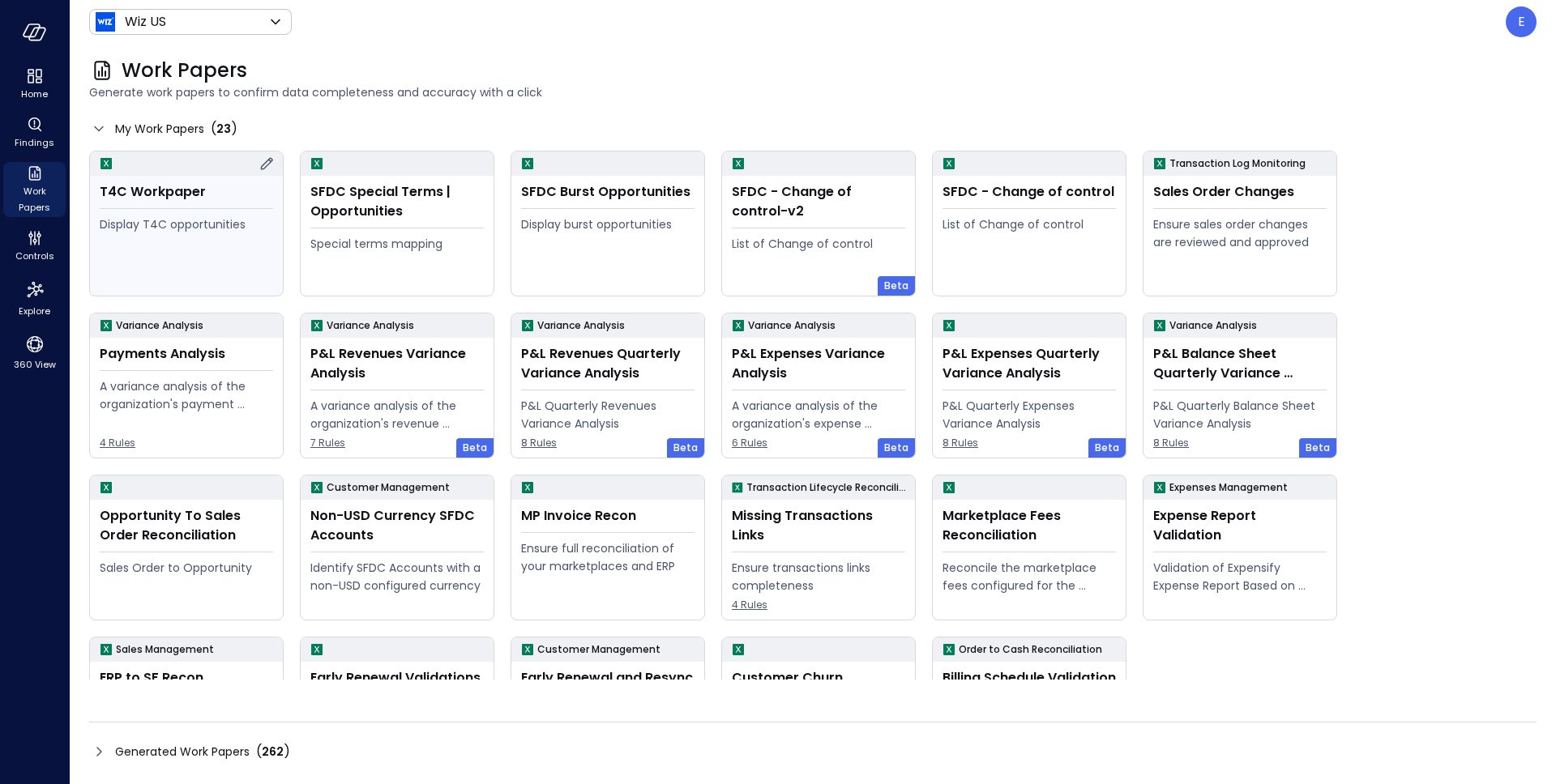
click at [271, 163] on icon at bounding box center [267, 163] width 20 height 19
drag, startPoint x: 432, startPoint y: 215, endPoint x: 302, endPoint y: 176, distance: 135.7
click at [302, 176] on div "SFDC Special Terms | Opportunities Special terms mapping" at bounding box center [397, 236] width 193 height 120
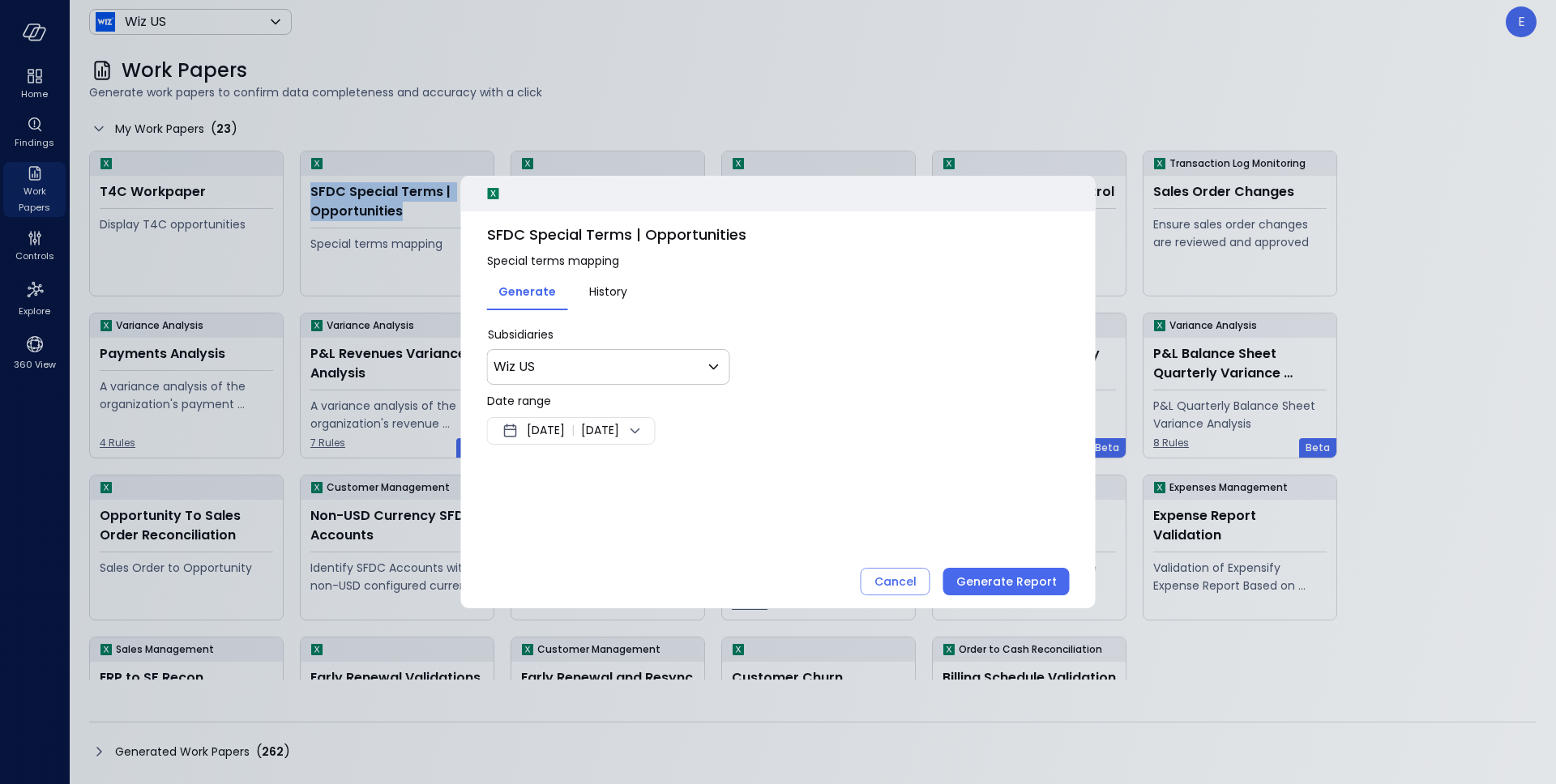
copy div "SFDC Special Terms | Opportunities"
click at [901, 584] on div "Cancel" at bounding box center [895, 582] width 42 height 20
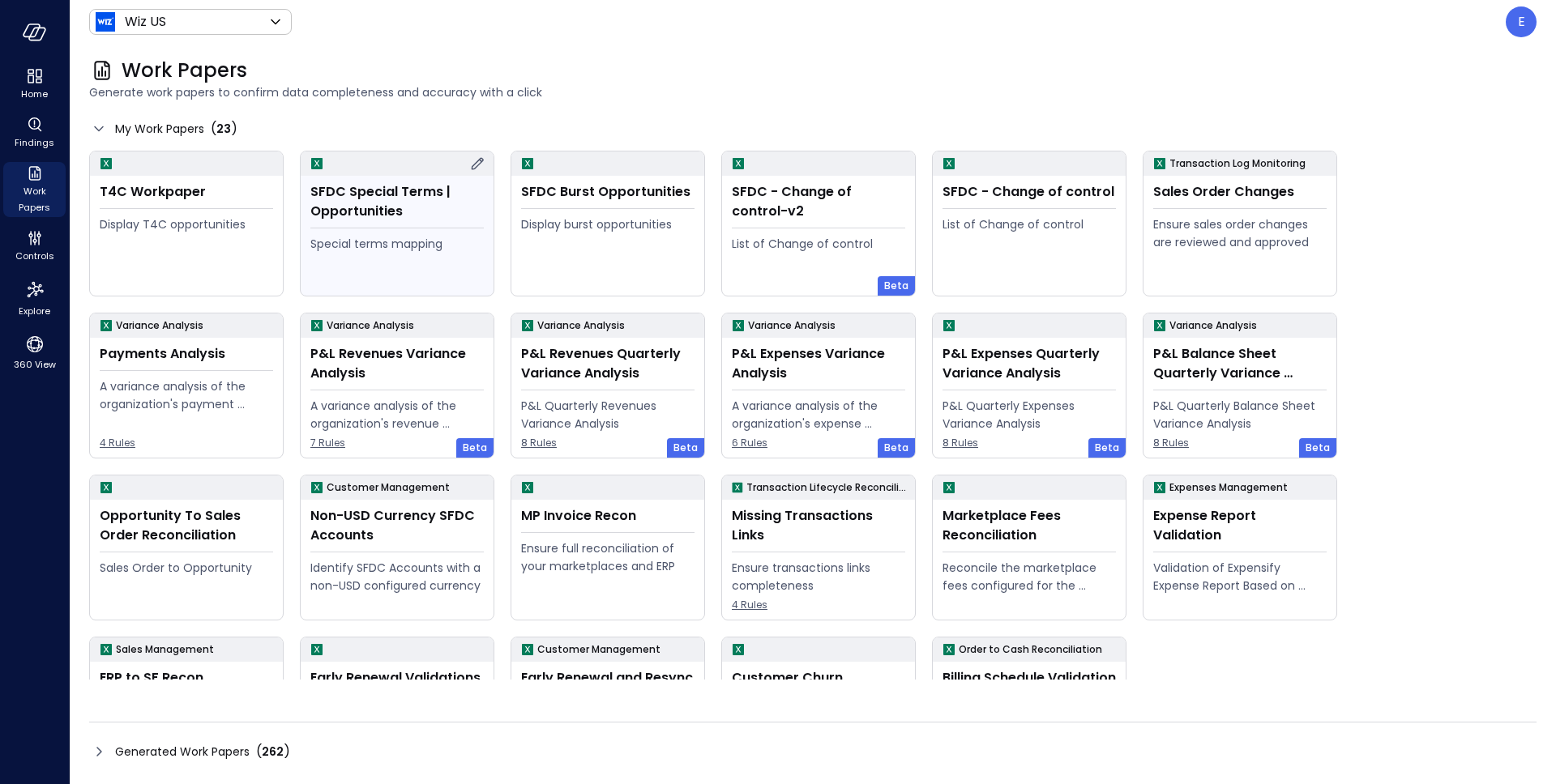
click at [470, 162] on icon at bounding box center [477, 163] width 20 height 19
click at [678, 165] on icon at bounding box center [688, 163] width 20 height 19
click at [661, 187] on div "SFDC Burst Opportunities" at bounding box center [607, 192] width 173 height 19
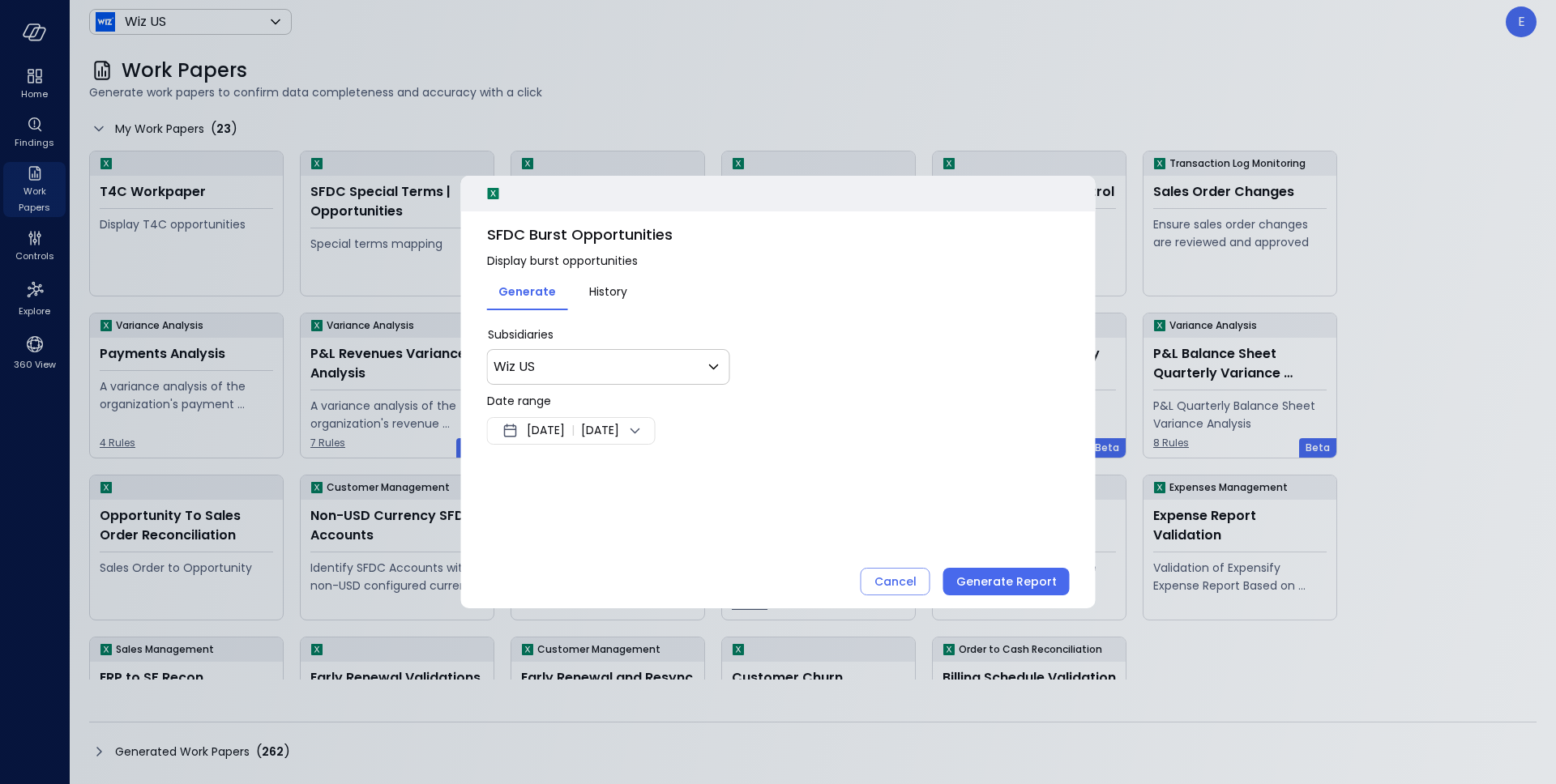
click at [590, 238] on span "SFDC Burst Opportunities" at bounding box center [778, 235] width 583 height 21
copy span "SFDC Burst Opportunities"
click at [915, 585] on div "Cancel" at bounding box center [895, 582] width 42 height 20
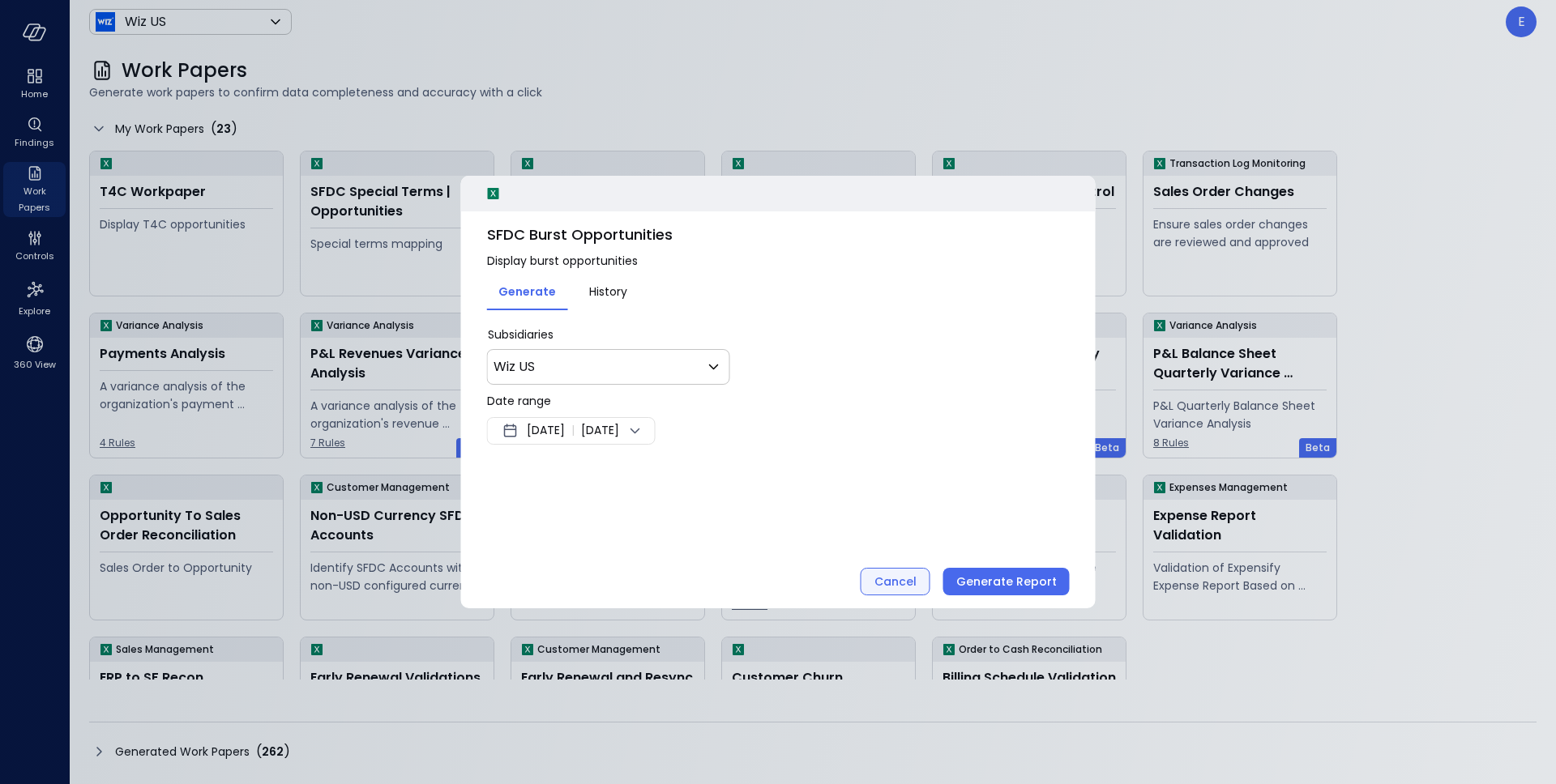
click at [915, 585] on div "Transaction Lifecycle Reconciliation Missing Transactions Links Ensure transact…" at bounding box center [818, 548] width 194 height 146
click at [908, 589] on div "Cancel" at bounding box center [895, 582] width 42 height 20
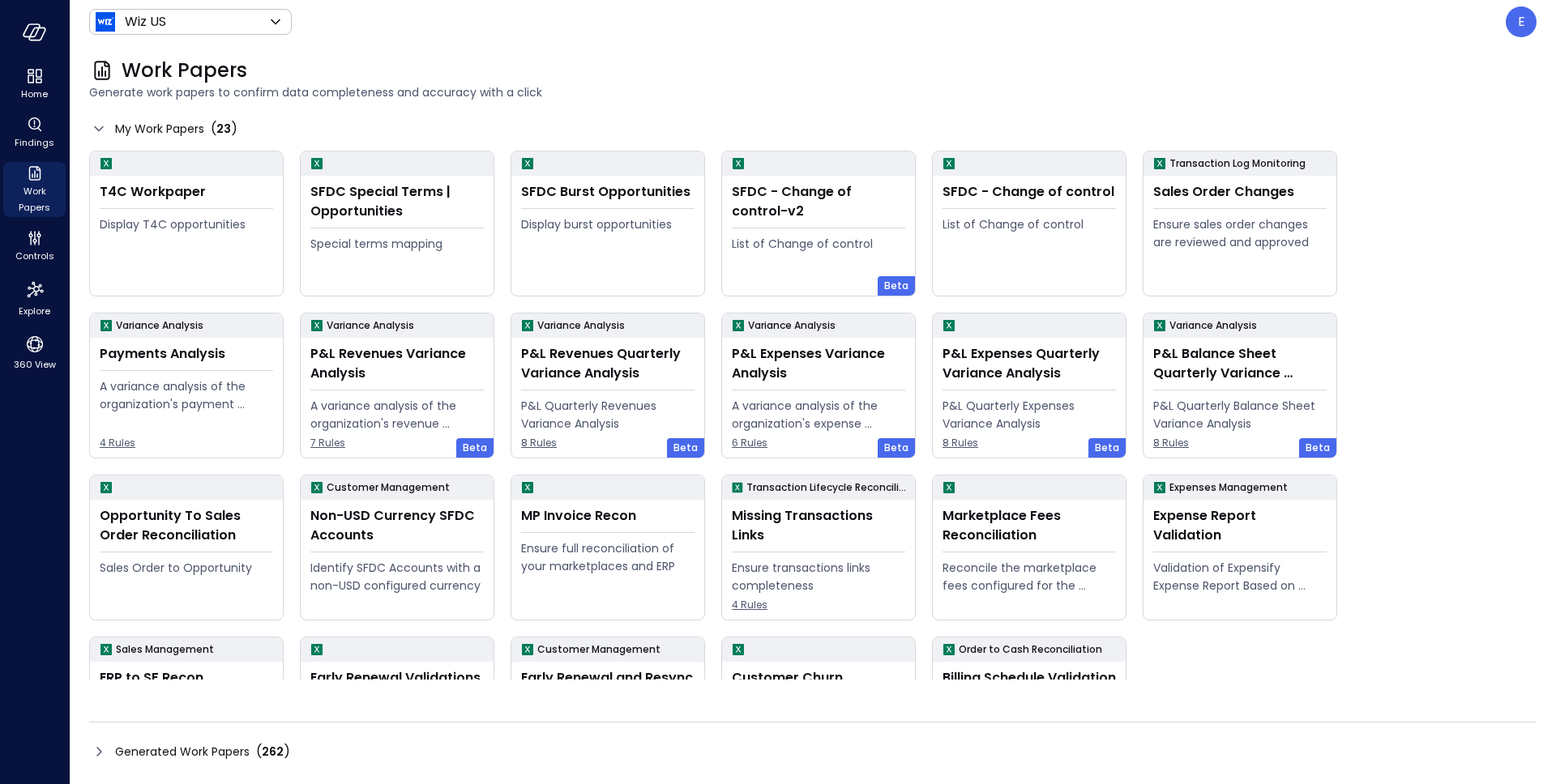
click at [691, 65] on div "Work Papers" at bounding box center [813, 71] width 1447 height 26
click at [1047, 193] on div "SFDC - Change of control" at bounding box center [1029, 192] width 173 height 19
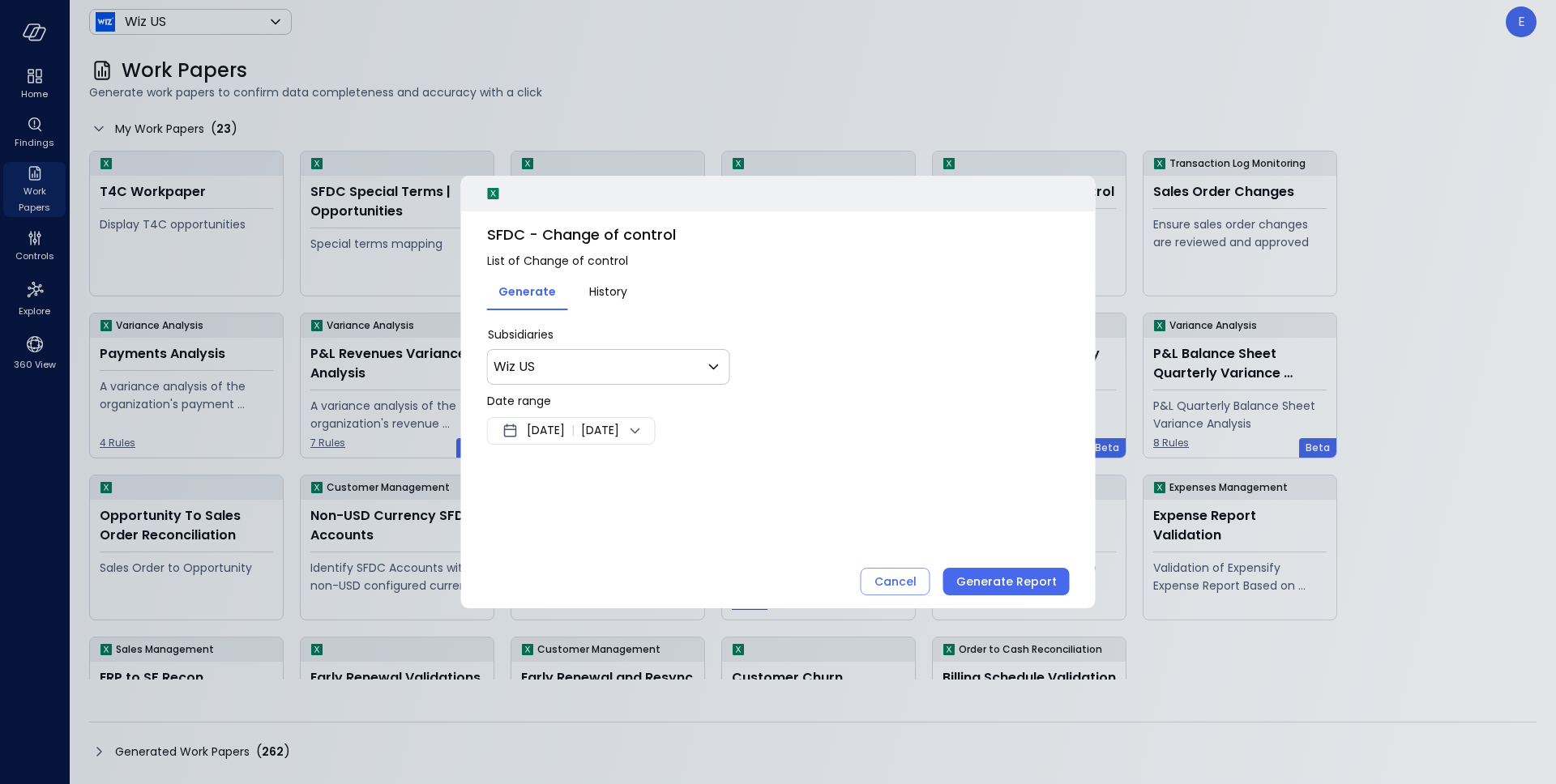
click at [548, 231] on span "SFDC - Change of control" at bounding box center [778, 235] width 583 height 21
copy span "SFDC - Change of control"
click at [889, 584] on div "Cancel" at bounding box center [895, 582] width 42 height 20
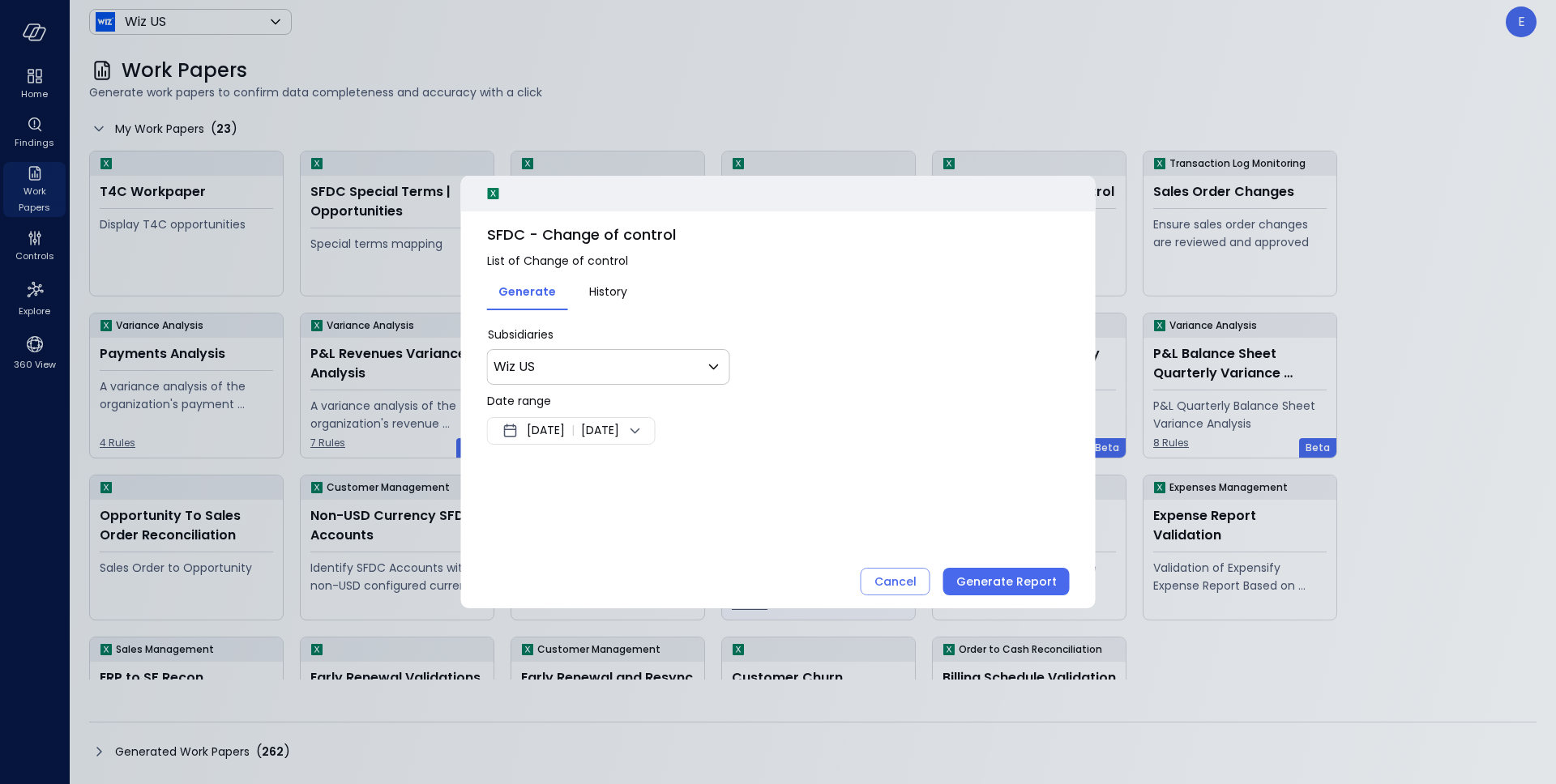
click at [888, 584] on div "Ensure transactions links completeness" at bounding box center [818, 577] width 173 height 36
click at [917, 583] on div "Cancel" at bounding box center [895, 582] width 42 height 20
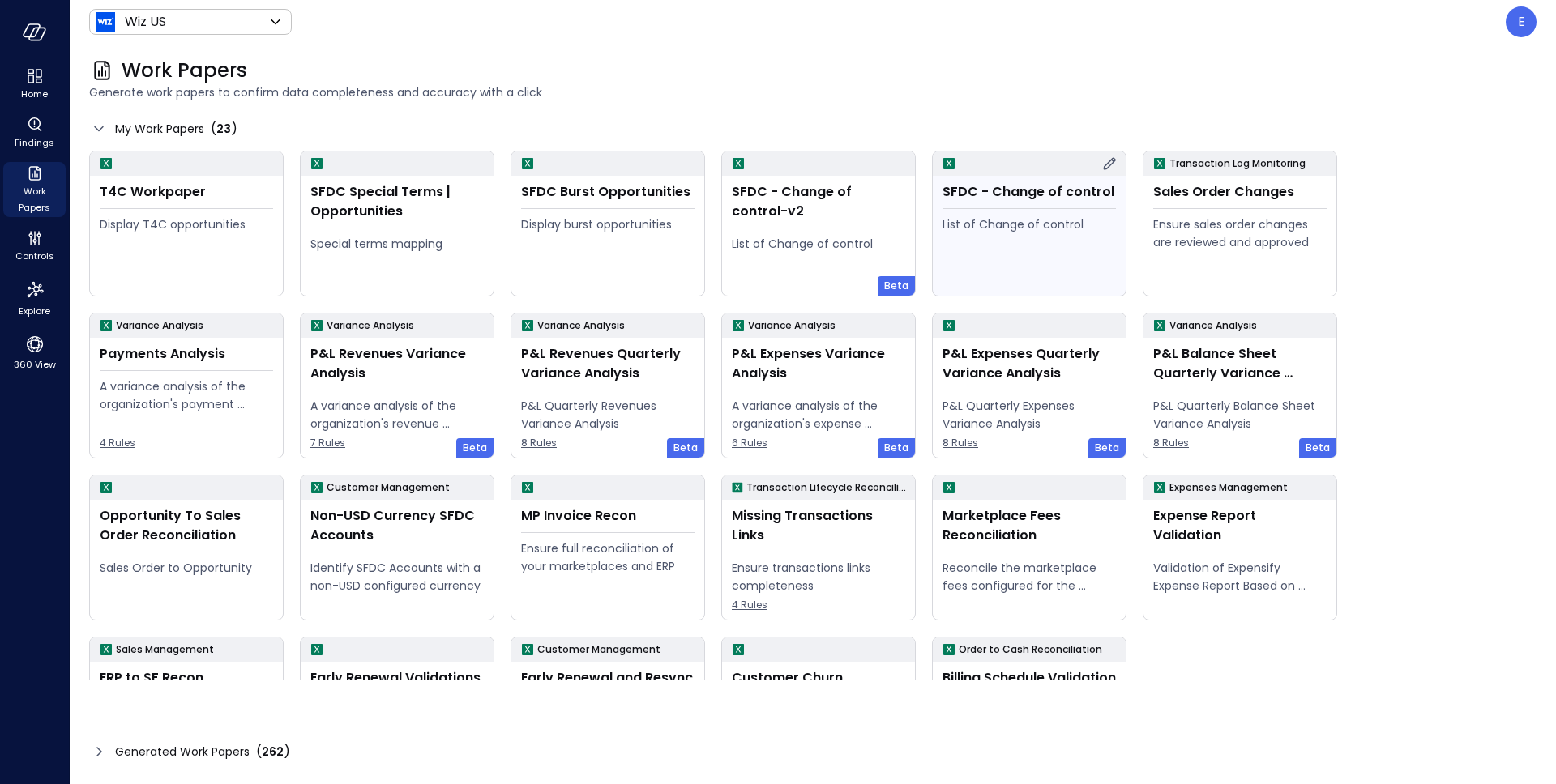
click at [1108, 166] on icon at bounding box center [1109, 162] width 12 height 12
click at [1184, 196] on div "Sales Order Changes" at bounding box center [1239, 192] width 173 height 19
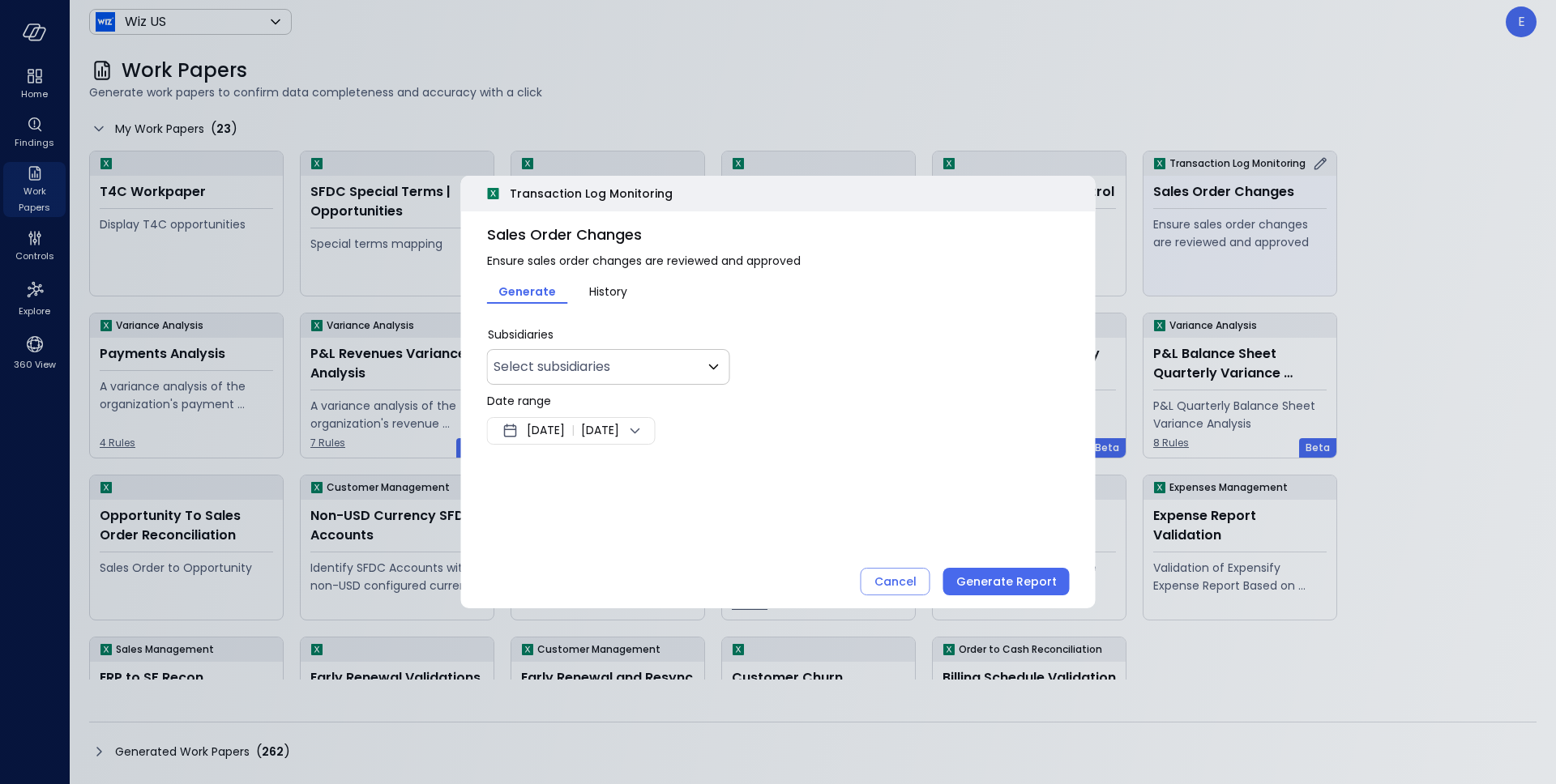
type input "**"
click at [902, 575] on div "Cancel" at bounding box center [895, 582] width 42 height 20
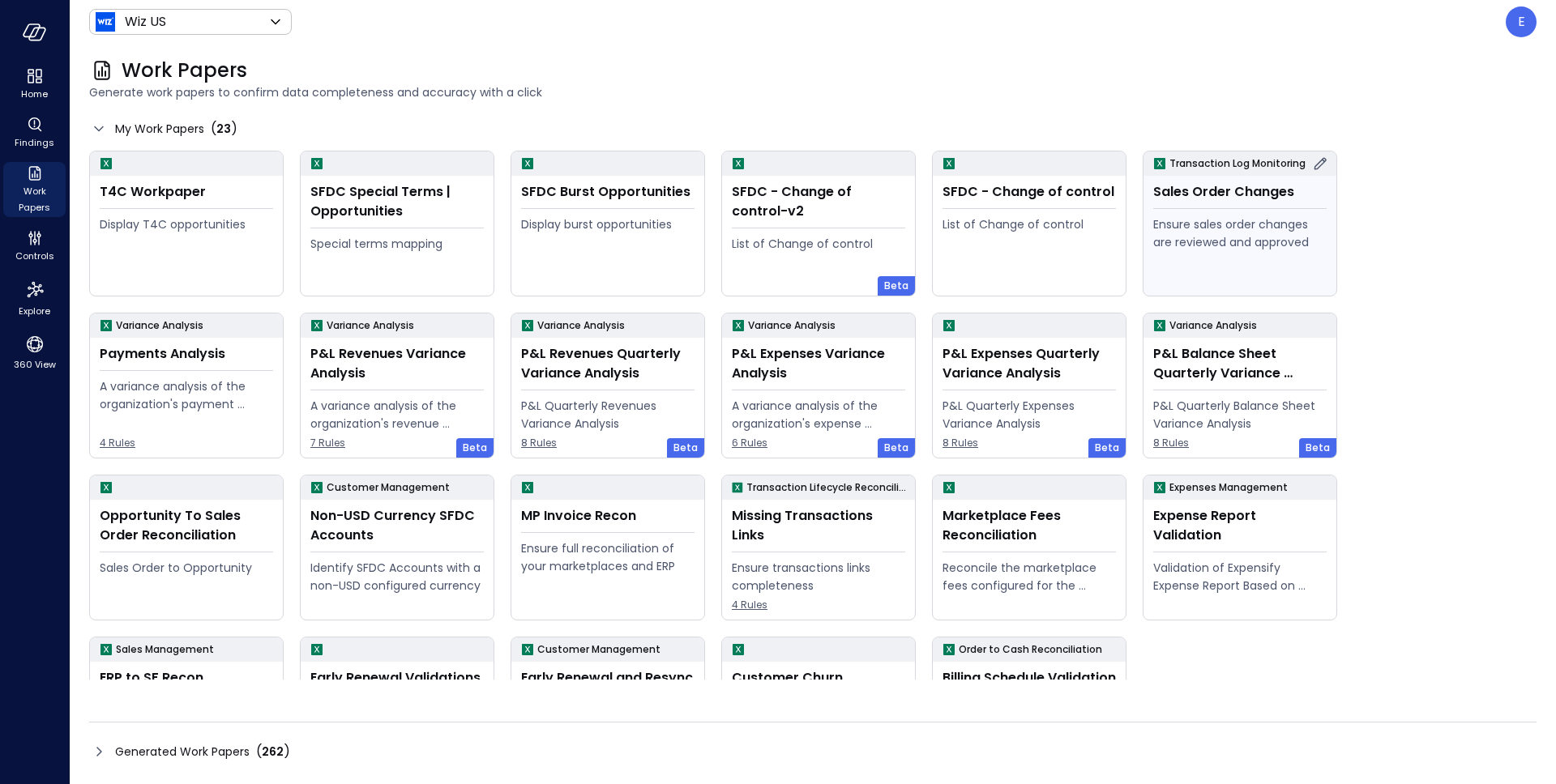
click at [1320, 159] on icon at bounding box center [1320, 162] width 12 height 12
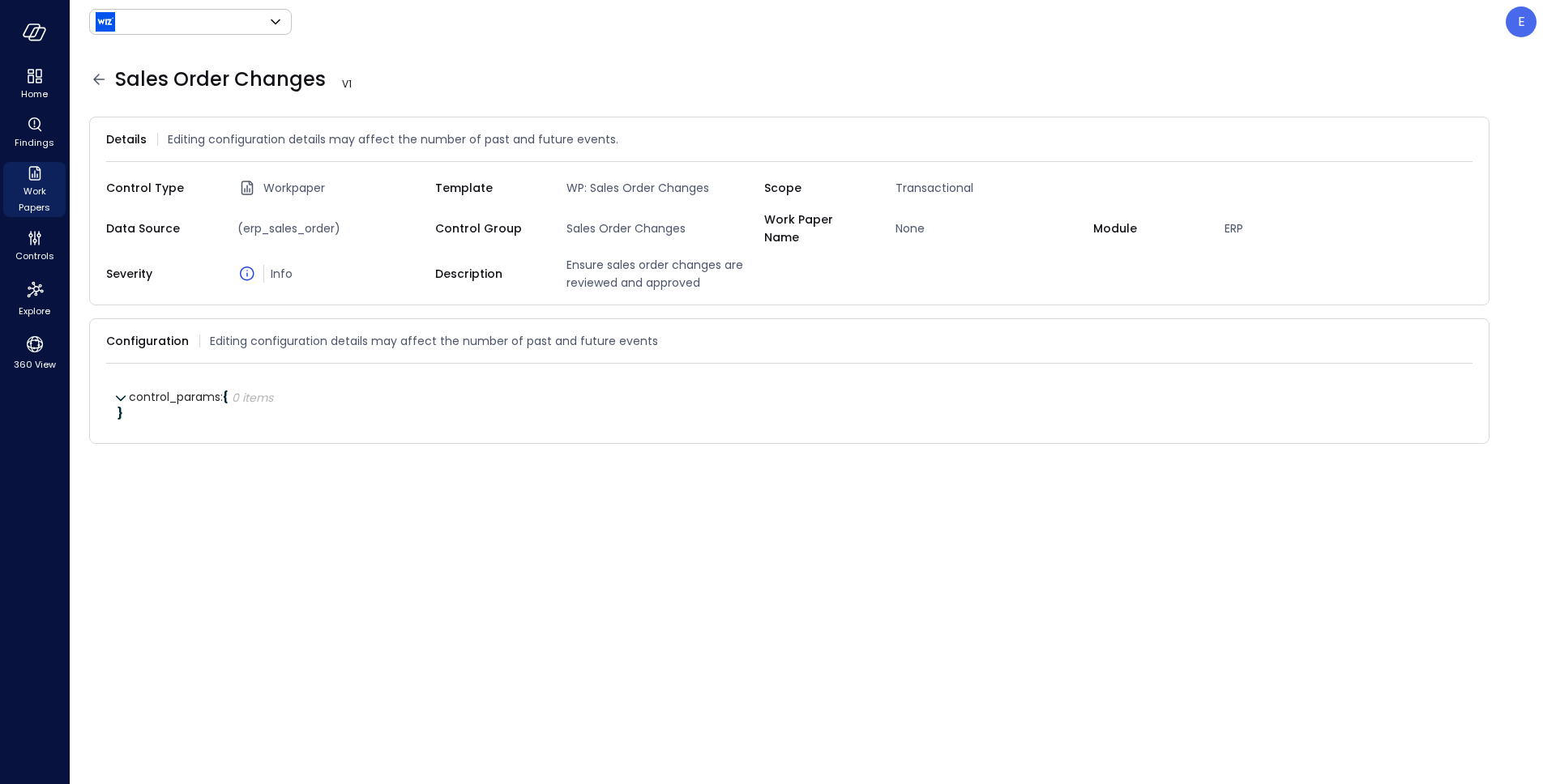
type input "******"
click at [275, 76] on span "Sales Order Changes V 1" at bounding box center [249, 80] width 267 height 26
copy span "Sales Order Changes"
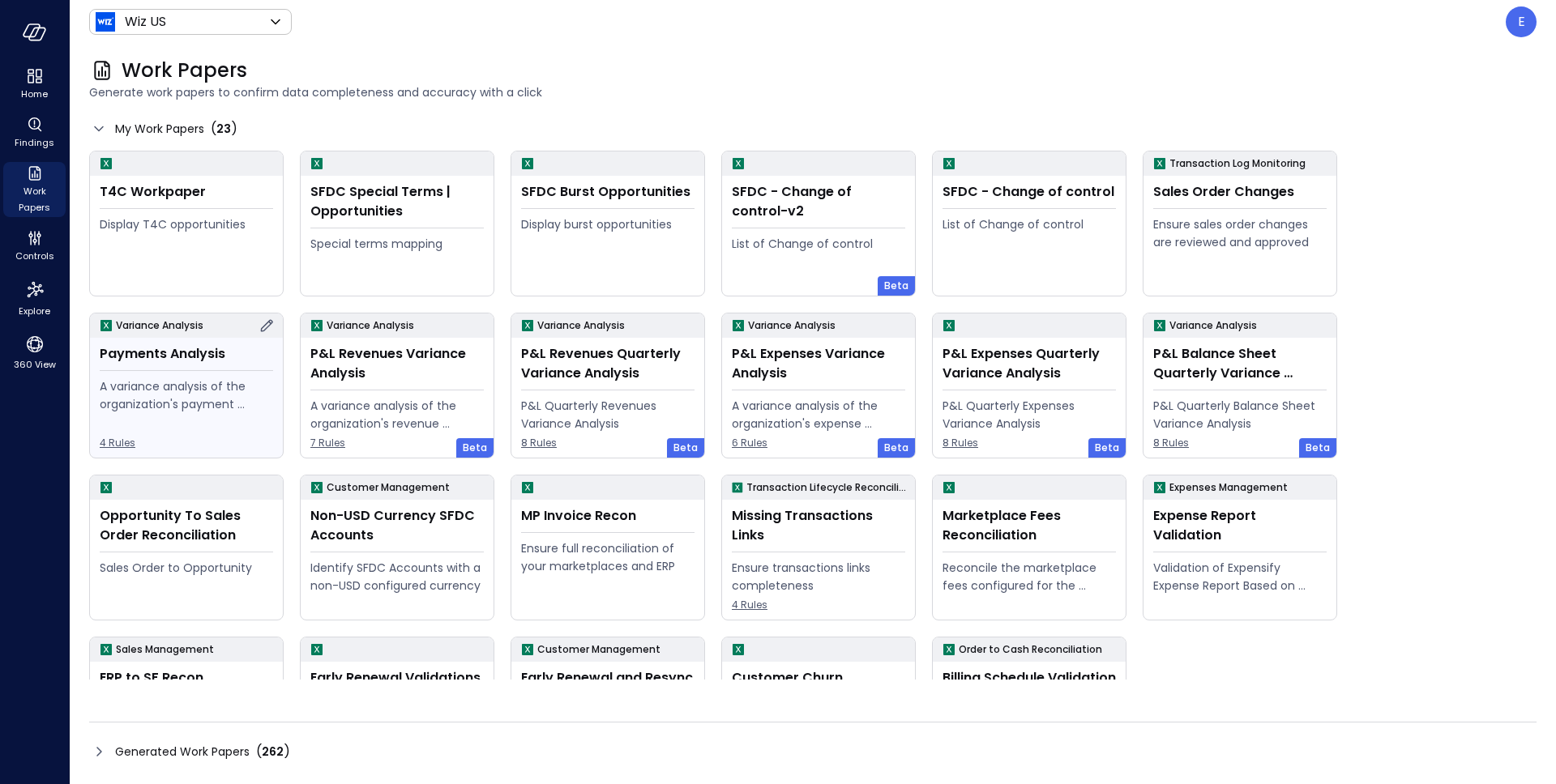
click at [218, 357] on div "Payments Analysis" at bounding box center [186, 354] width 173 height 19
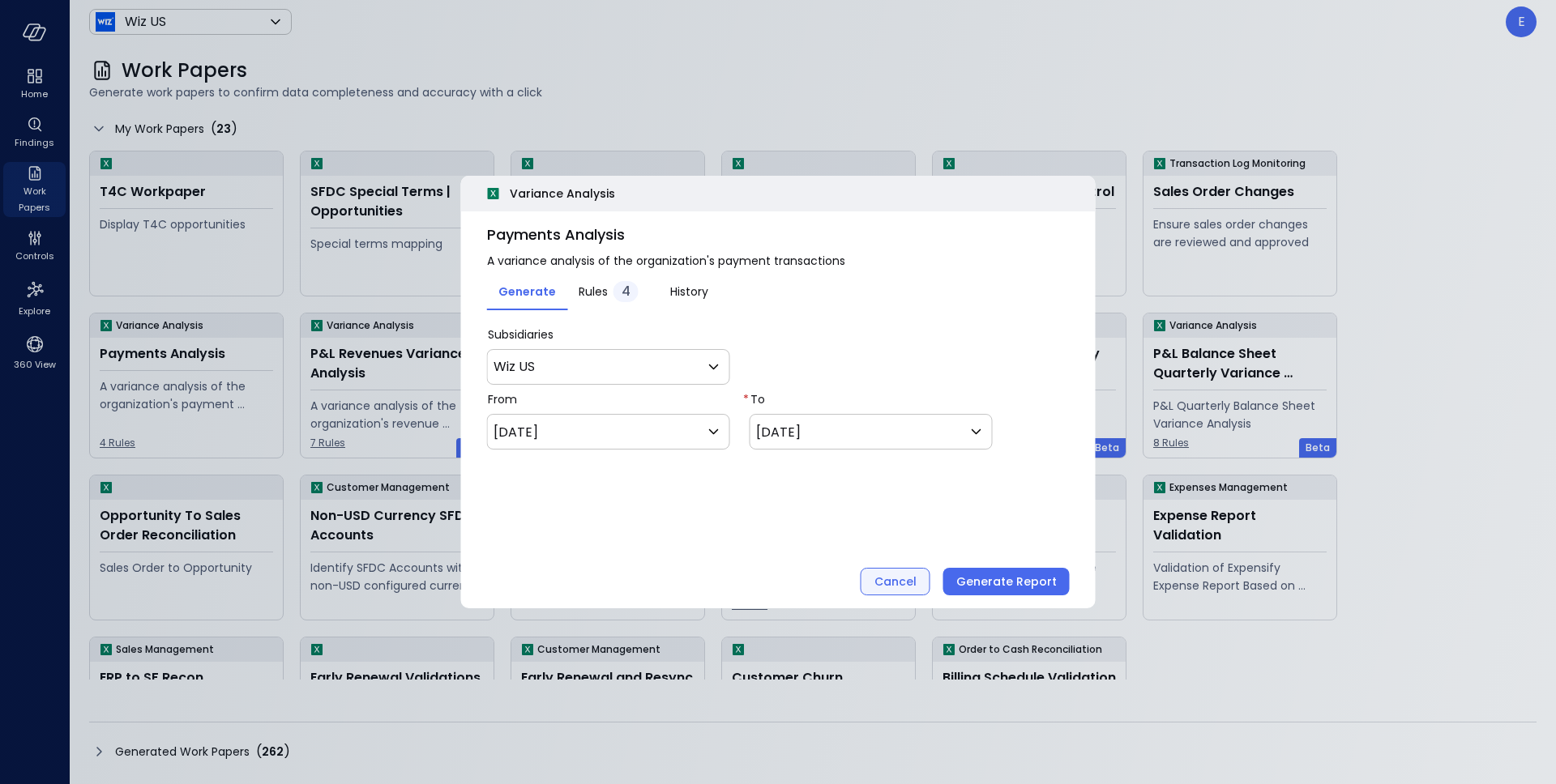
click at [882, 580] on div "Cancel" at bounding box center [895, 582] width 42 height 20
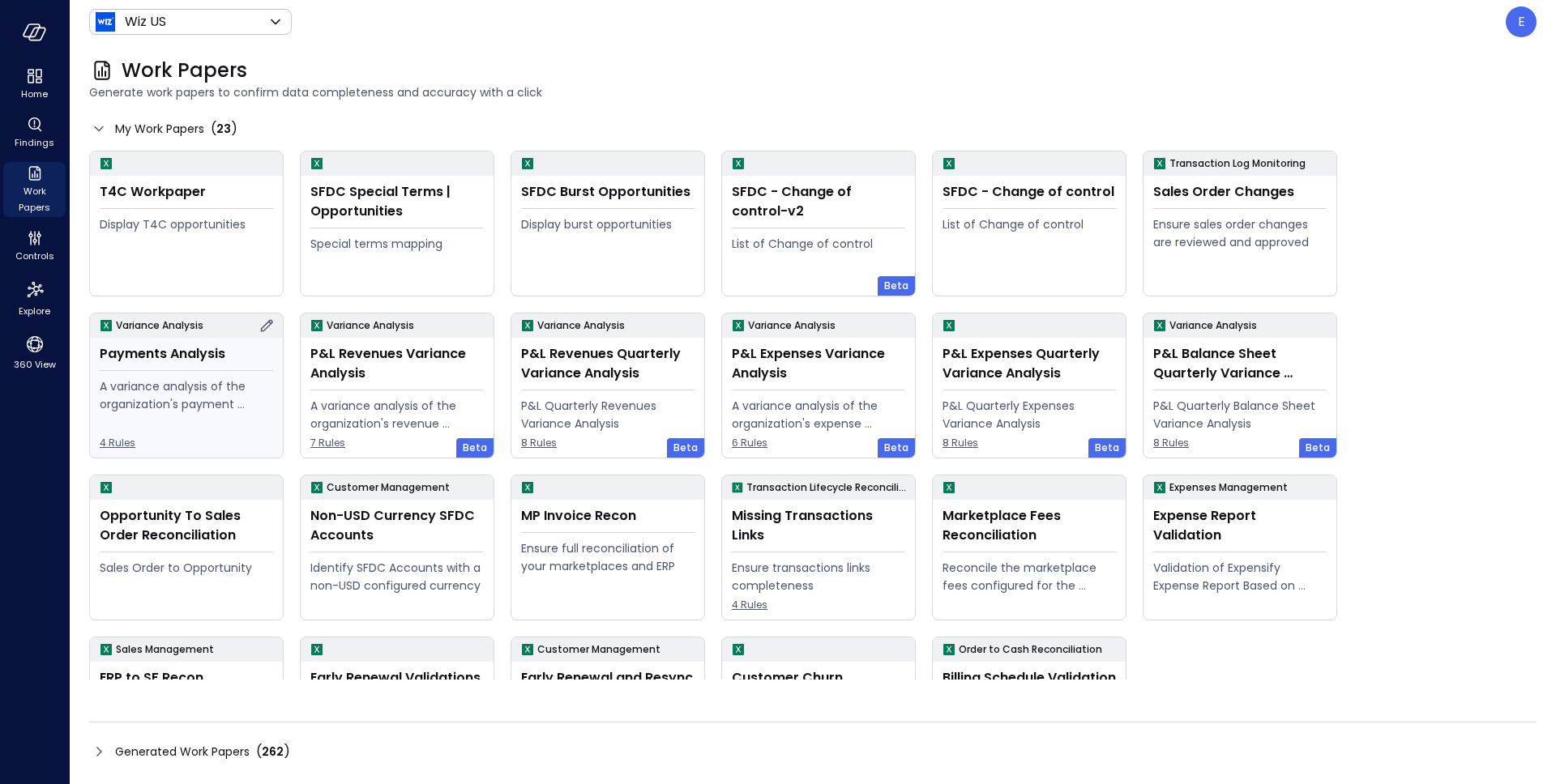
click at [268, 329] on icon at bounding box center [267, 326] width 20 height 19
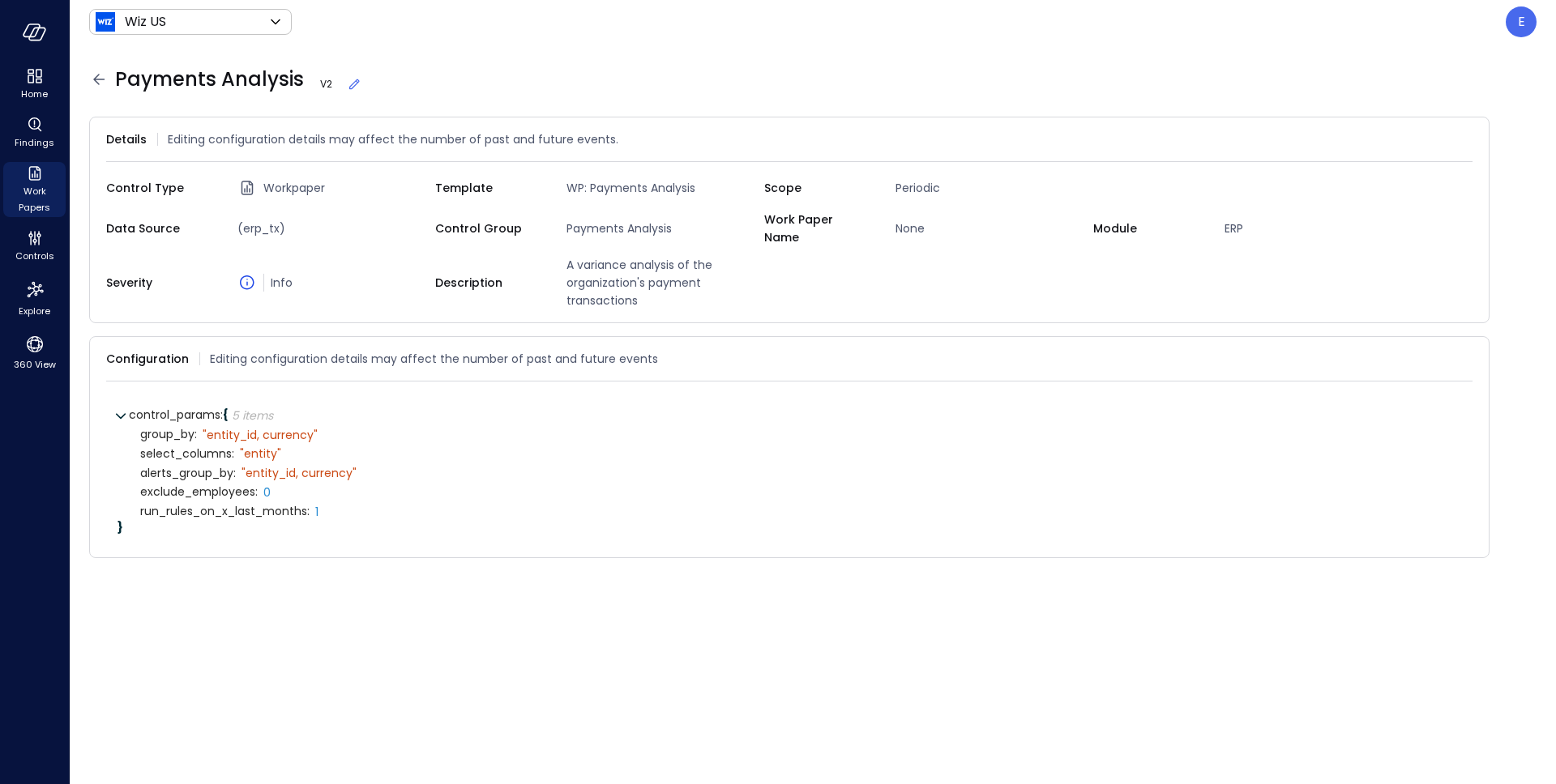
click at [179, 80] on span "Payments Analysis V 2" at bounding box center [239, 80] width 247 height 26
copy span "Payments Analysis"
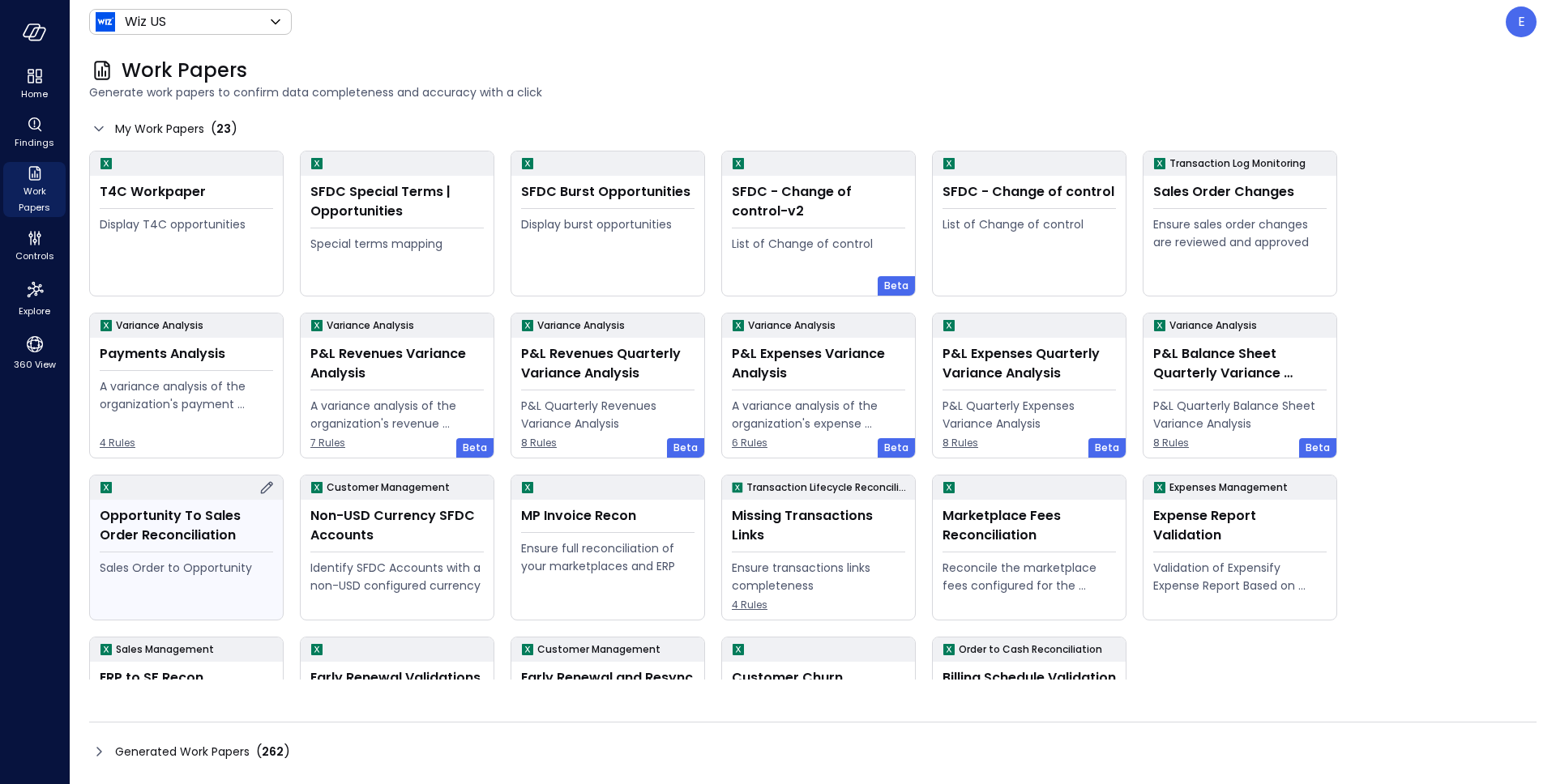
click at [237, 531] on div "Opportunity To Sales Order Reconciliation" at bounding box center [186, 526] width 173 height 39
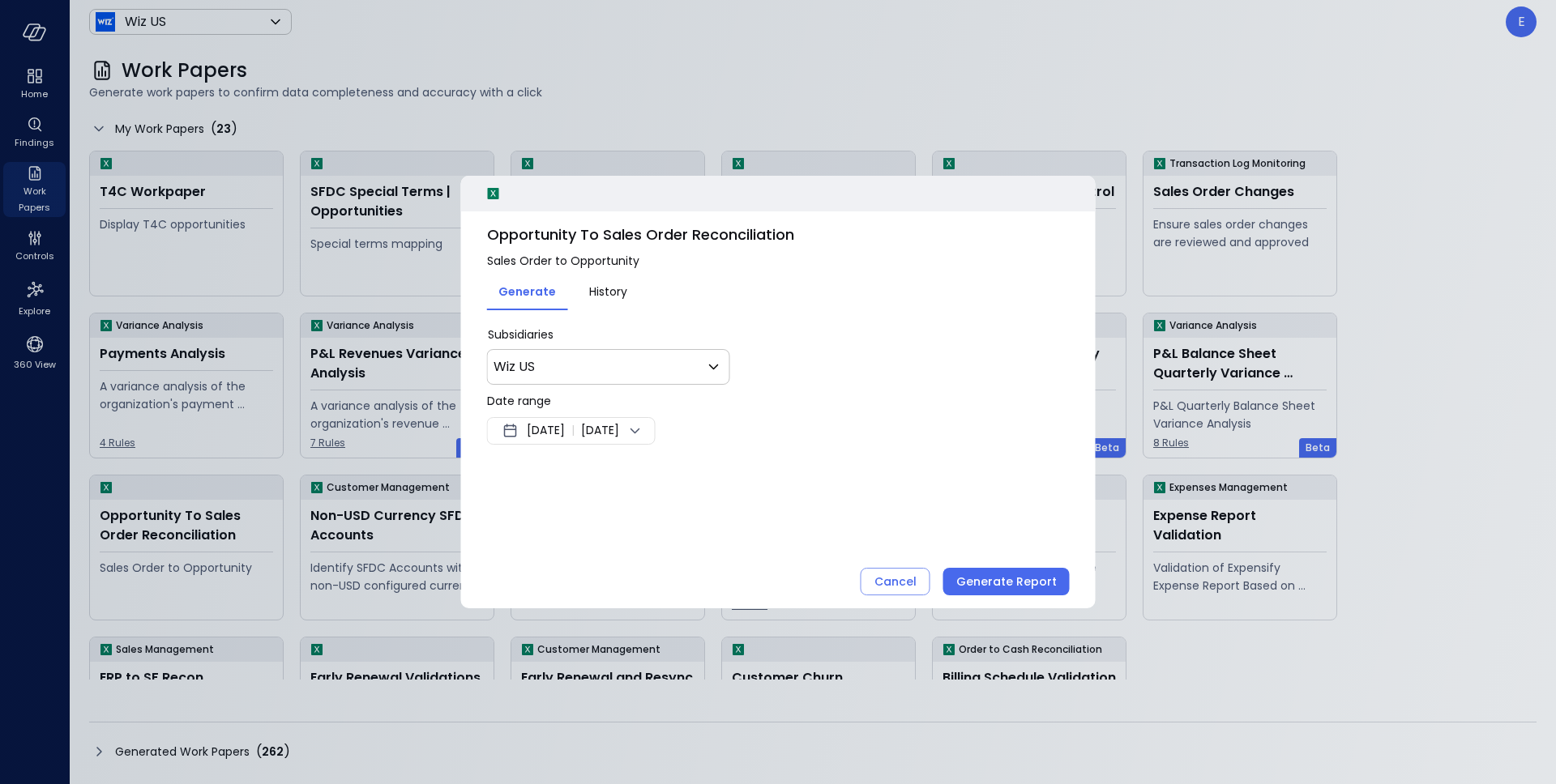
click at [703, 226] on span "Opportunity To Sales Order Reconciliation" at bounding box center [778, 235] width 583 height 21
copy span "Opportunity To Sales Order Reconciliation"
click at [883, 582] on div "Cancel" at bounding box center [895, 582] width 42 height 20
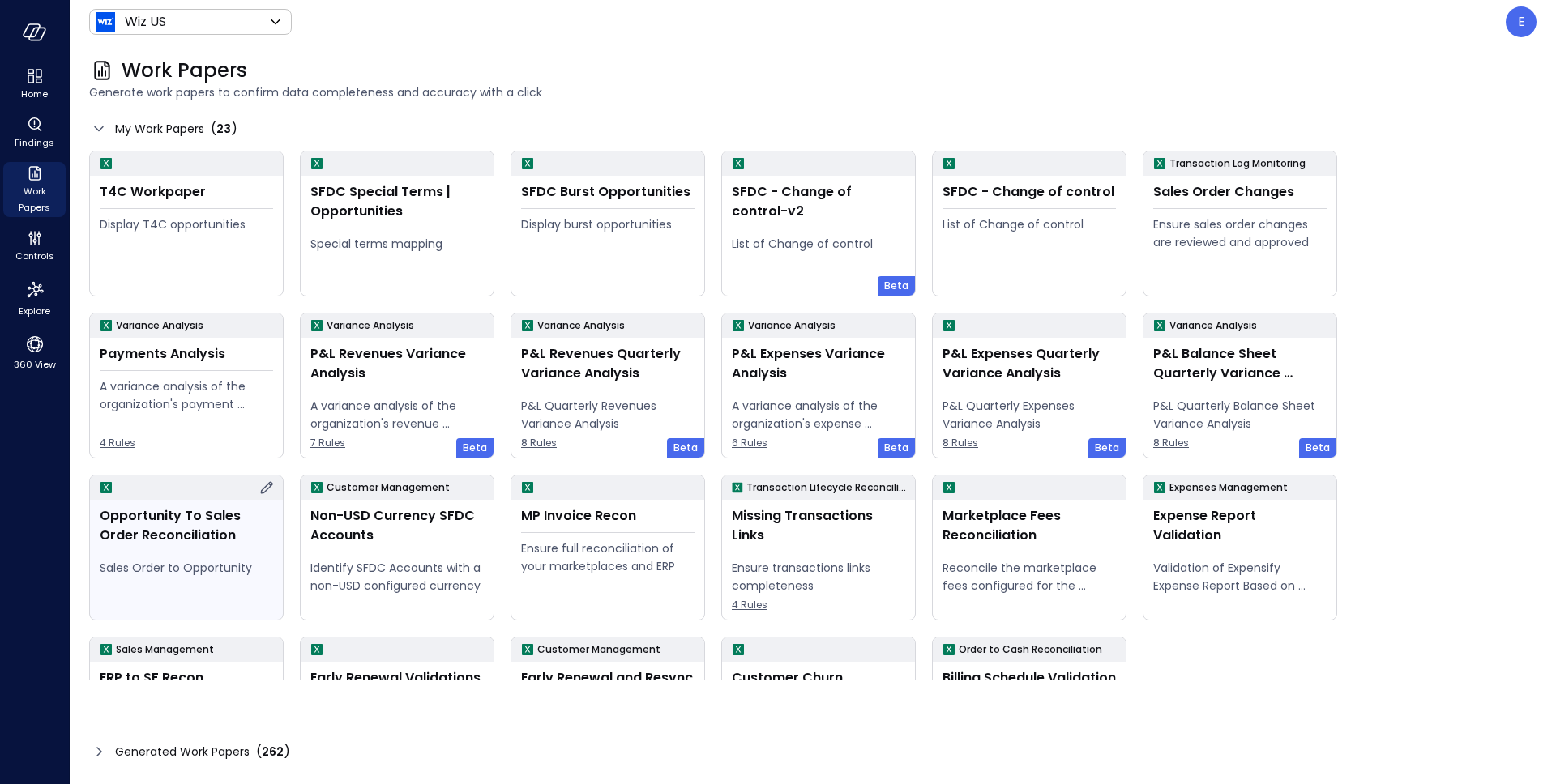
click at [265, 487] on icon at bounding box center [267, 487] width 20 height 19
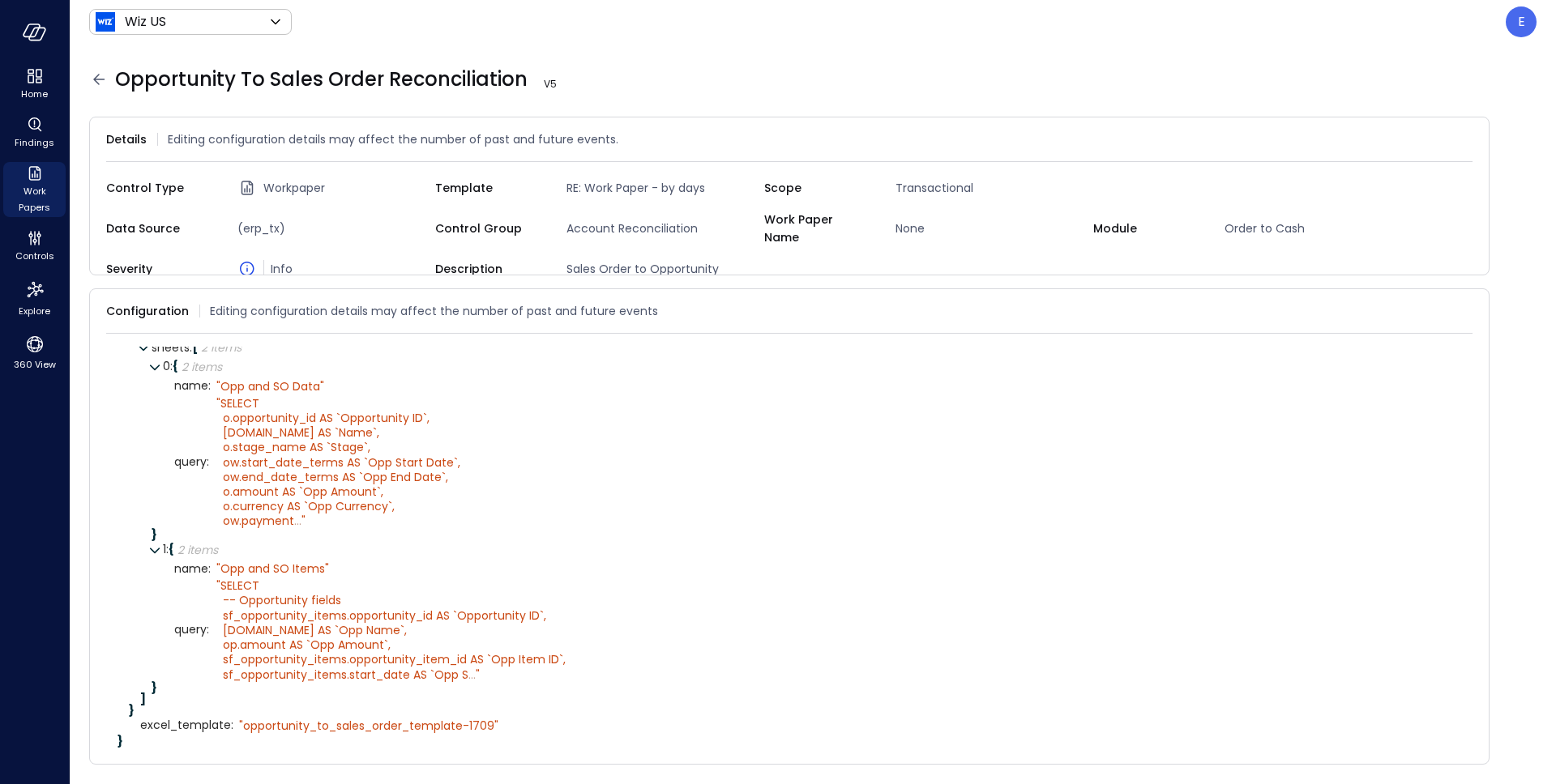
scroll to position [57, 0]
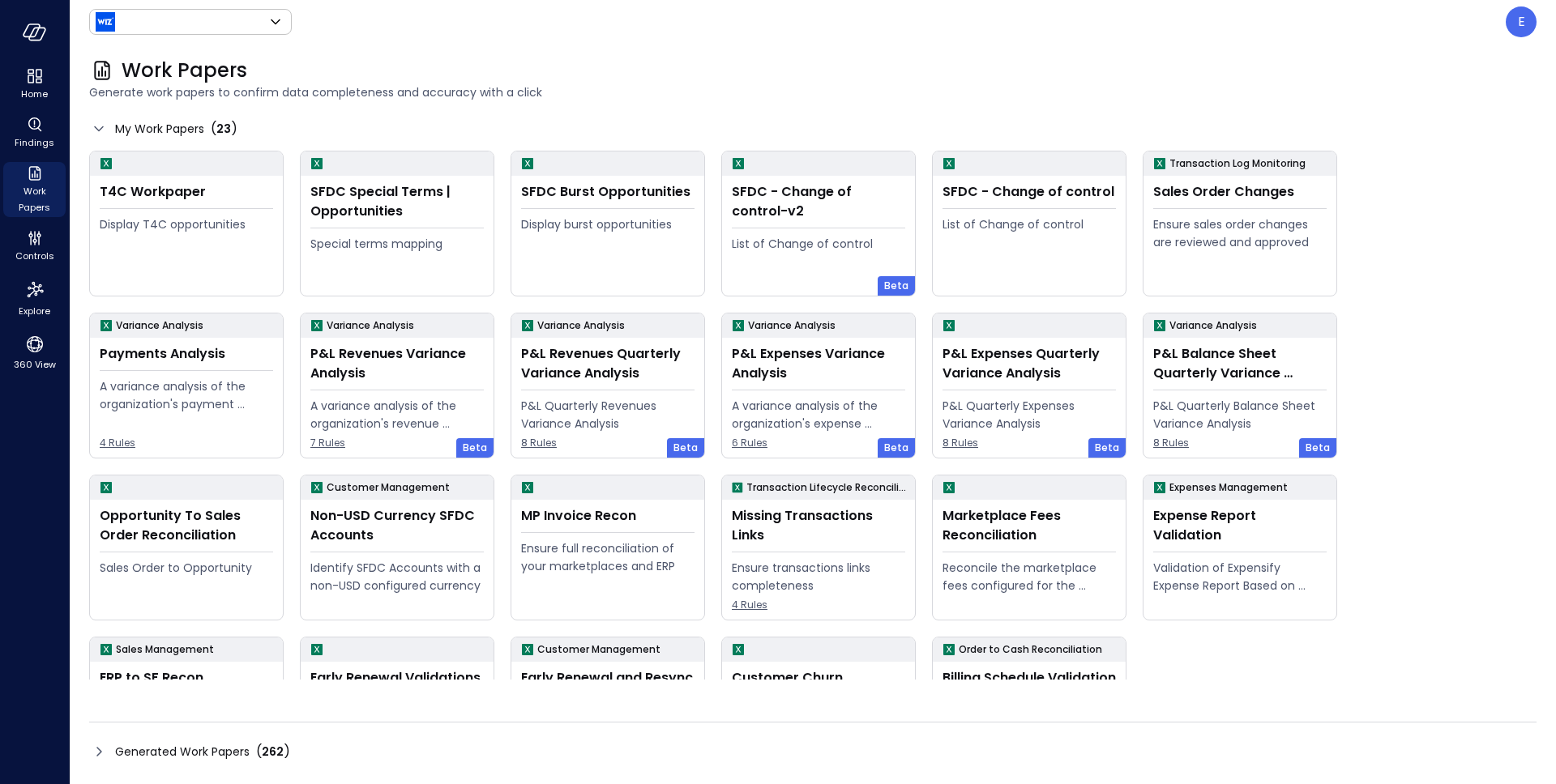
type input "******"
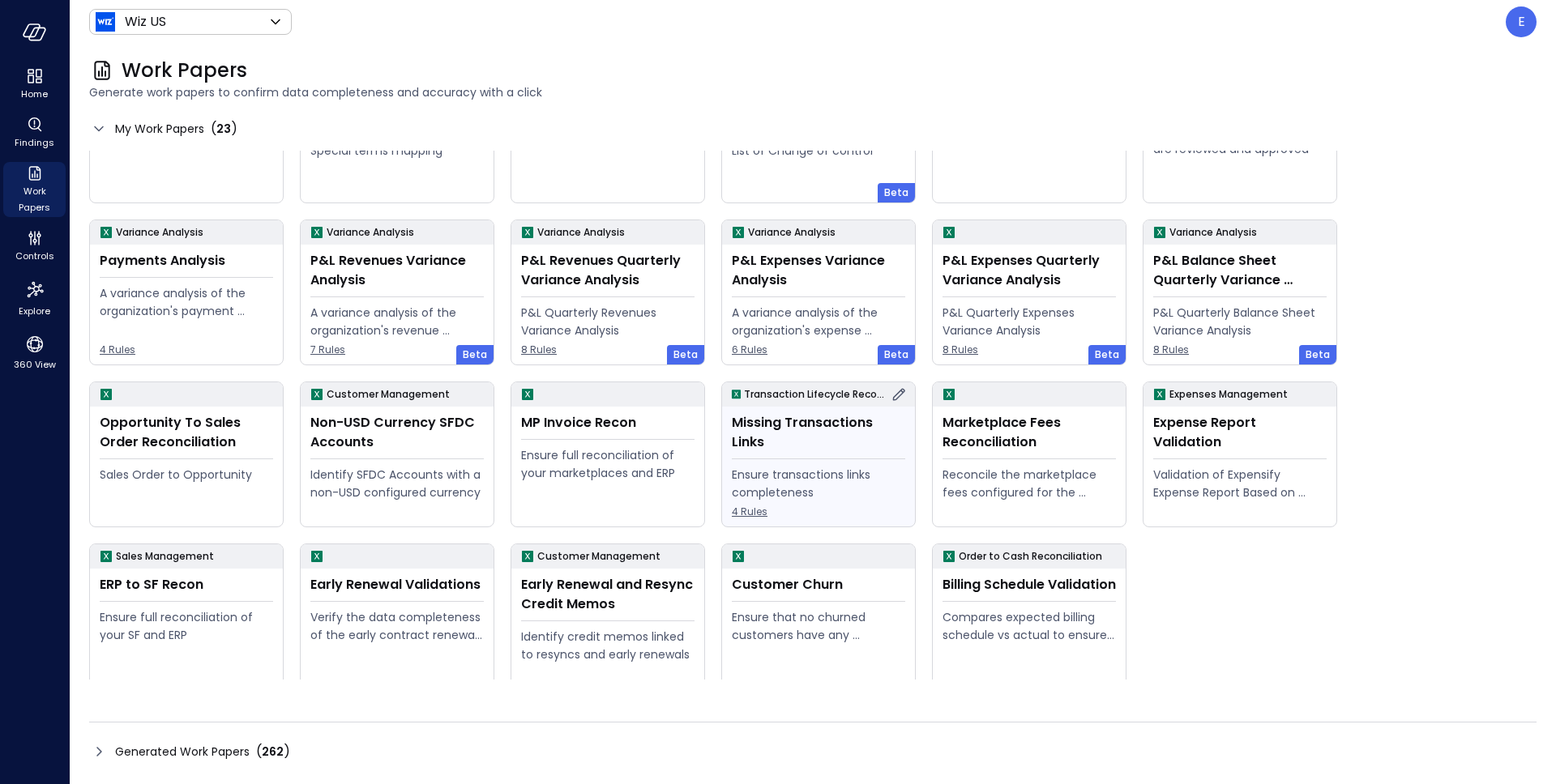
scroll to position [103, 0]
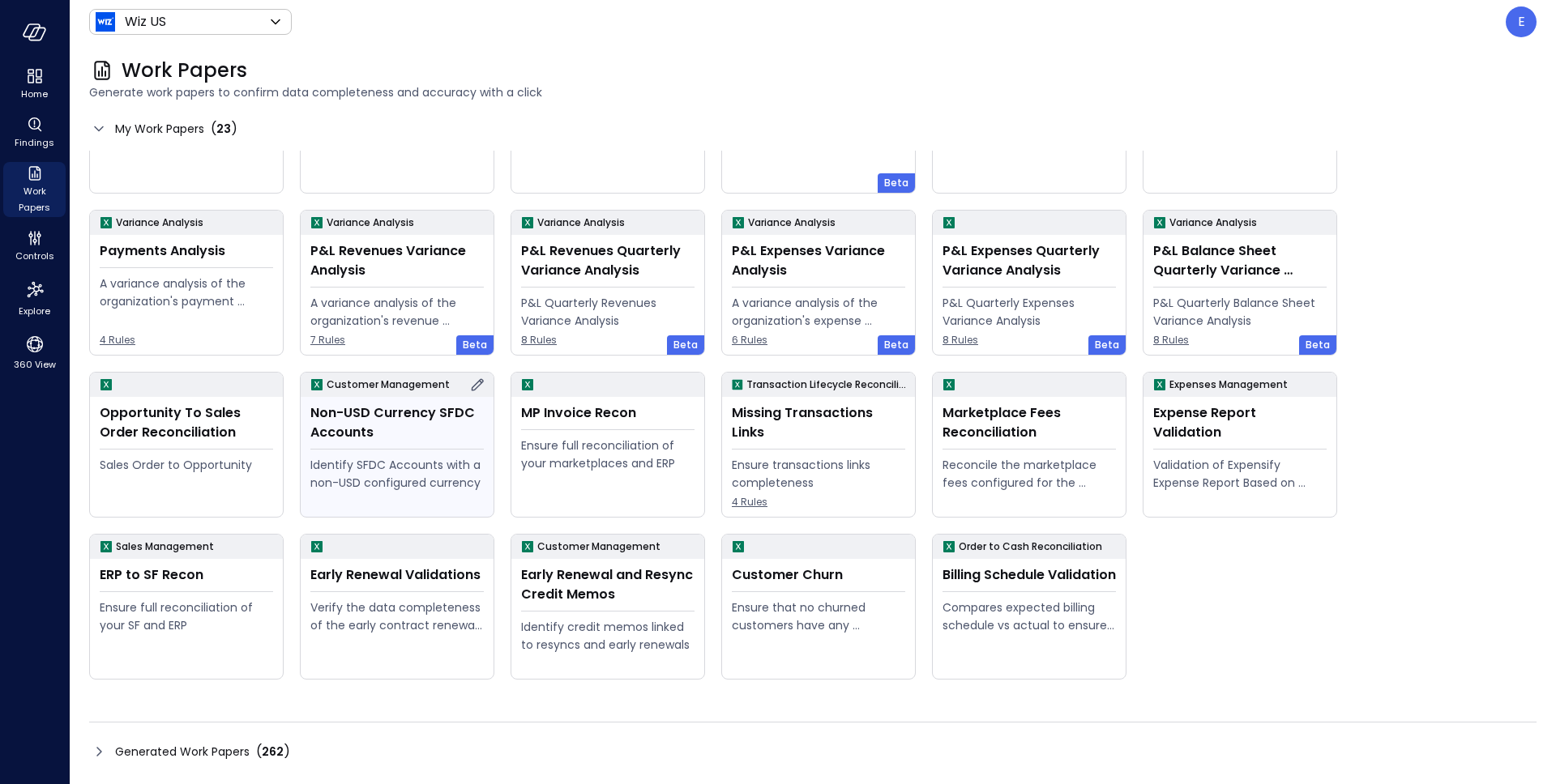
click at [473, 388] on icon at bounding box center [477, 385] width 20 height 19
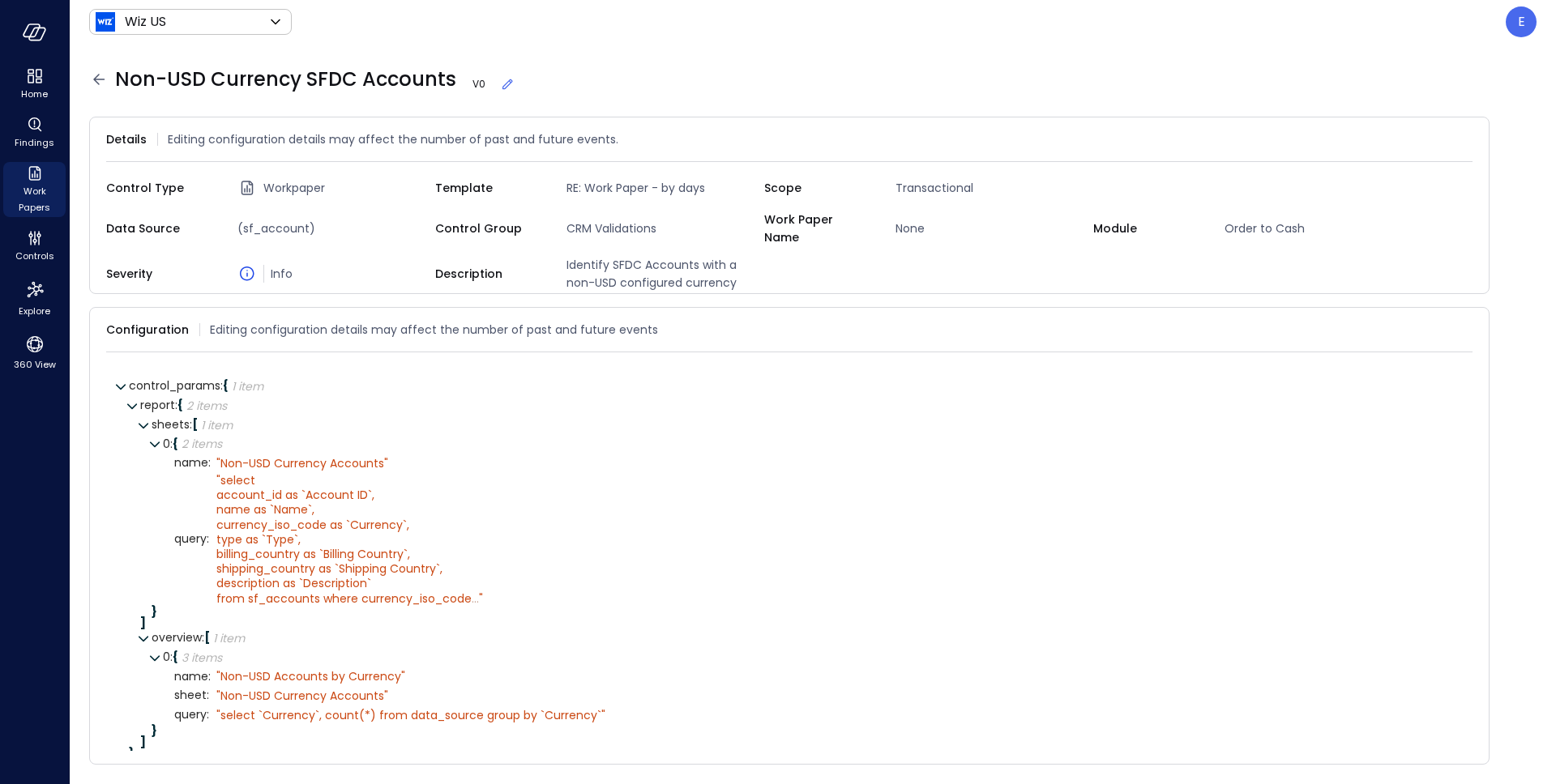
click at [370, 76] on span "Non-USD Currency SFDC Accounts V 0" at bounding box center [315, 80] width 401 height 26
copy span "Non-USD Currency SFDC Accounts"
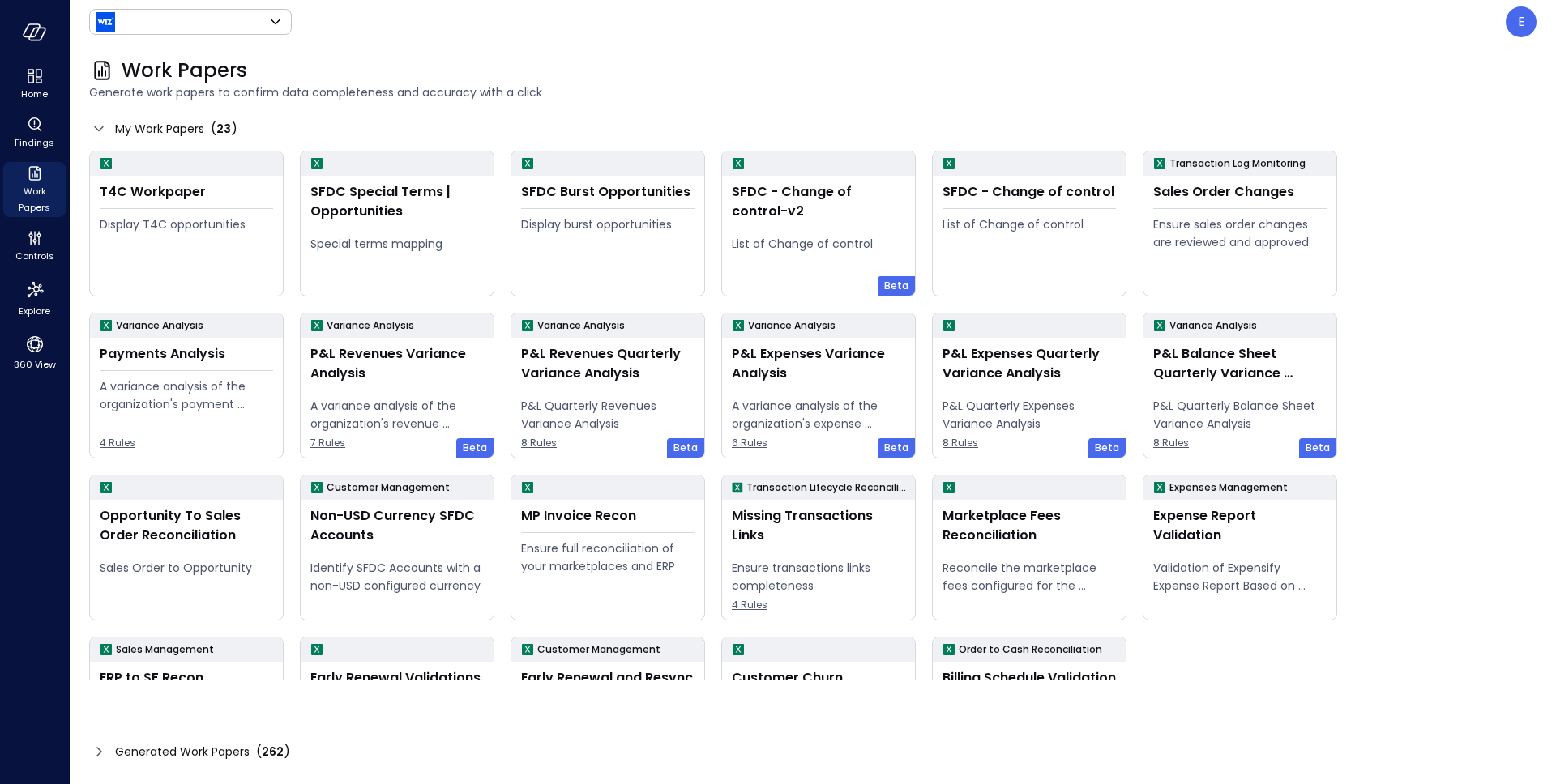
type input "******"
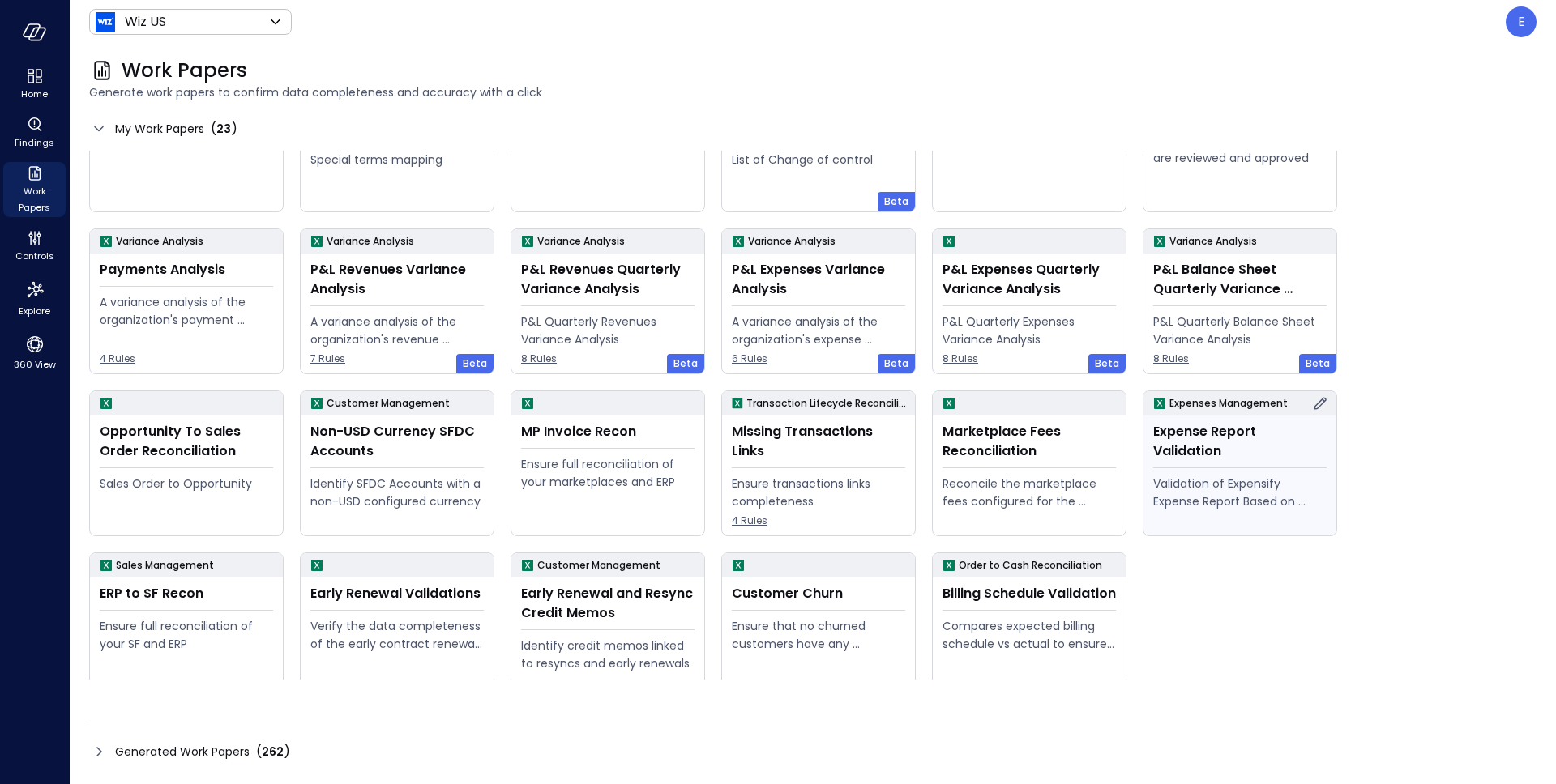
scroll to position [103, 0]
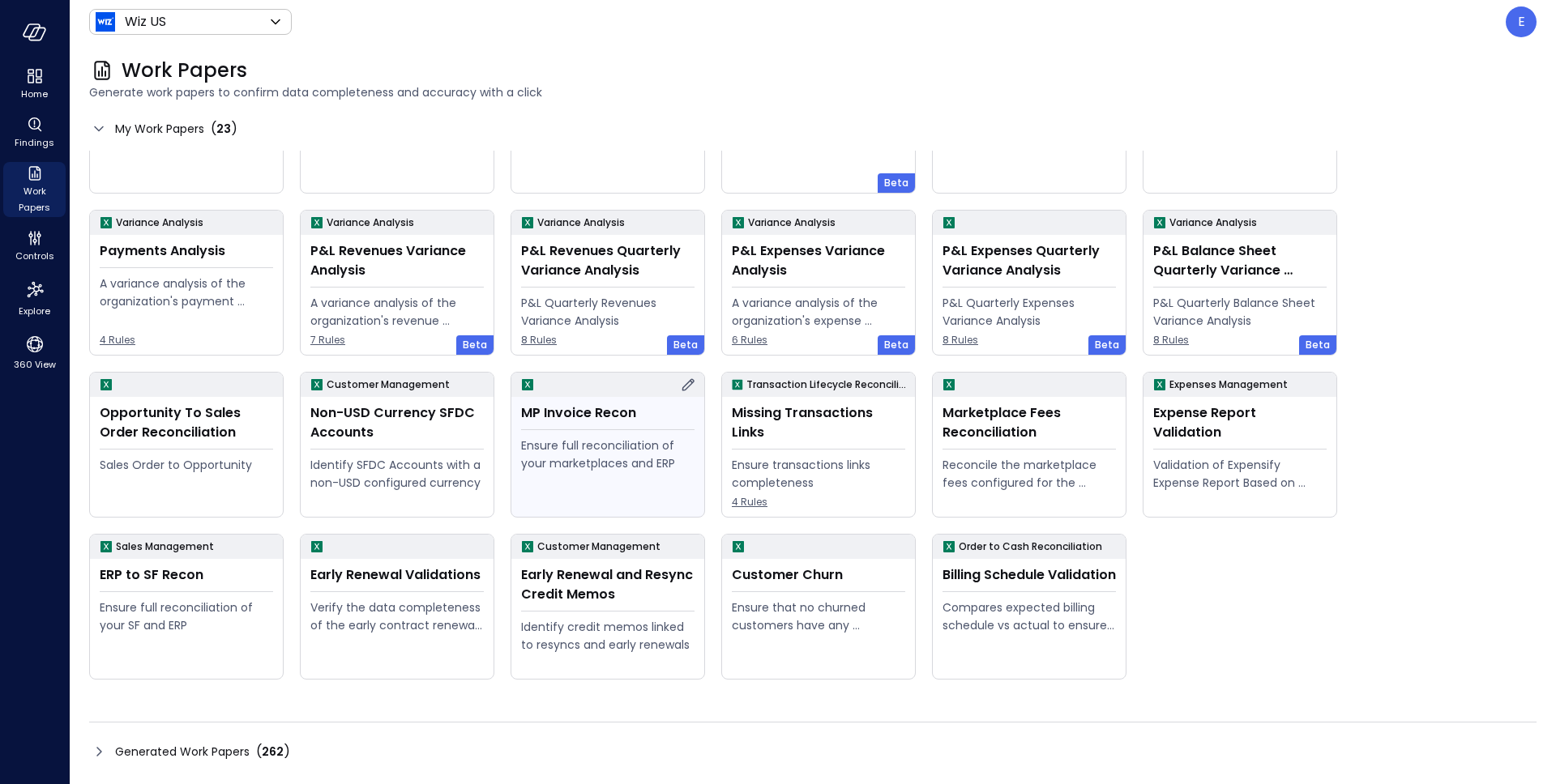
click at [685, 386] on icon at bounding box center [688, 385] width 20 height 19
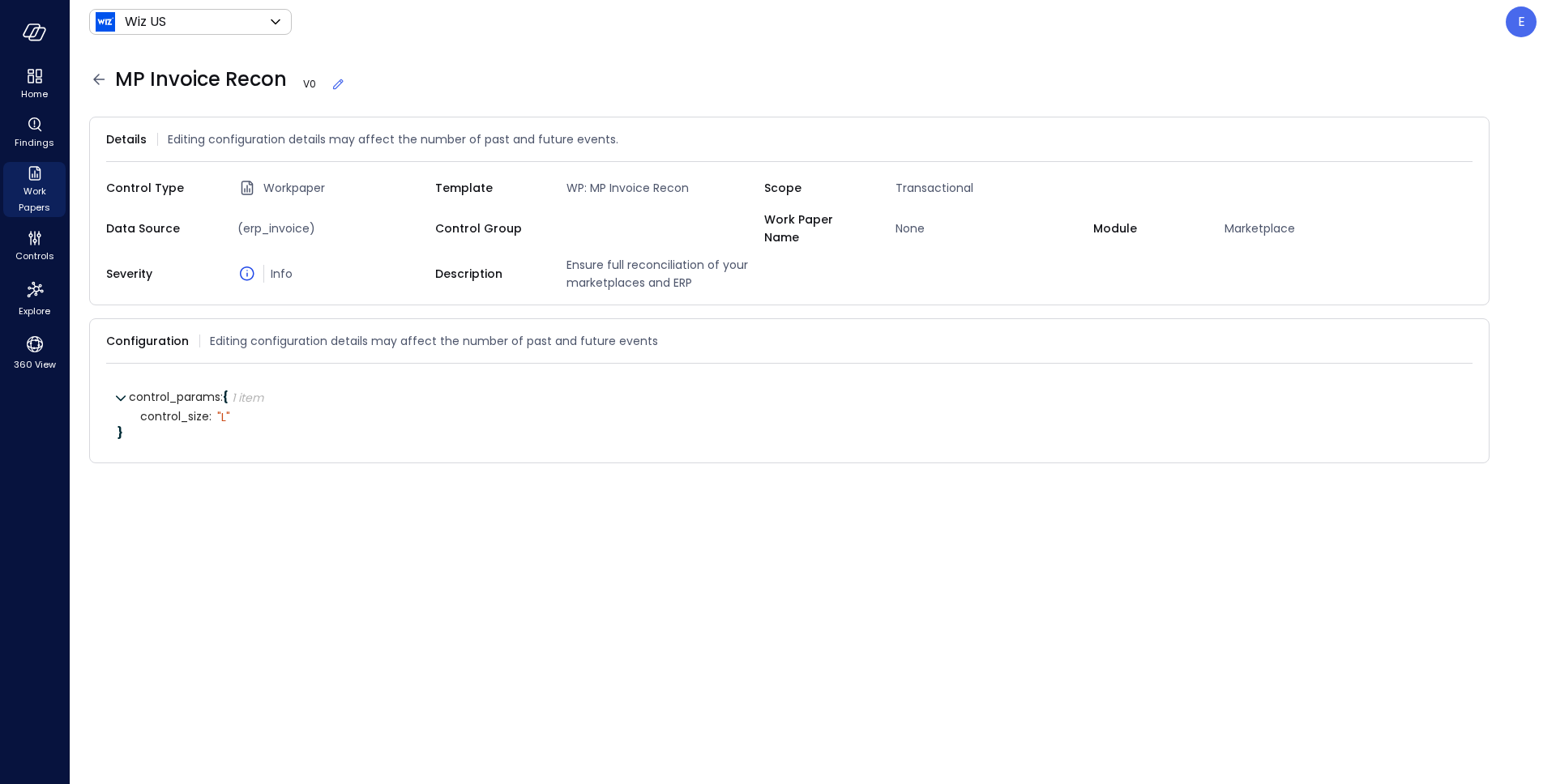
click at [212, 67] on span "MP Invoice Recon V 0" at bounding box center [231, 80] width 231 height 26
click at [215, 78] on span "MP Invoice Recon V 0" at bounding box center [231, 80] width 231 height 26
copy span "MP Invoice Recon"
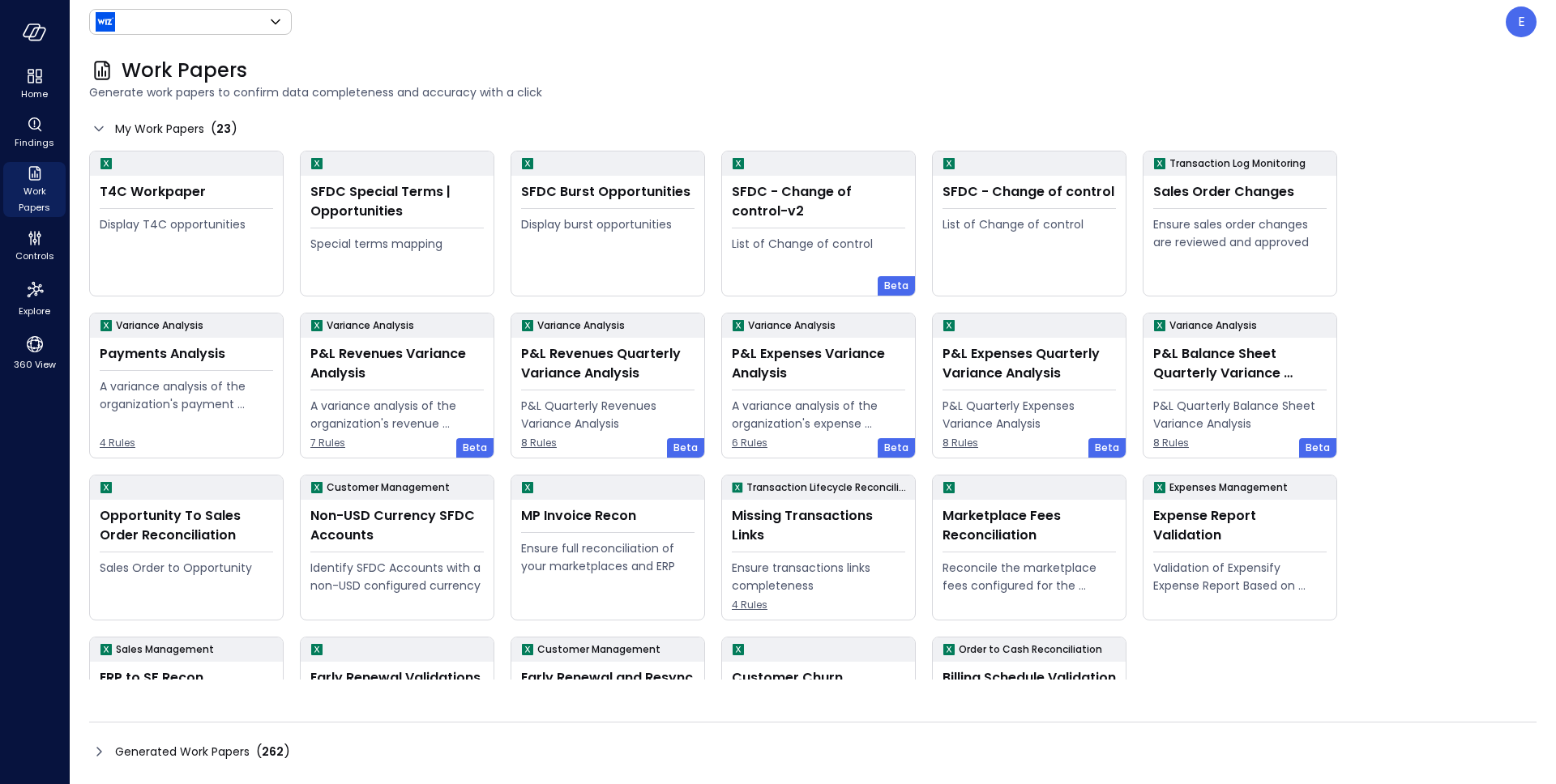
type input "******"
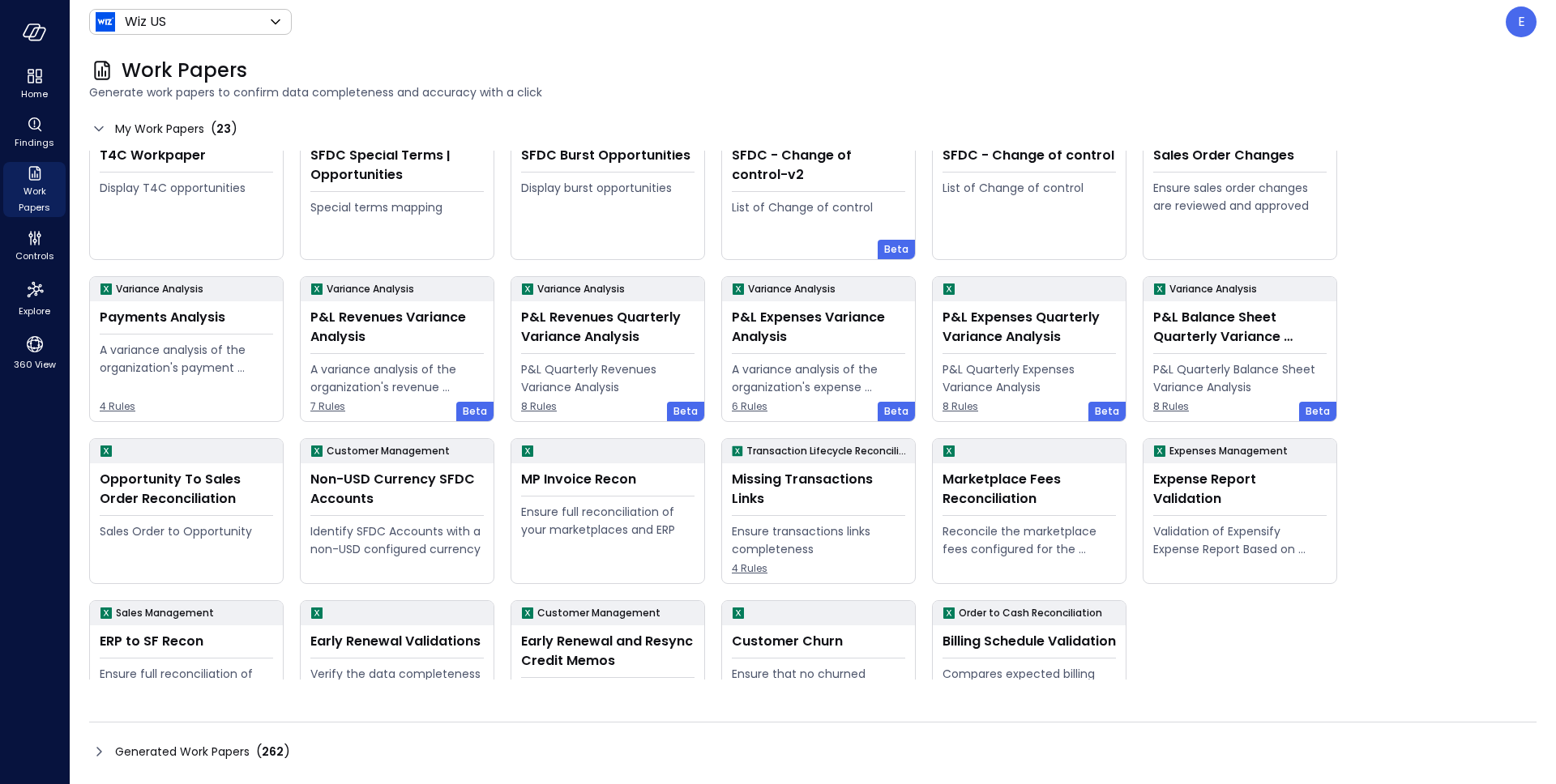
scroll to position [103, 0]
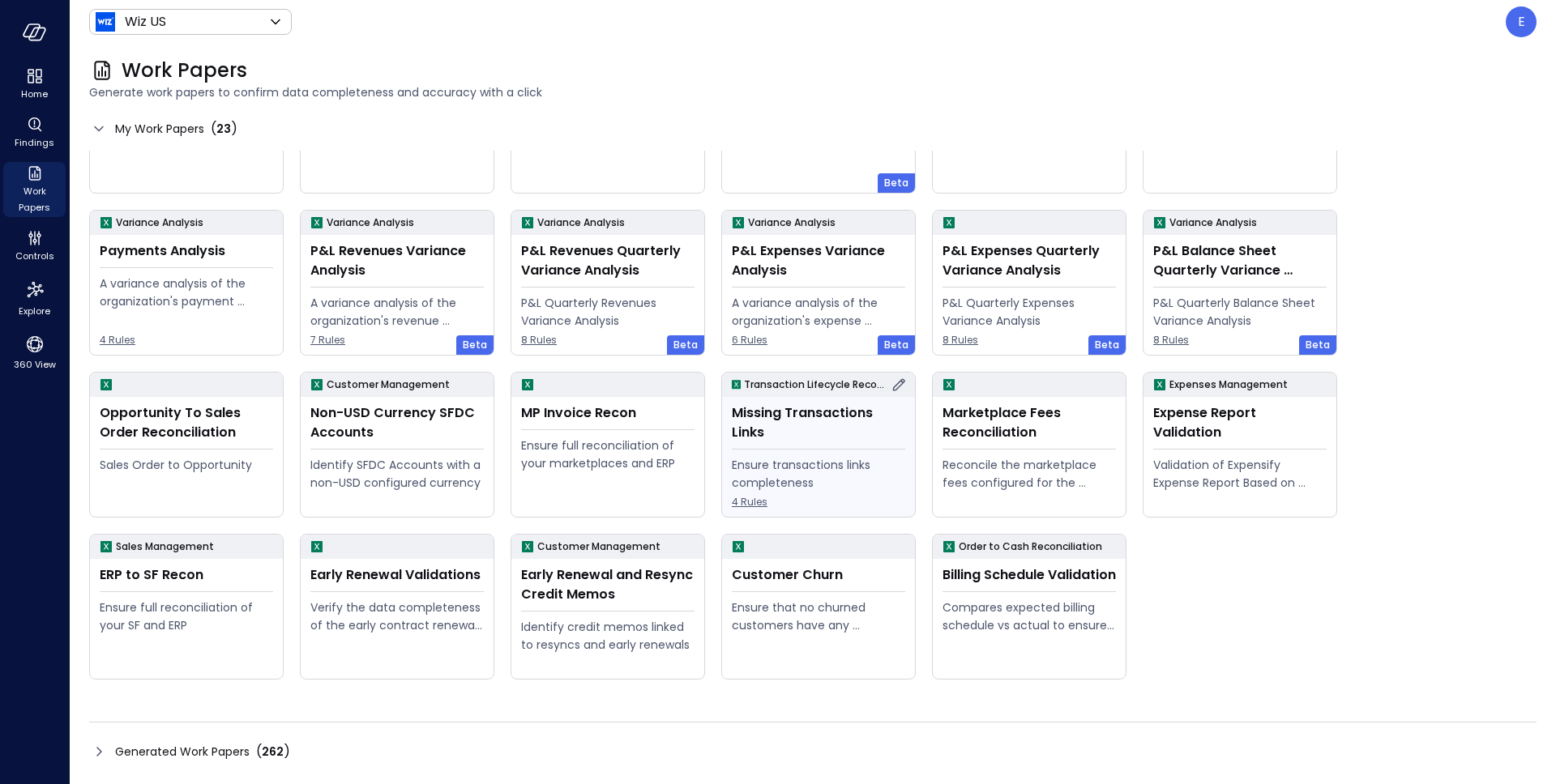
click at [836, 416] on div "Missing Transactions Links" at bounding box center [818, 423] width 173 height 39
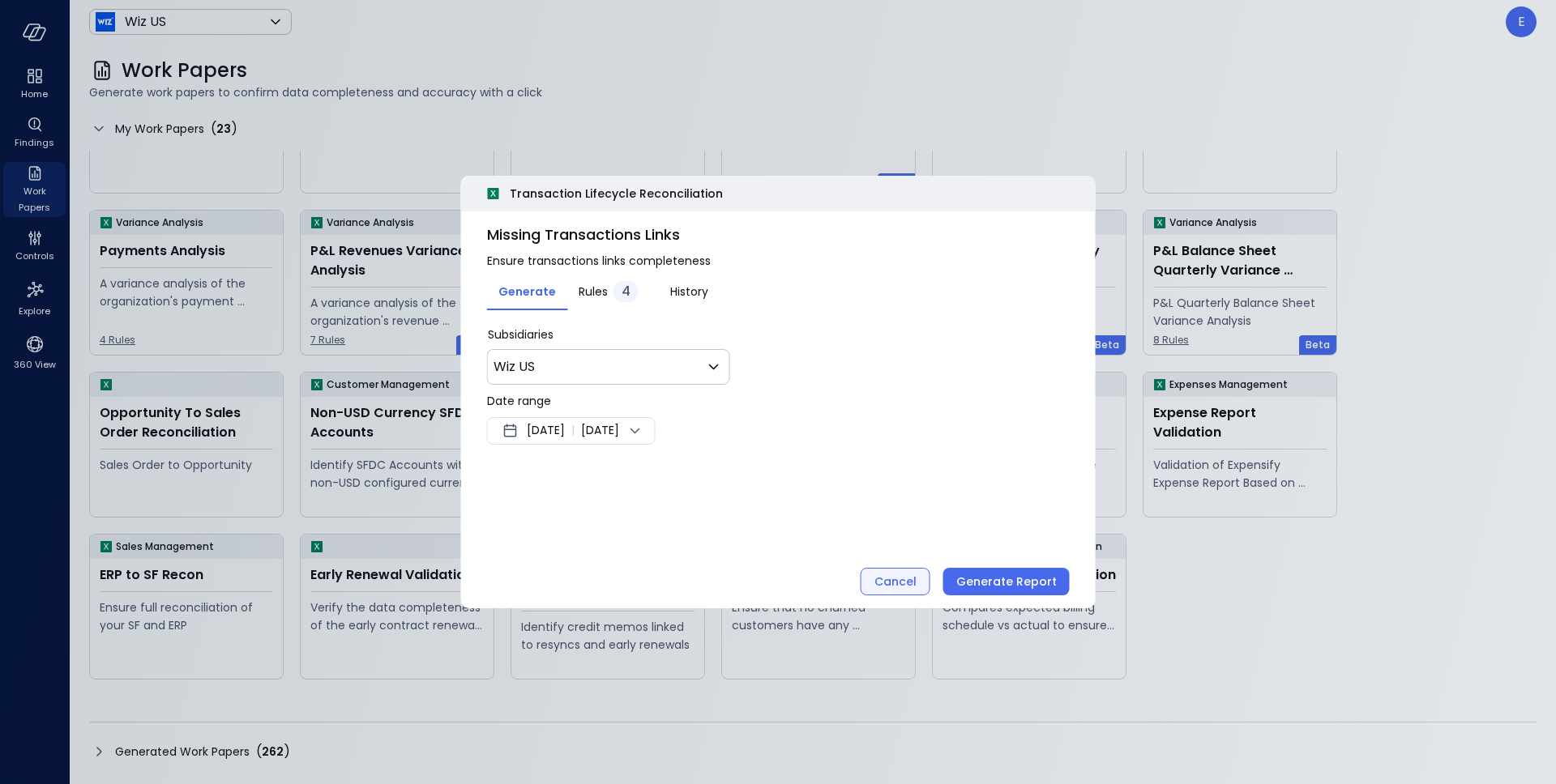
drag, startPoint x: 876, startPoint y: 516, endPoint x: 884, endPoint y: 568, distance: 52.6
click at [882, 565] on div "Transaction Lifecycle Reconciliation Missing Transactions Links Ensure transact…" at bounding box center [778, 392] width 635 height 433
click at [886, 570] on button "Cancel" at bounding box center [895, 582] width 70 height 28
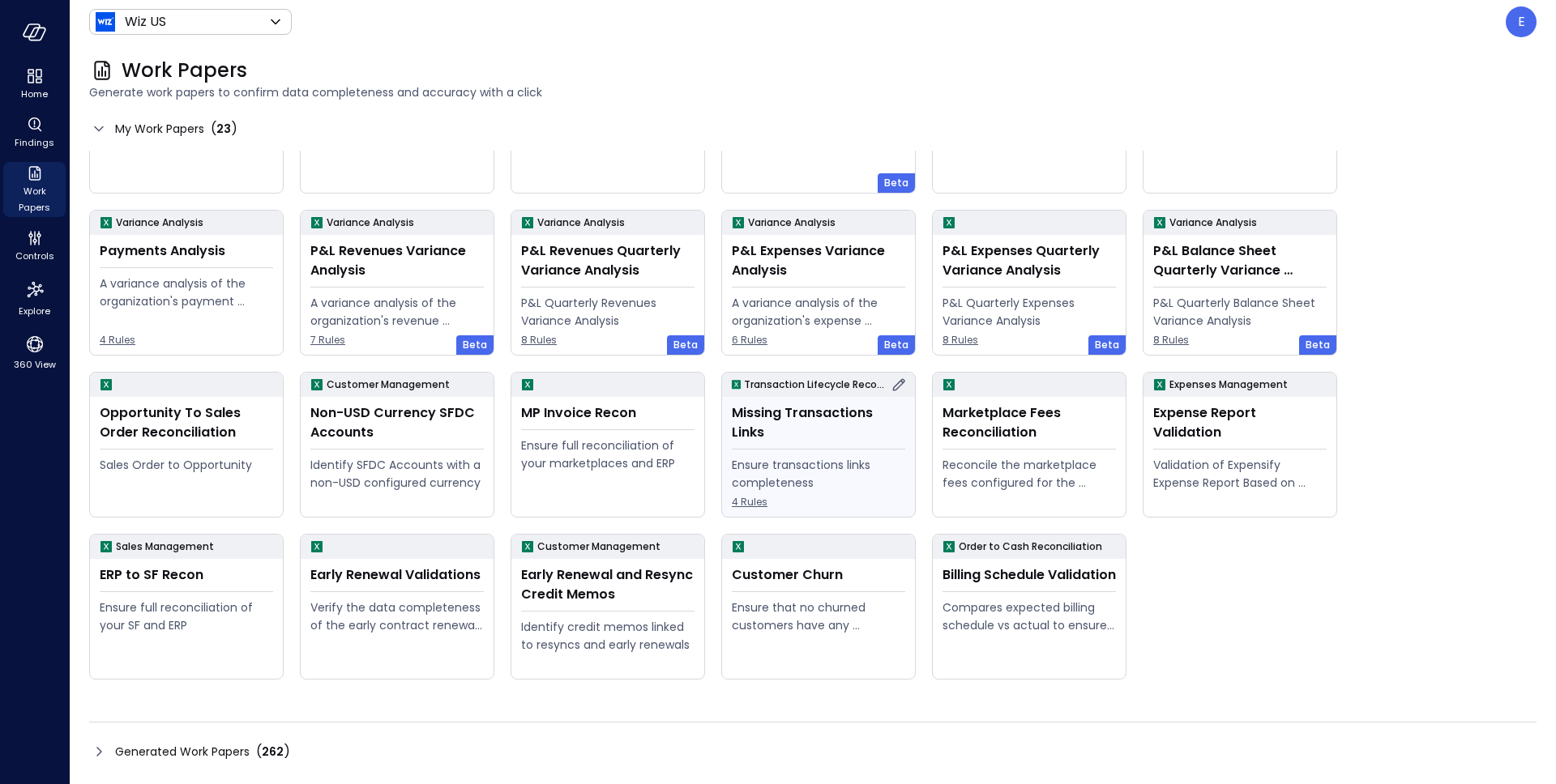
click at [901, 386] on icon at bounding box center [899, 385] width 20 height 19
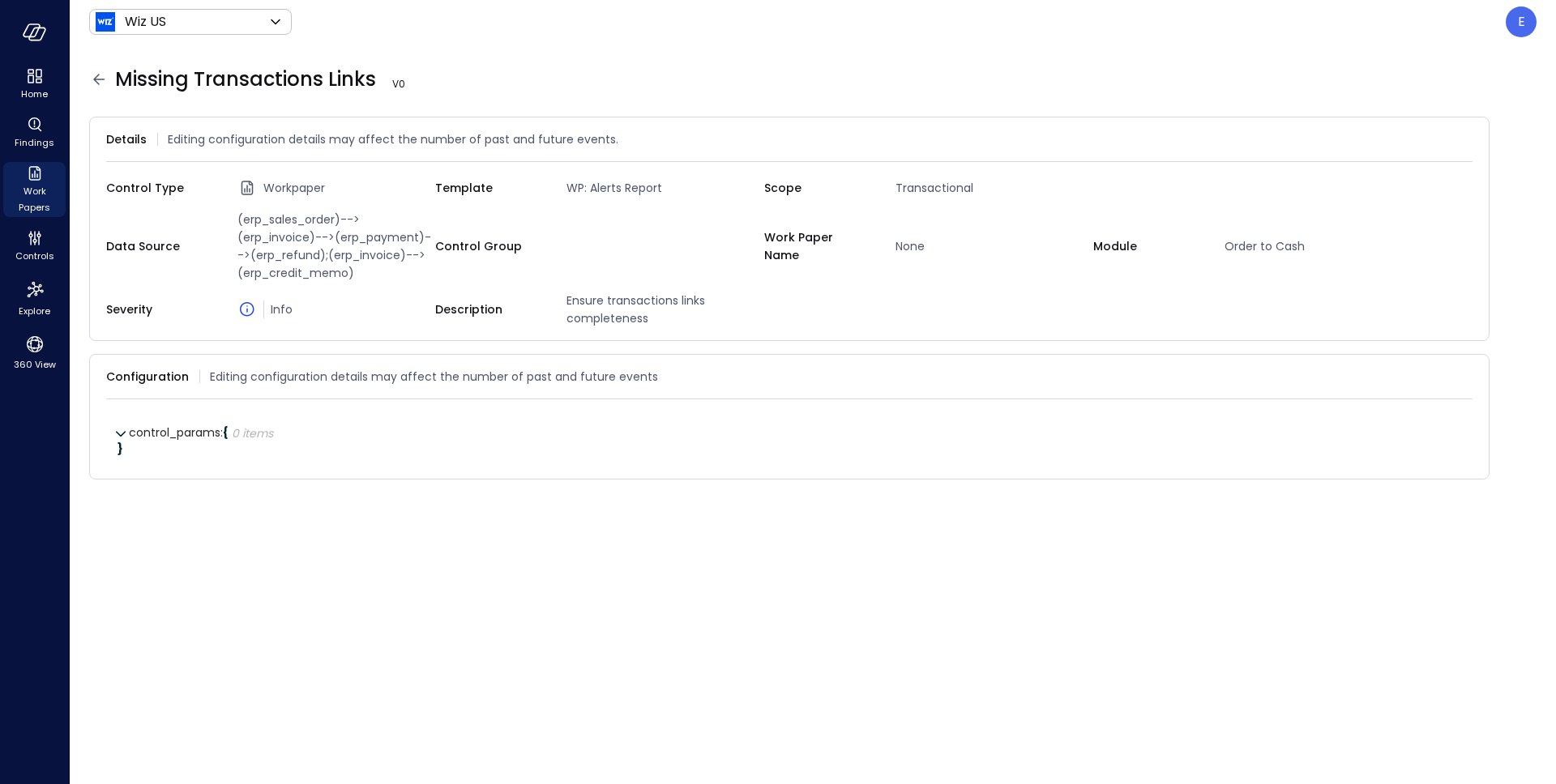
click at [210, 84] on span "Missing Transactions Links V 0" at bounding box center [263, 80] width 297 height 26
click at [210, 84] on span "Missing Transactions Links V 0" at bounding box center [275, 80] width 320 height 26
click at [345, 81] on span "Missing Transactions Links V 0" at bounding box center [275, 80] width 320 height 26
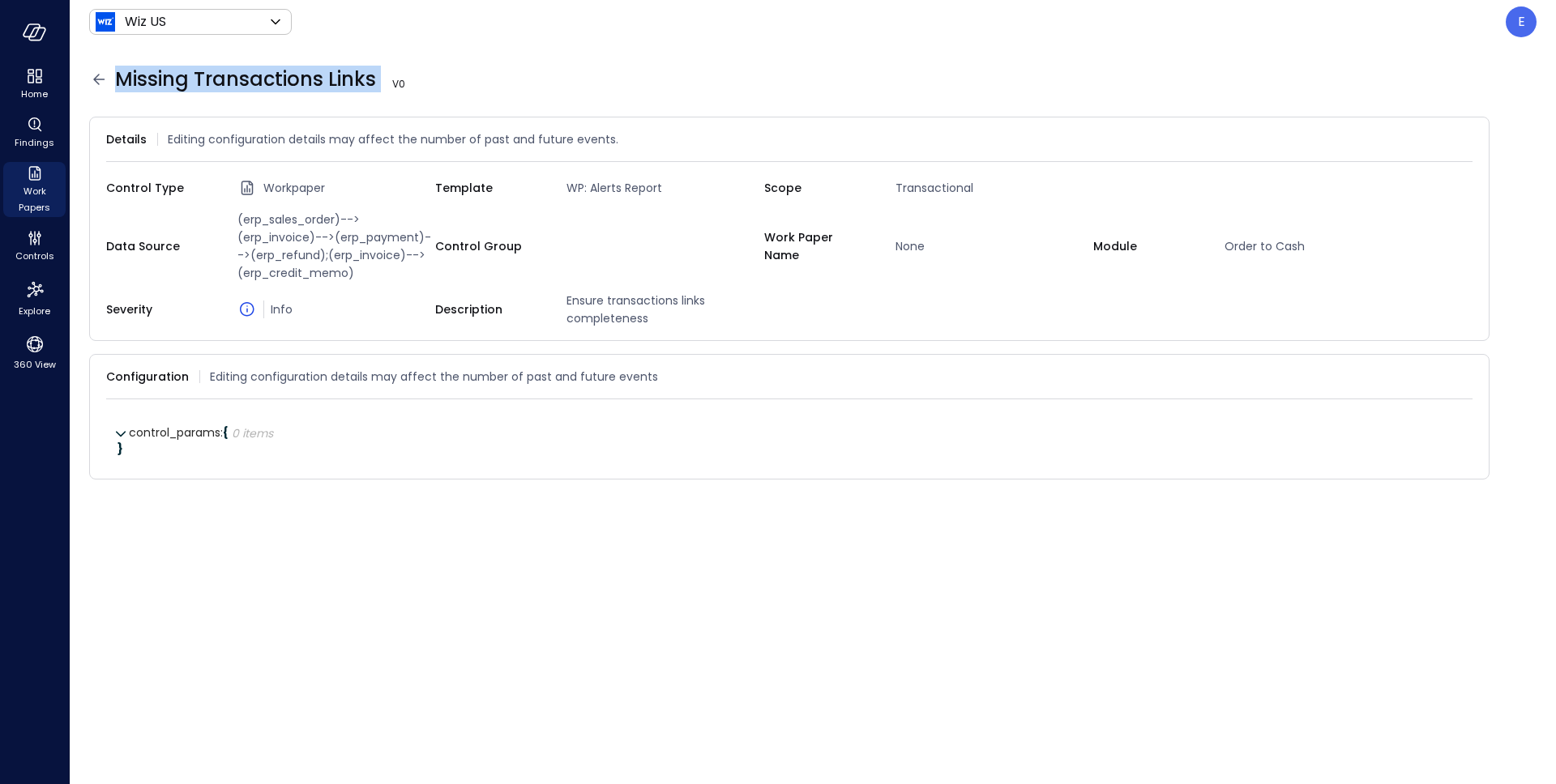
click at [98, 80] on icon at bounding box center [99, 80] width 20 height 19
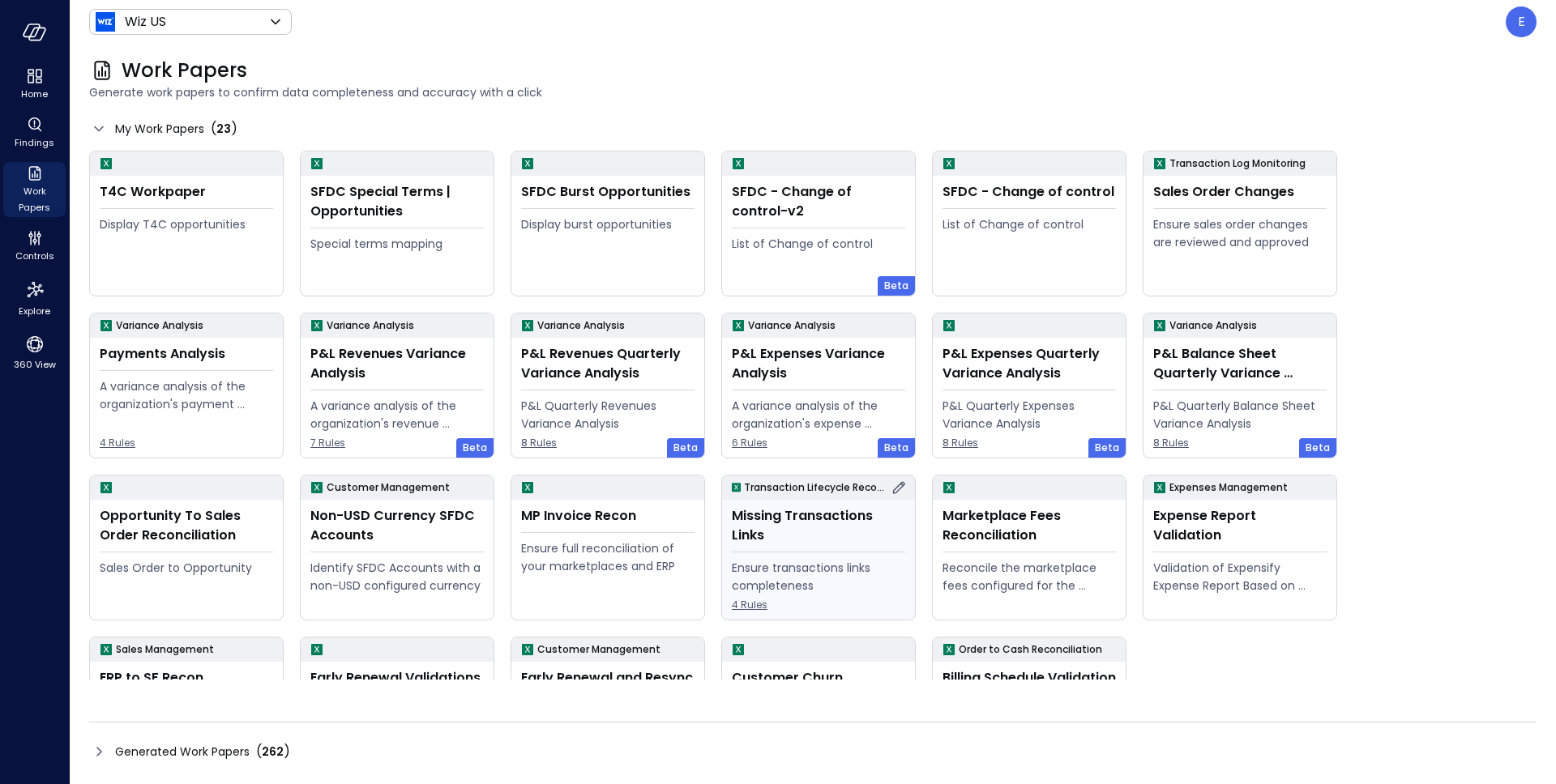
click at [752, 606] on span "4 Rules" at bounding box center [818, 605] width 173 height 16
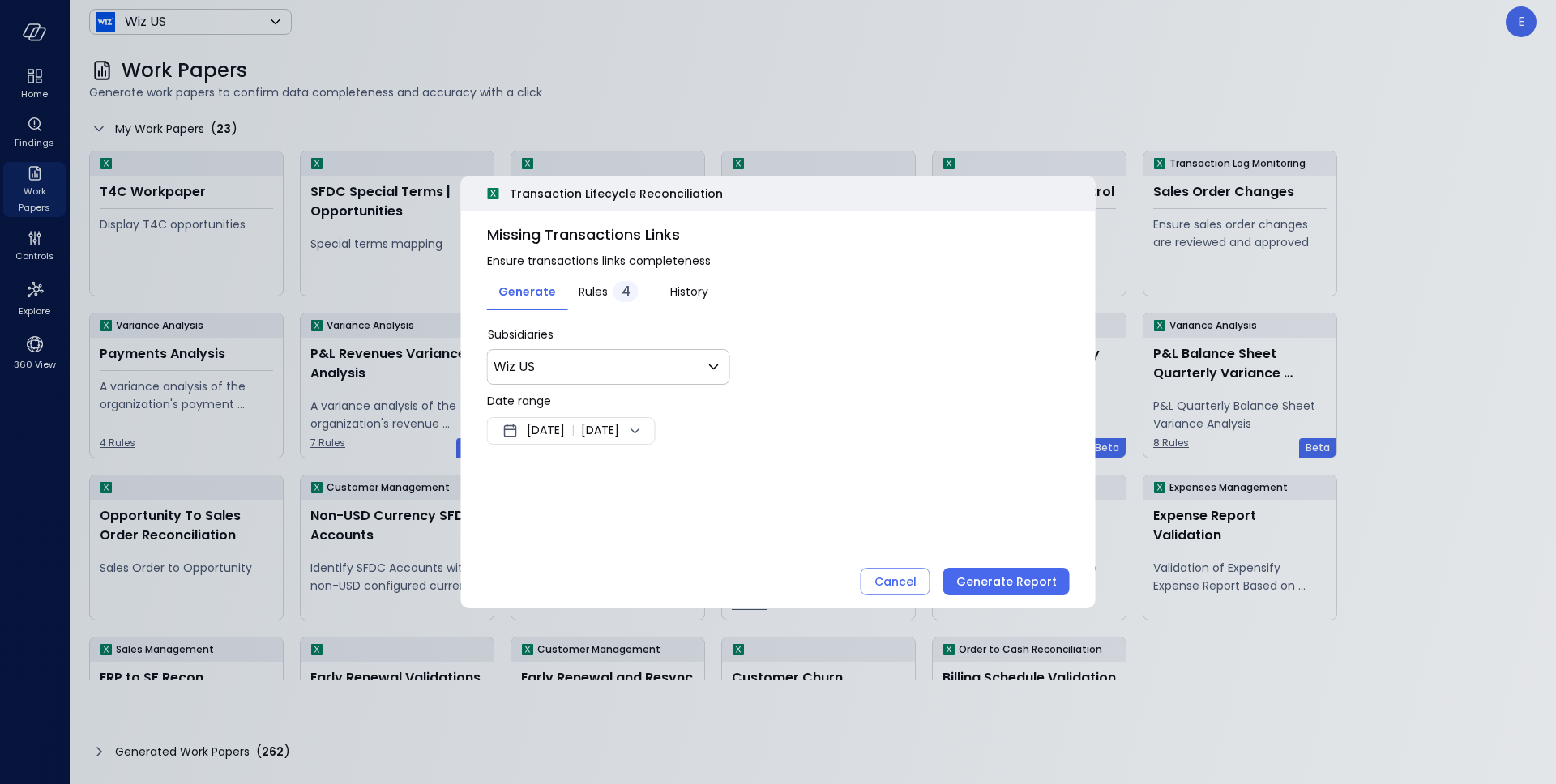
click at [626, 294] on span "4" at bounding box center [626, 291] width 9 height 19
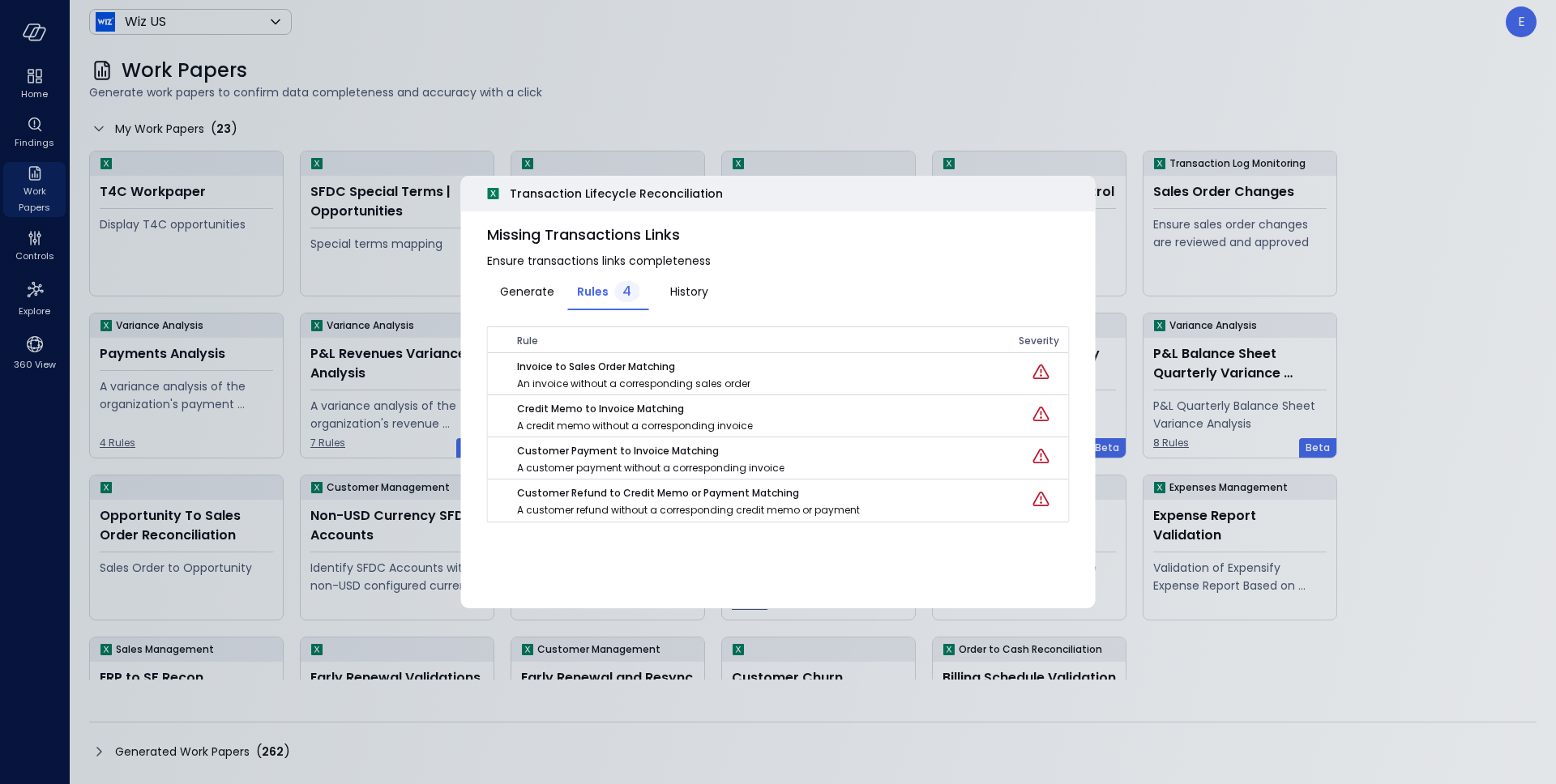
click at [637, 198] on span "Transaction Lifecycle Reconciliation" at bounding box center [616, 193] width 213 height 18
click at [532, 295] on span "Generate" at bounding box center [527, 292] width 54 height 18
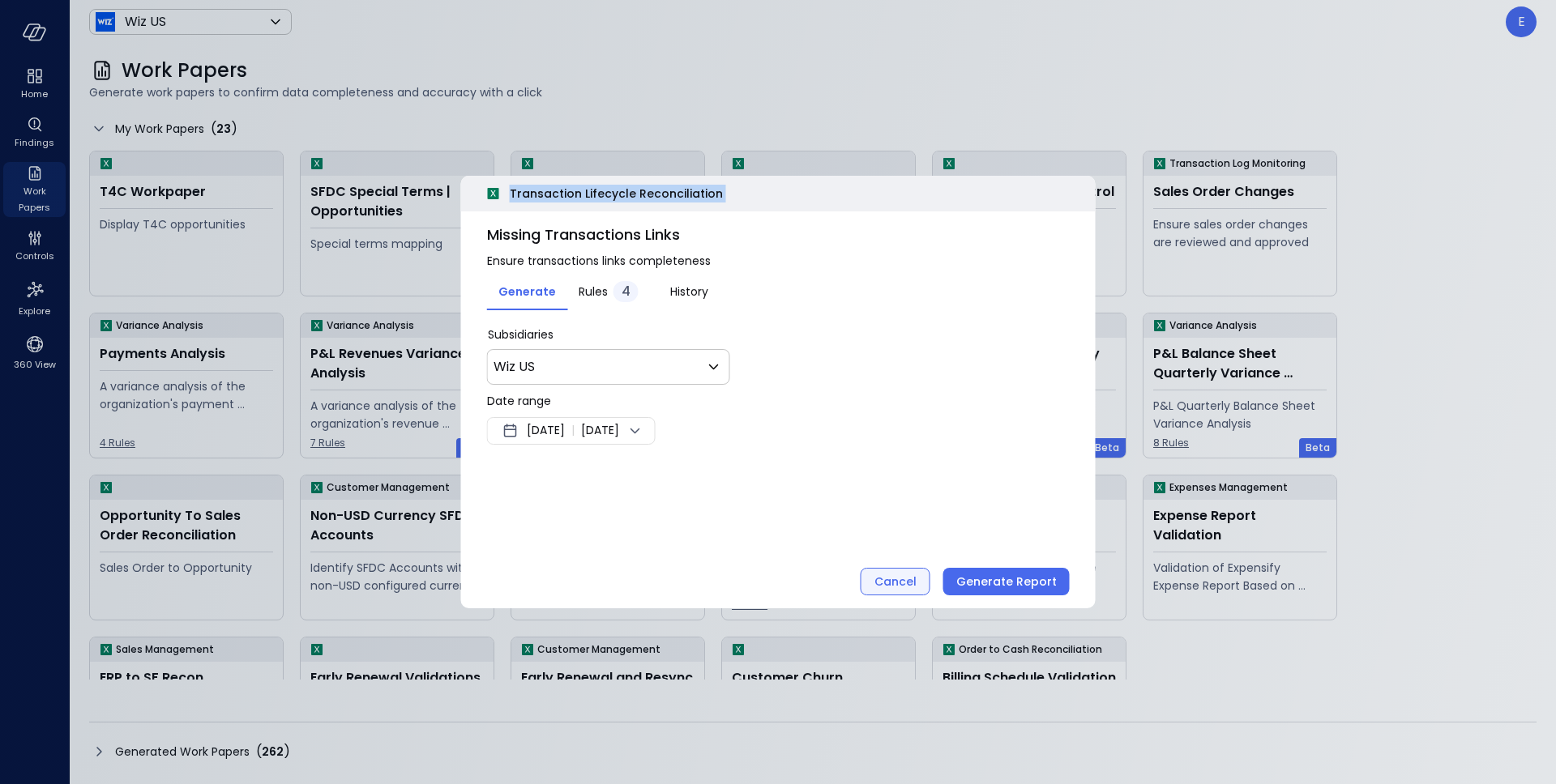
click at [899, 580] on div "Cancel" at bounding box center [895, 582] width 42 height 20
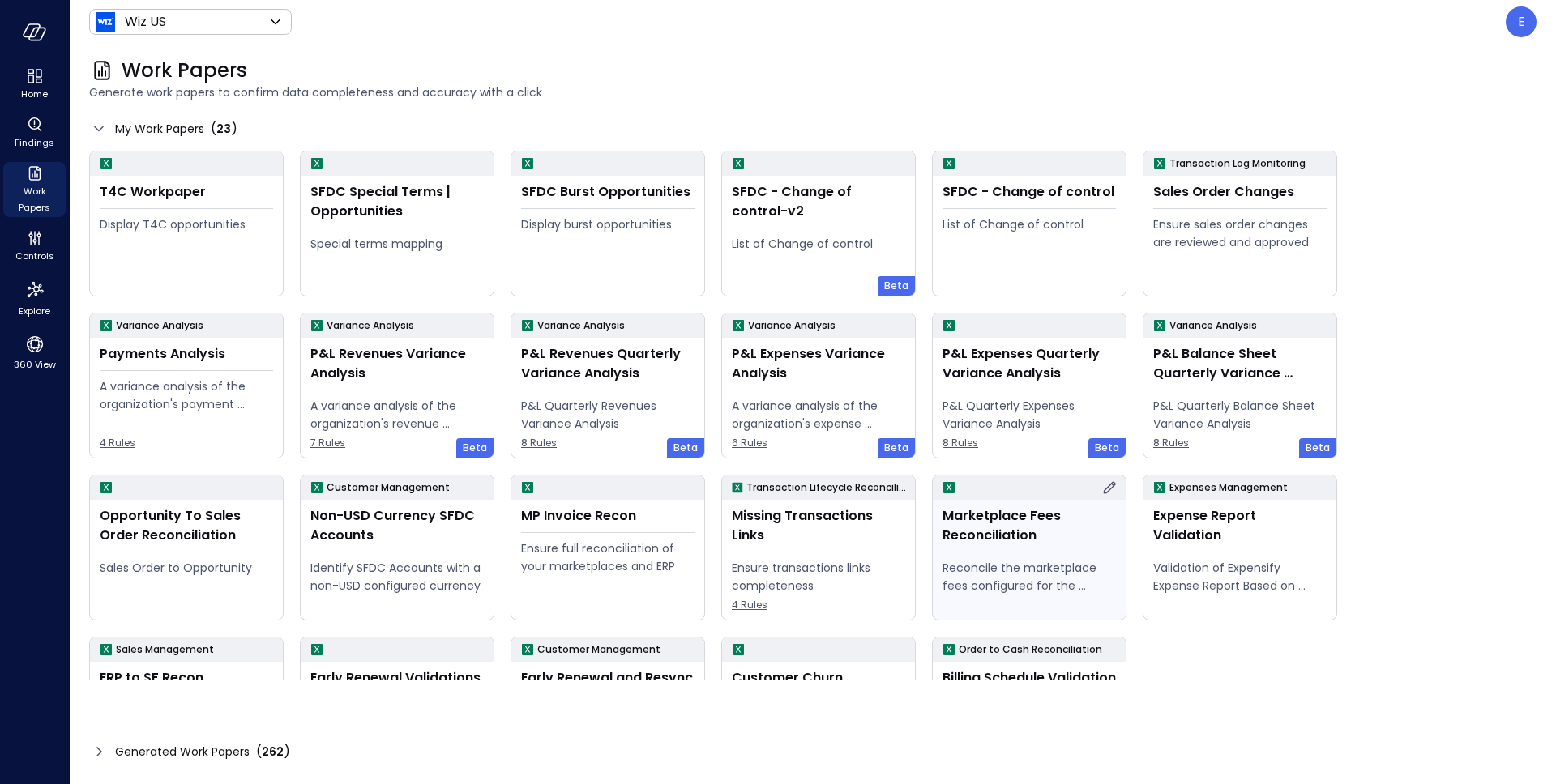
click at [1109, 484] on icon at bounding box center [1109, 487] width 12 height 12
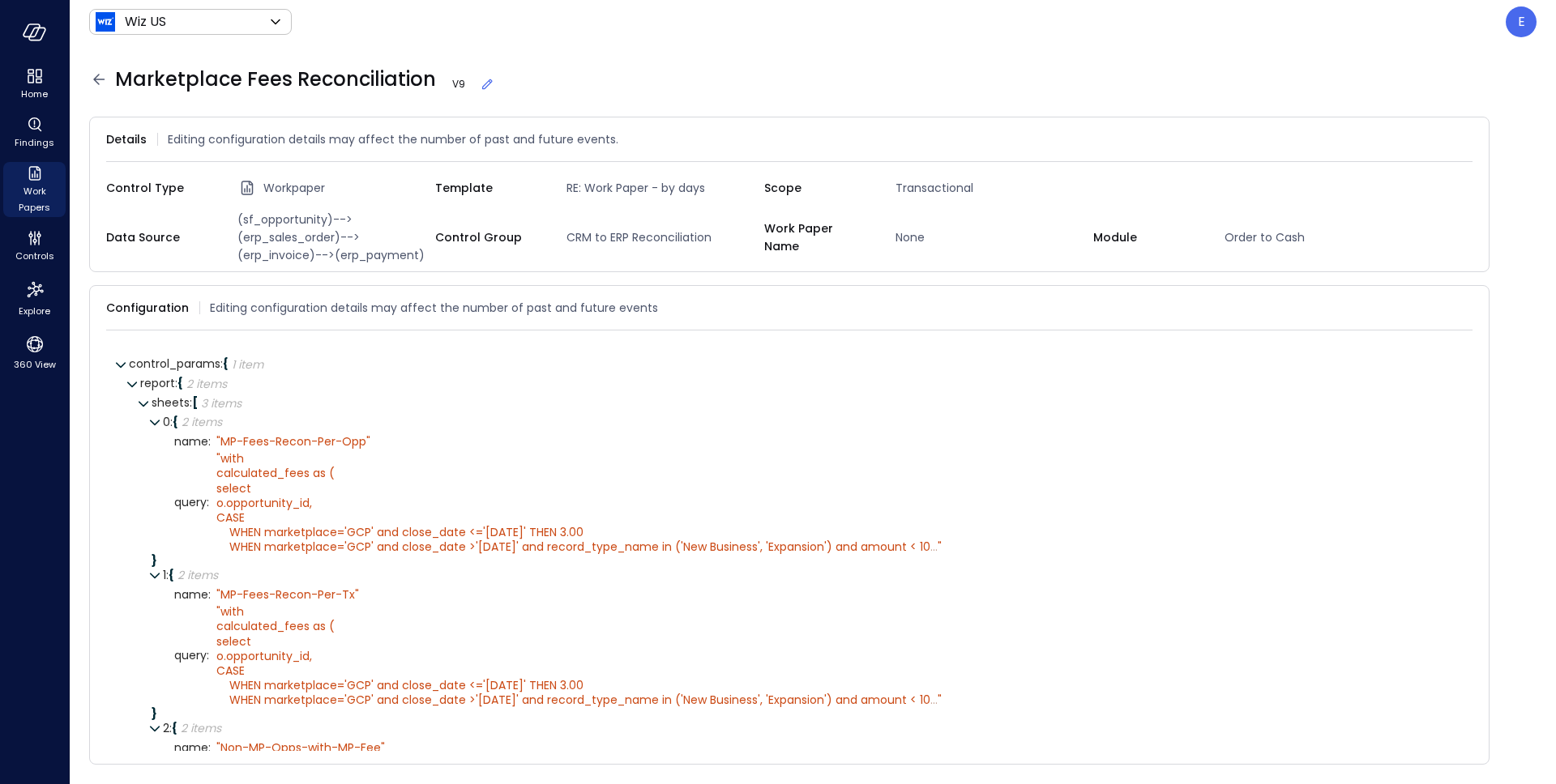
click at [381, 68] on span "Marketplace Fees Reconciliation V 9" at bounding box center [306, 80] width 380 height 26
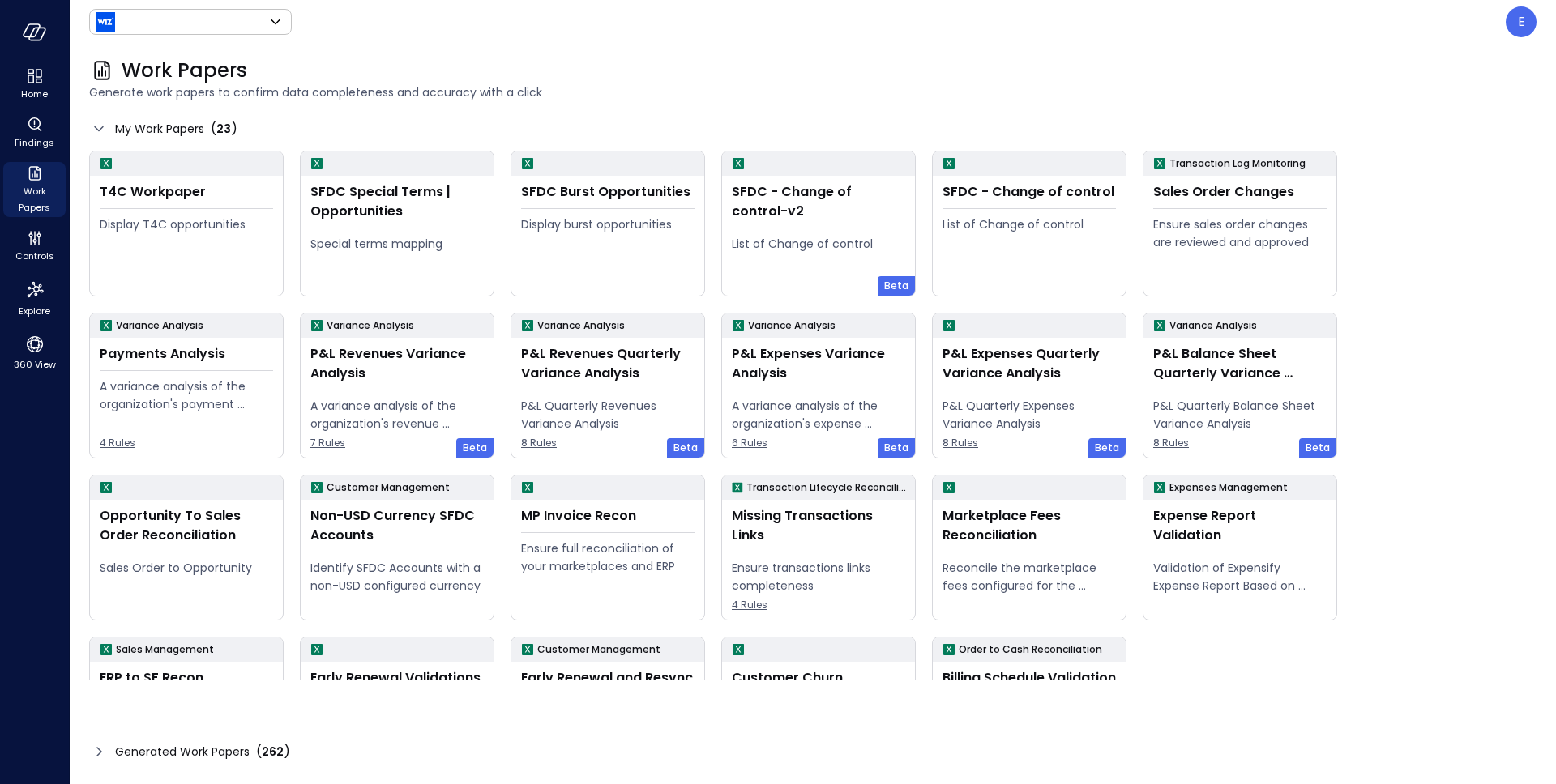
type input "******"
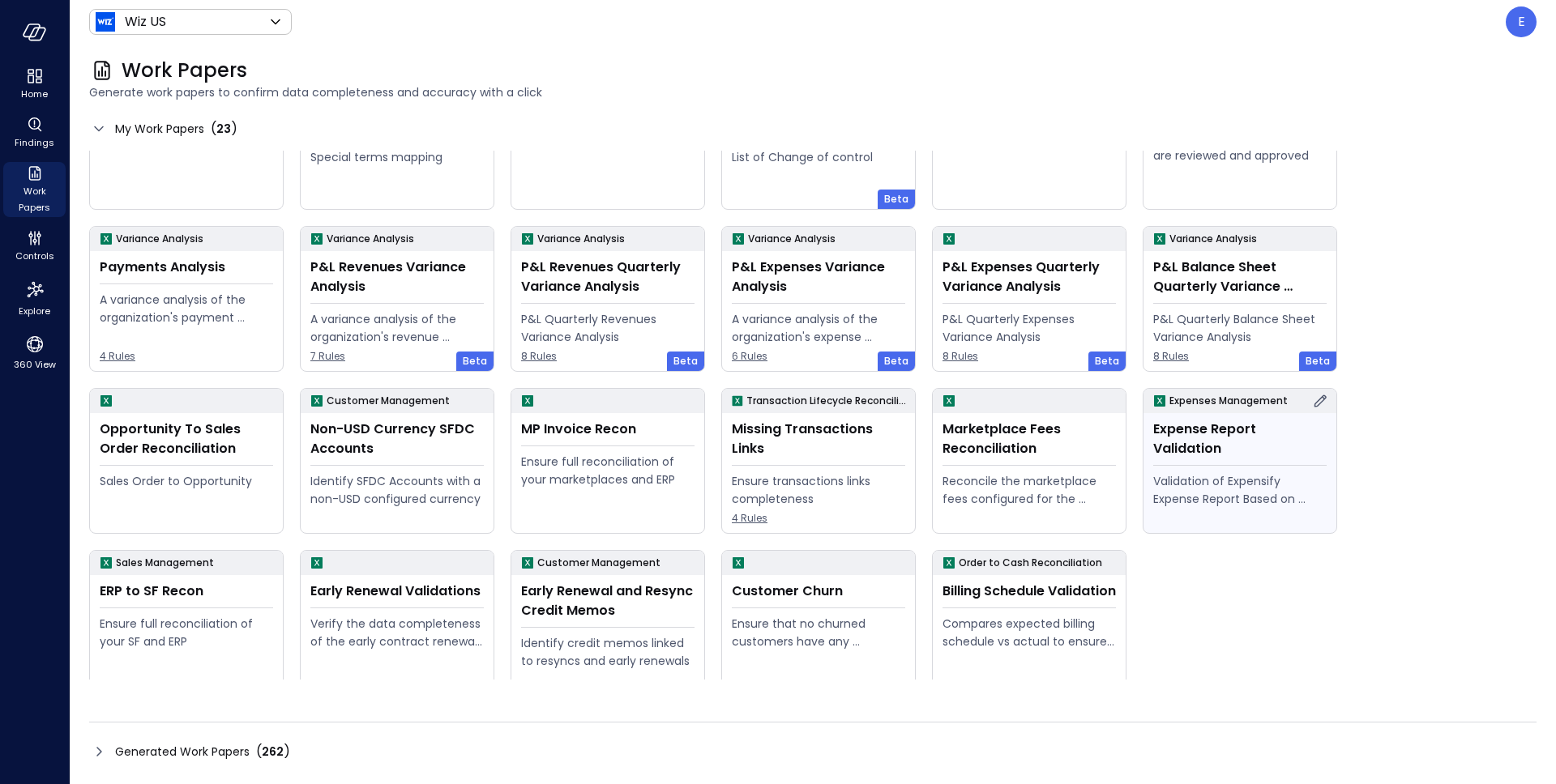
scroll to position [103, 0]
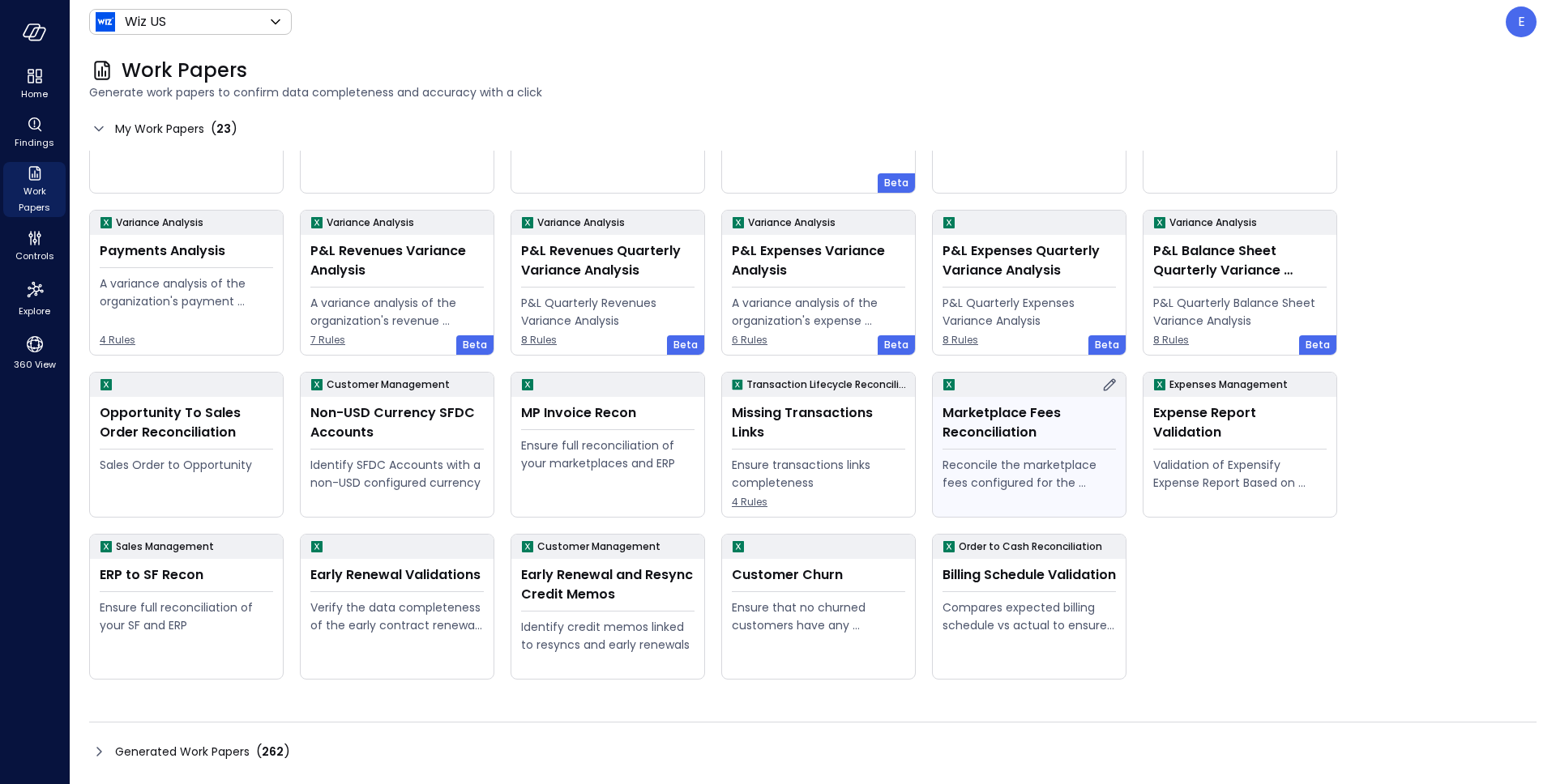
click at [1111, 378] on icon at bounding box center [1109, 385] width 20 height 19
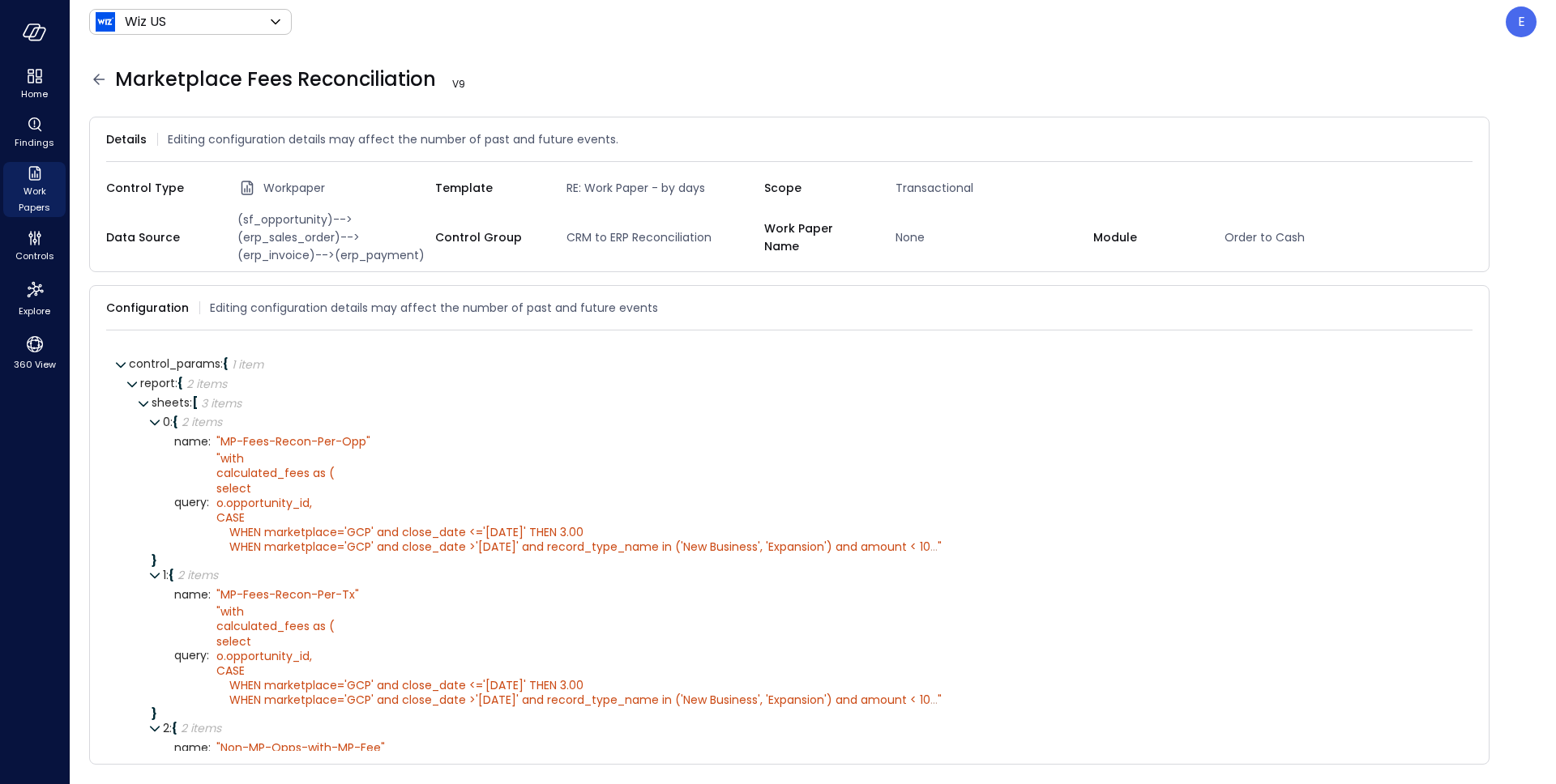
scroll to position [227, 0]
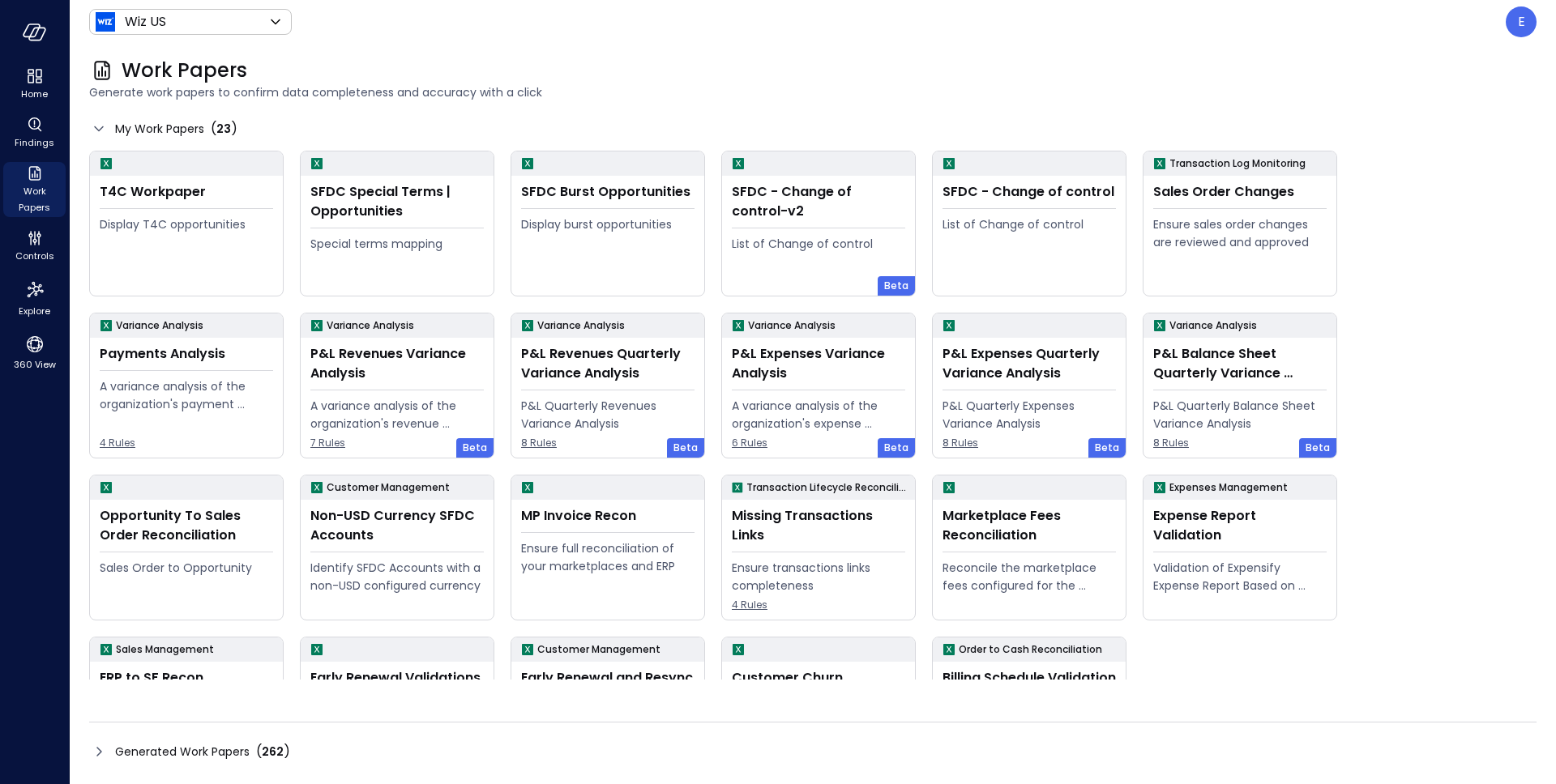
scroll to position [103, 0]
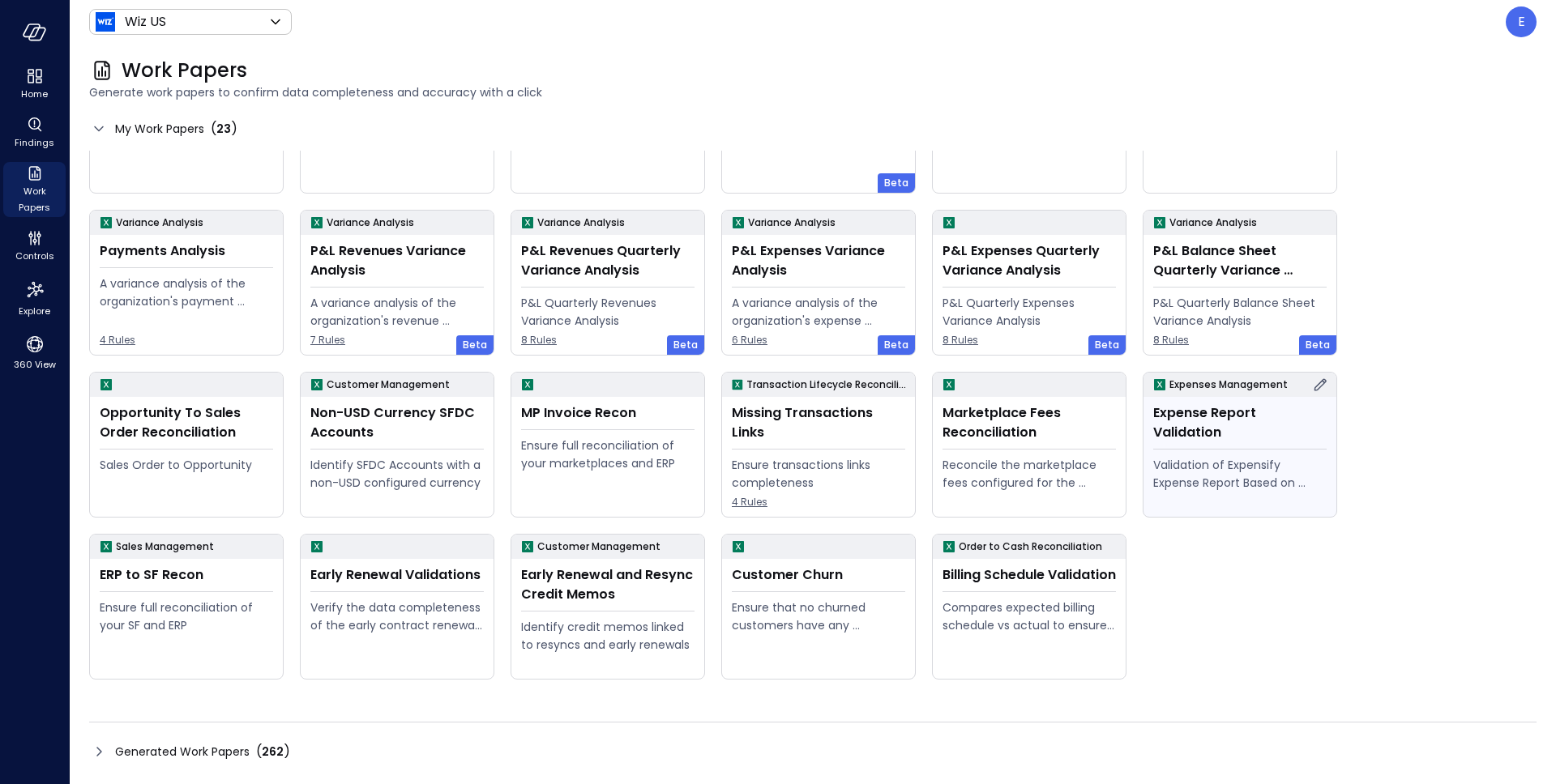
click at [1322, 391] on icon at bounding box center [1320, 385] width 20 height 19
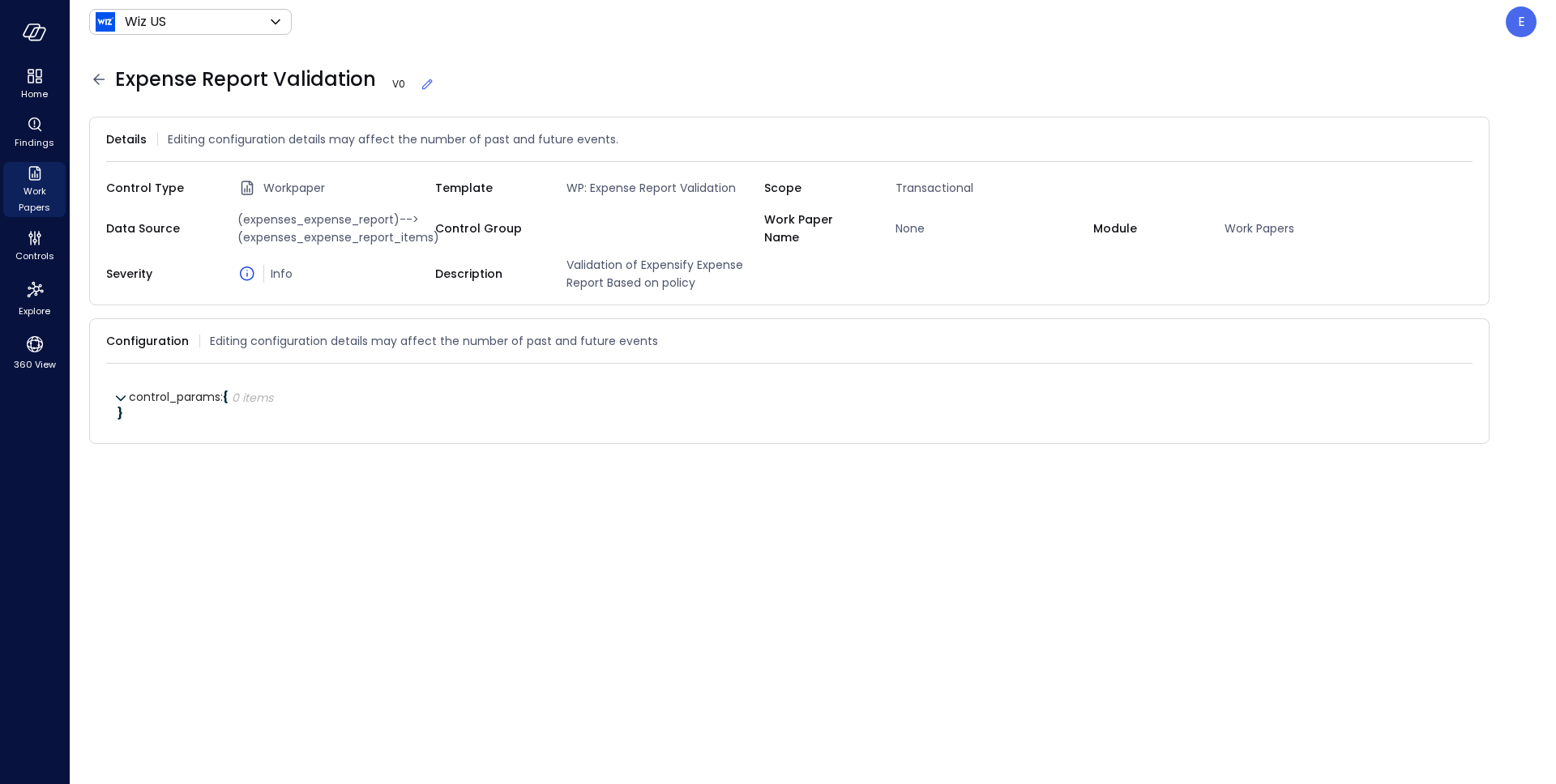
click at [301, 88] on span "Expense Report Validation V 0" at bounding box center [275, 80] width 320 height 26
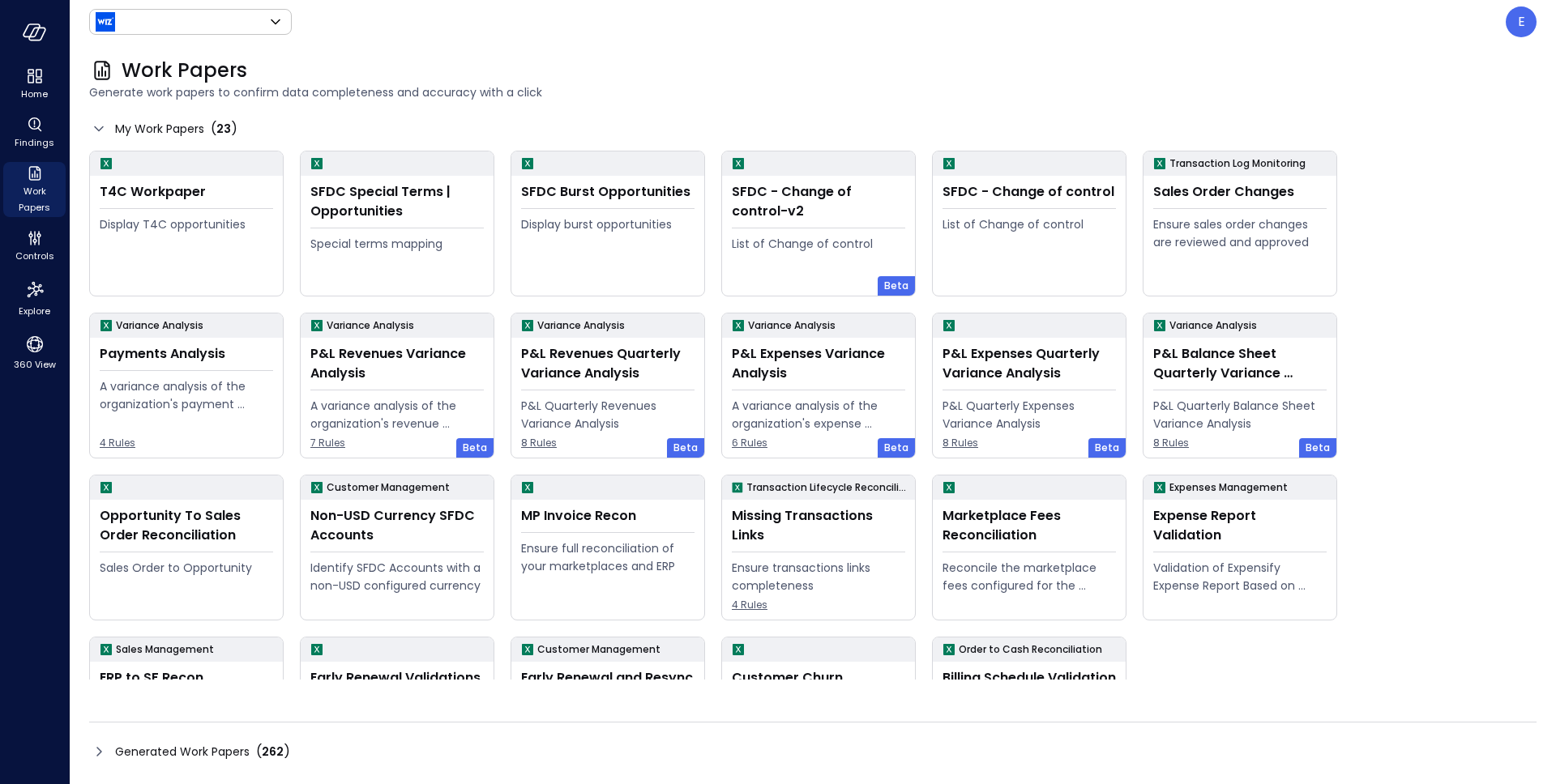
type input "******"
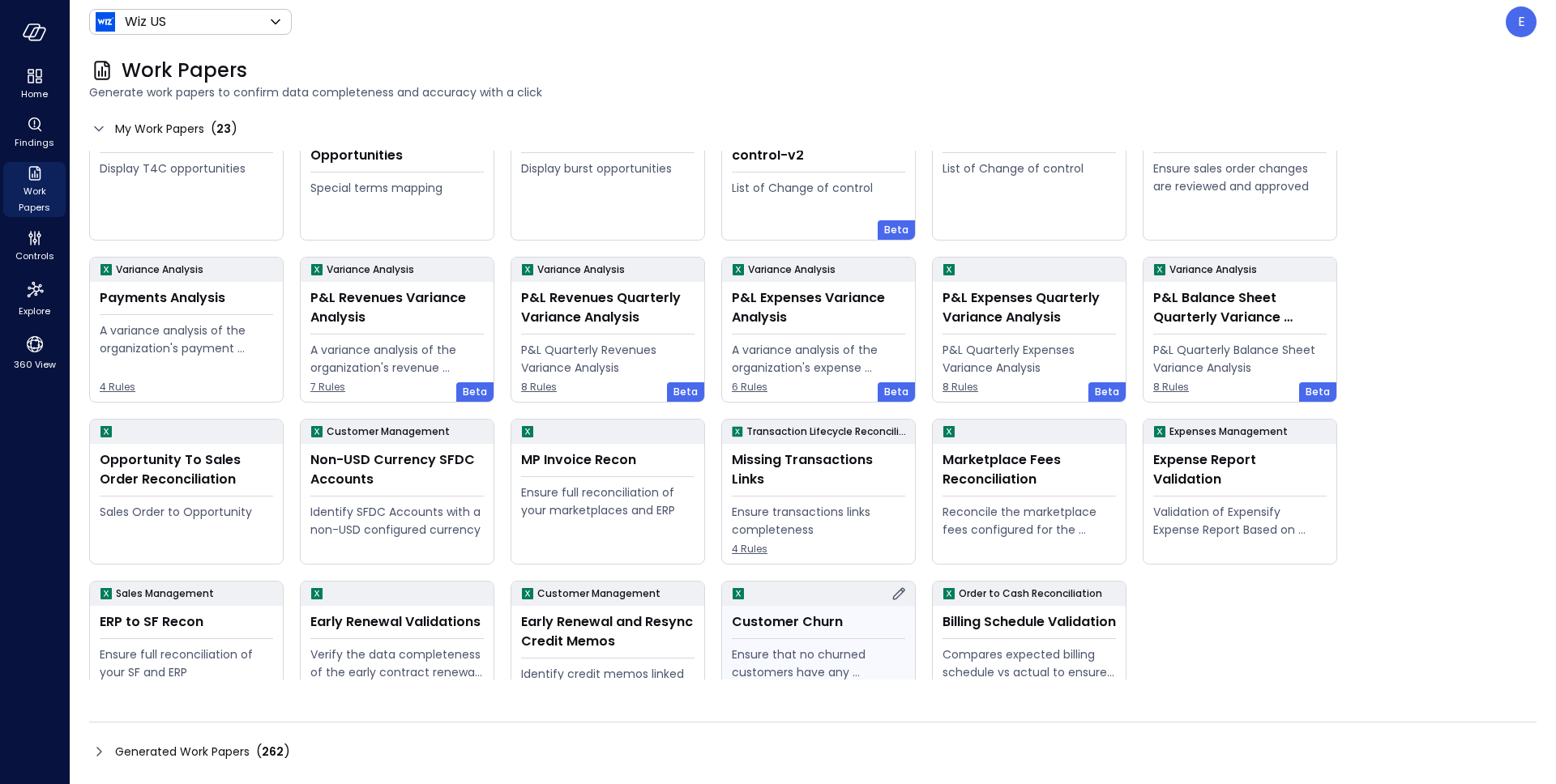
scroll to position [103, 0]
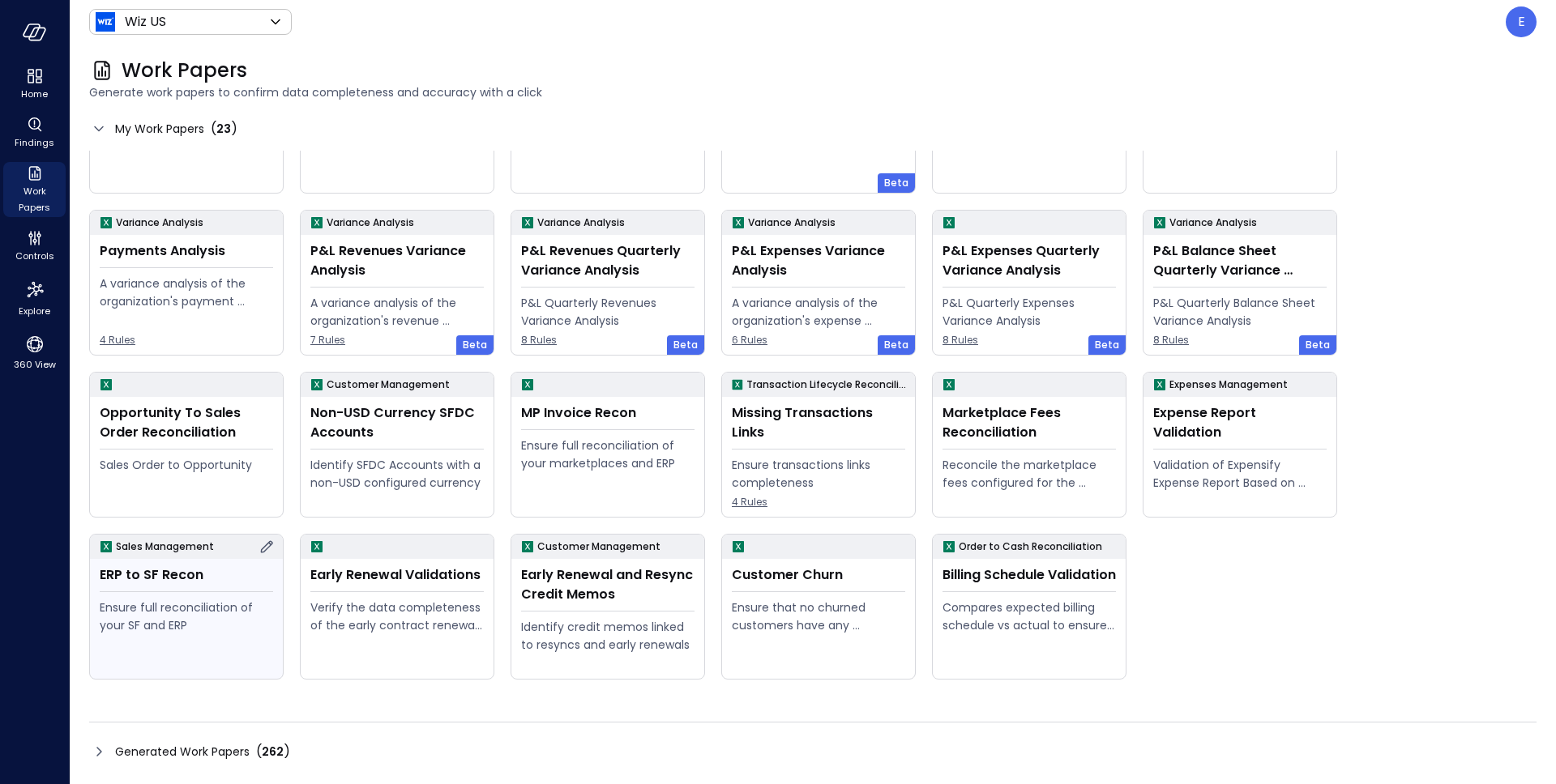
click at [263, 550] on icon at bounding box center [267, 547] width 20 height 19
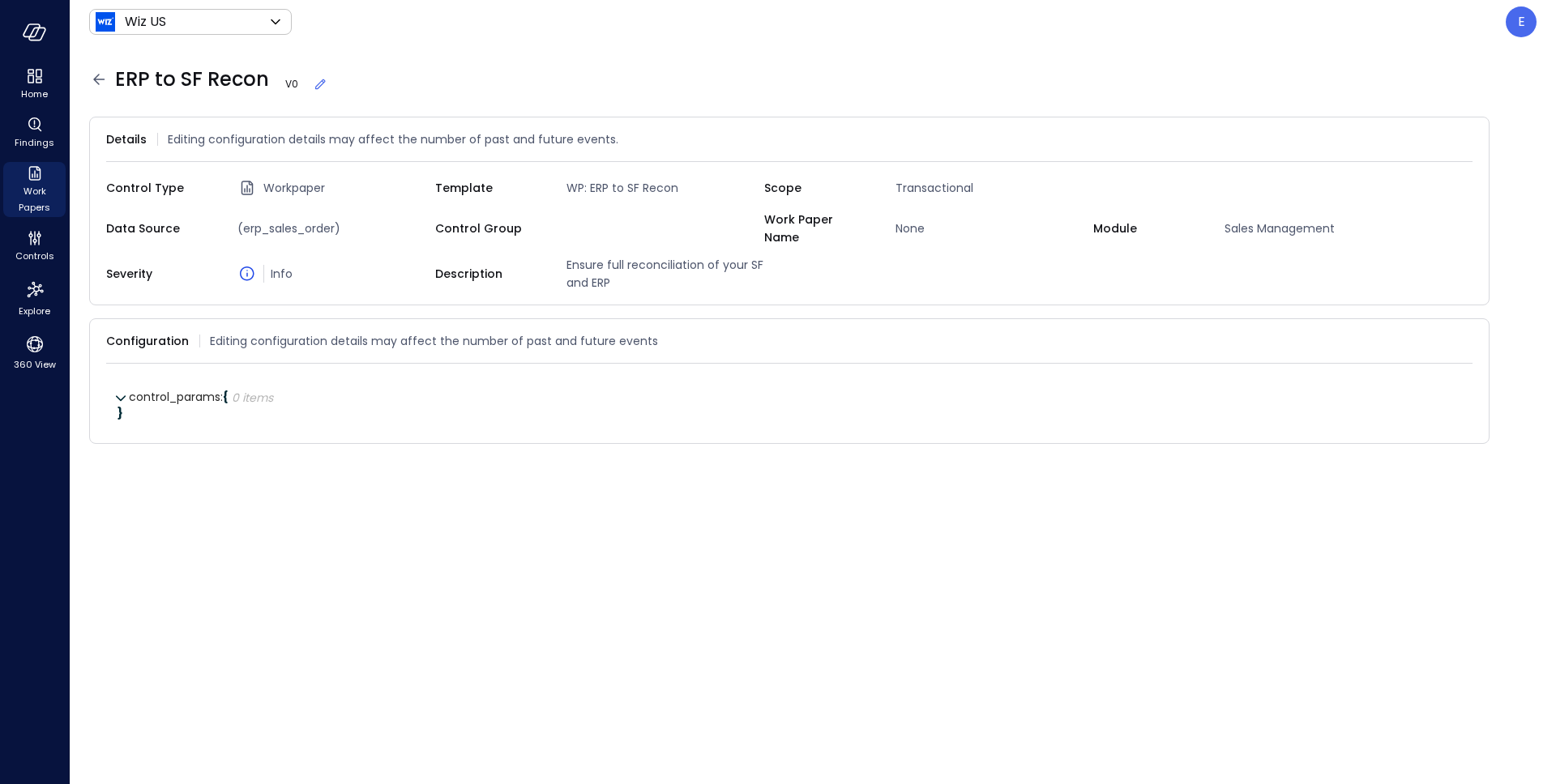
click at [158, 79] on span "ERP to SF Recon V 0" at bounding box center [222, 80] width 213 height 26
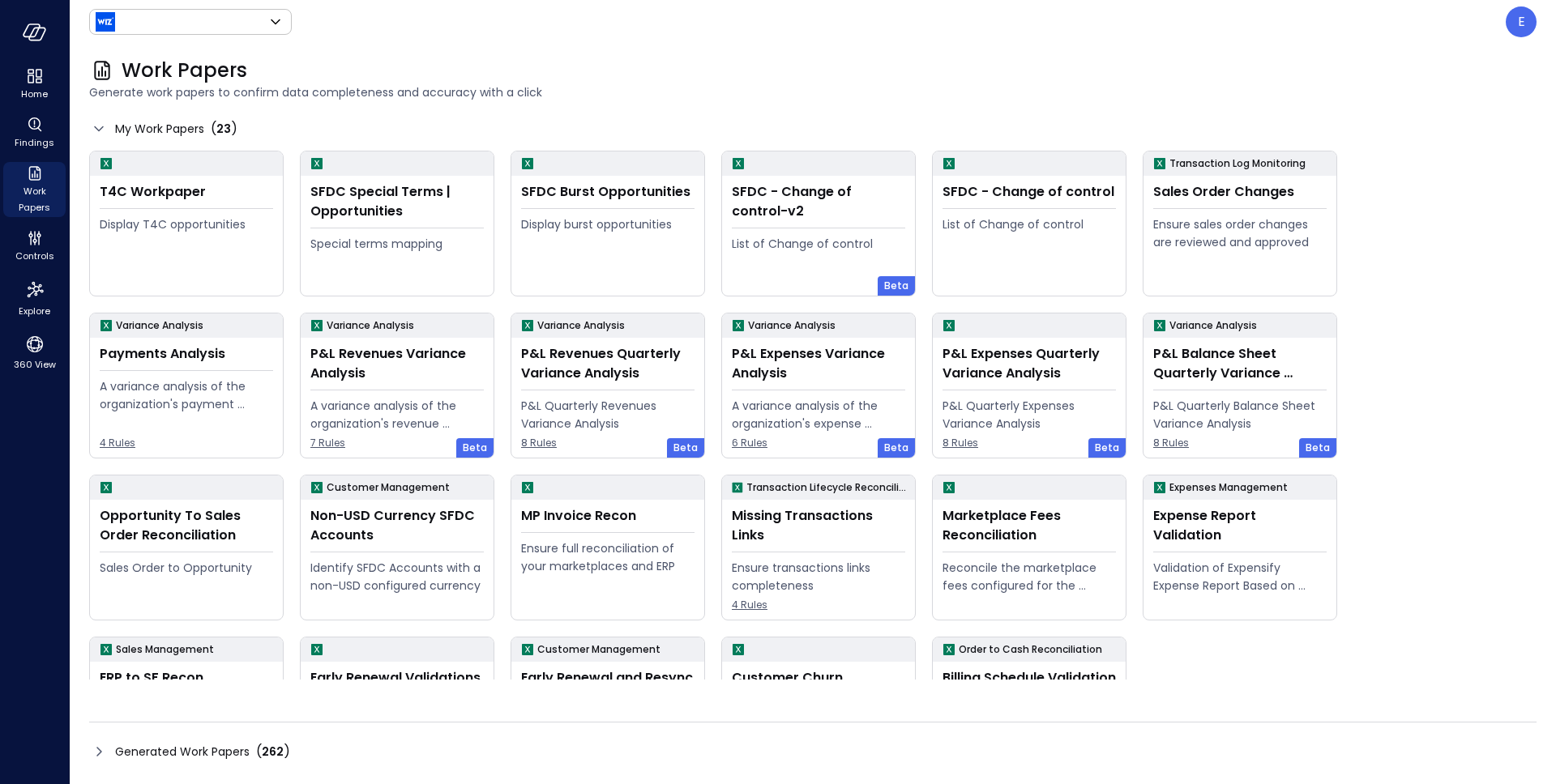
type input "******"
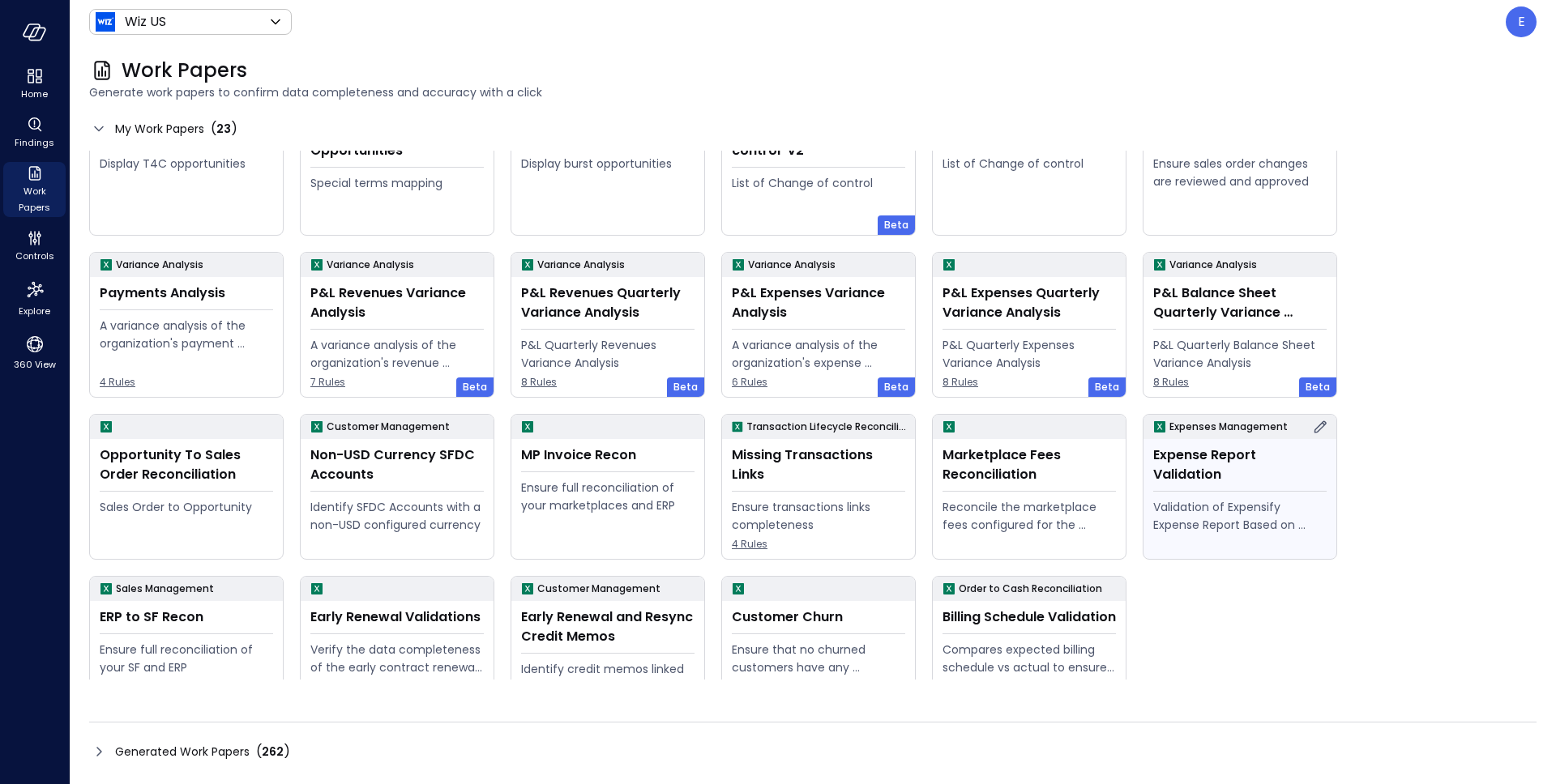
scroll to position [103, 0]
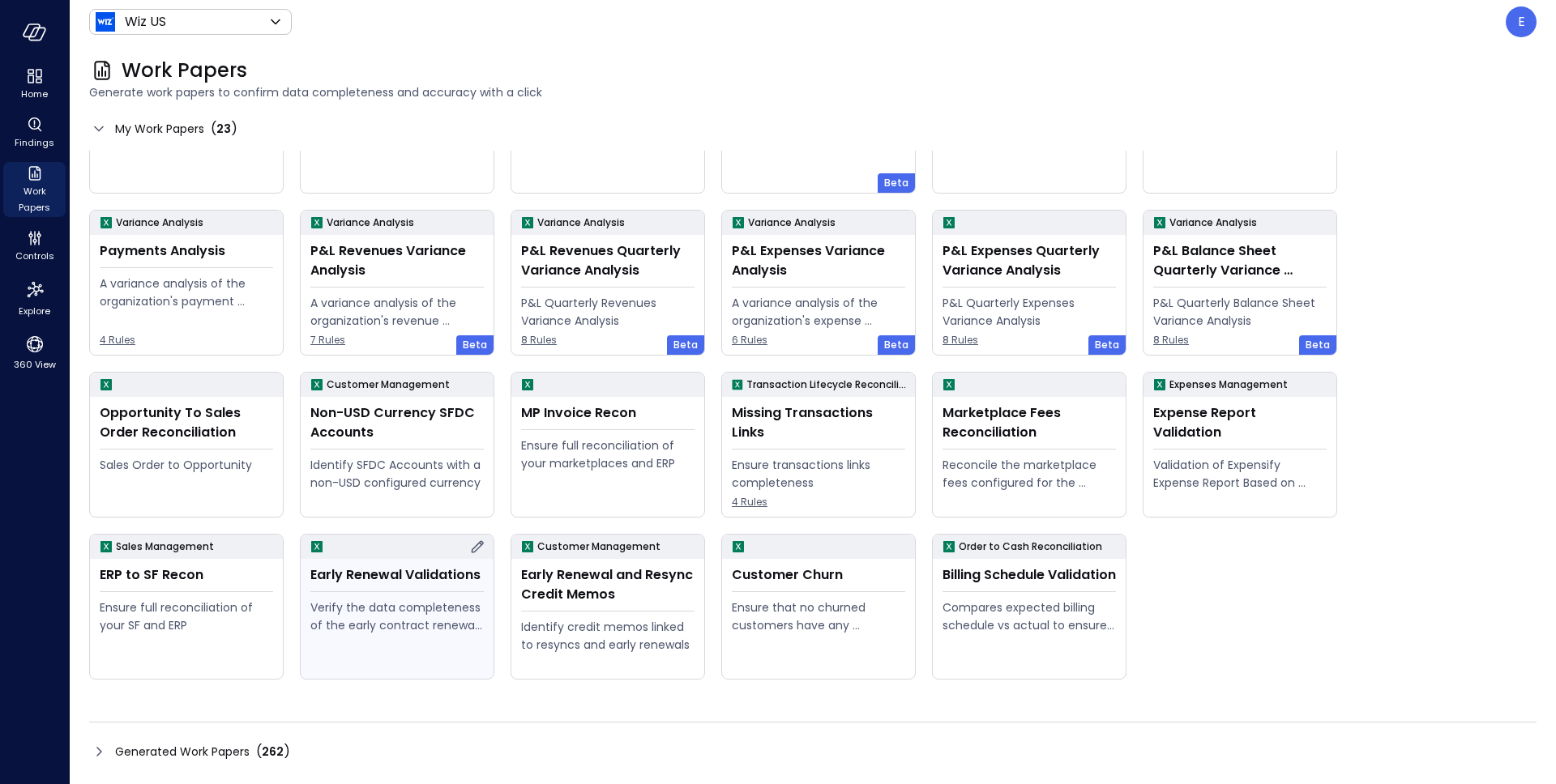
click at [442, 583] on div "Early Renewal Validations" at bounding box center [397, 575] width 173 height 19
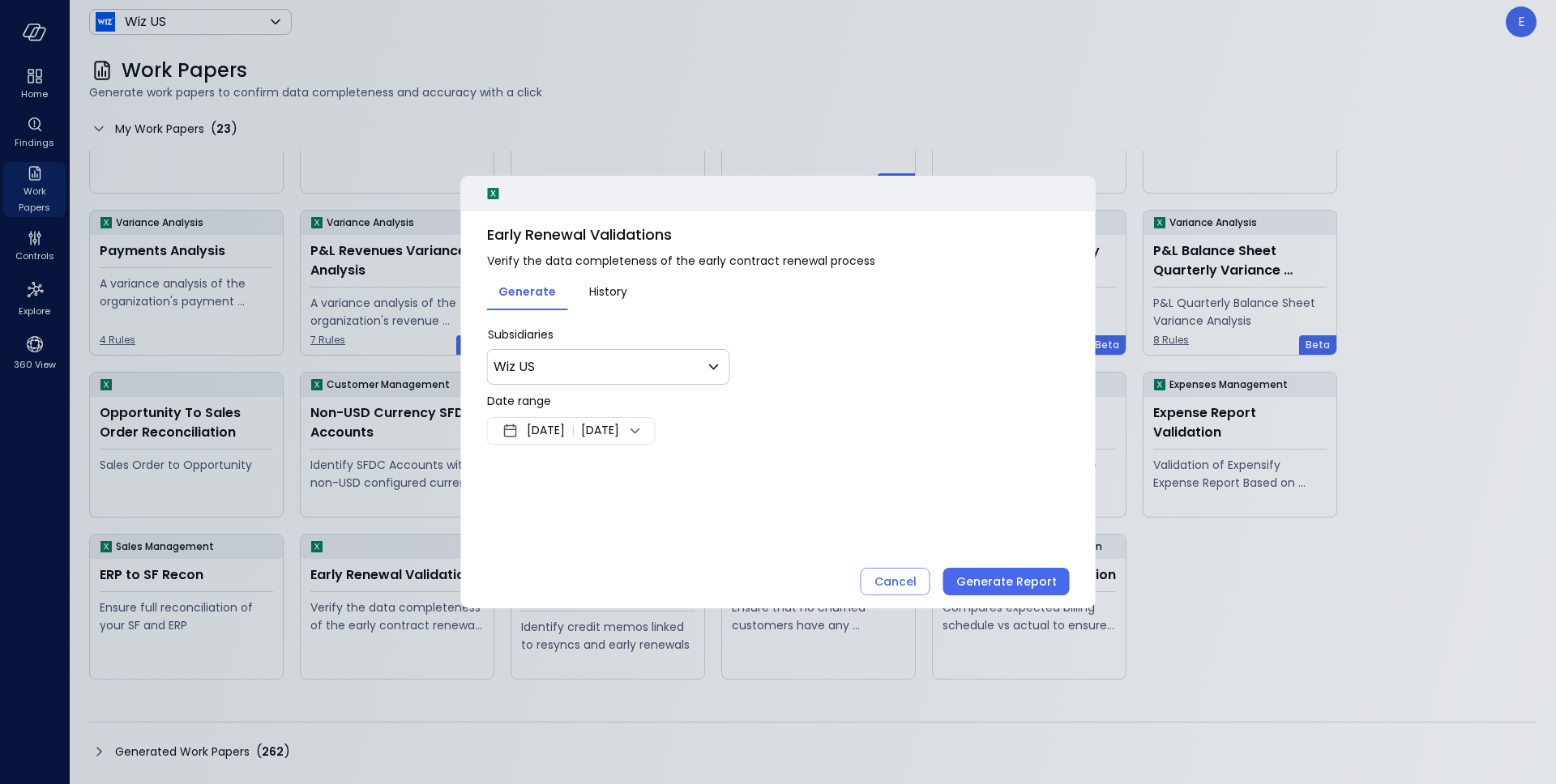
click at [589, 237] on span "Early Renewal Validations" at bounding box center [778, 235] width 583 height 21
click at [891, 575] on div "Cancel" at bounding box center [895, 582] width 42 height 20
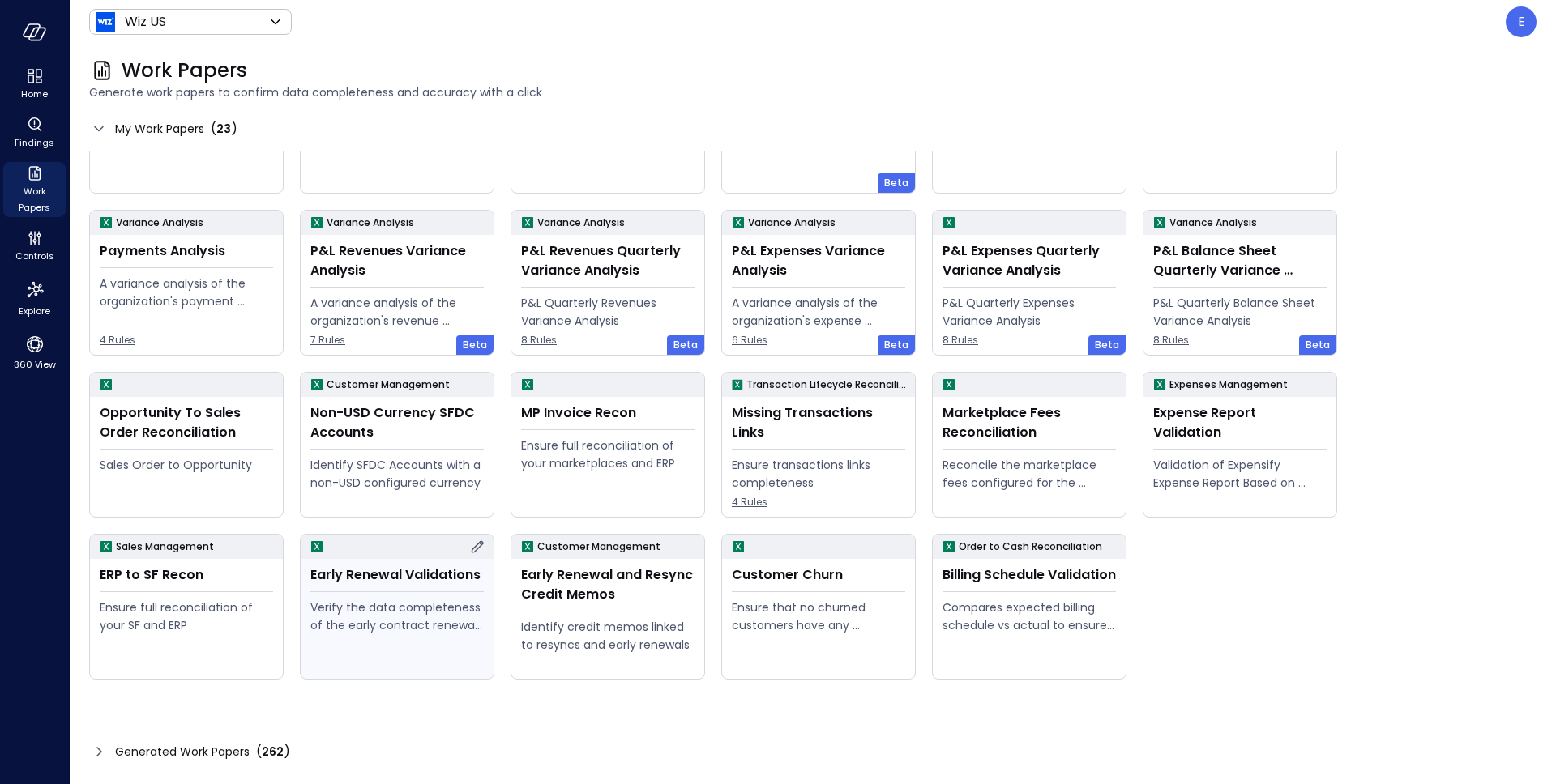
click at [479, 544] on icon at bounding box center [477, 547] width 20 height 19
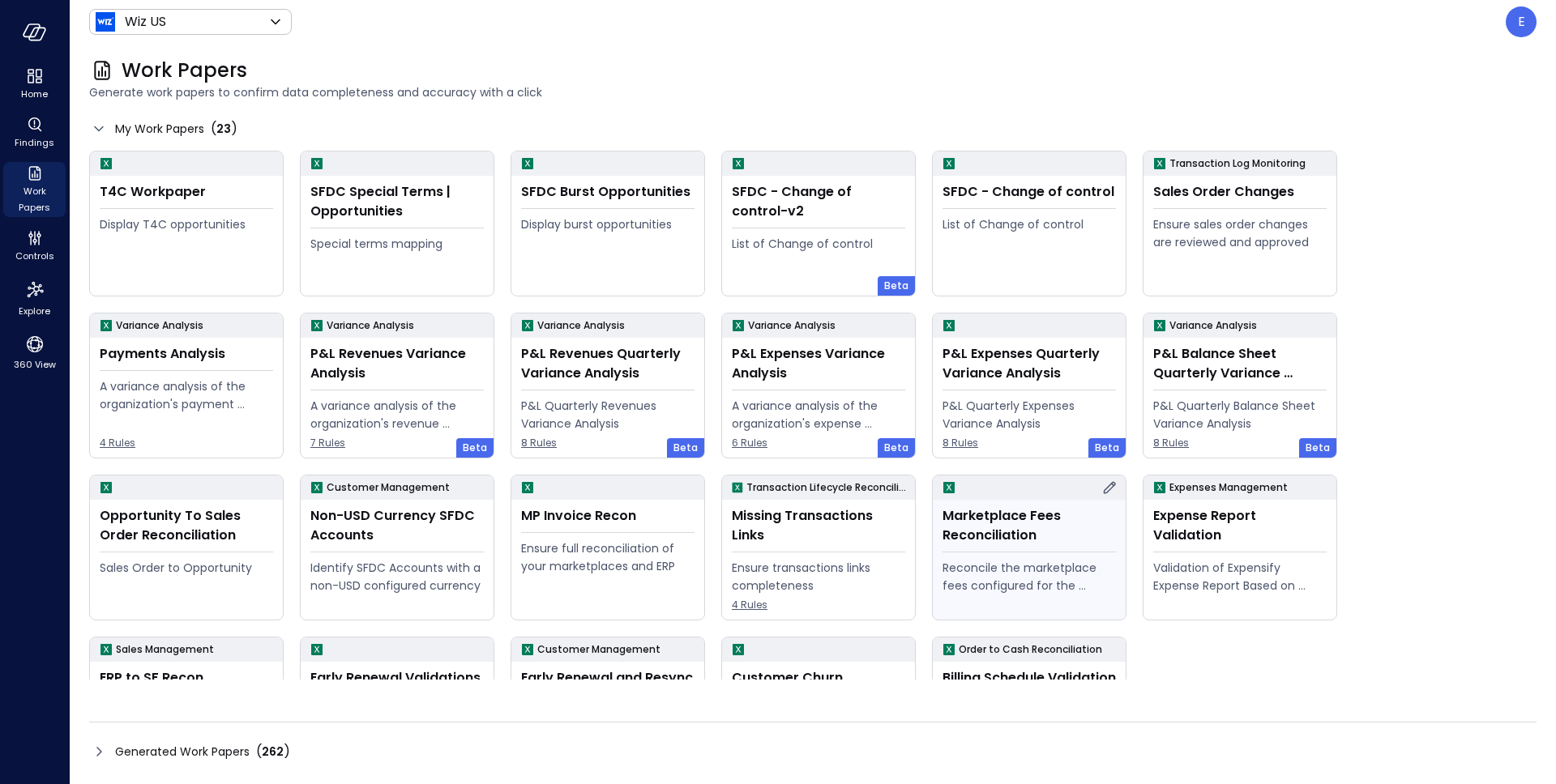
scroll to position [103, 0]
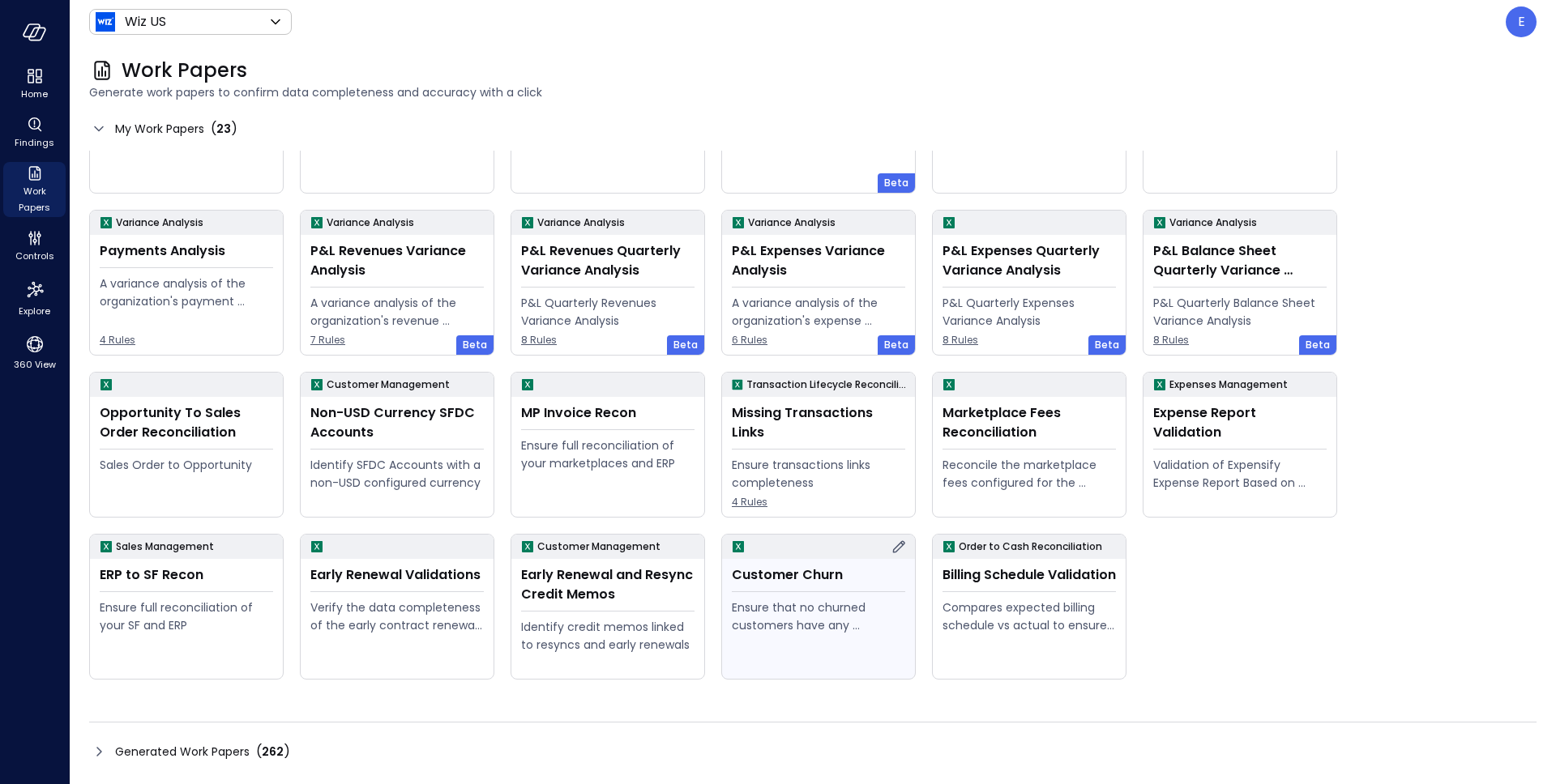
click at [815, 574] on div "Customer Churn" at bounding box center [818, 575] width 173 height 19
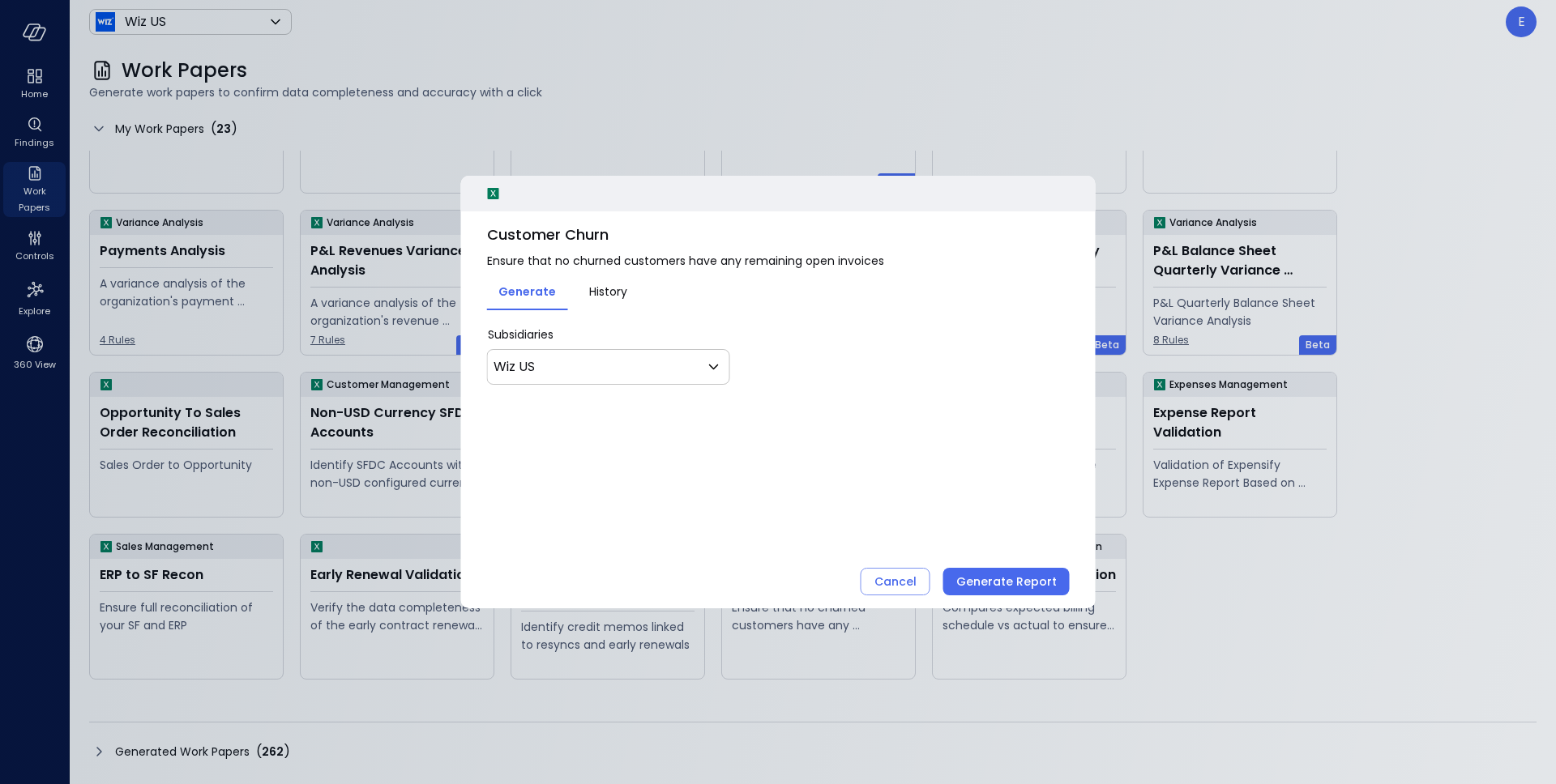
click at [567, 232] on span "Customer Churn" at bounding box center [778, 235] width 583 height 21
click at [889, 580] on div "Cancel" at bounding box center [895, 582] width 42 height 20
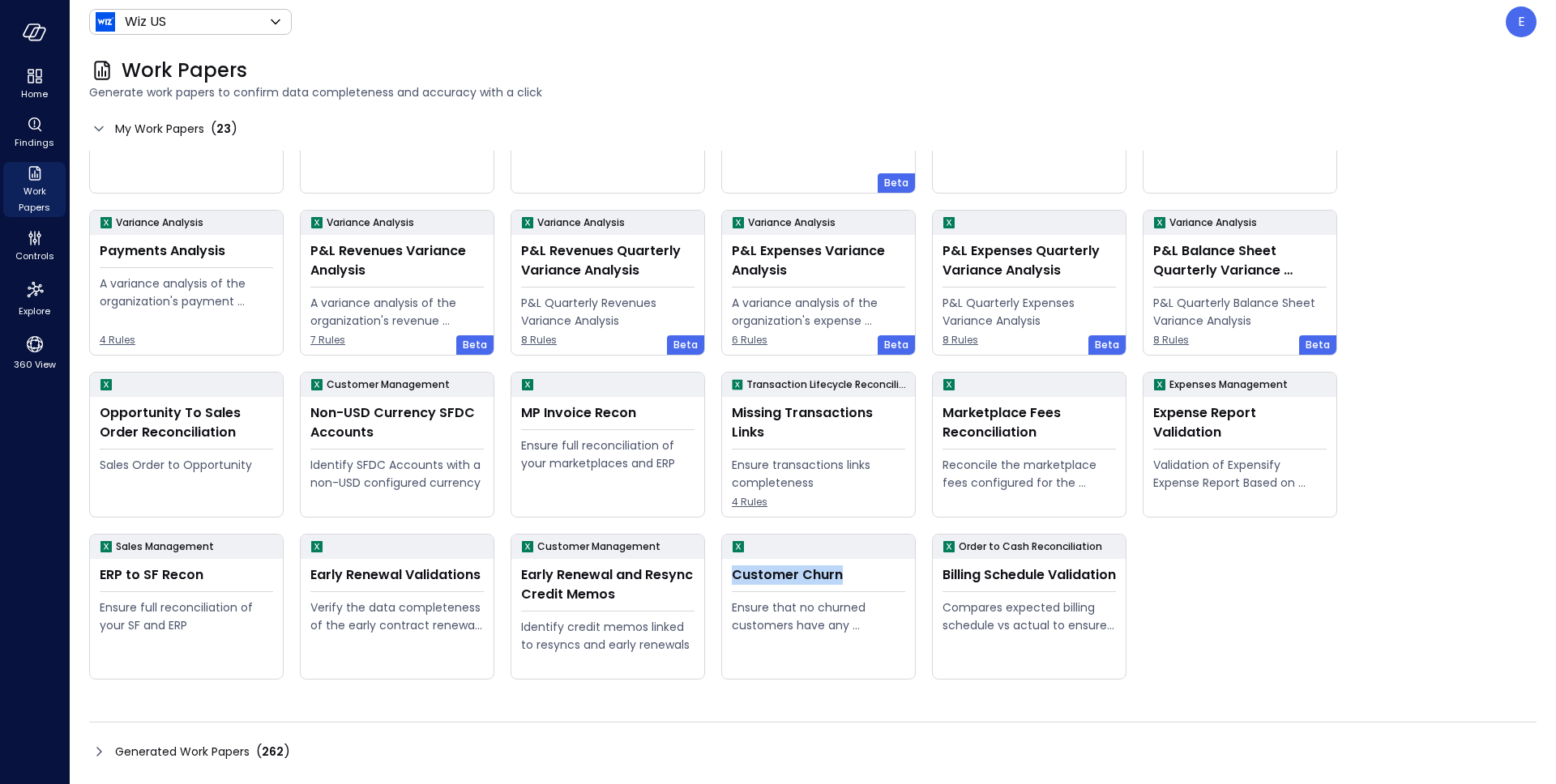
click at [889, 580] on div "Customer Churn" at bounding box center [818, 575] width 173 height 19
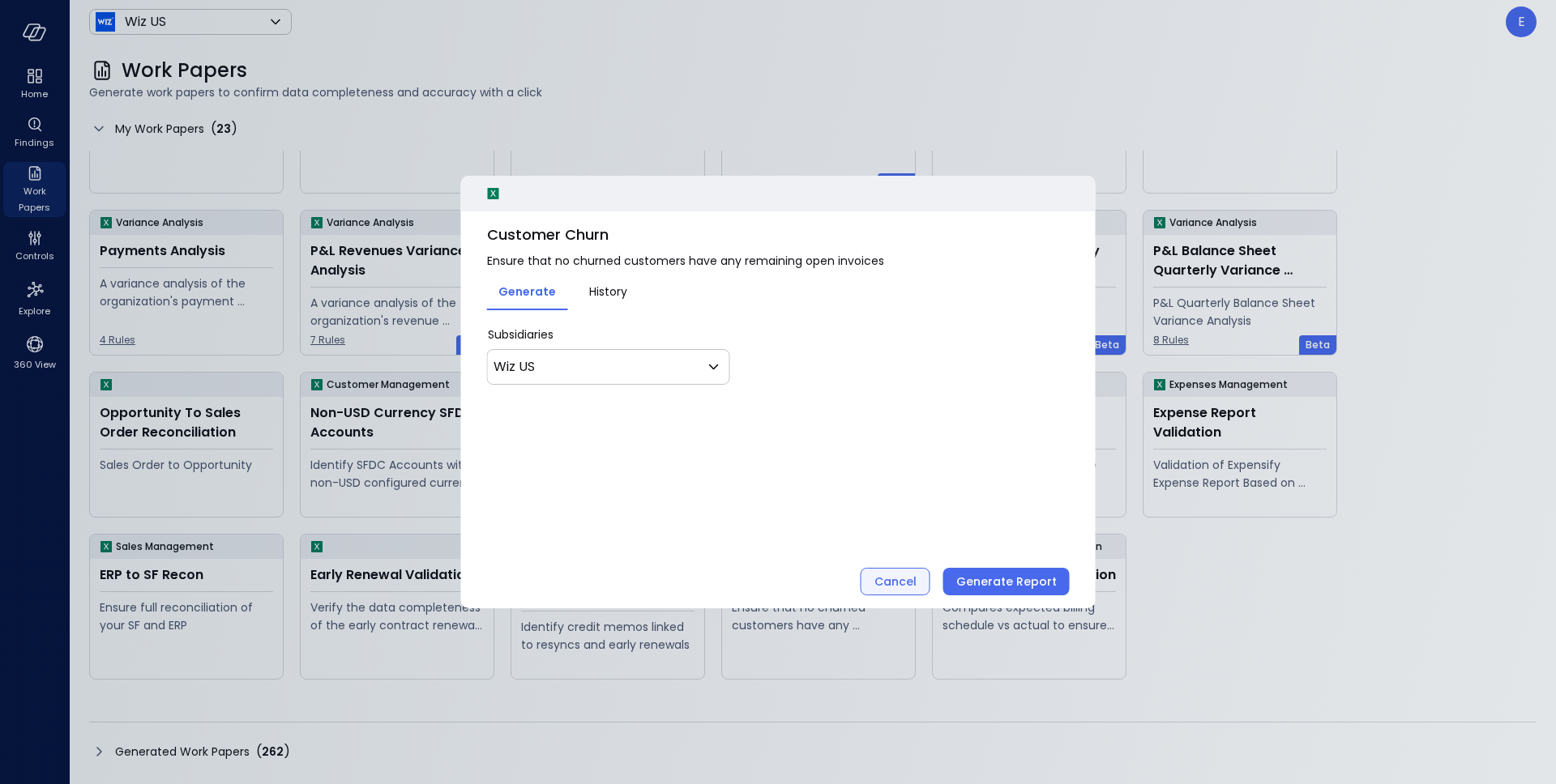
click at [906, 581] on div "Cancel" at bounding box center [895, 582] width 42 height 20
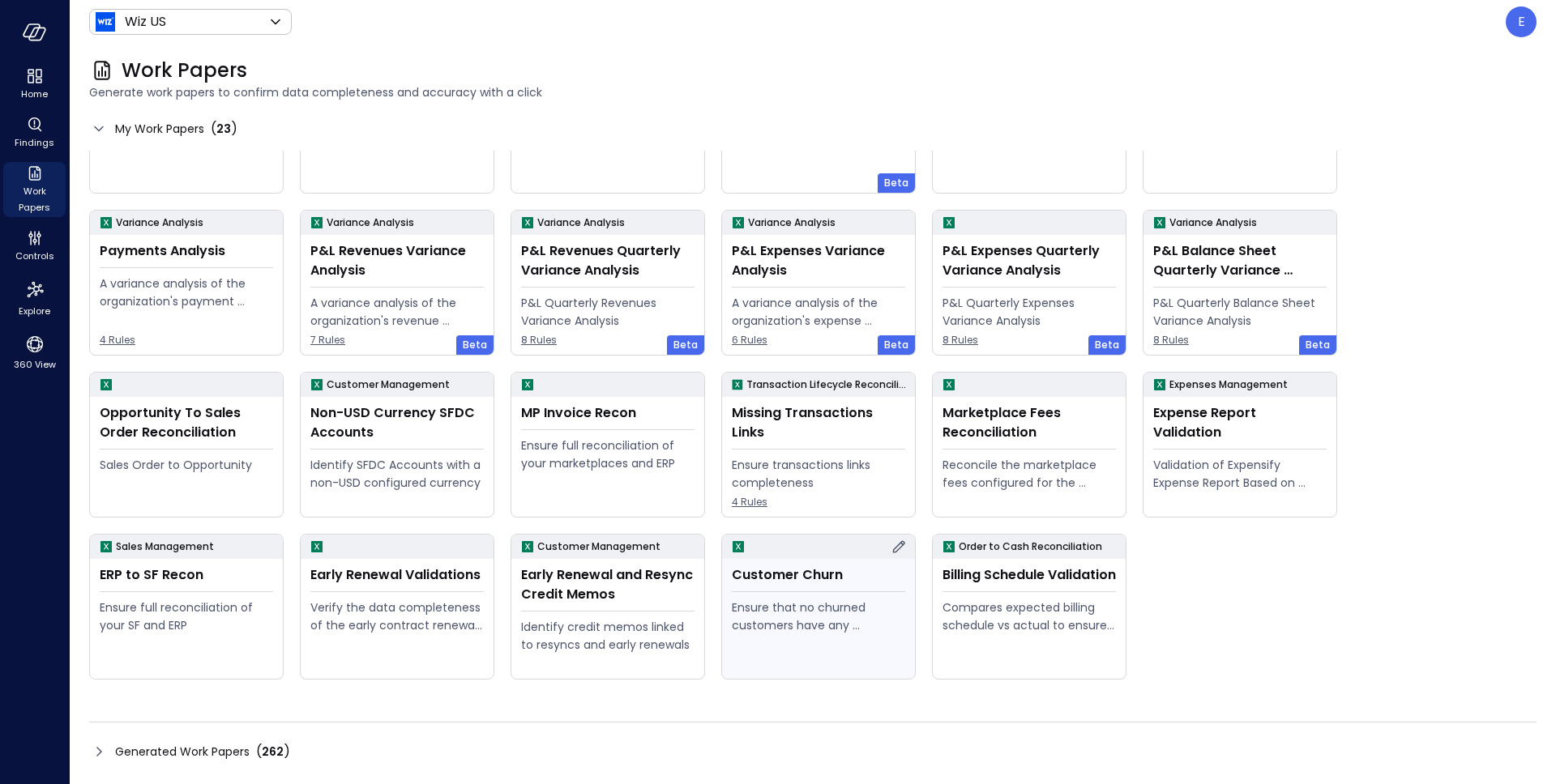
click at [900, 543] on icon at bounding box center [899, 546] width 12 height 12
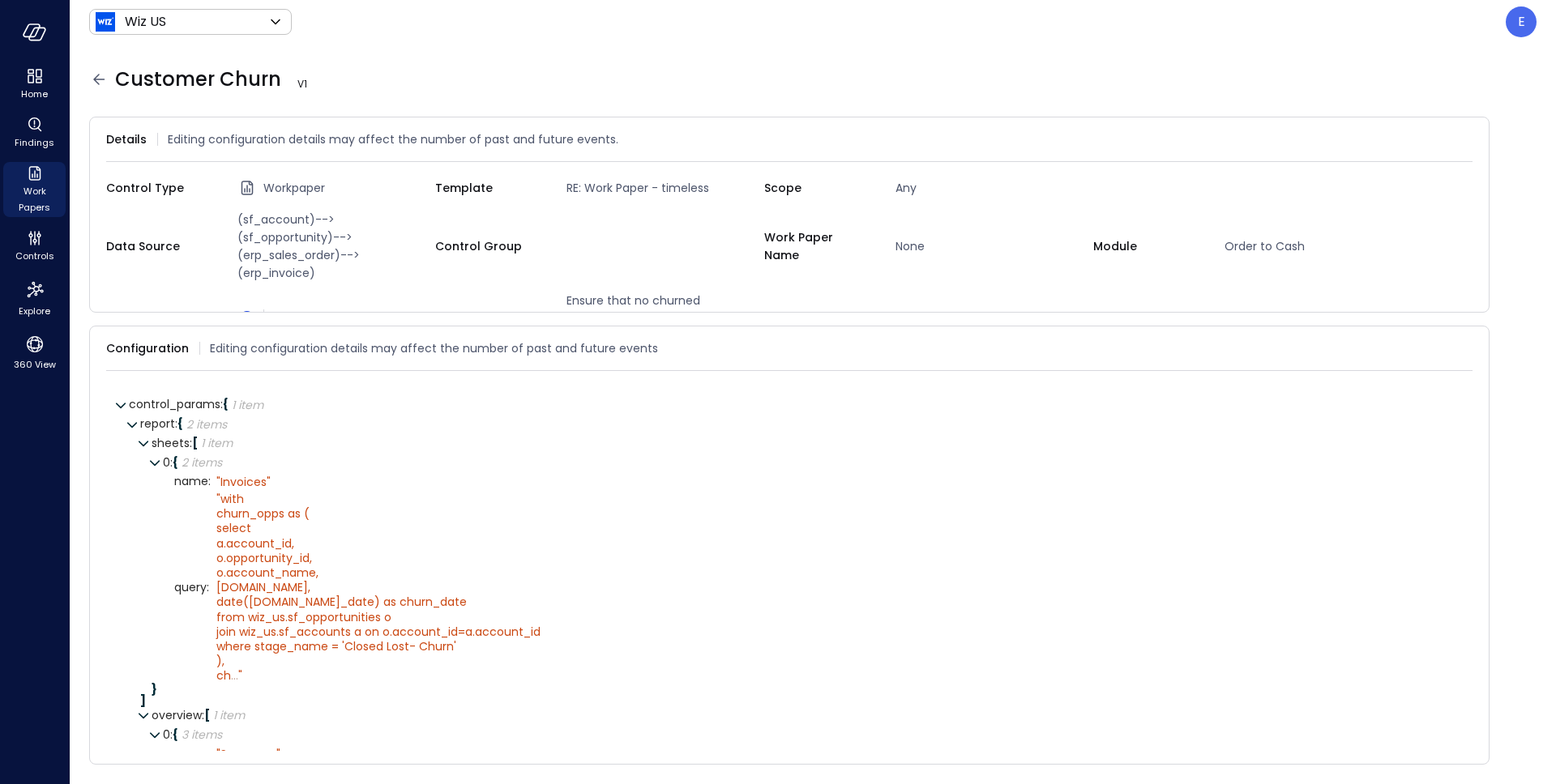
scroll to position [88, 0]
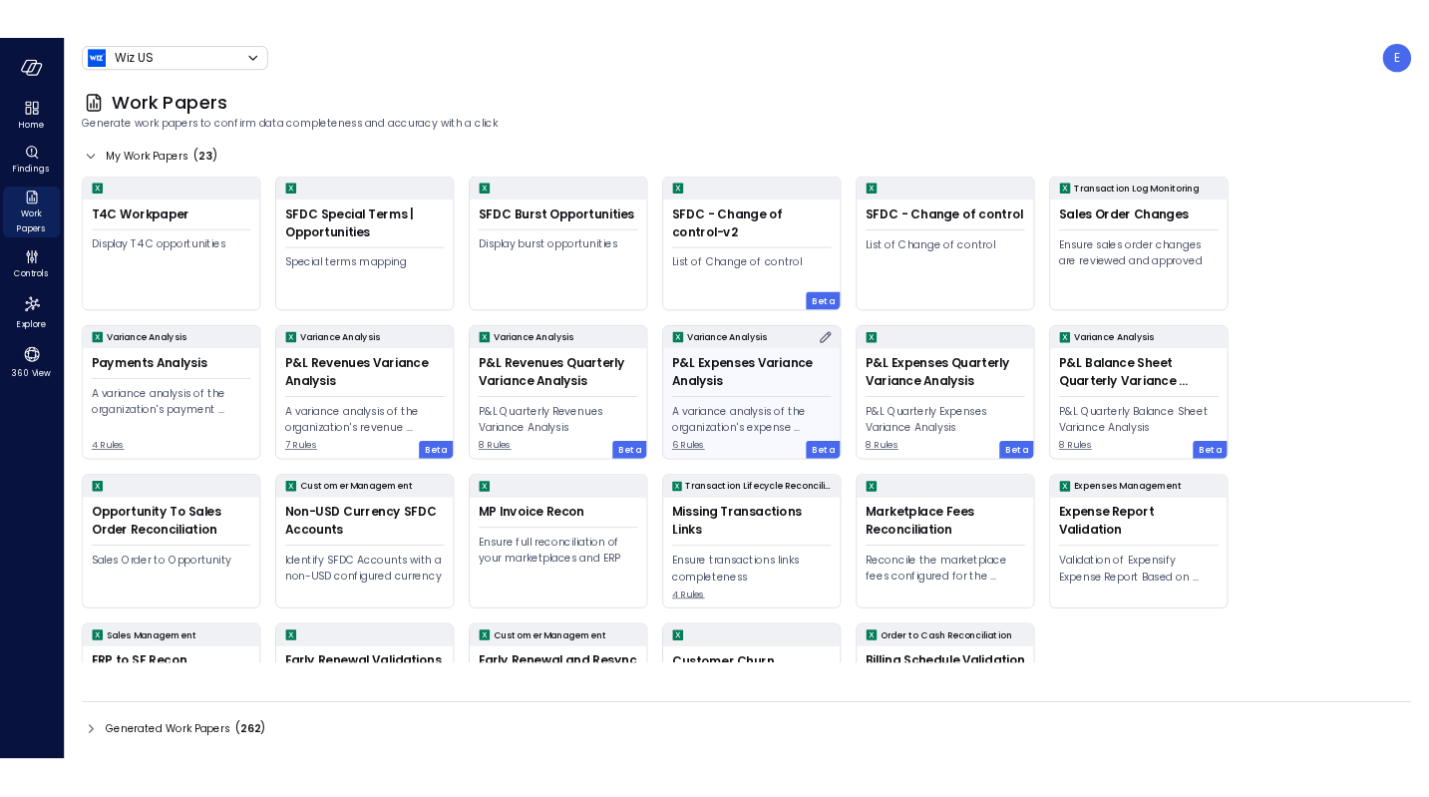
scroll to position [127, 0]
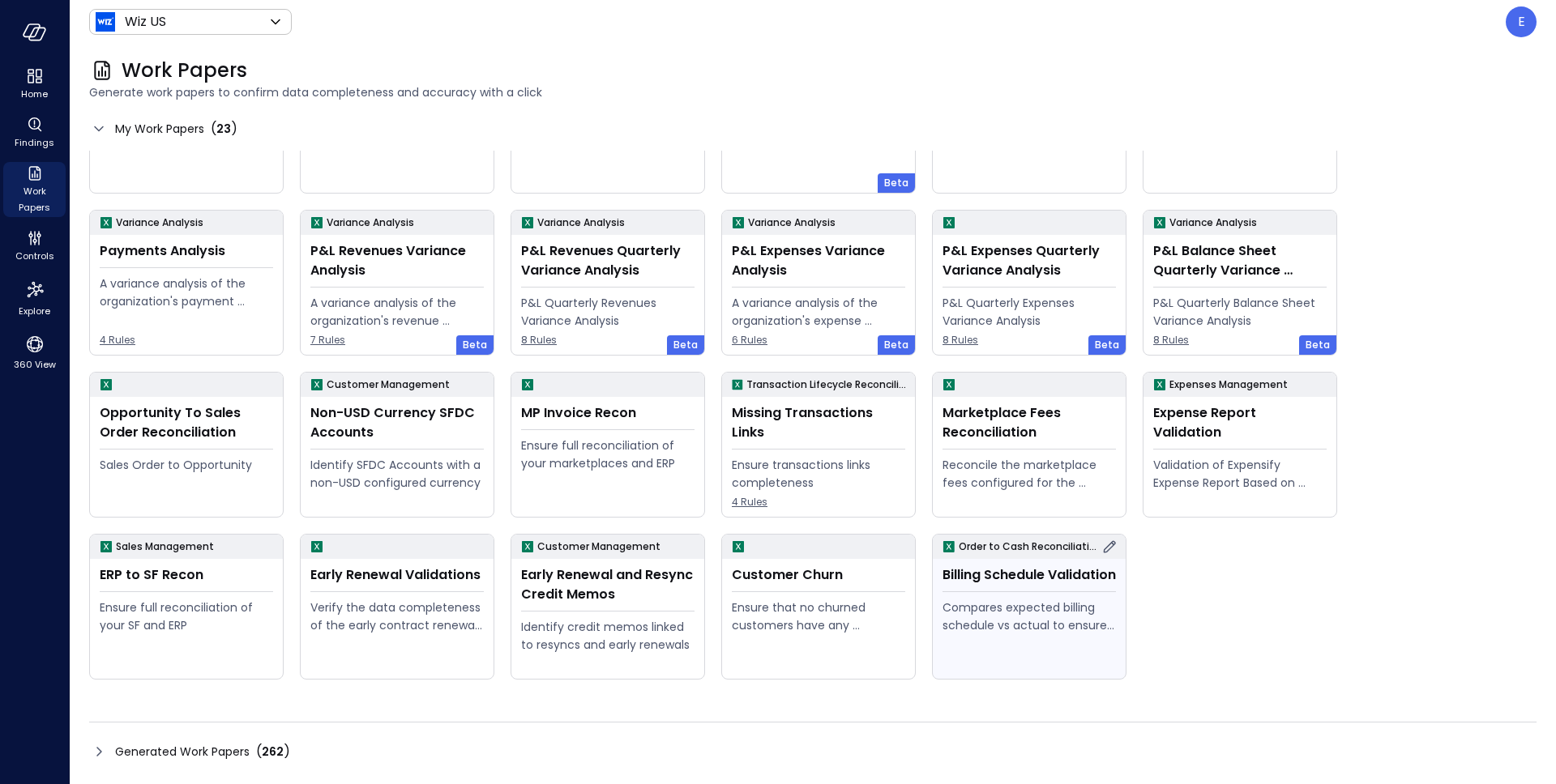
click at [1021, 577] on div "Billing Schedule Validation" at bounding box center [1029, 575] width 173 height 19
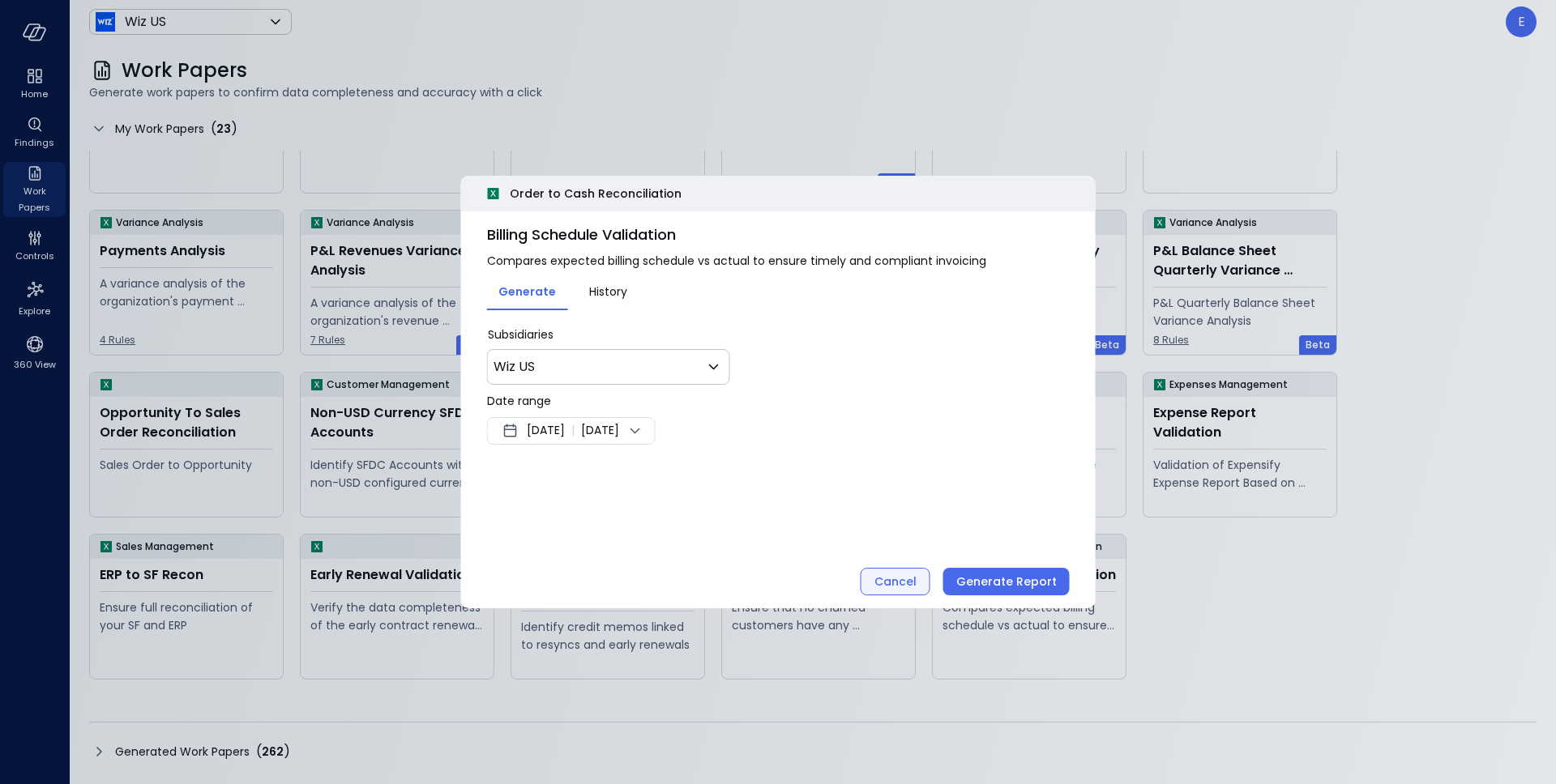
click at [897, 577] on div "Cancel" at bounding box center [895, 582] width 42 height 20
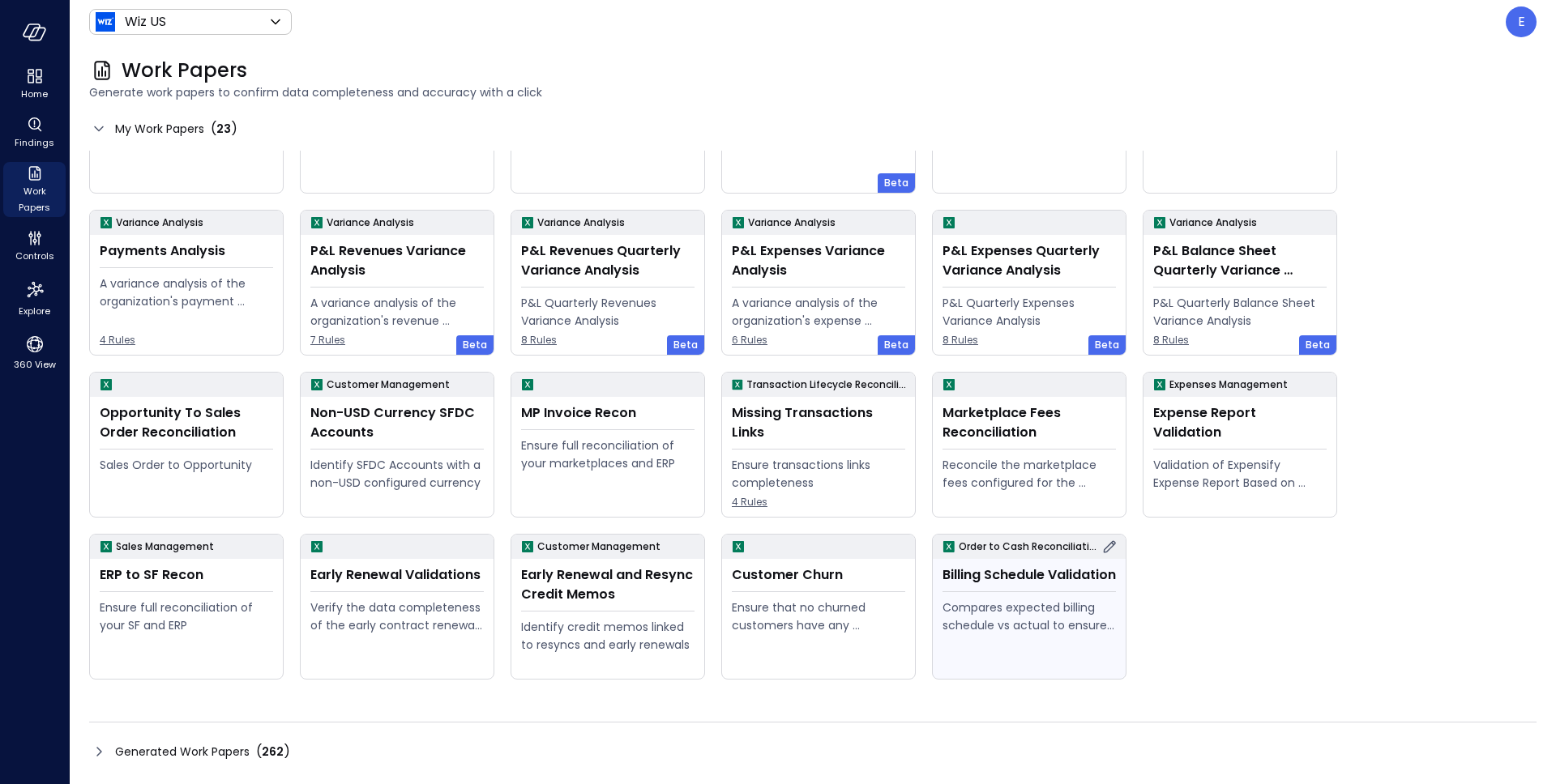
click at [1115, 544] on icon at bounding box center [1109, 547] width 20 height 19
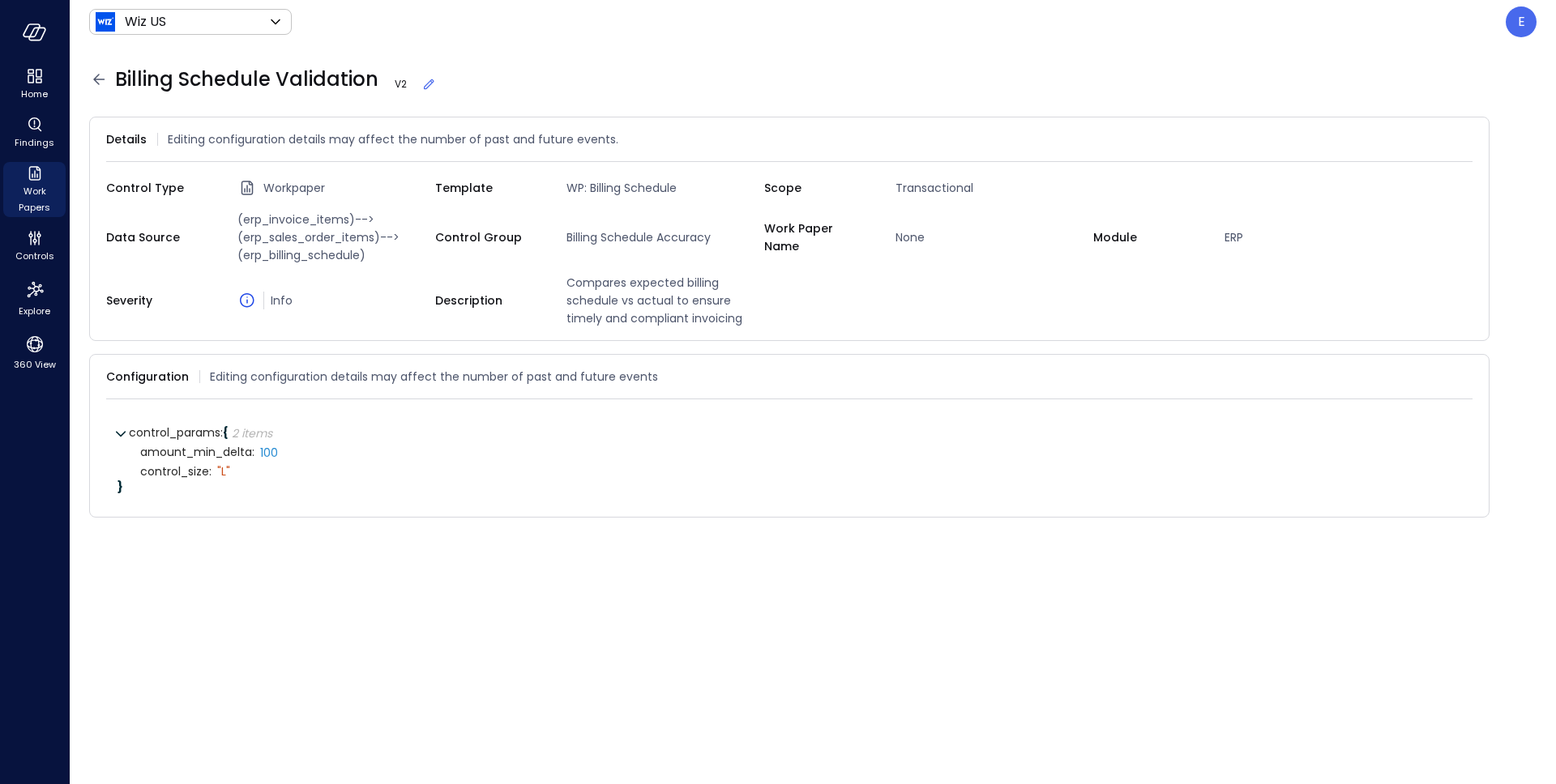
click at [342, 80] on span "Billing Schedule Validation V 2" at bounding box center [276, 80] width 322 height 26
click at [47, 87] on span "Home" at bounding box center [34, 94] width 27 height 16
click at [42, 86] on span "Home" at bounding box center [34, 94] width 27 height 16
